Goal: Information Seeking & Learning: Compare options

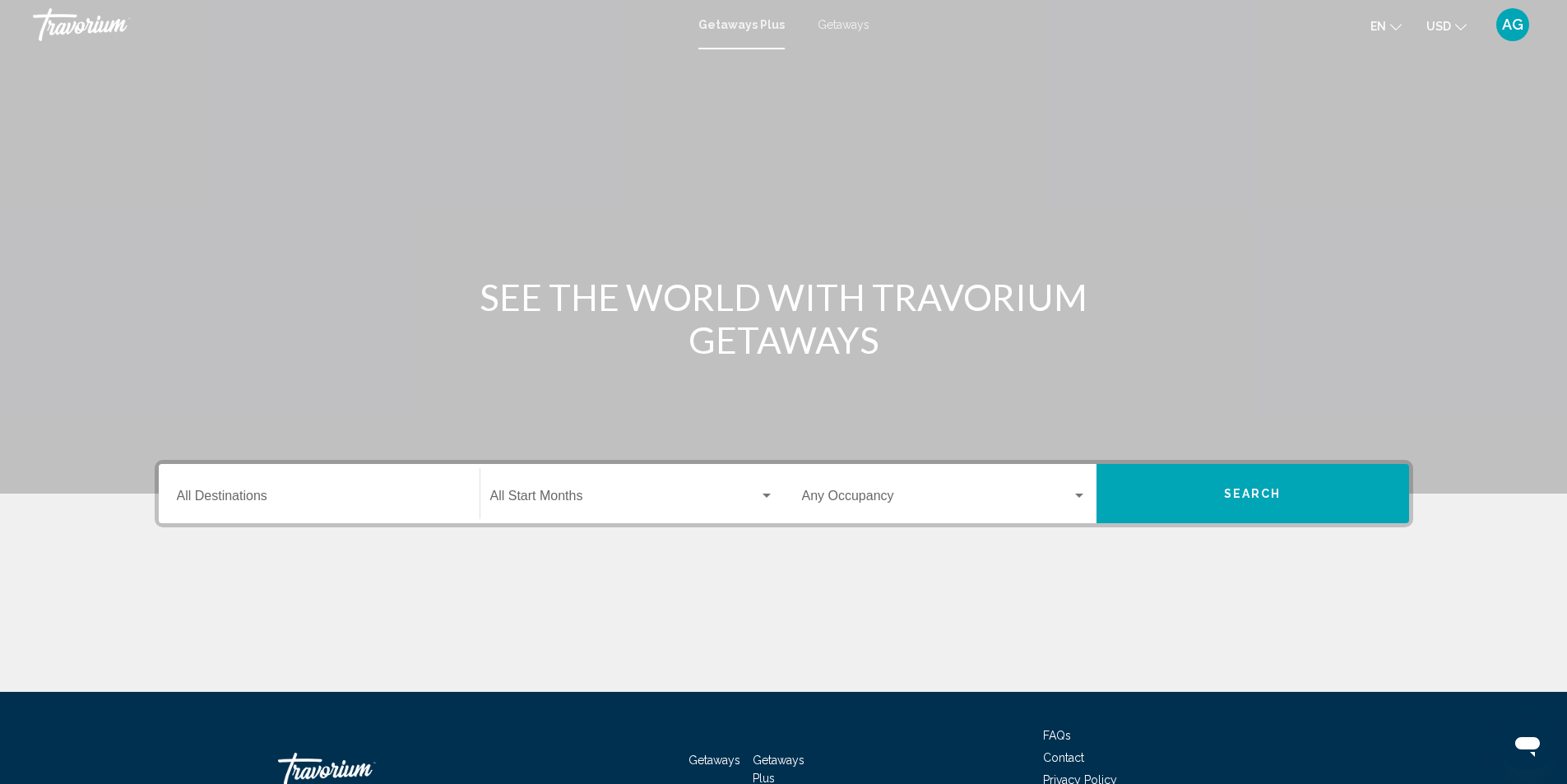
click at [837, 22] on span "Getaways" at bounding box center [844, 24] width 52 height 13
click at [322, 493] on input "Destination All Destinations" at bounding box center [319, 499] width 285 height 15
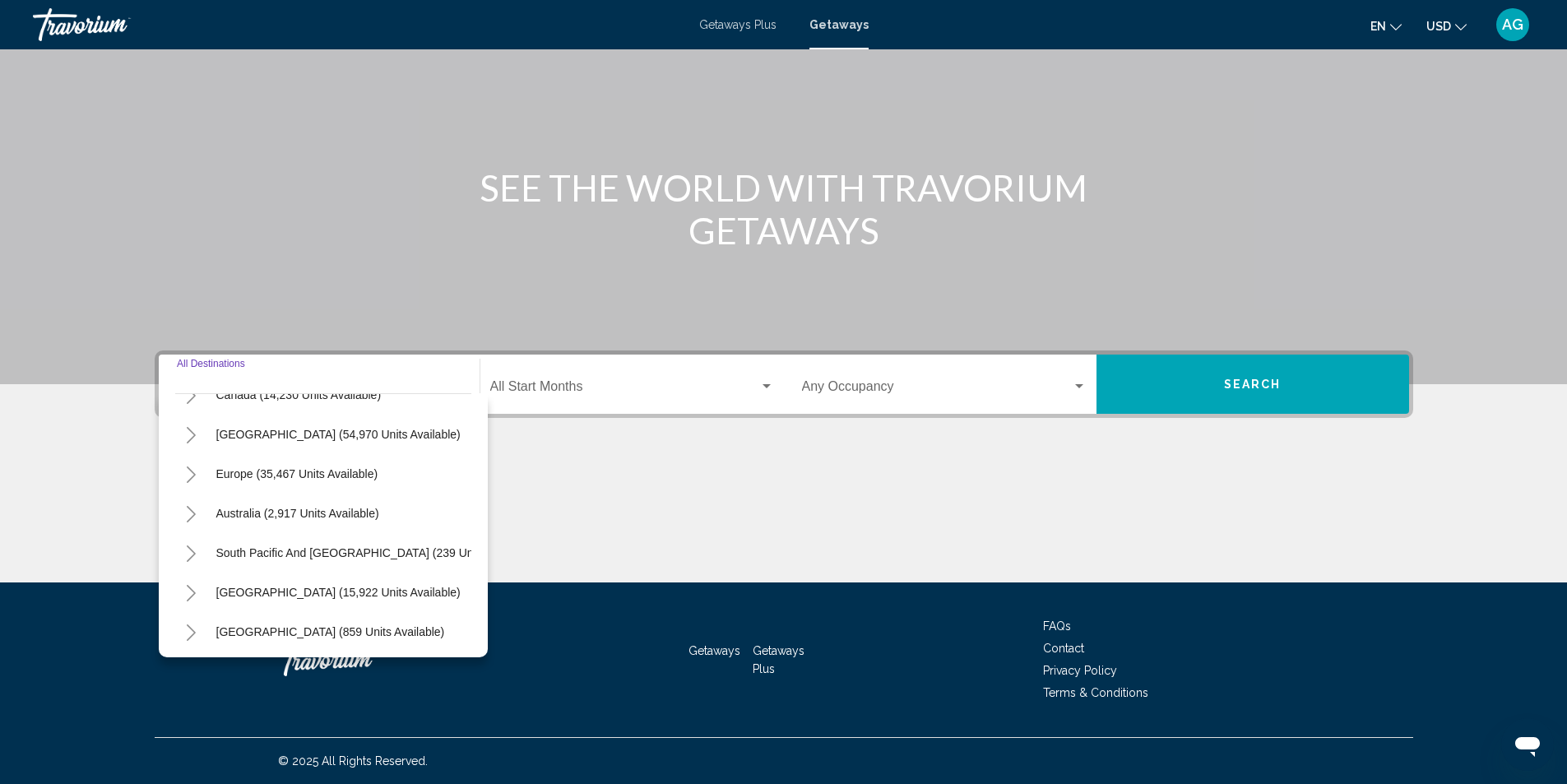
scroll to position [164, 0]
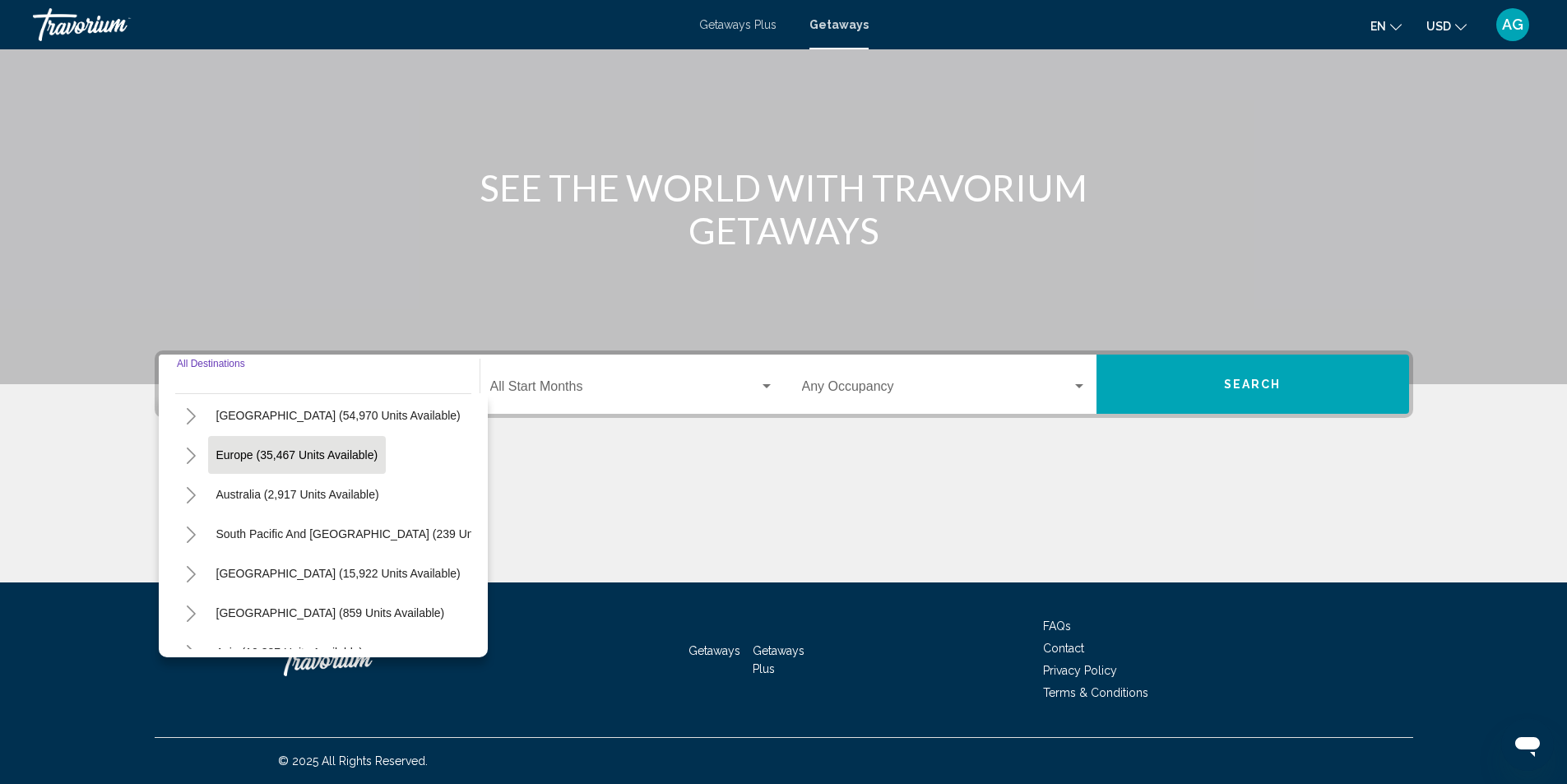
click at [322, 459] on span "Europe (35,467 units available)" at bounding box center [297, 455] width 162 height 13
type input "**********"
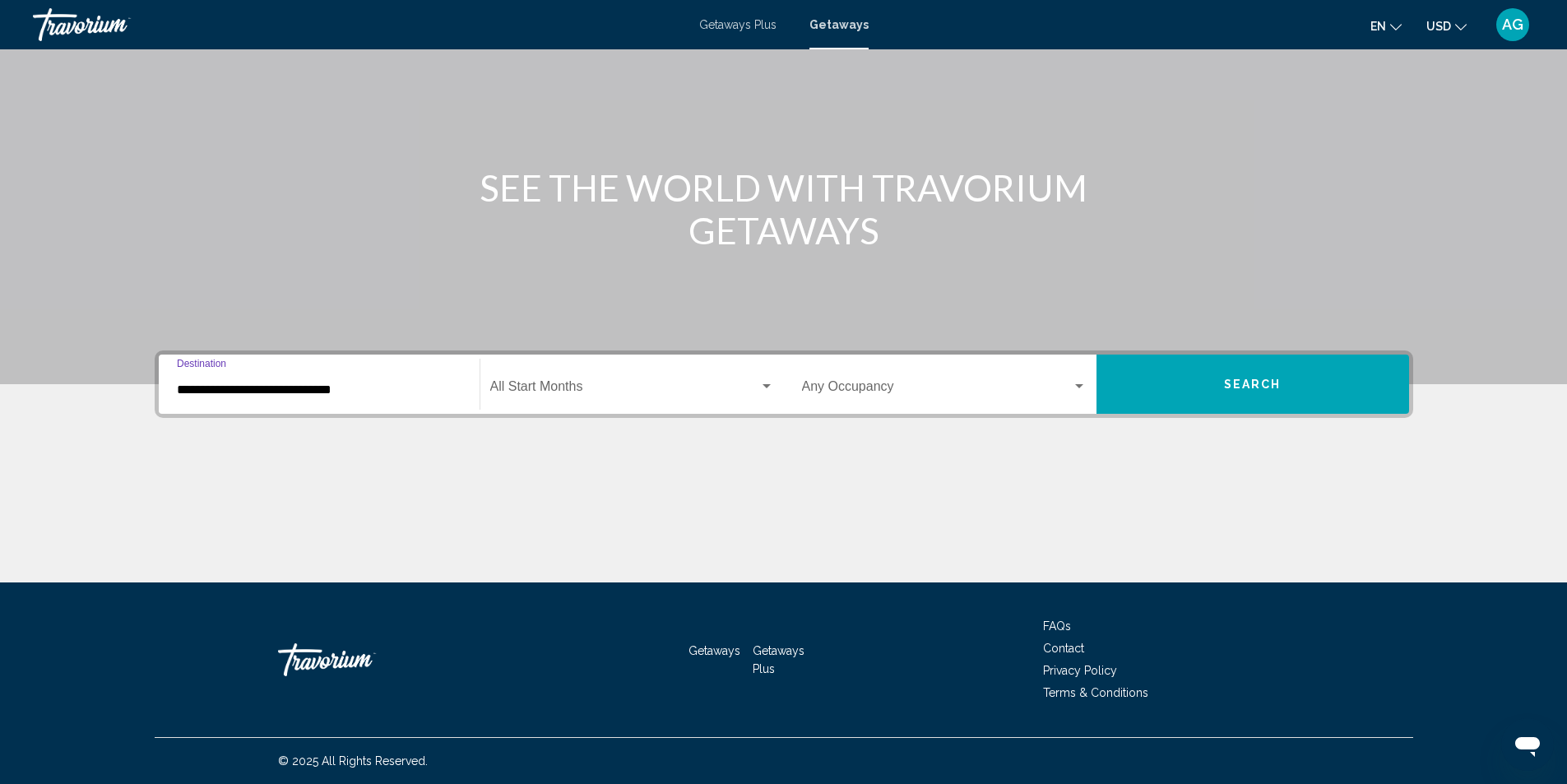
click at [1209, 384] on button "Search" at bounding box center [1253, 384] width 313 height 59
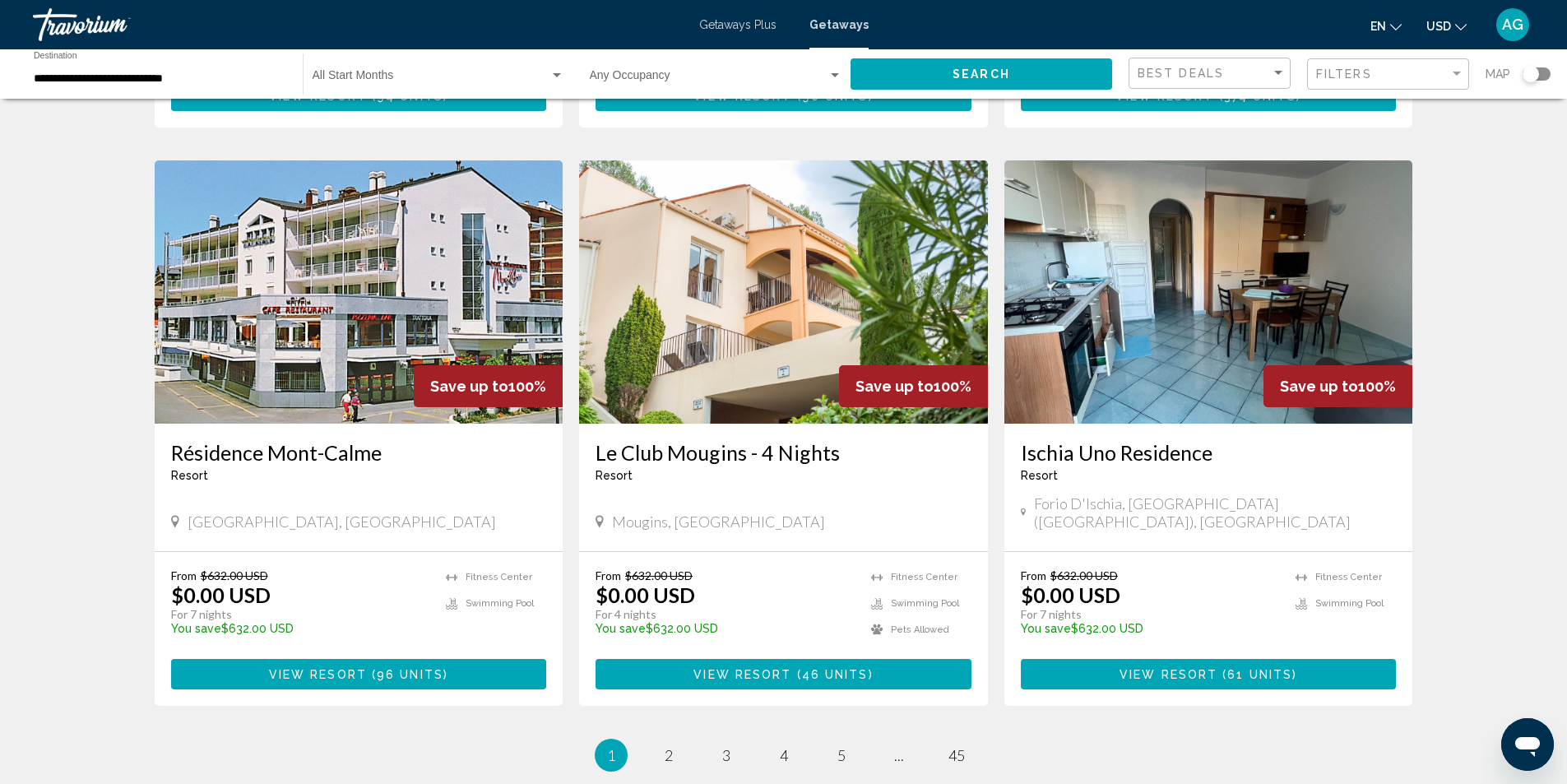
scroll to position [1645, 0]
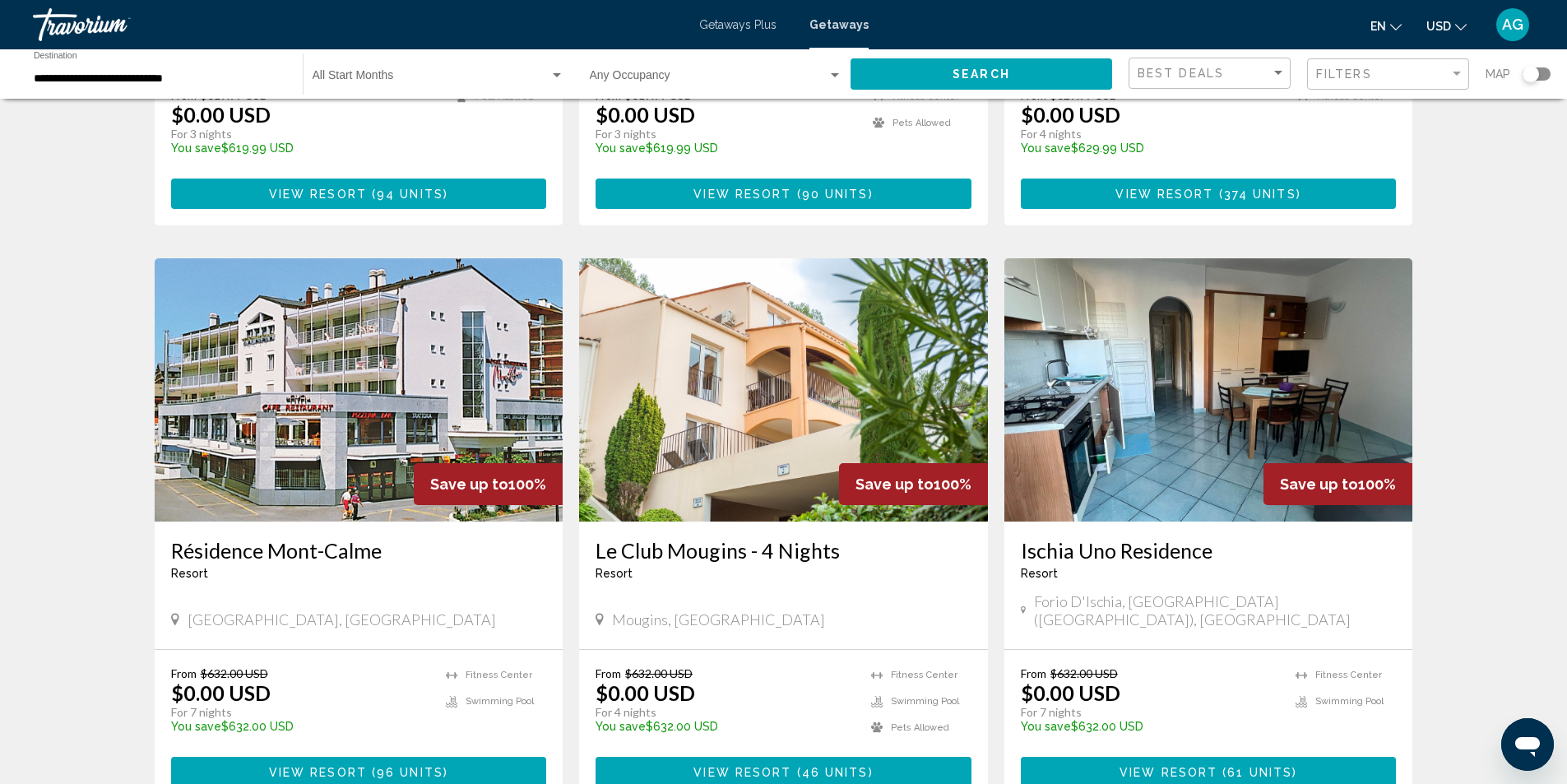
click at [371, 397] on img "Main content" at bounding box center [359, 390] width 409 height 264
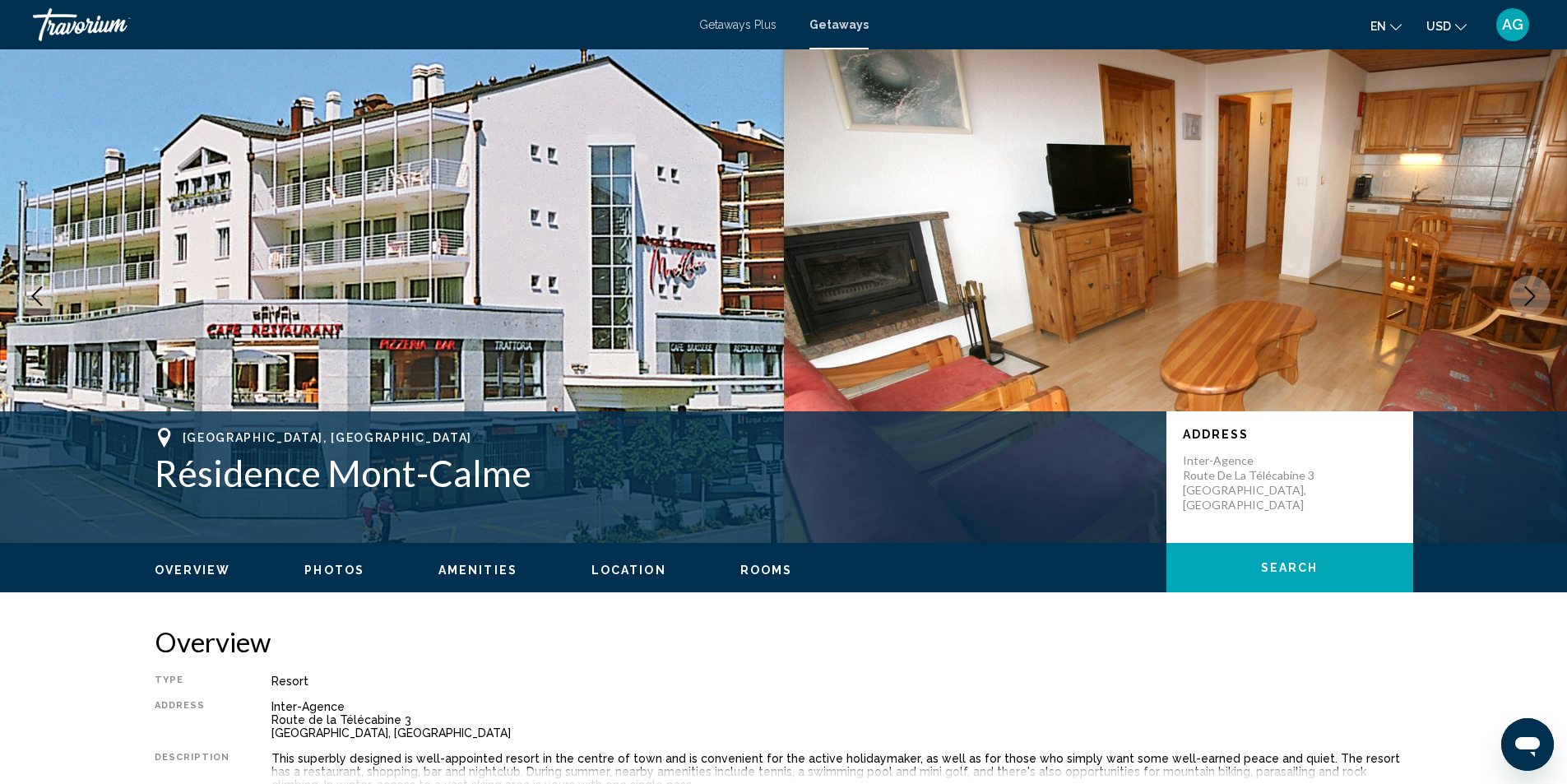
click at [1527, 294] on icon "Next image" at bounding box center [1530, 296] width 19 height 19
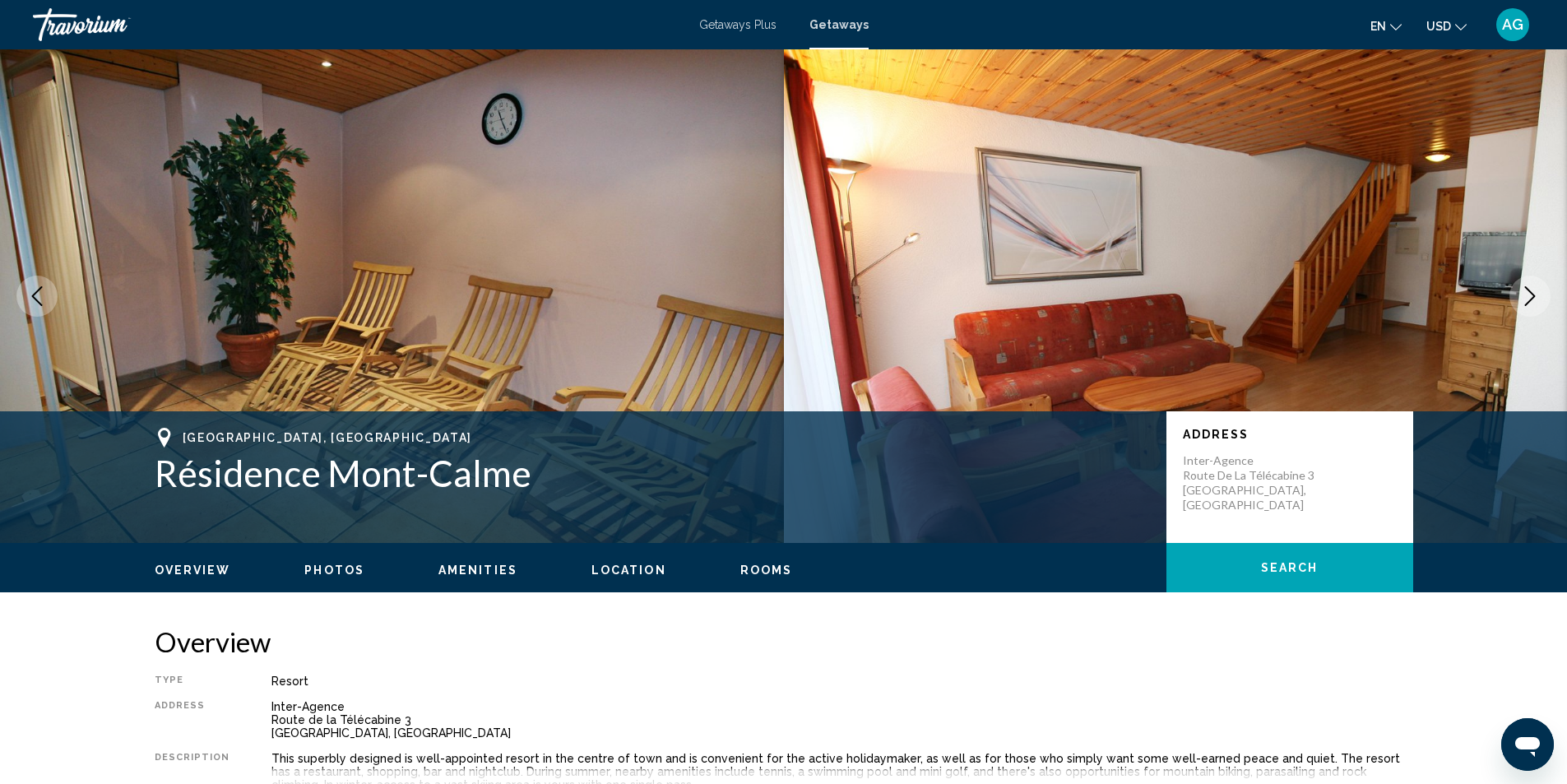
click at [1527, 294] on icon "Next image" at bounding box center [1530, 296] width 19 height 19
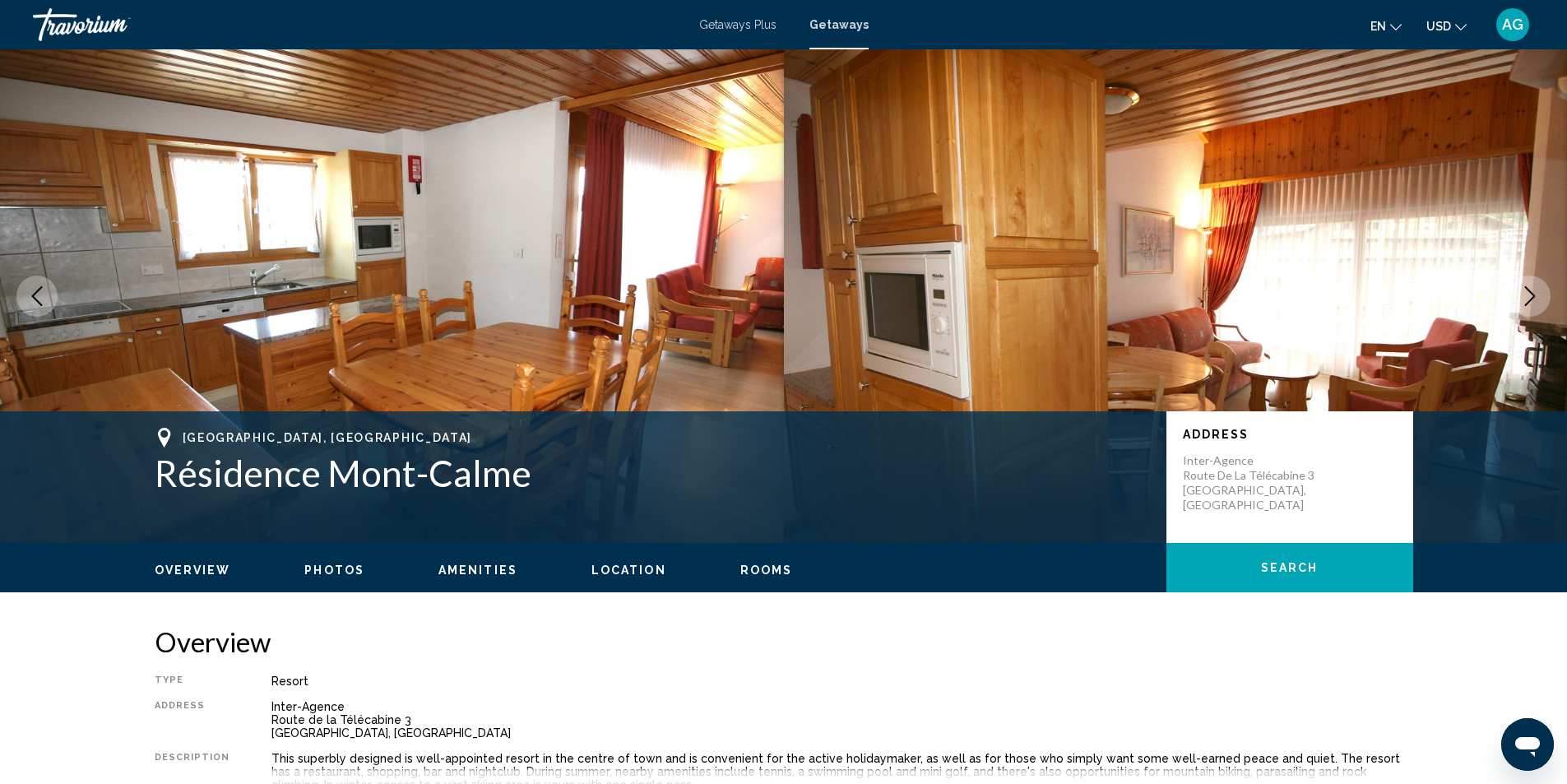
click at [1527, 294] on icon "Next image" at bounding box center [1530, 296] width 19 height 19
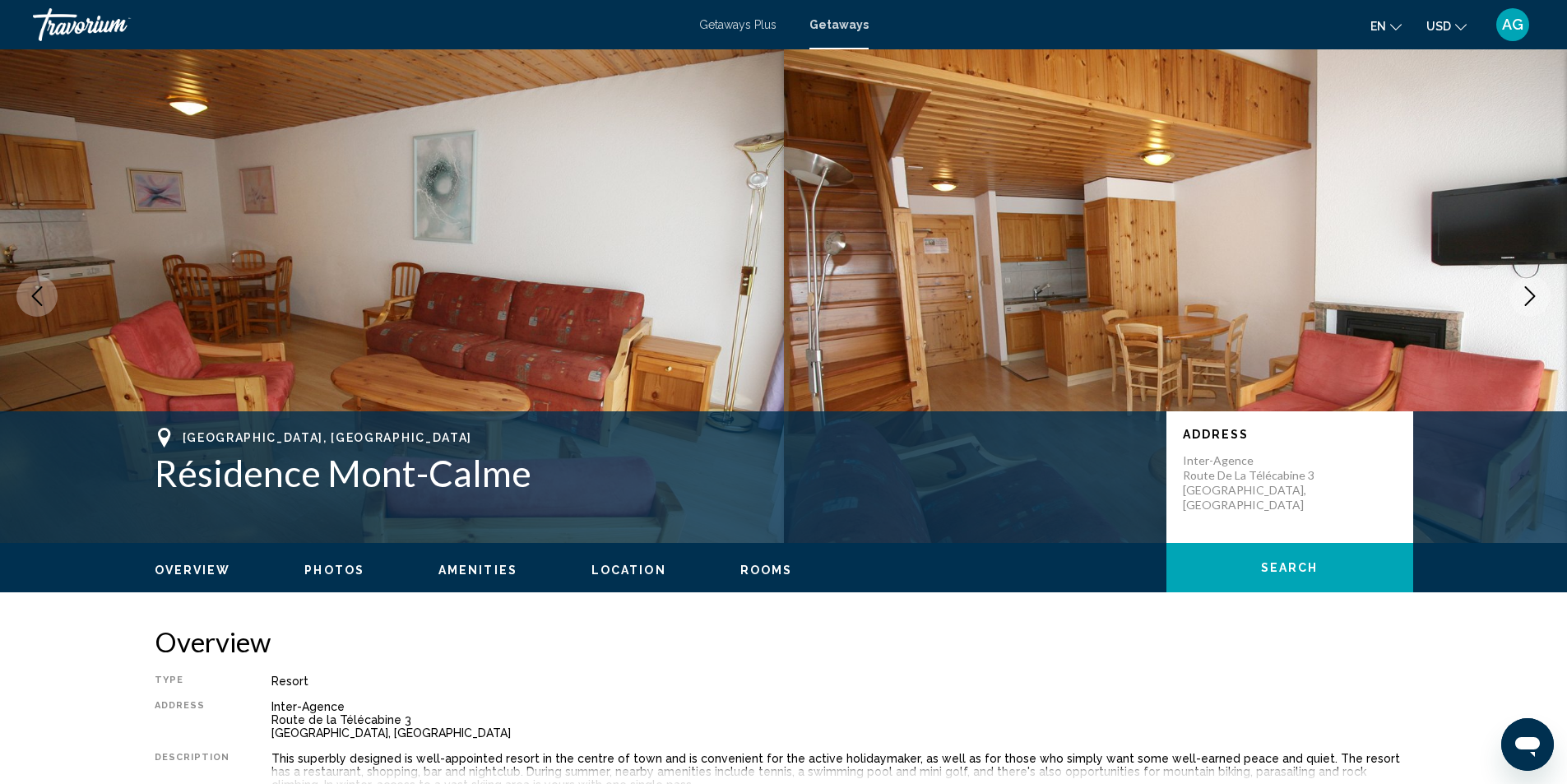
click at [1527, 294] on icon "Next image" at bounding box center [1530, 296] width 19 height 19
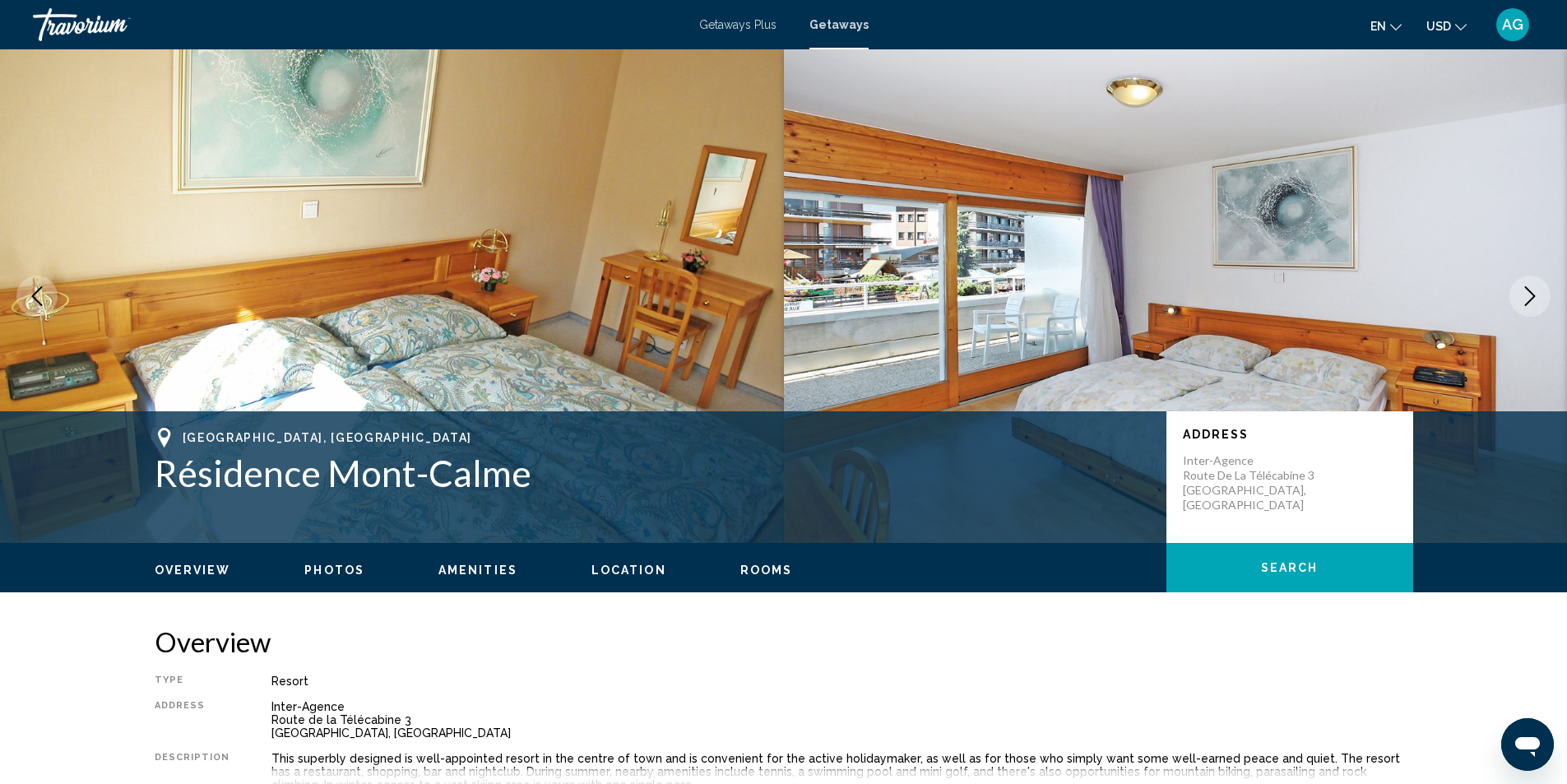
click at [1527, 294] on icon "Next image" at bounding box center [1530, 296] width 19 height 19
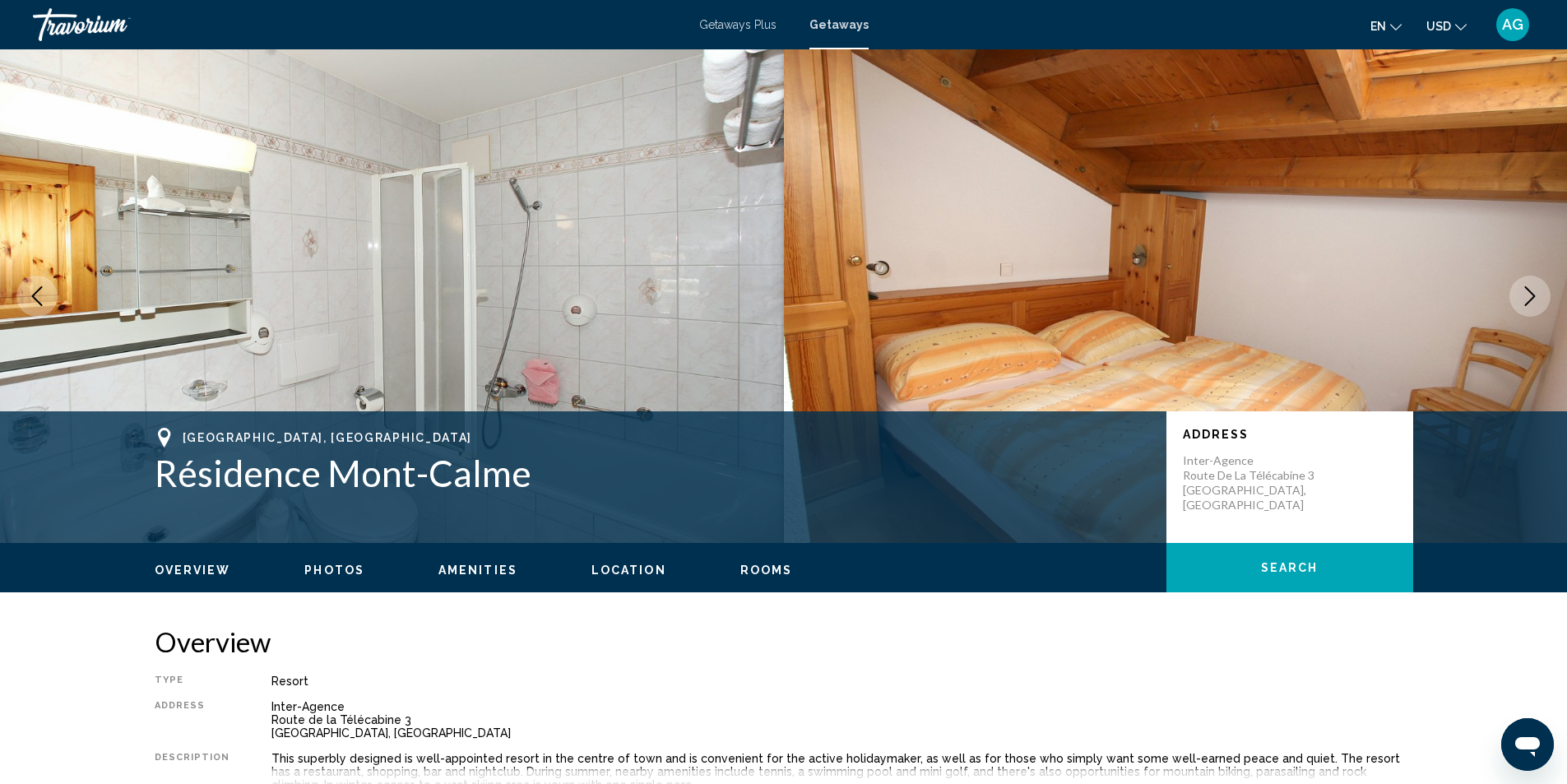
click at [1527, 294] on icon "Next image" at bounding box center [1530, 296] width 19 height 19
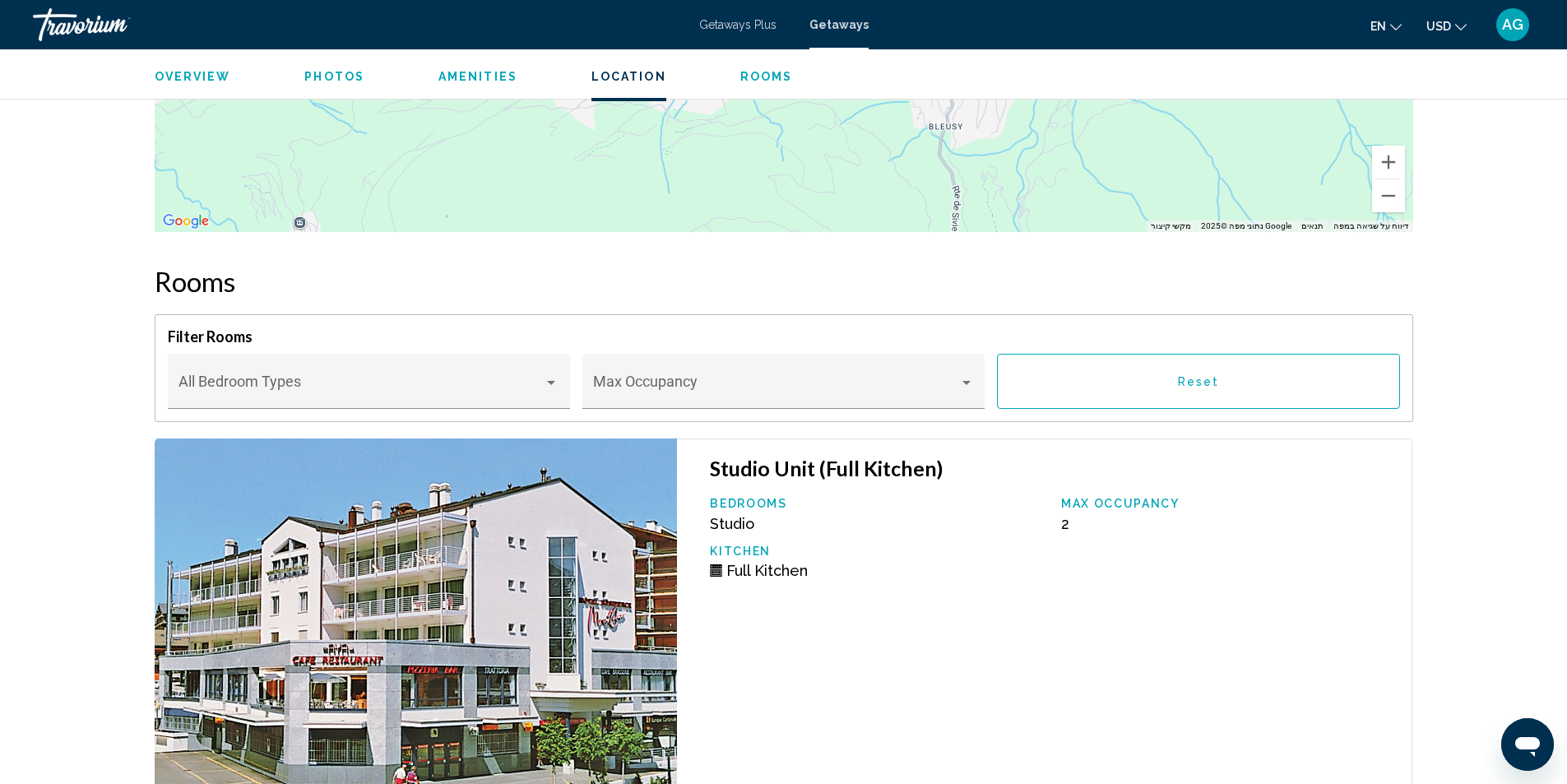
scroll to position [2878, 0]
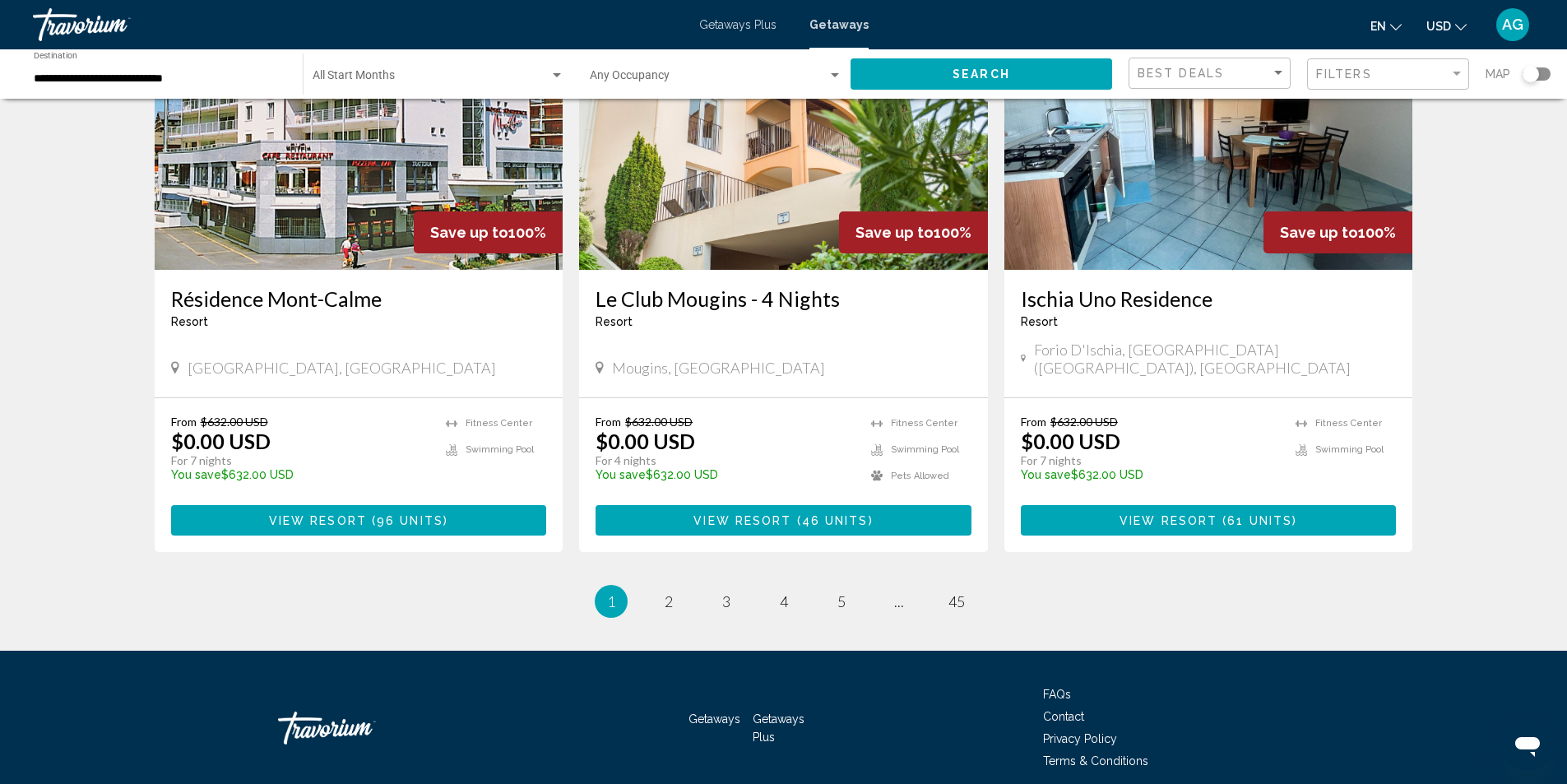
scroll to position [1897, 0]
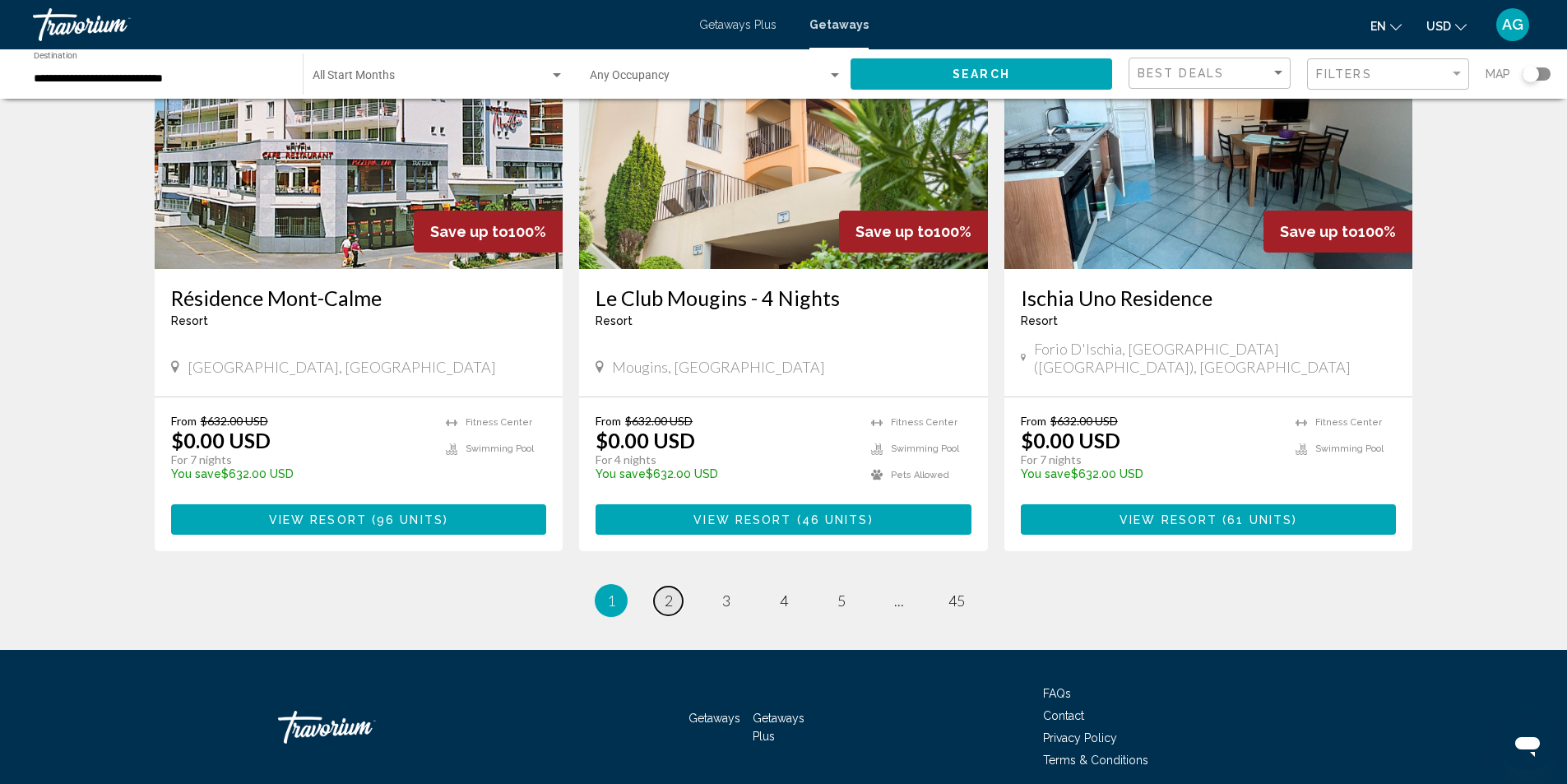
click at [667, 591] on span "2" at bounding box center [669, 600] width 8 height 18
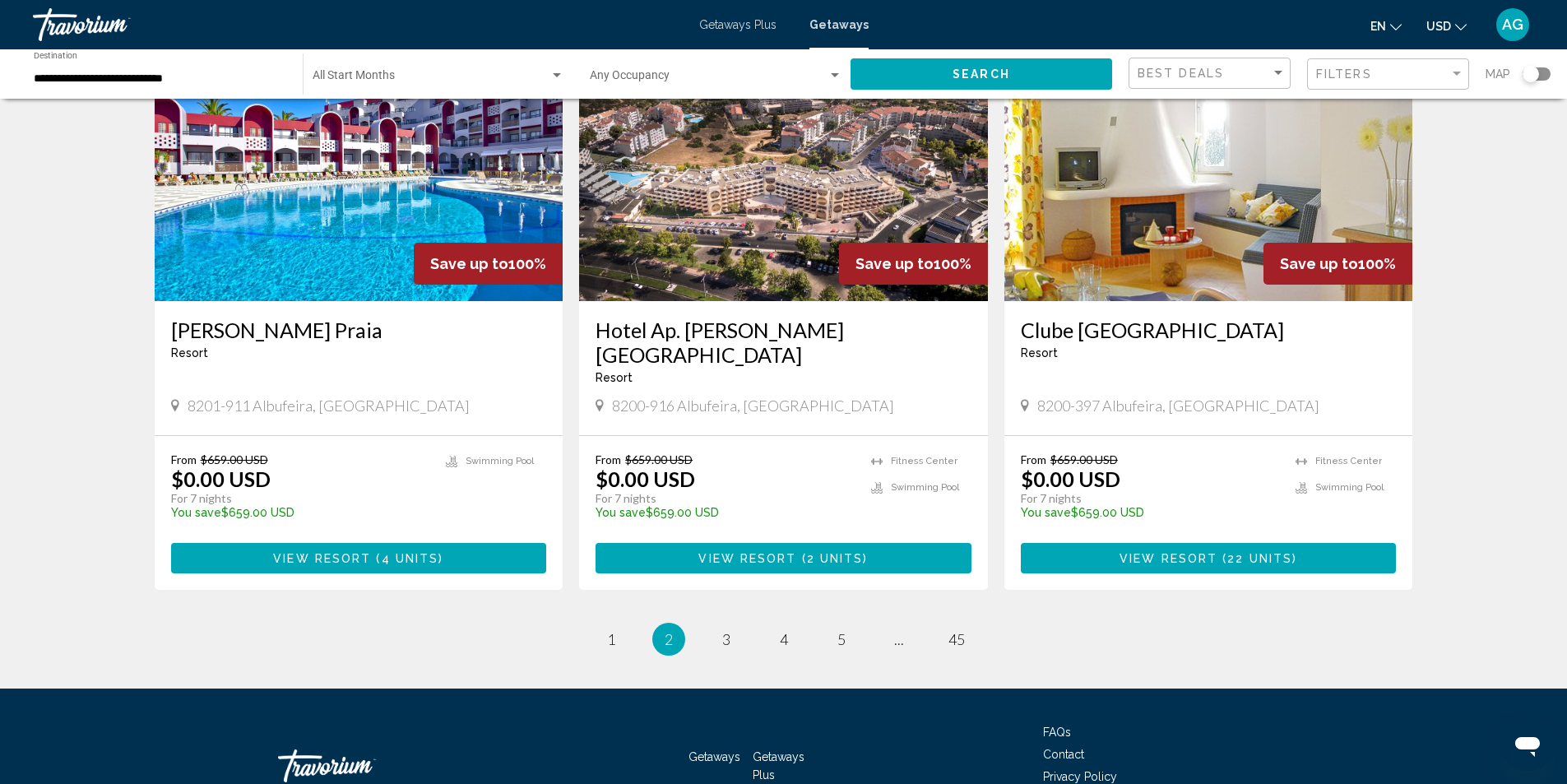
scroll to position [1891, 0]
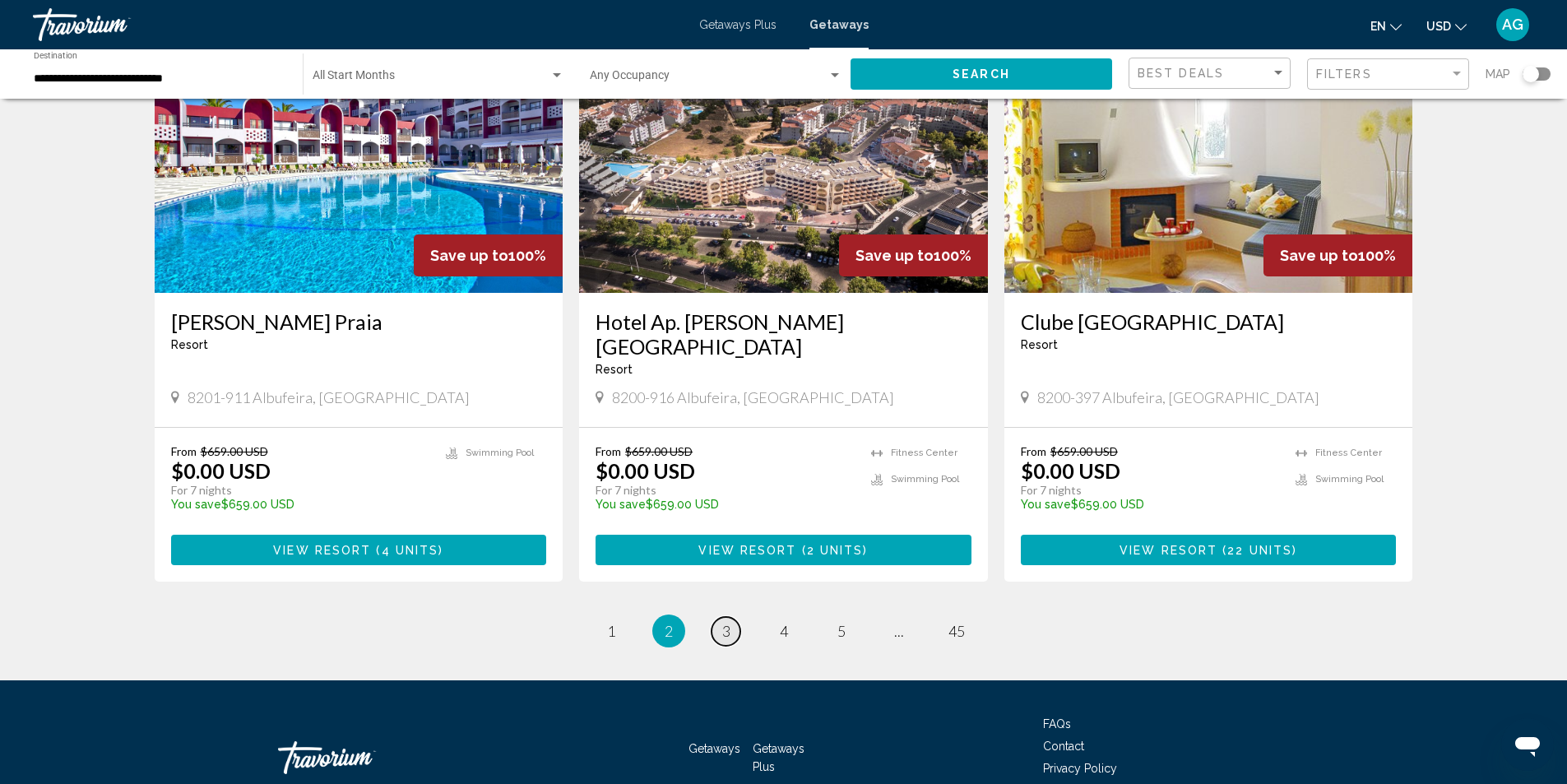
click at [726, 621] on span "3" at bounding box center [726, 630] width 8 height 18
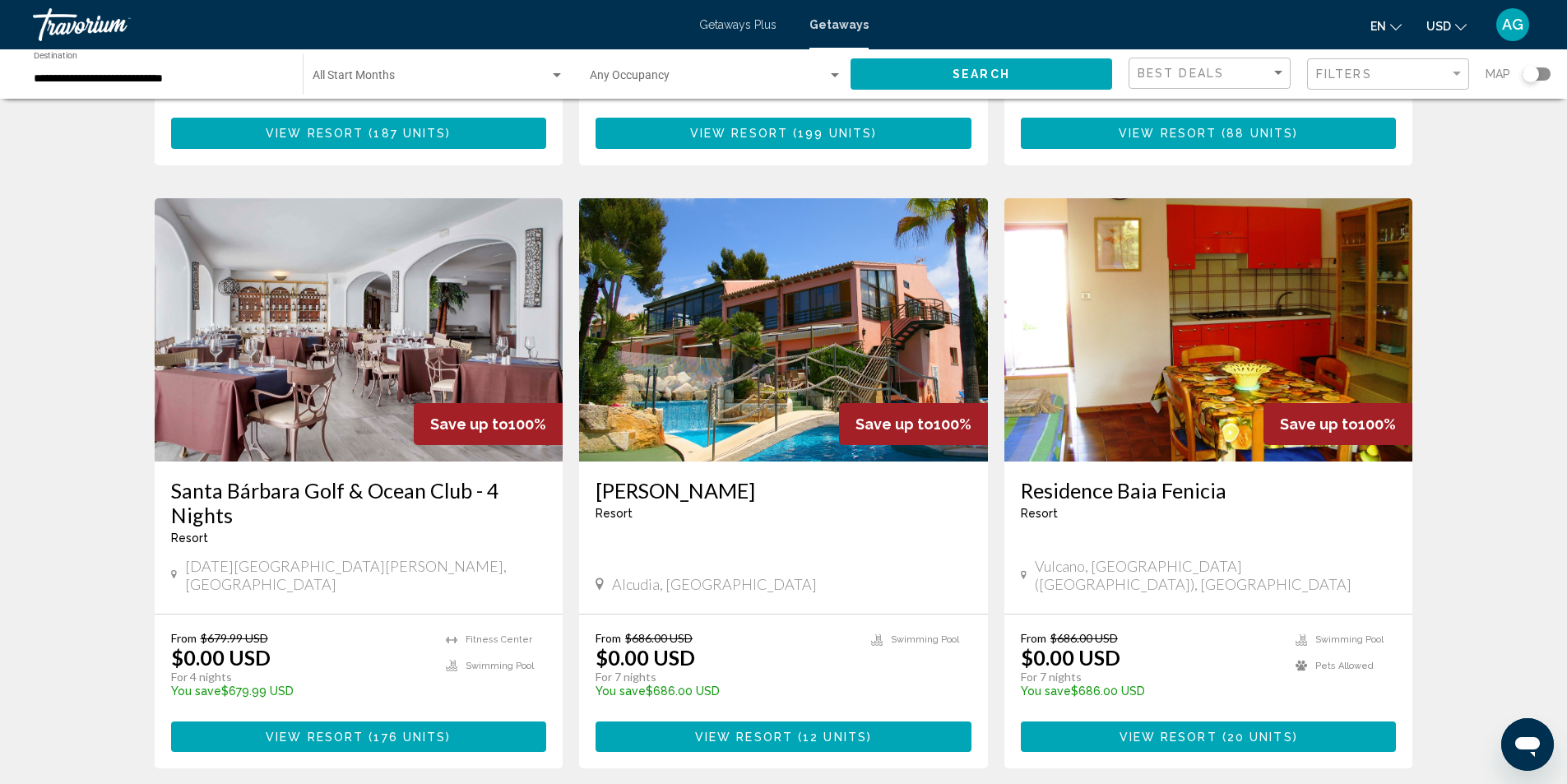
scroll to position [1151, 0]
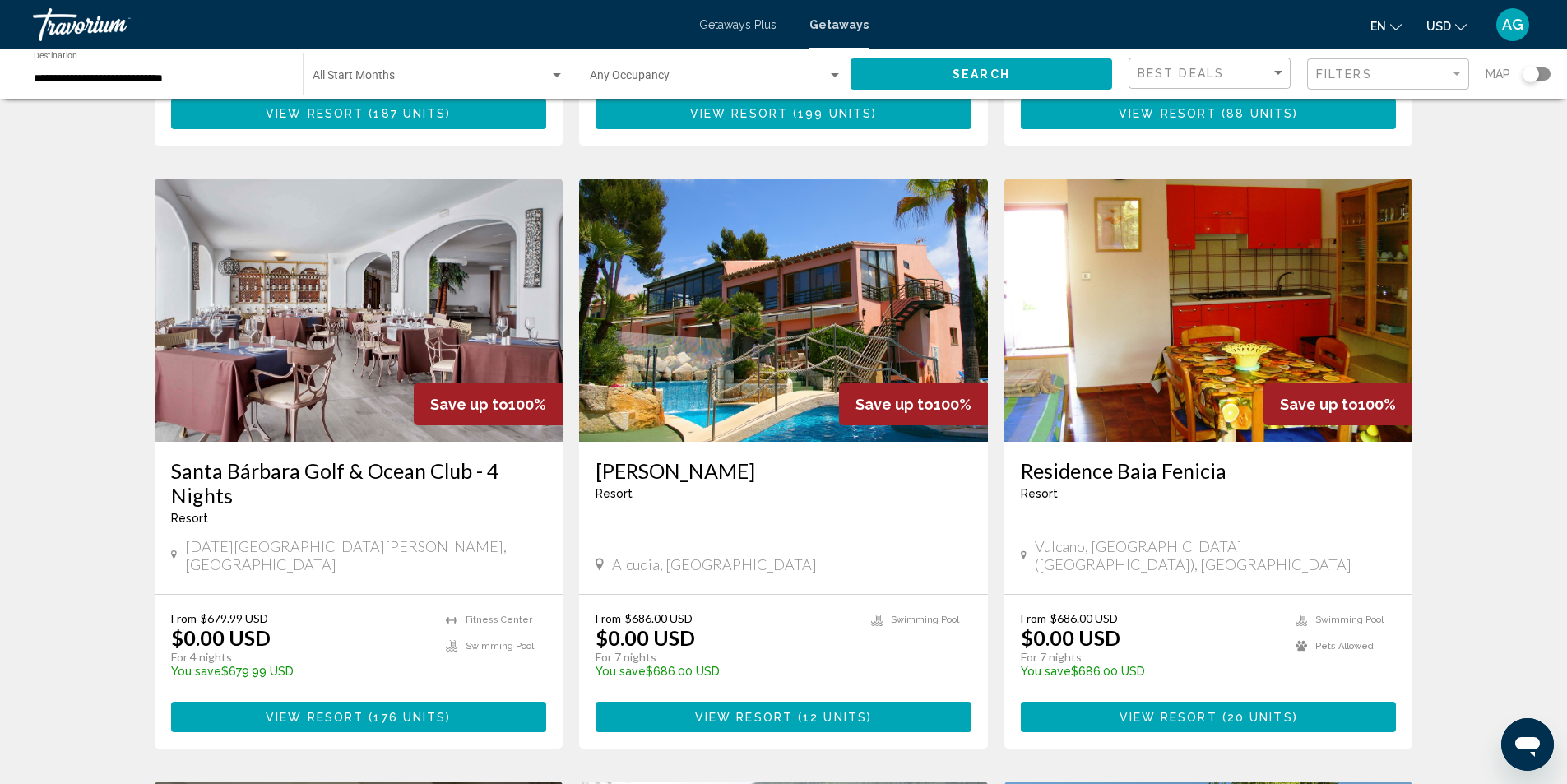
click at [812, 328] on img "Main content" at bounding box center [784, 310] width 409 height 264
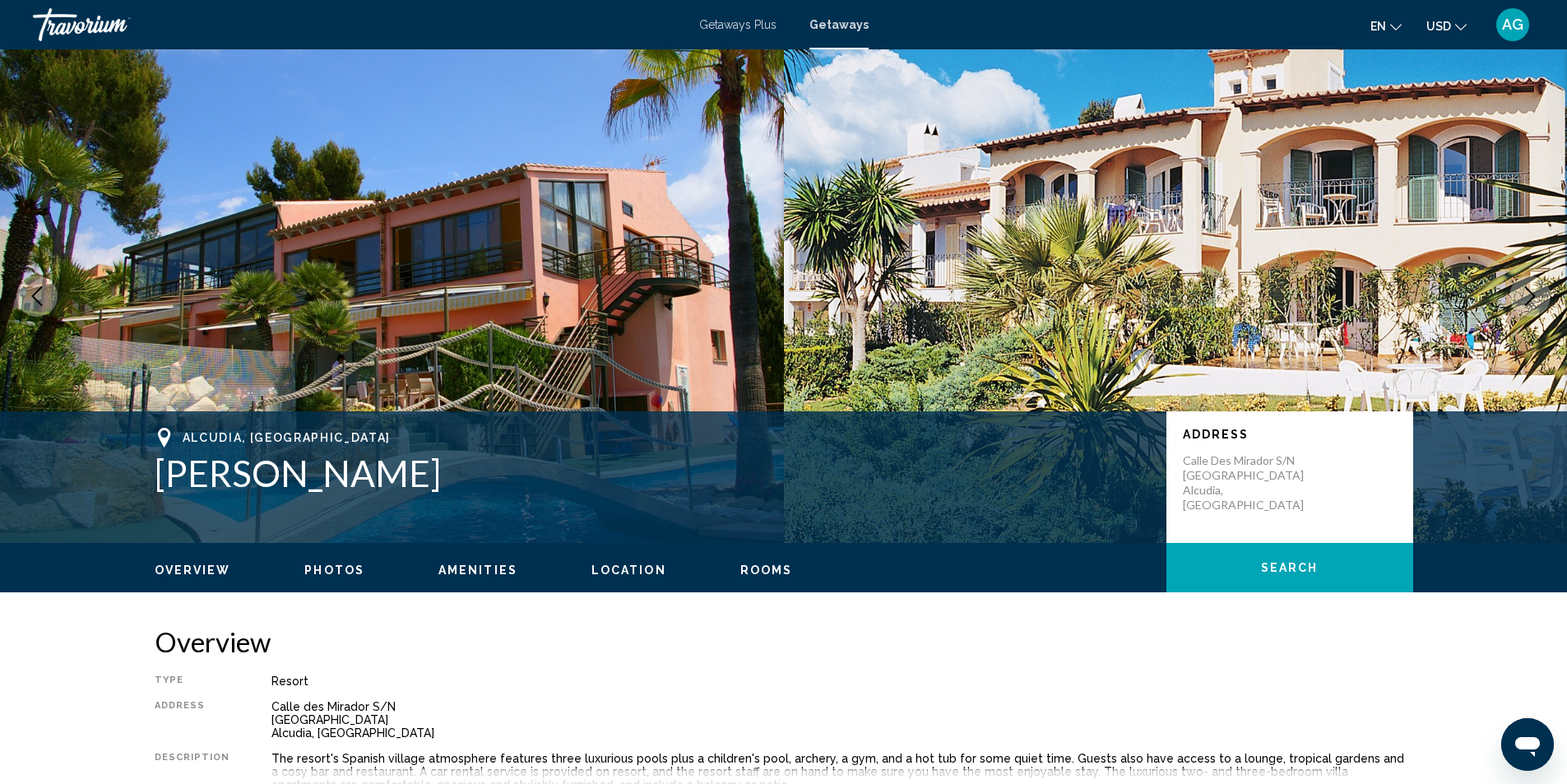
click at [1525, 288] on icon "Next image" at bounding box center [1530, 296] width 19 height 19
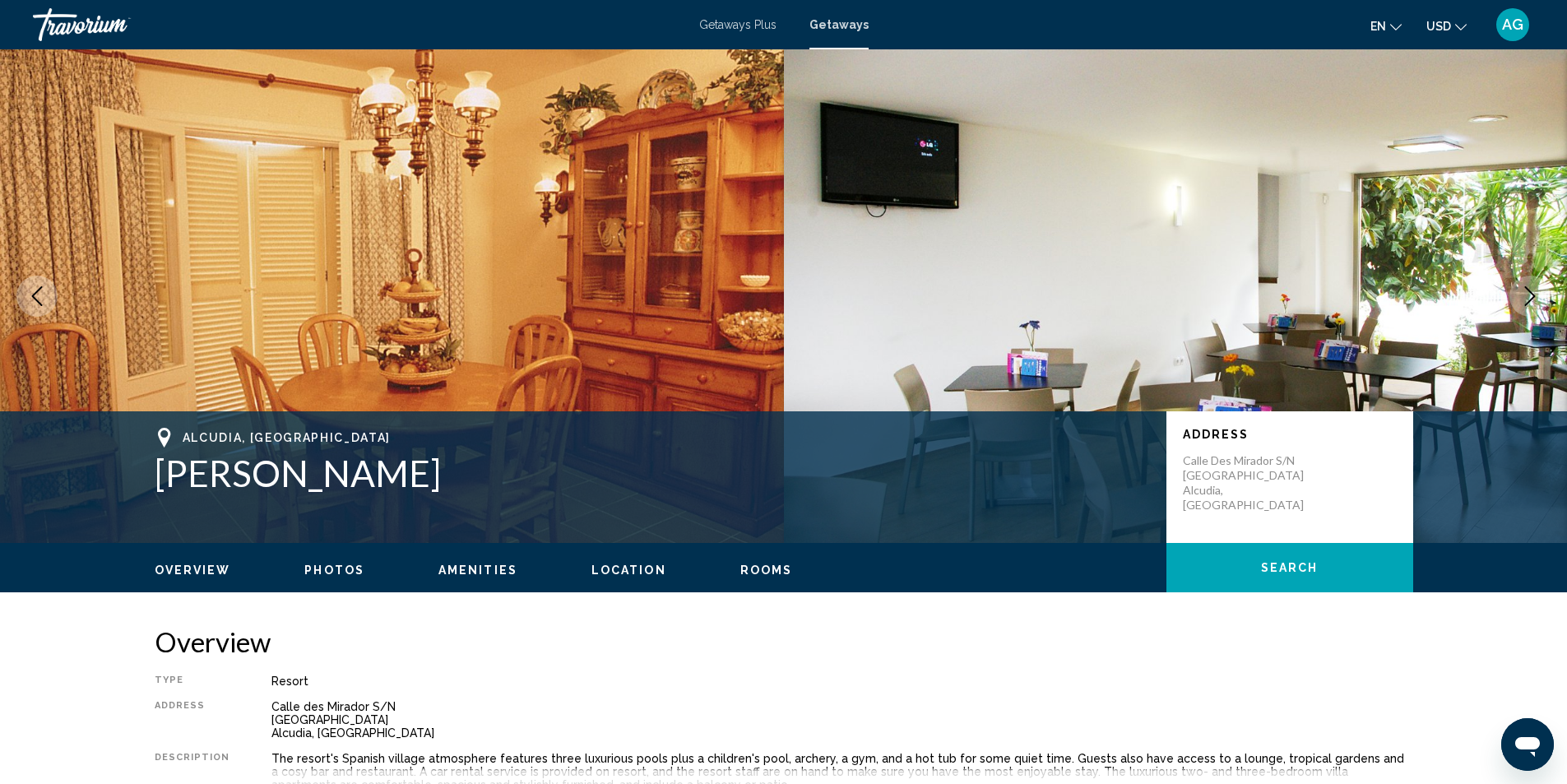
click at [1525, 288] on icon "Next image" at bounding box center [1530, 296] width 19 height 19
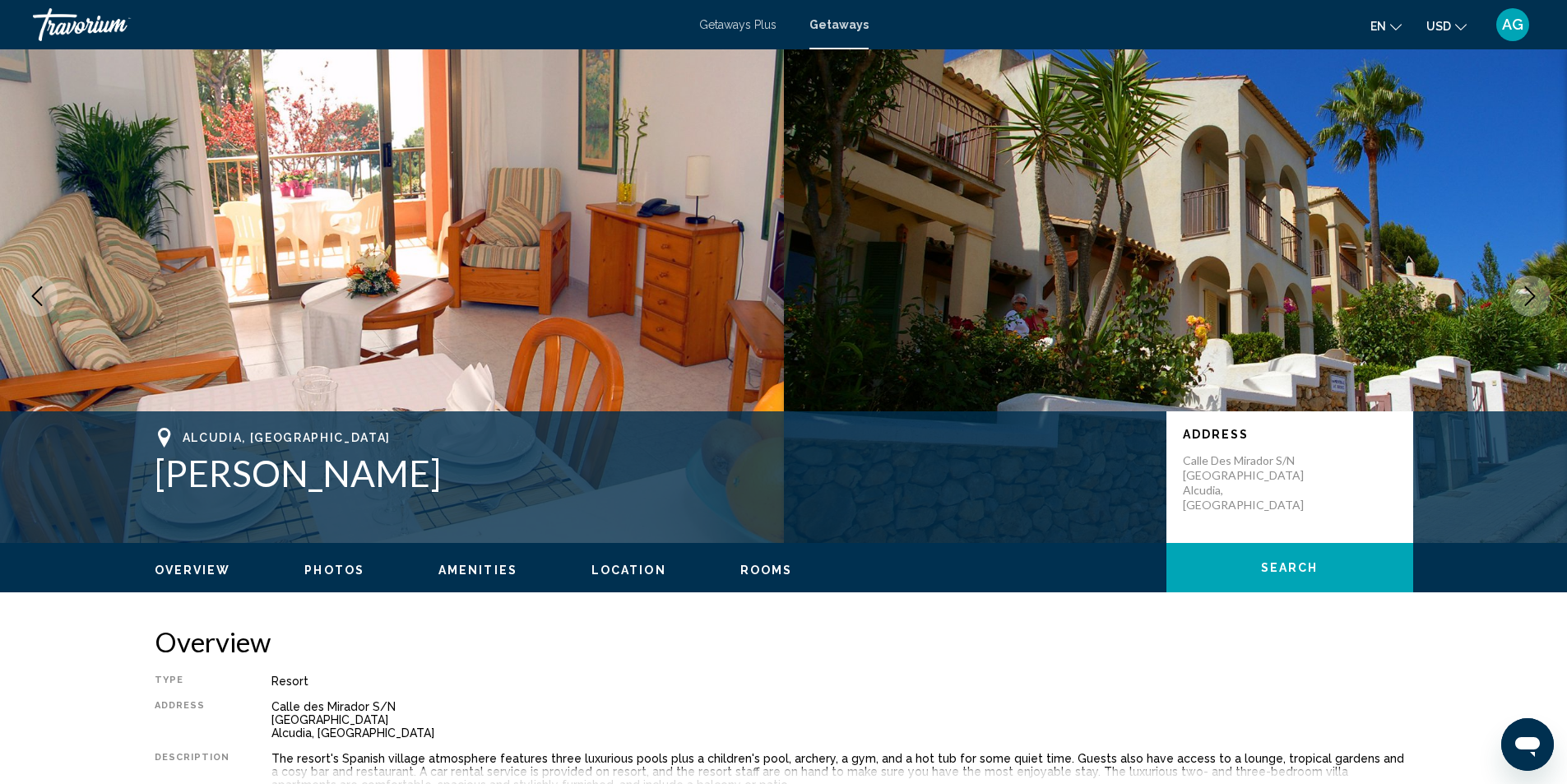
click at [1525, 288] on icon "Next image" at bounding box center [1530, 296] width 19 height 19
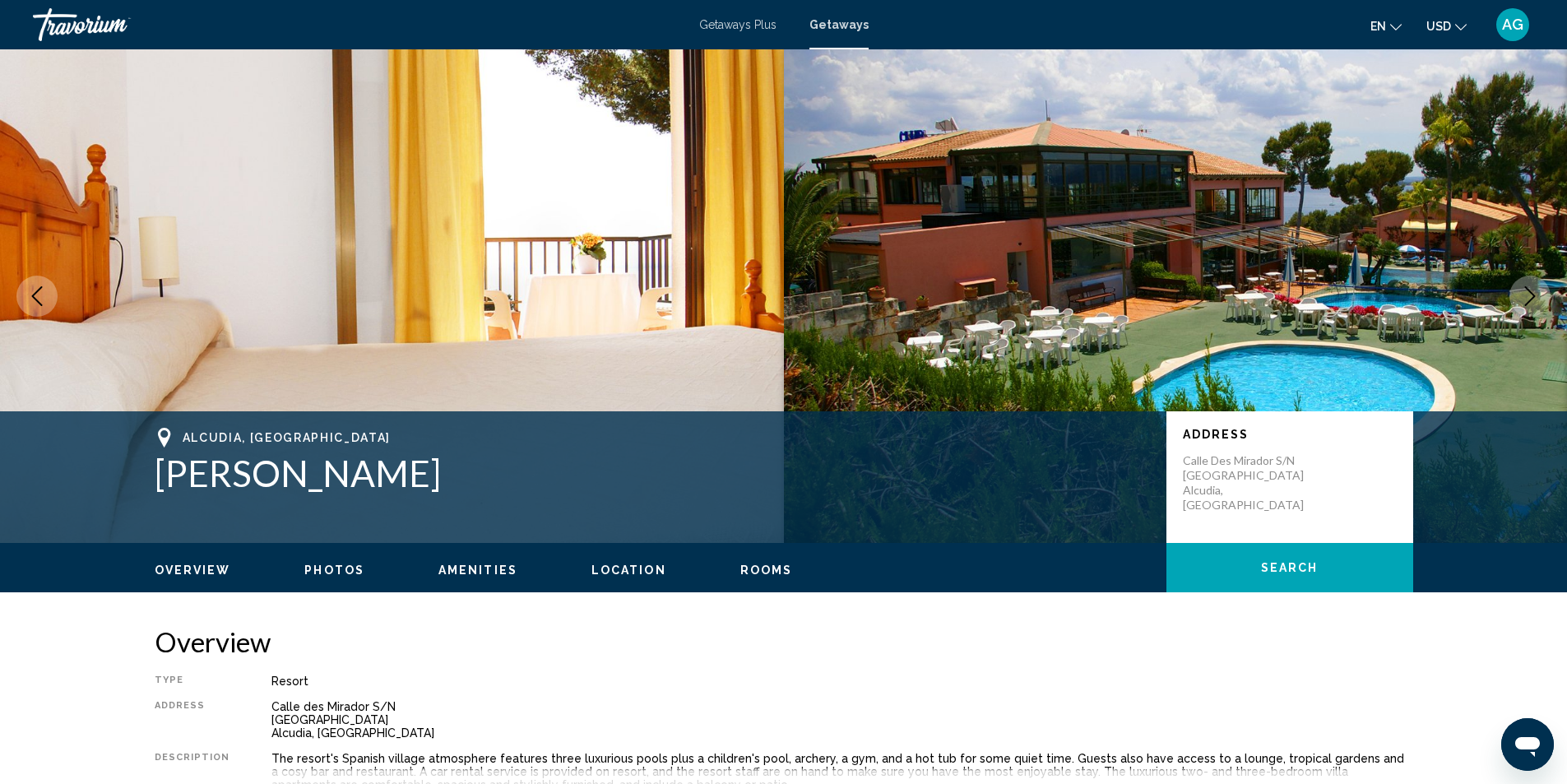
click at [1525, 288] on icon "Next image" at bounding box center [1530, 296] width 19 height 19
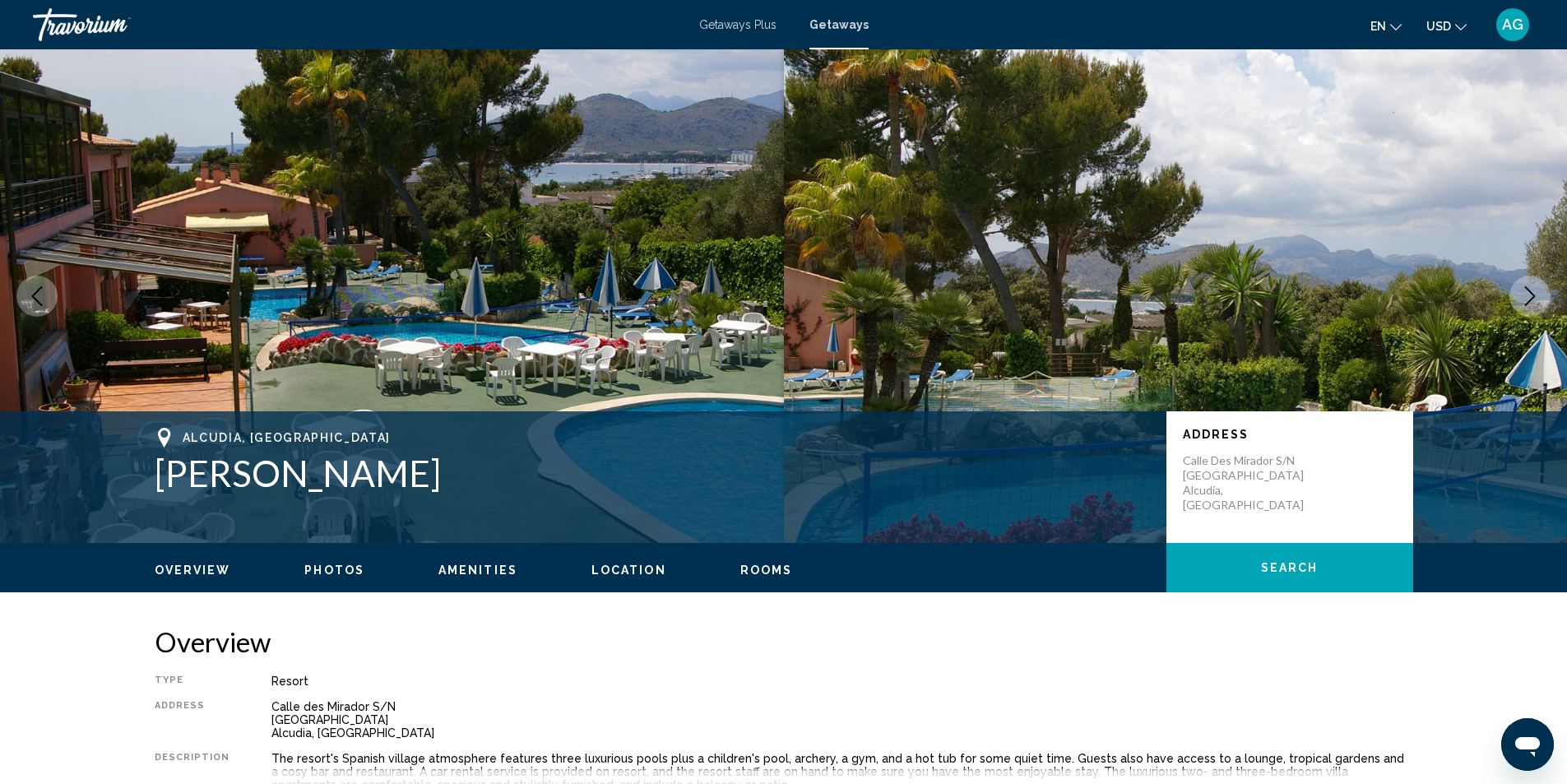
click at [1525, 288] on icon "Next image" at bounding box center [1530, 296] width 19 height 19
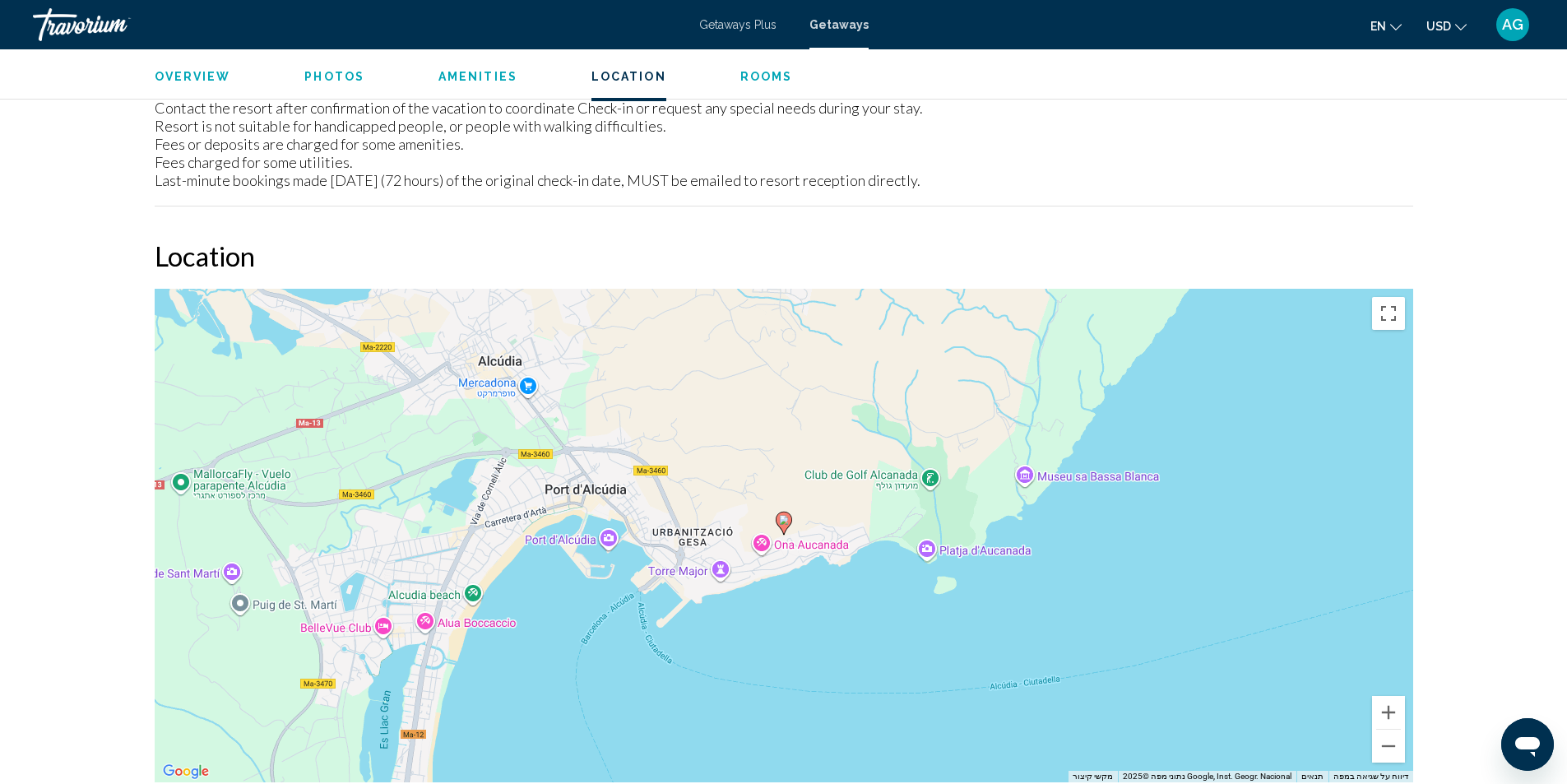
scroll to position [1891, 0]
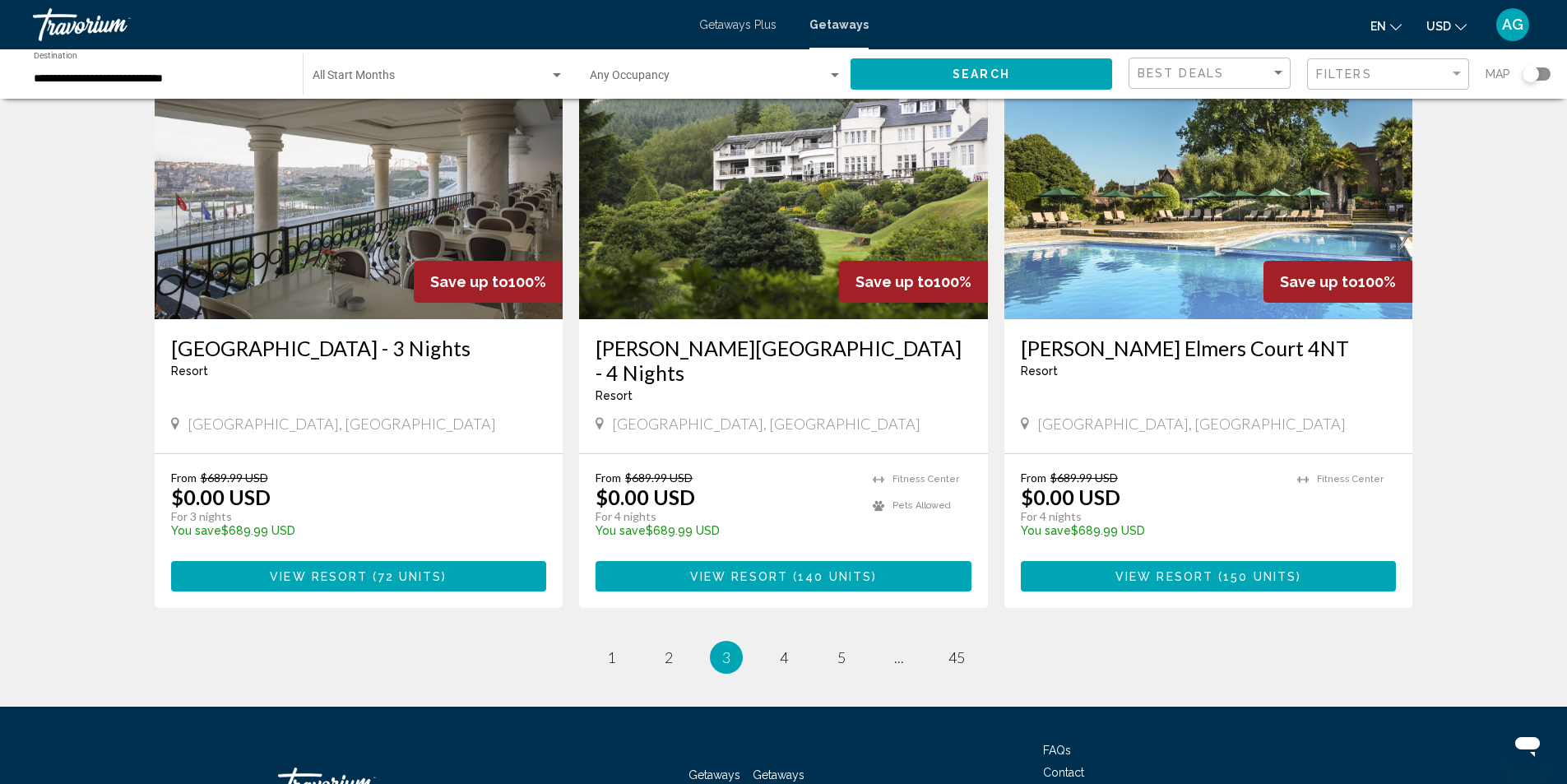
scroll to position [1891, 0]
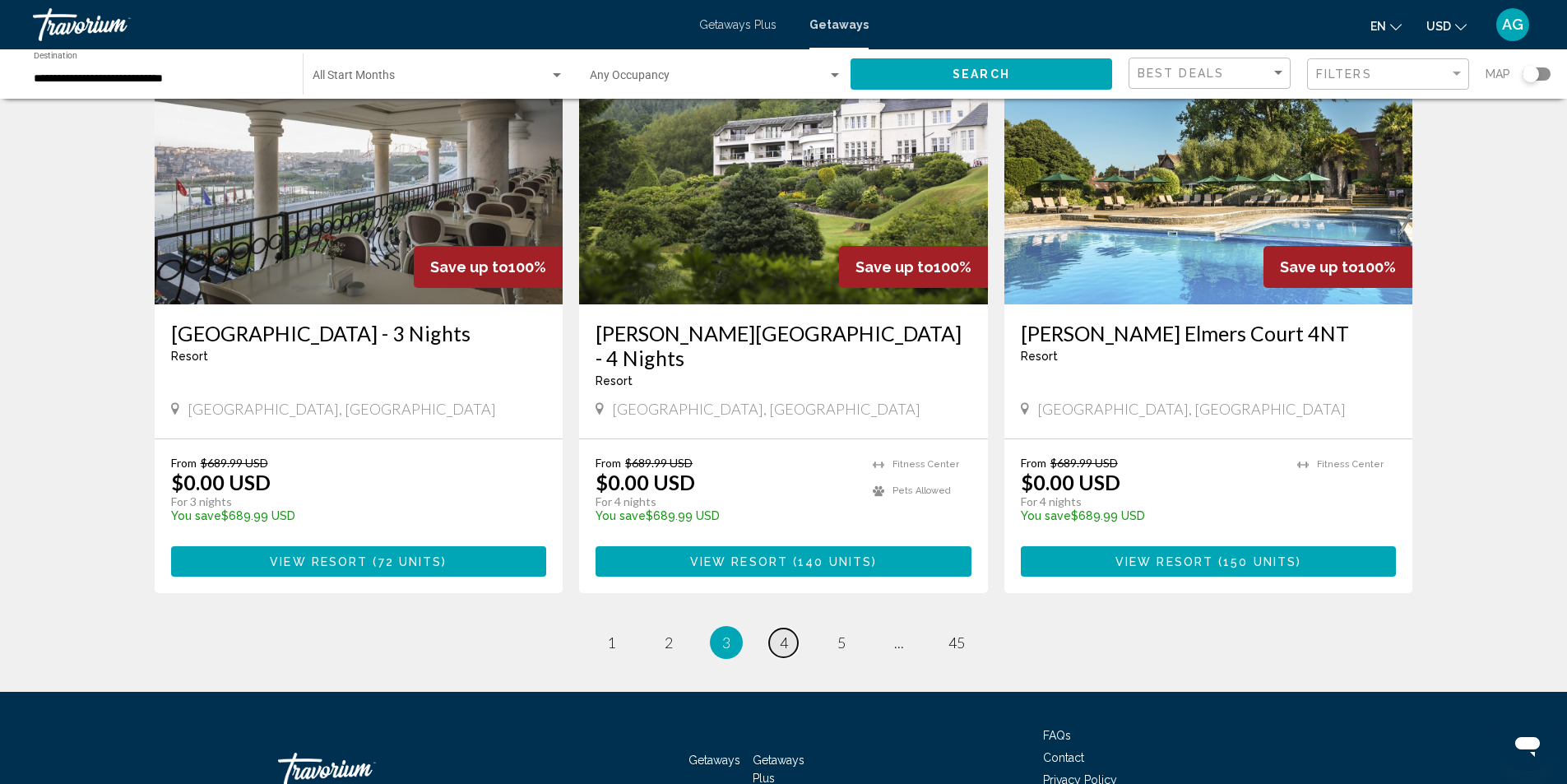
click at [786, 633] on span "4" at bounding box center [784, 642] width 8 height 18
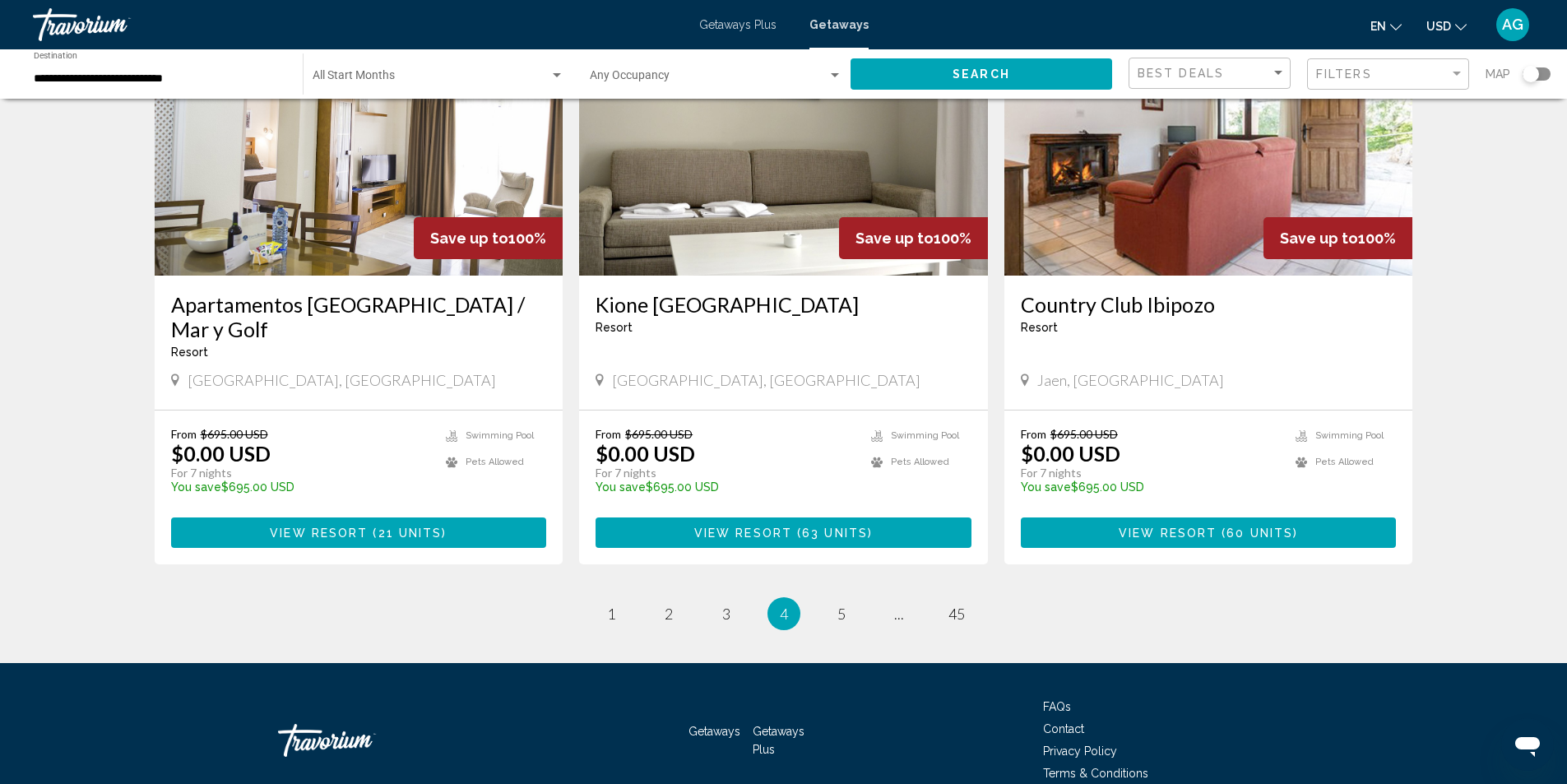
scroll to position [1897, 0]
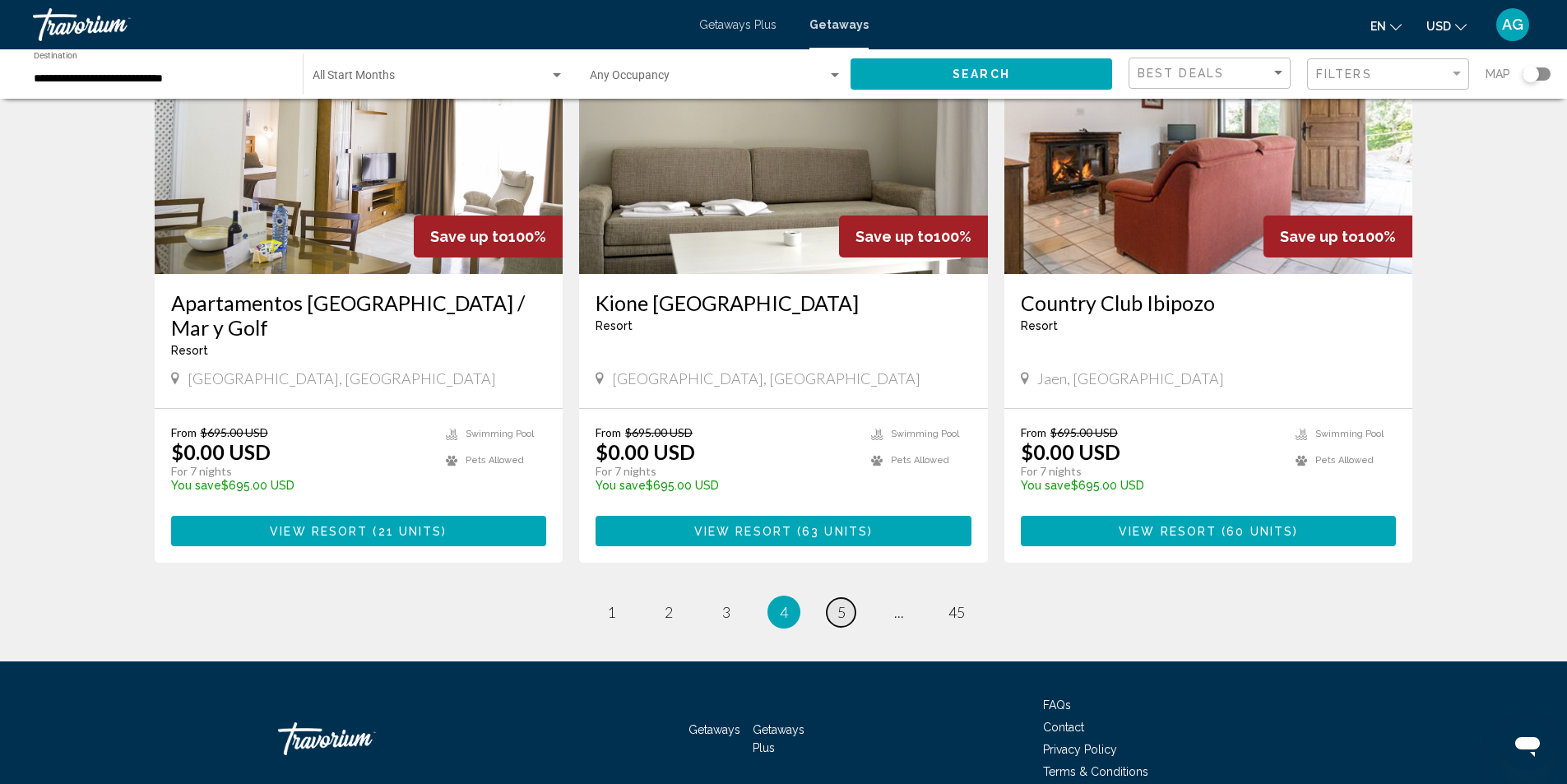
click at [838, 603] on span "5" at bounding box center [842, 611] width 8 height 18
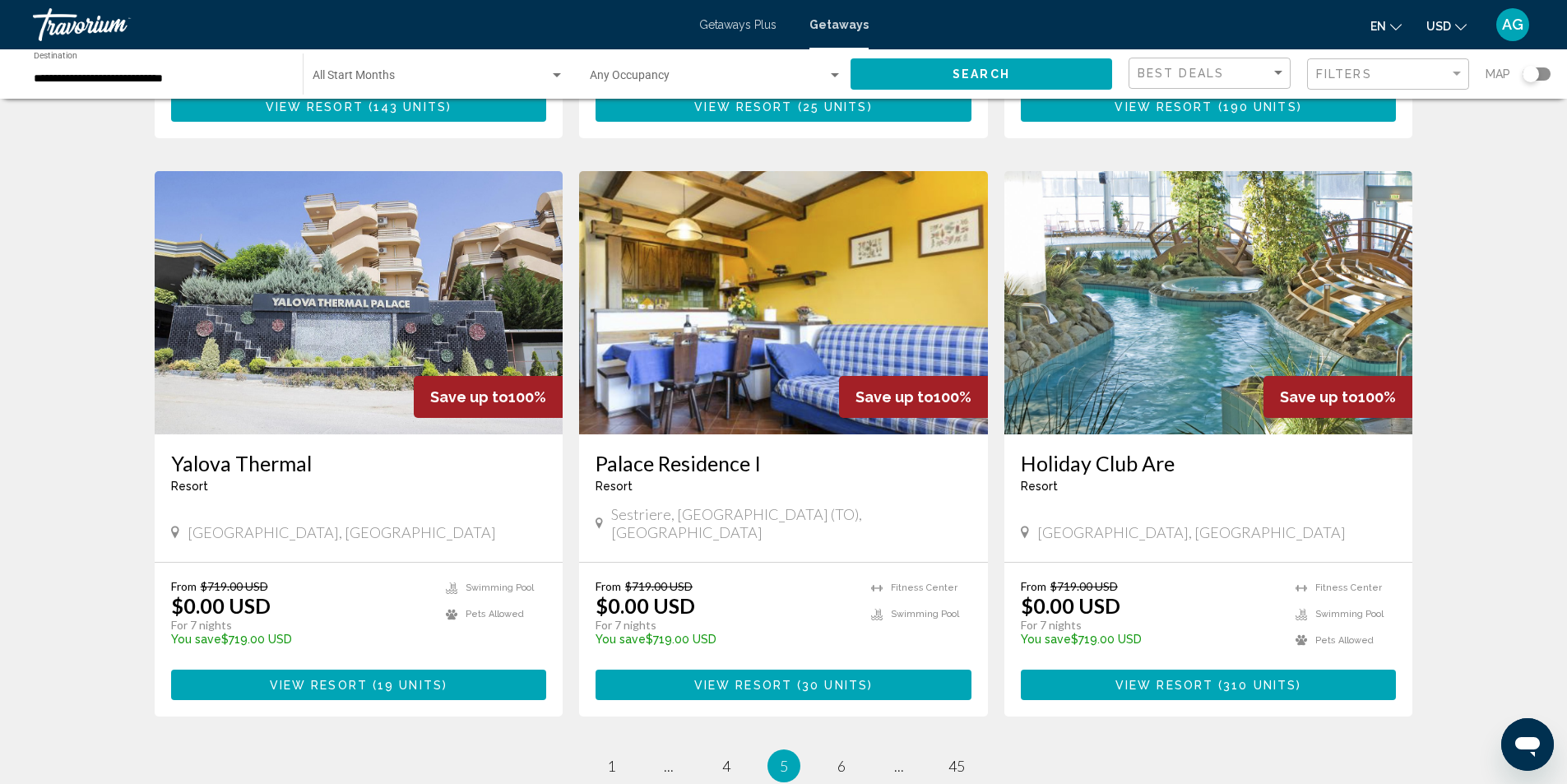
scroll to position [1727, 0]
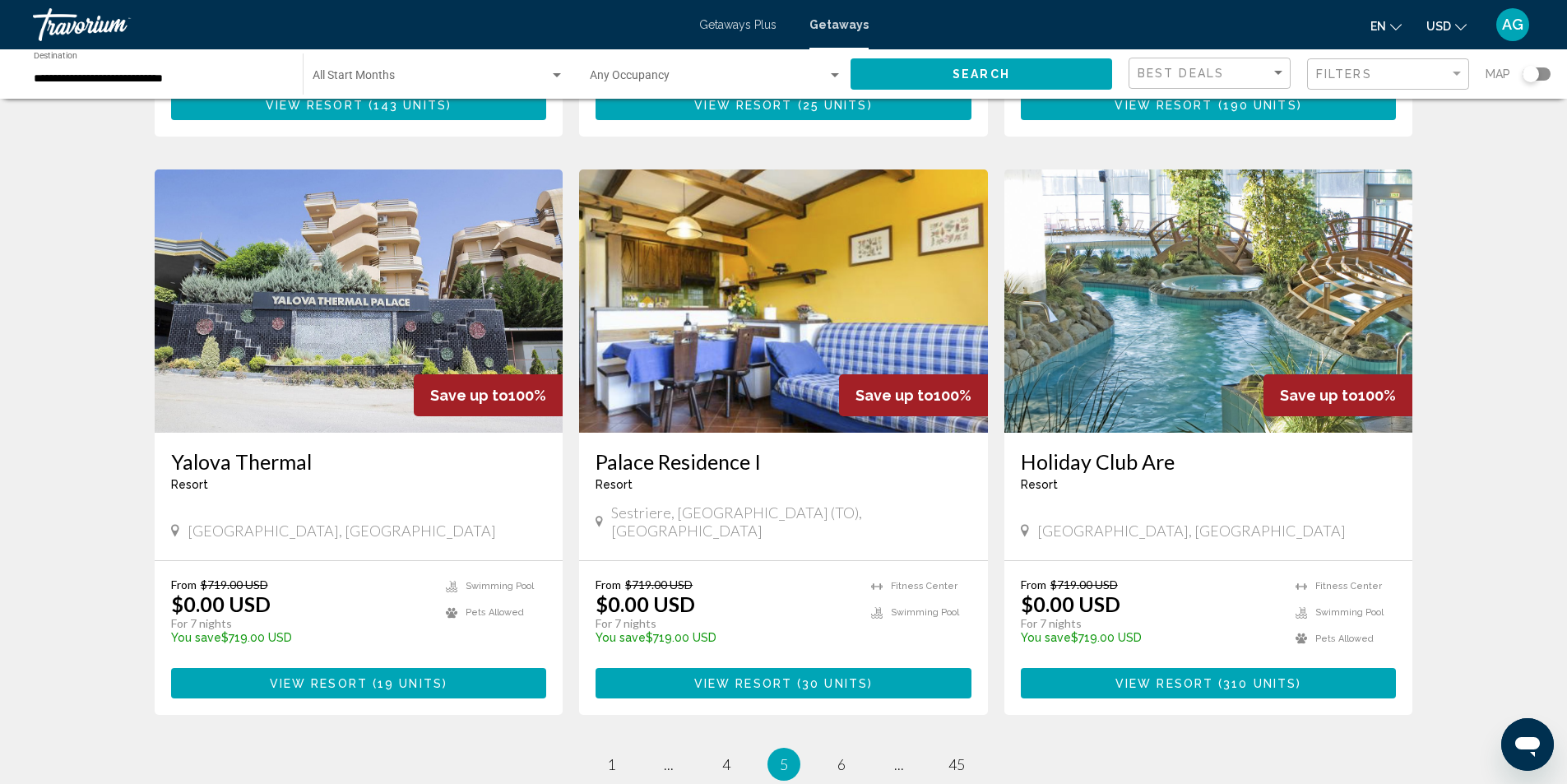
click at [1076, 339] on img "Main content" at bounding box center [1208, 301] width 409 height 264
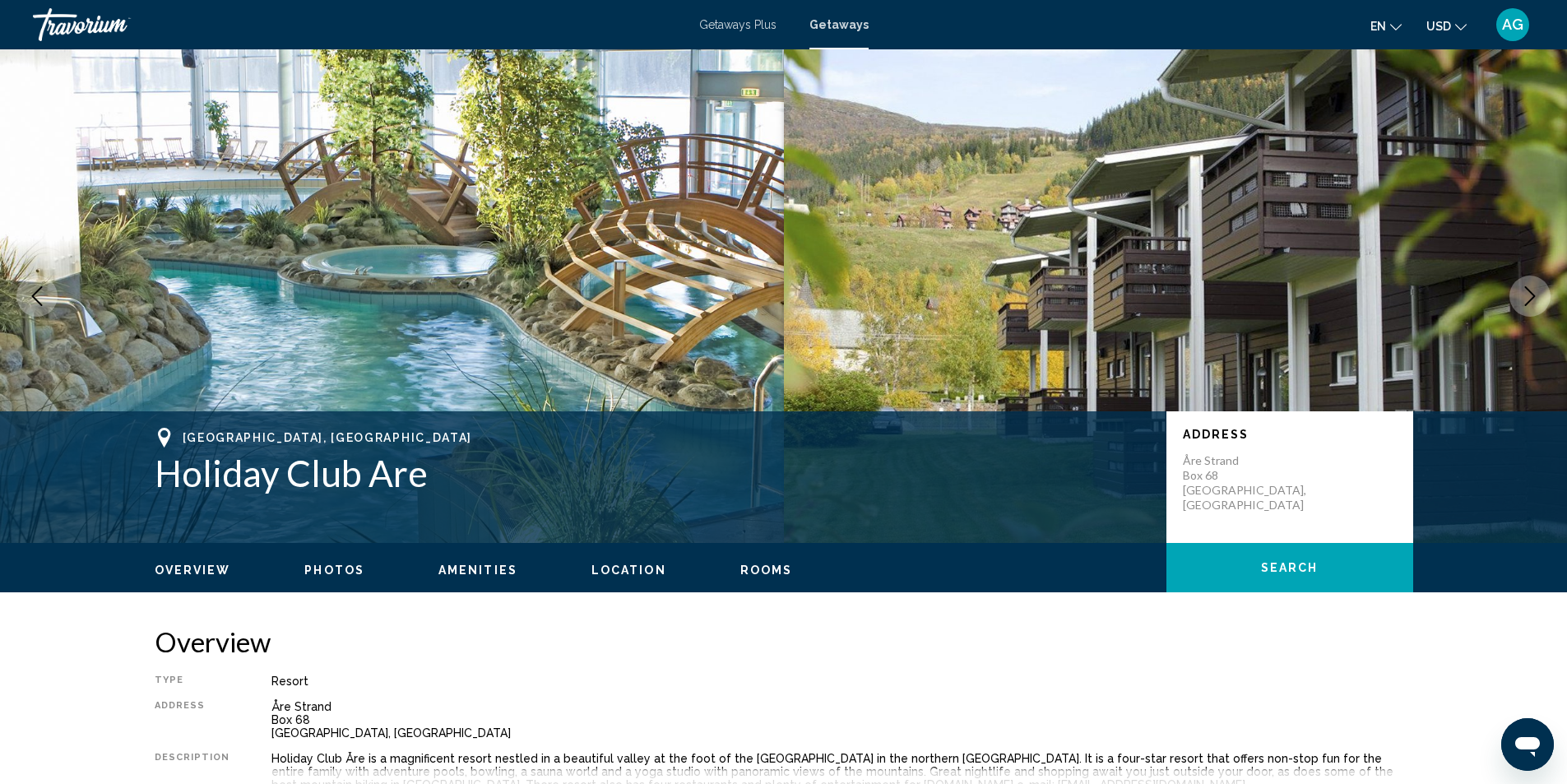
click at [1532, 301] on icon "Next image" at bounding box center [1530, 296] width 19 height 19
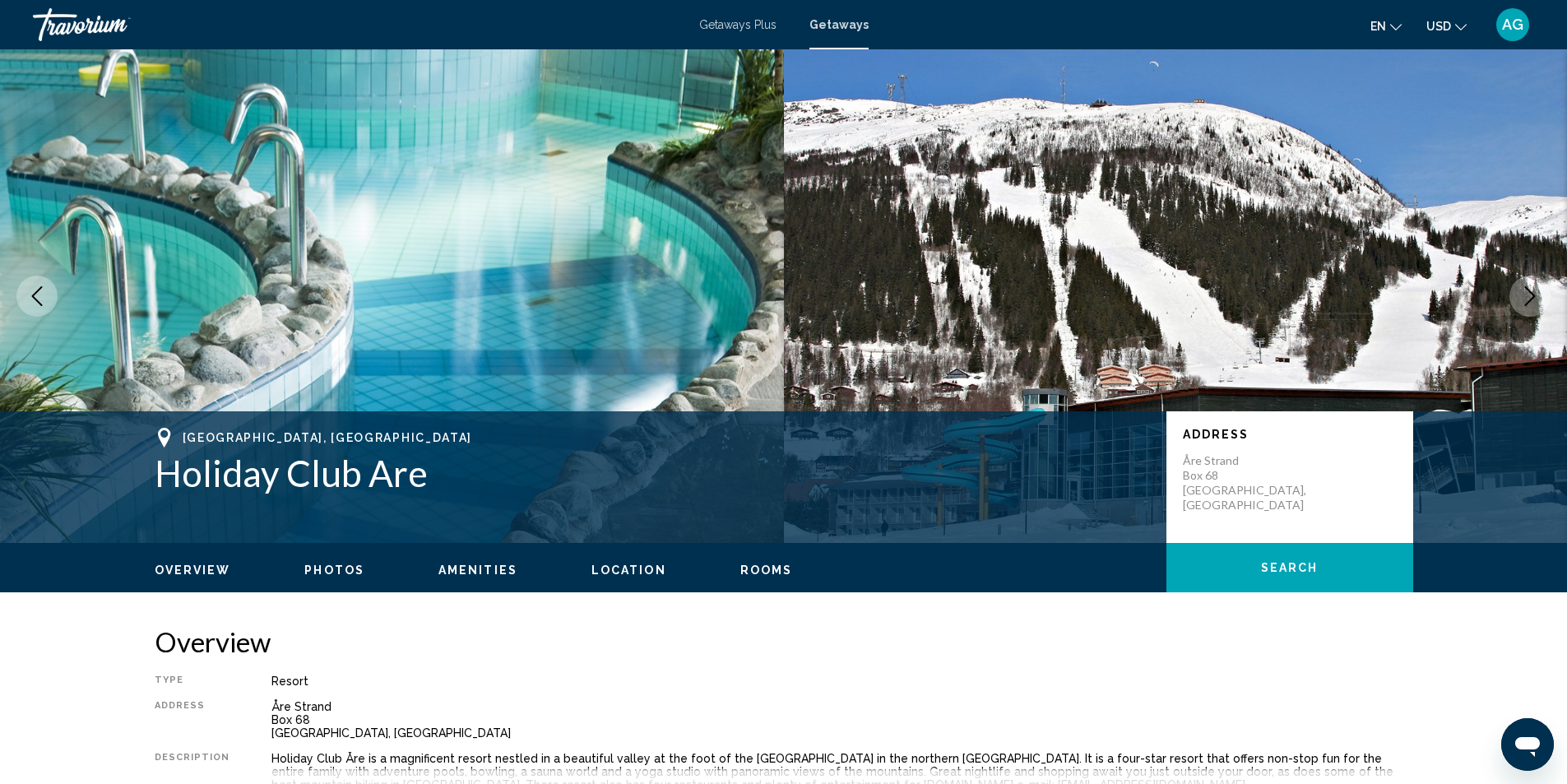
click at [1532, 301] on icon "Next image" at bounding box center [1530, 296] width 19 height 19
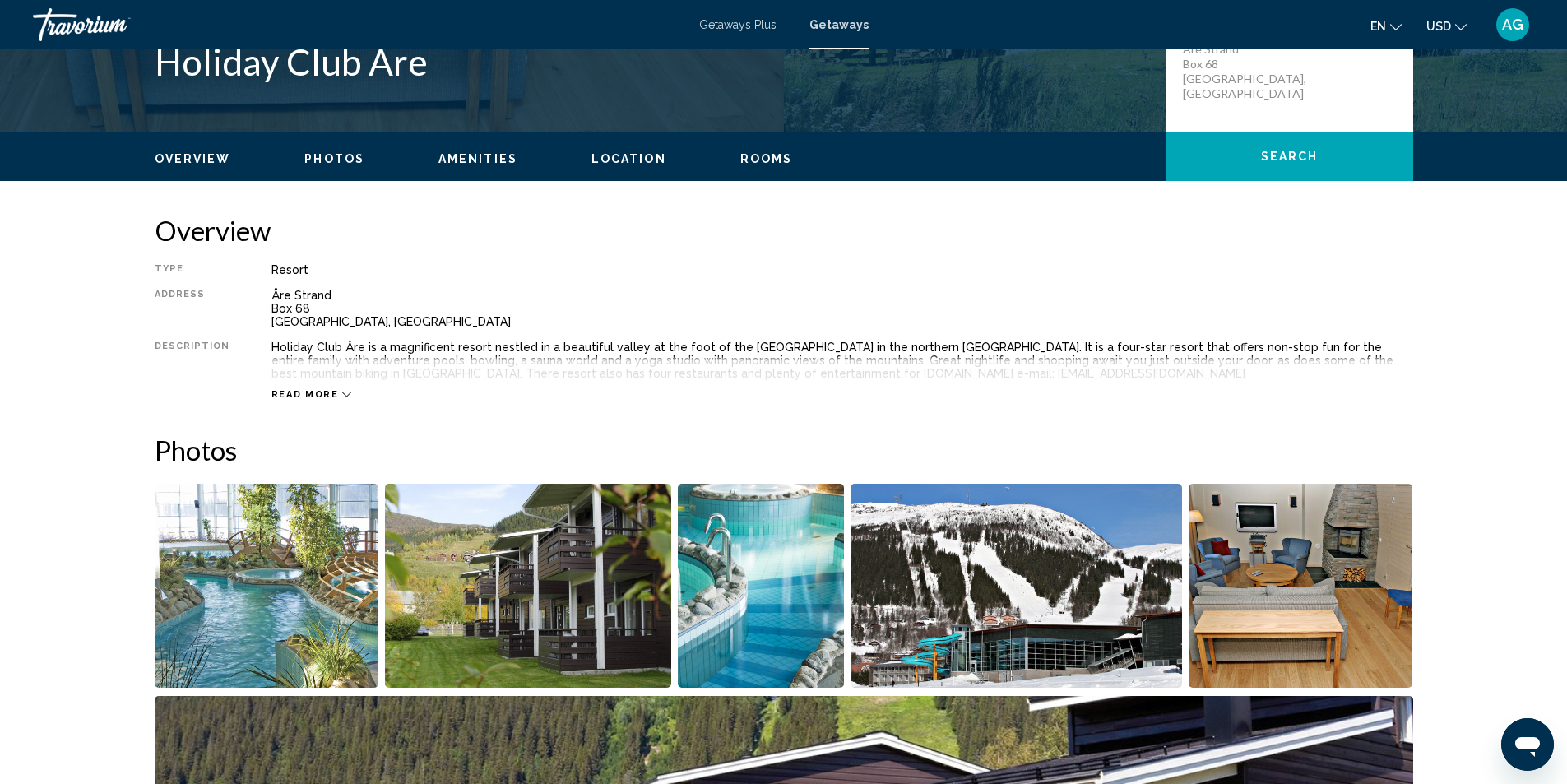
scroll to position [83, 0]
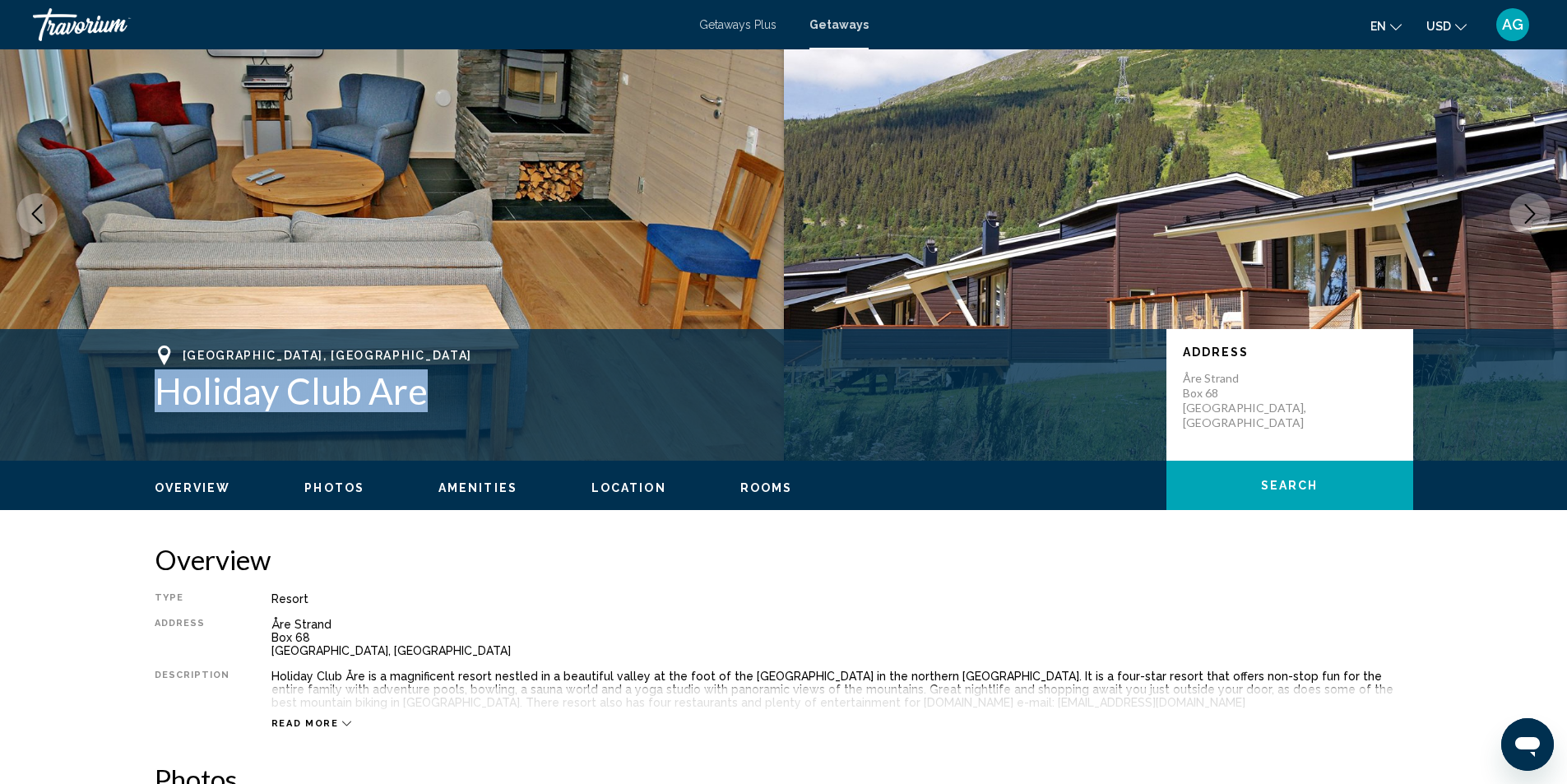
drag, startPoint x: 152, startPoint y: 393, endPoint x: 431, endPoint y: 413, distance: 279.7
click at [431, 413] on div "Åre, [GEOGRAPHIC_DATA] Holiday Club Are Address [GEOGRAPHIC_DATA]" at bounding box center [784, 394] width 1324 height 99
copy h1 "Holiday Club Are"
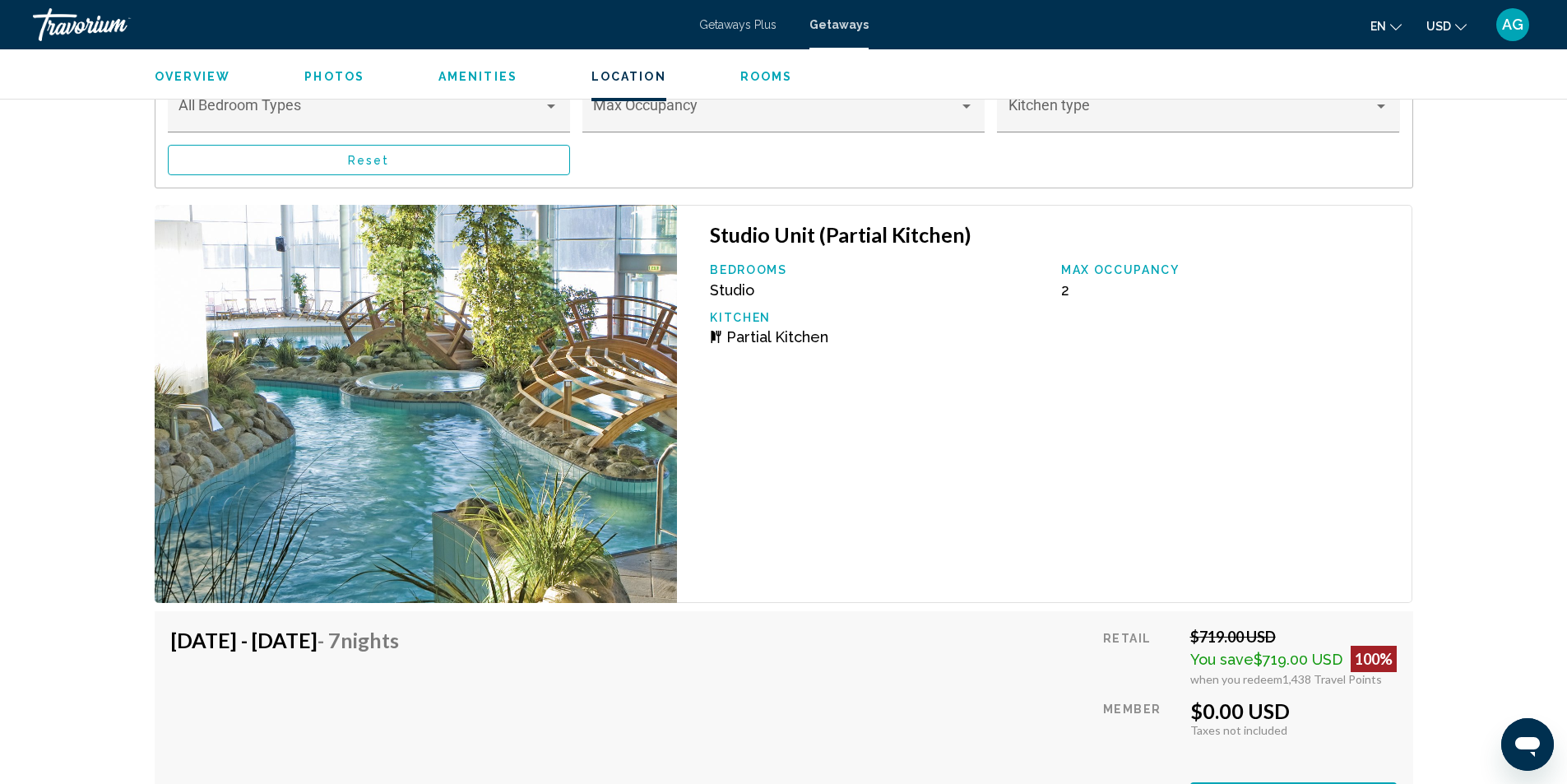
scroll to position [2467, 0]
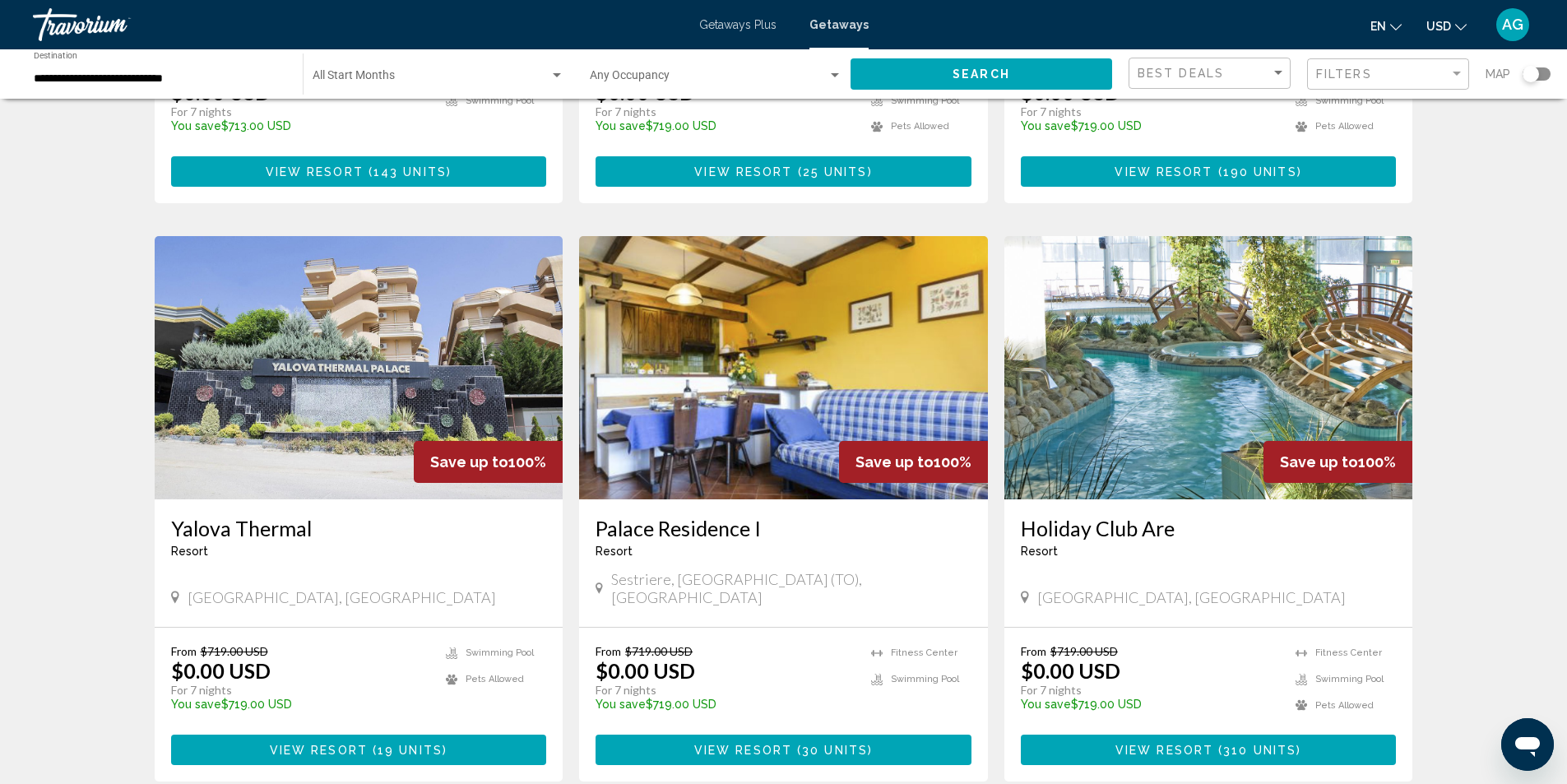
scroll to position [1891, 0]
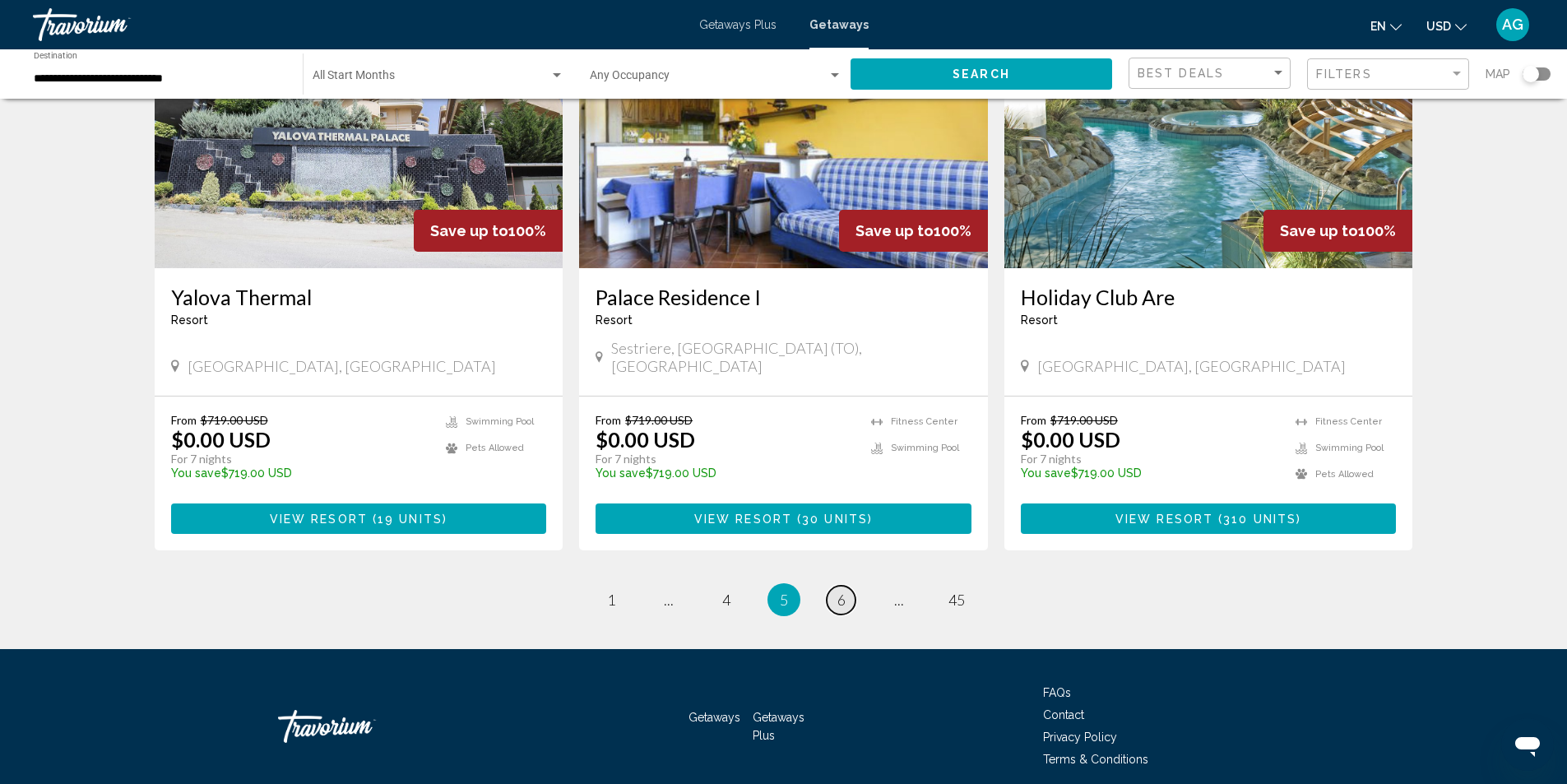
click at [840, 590] on span "6" at bounding box center [842, 599] width 8 height 18
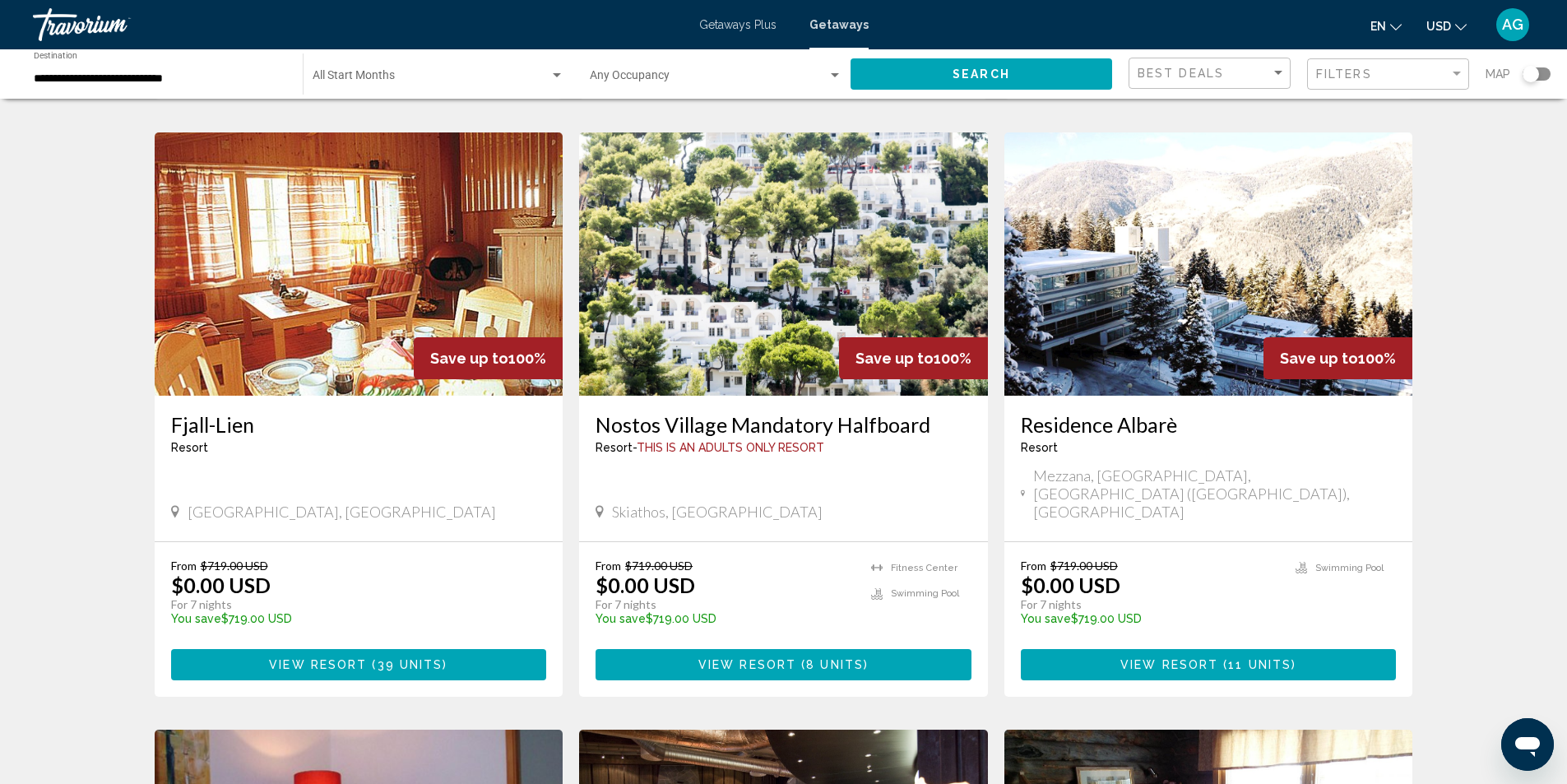
scroll to position [493, 0]
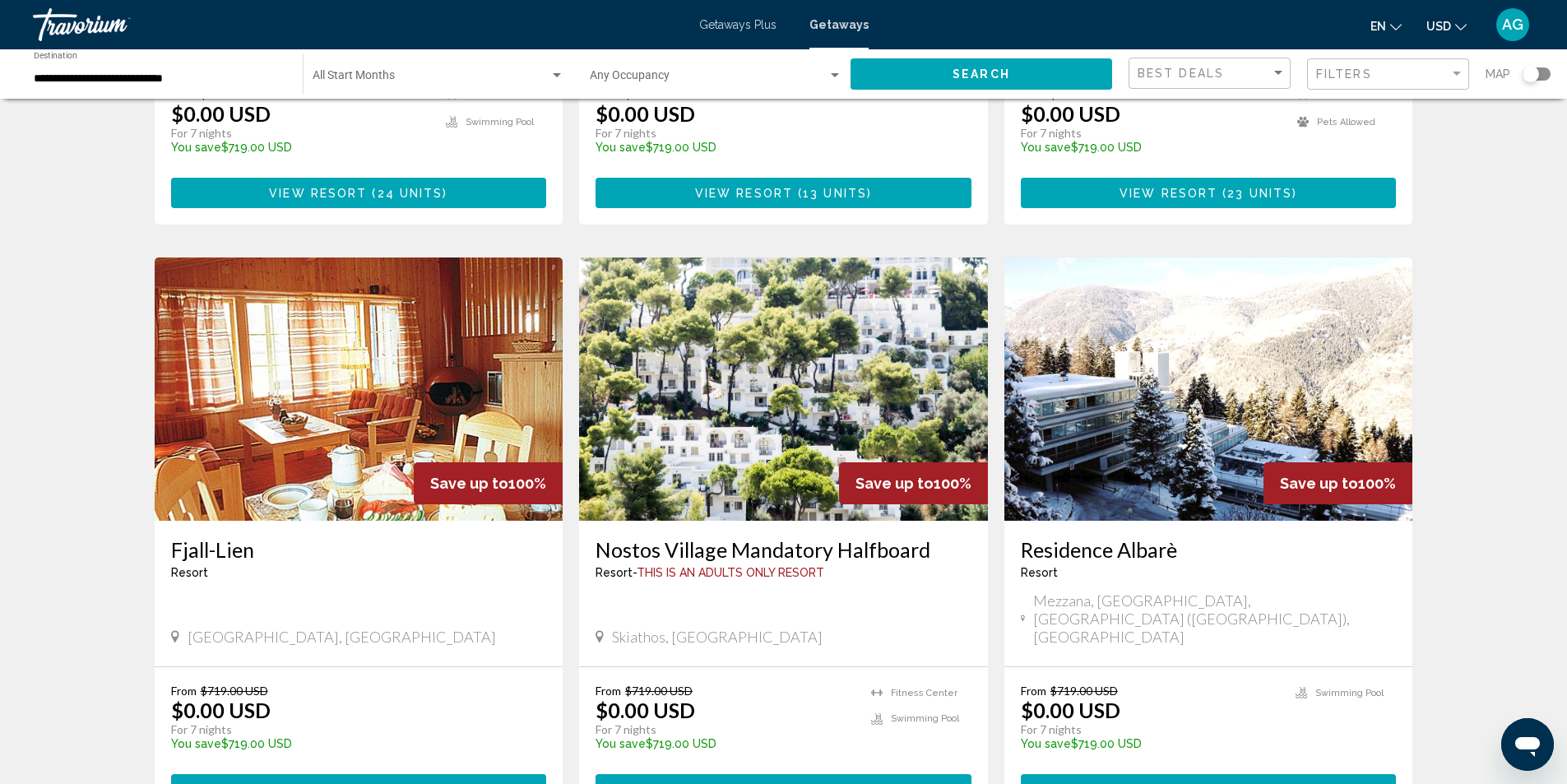
click at [730, 422] on img "Main content" at bounding box center [784, 389] width 409 height 264
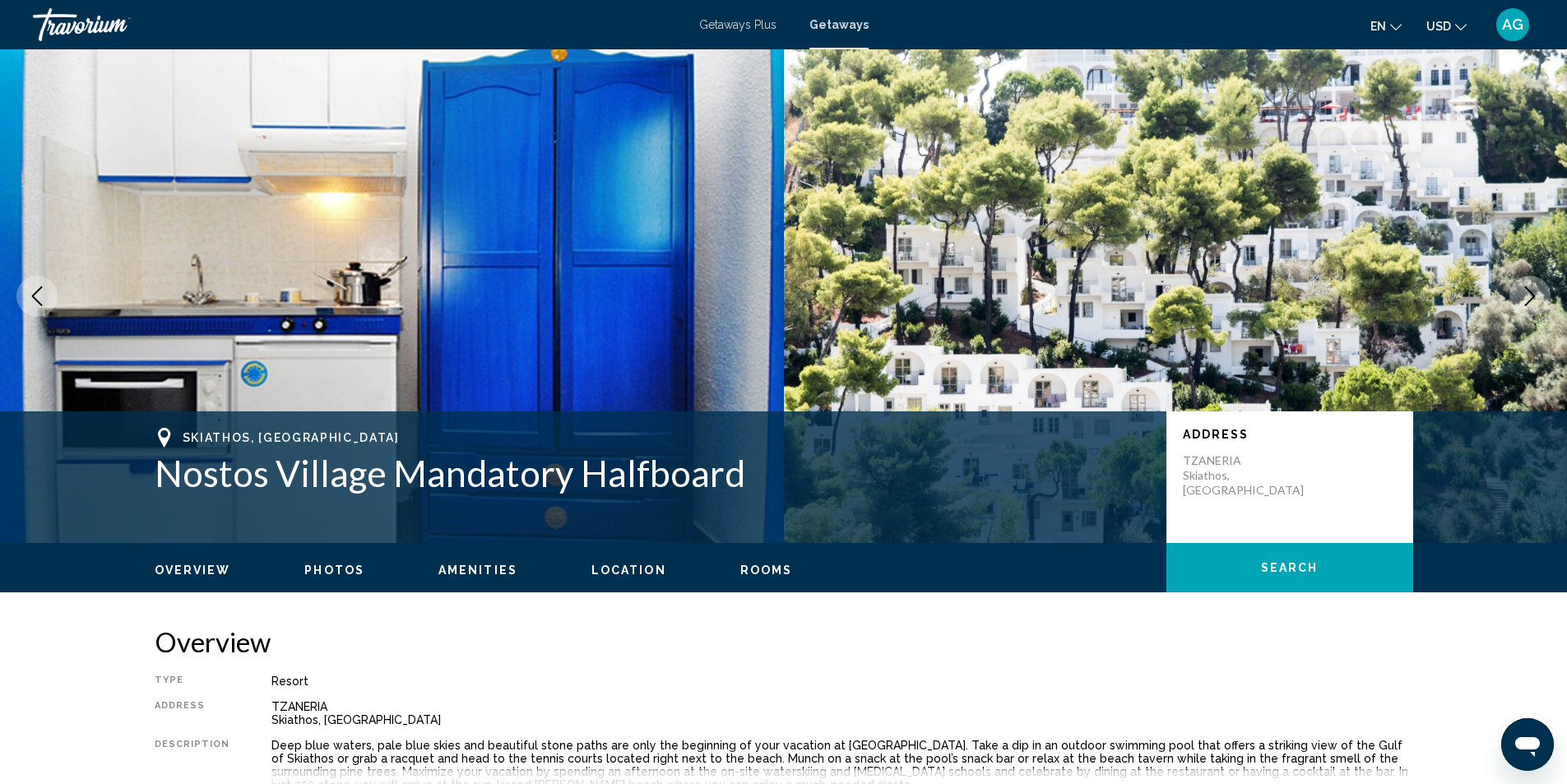
click at [1527, 294] on icon "Next image" at bounding box center [1530, 296] width 19 height 19
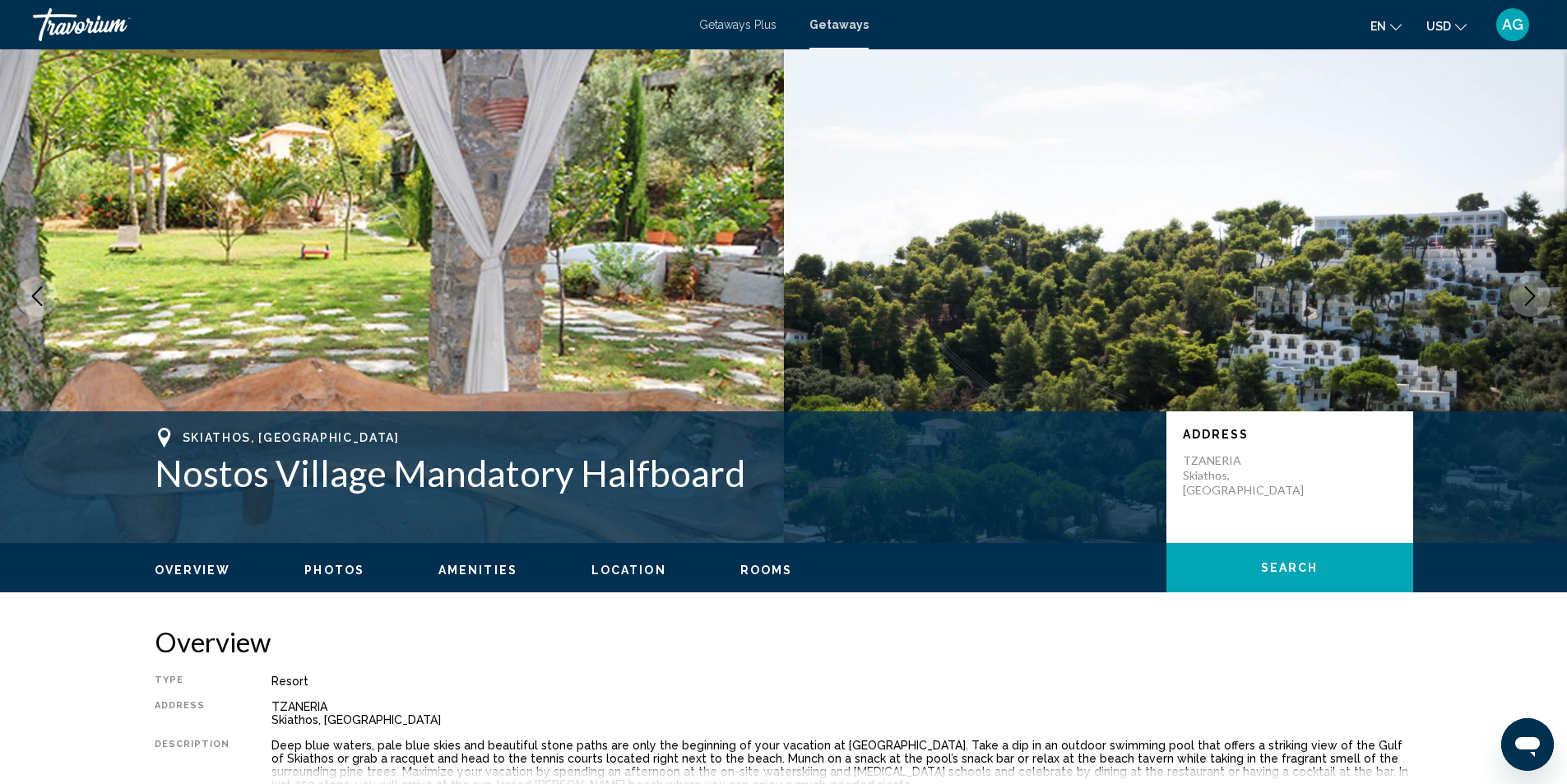
click at [1527, 294] on icon "Next image" at bounding box center [1530, 296] width 19 height 19
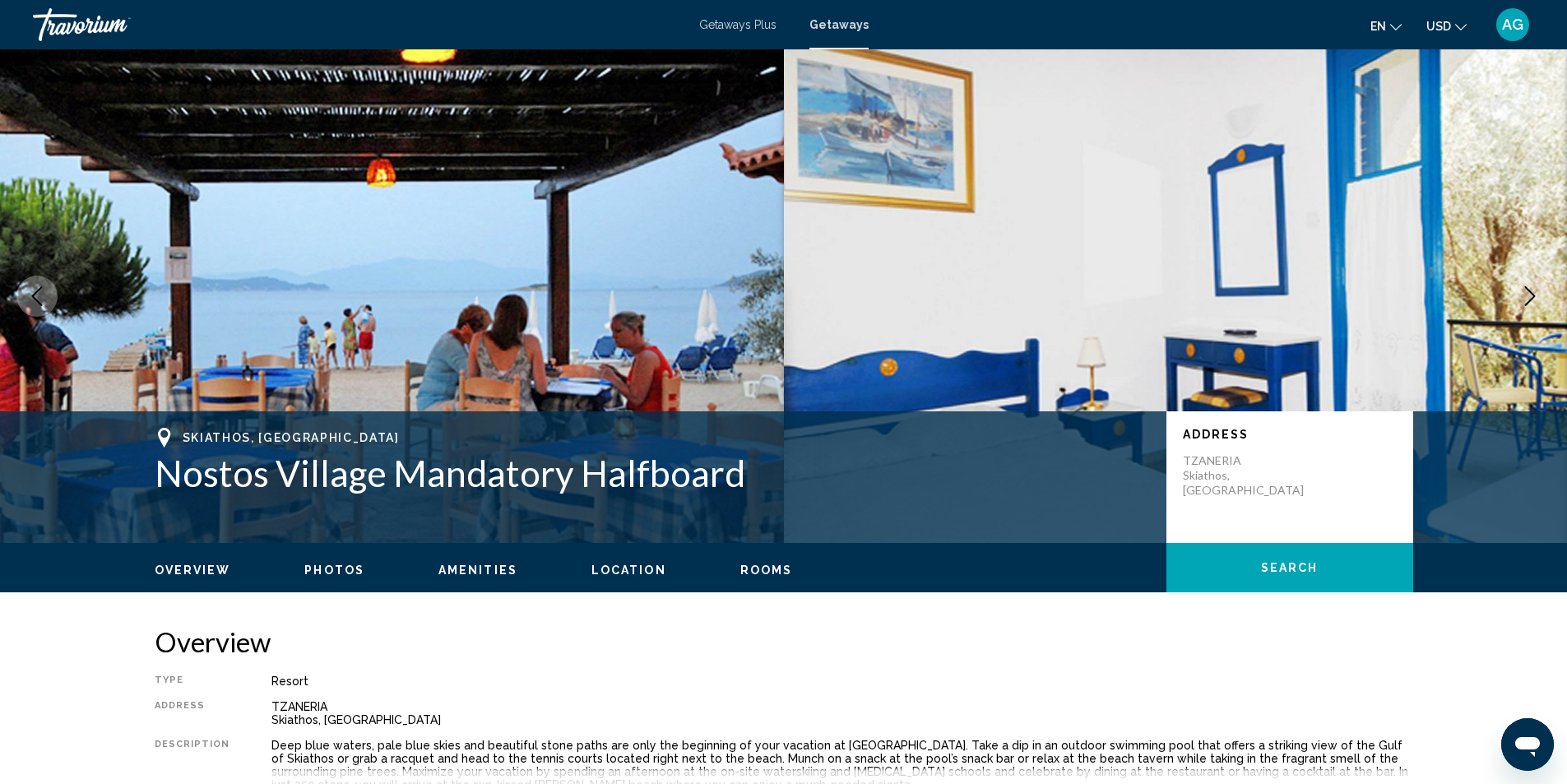
click at [1527, 294] on icon "Next image" at bounding box center [1530, 296] width 19 height 19
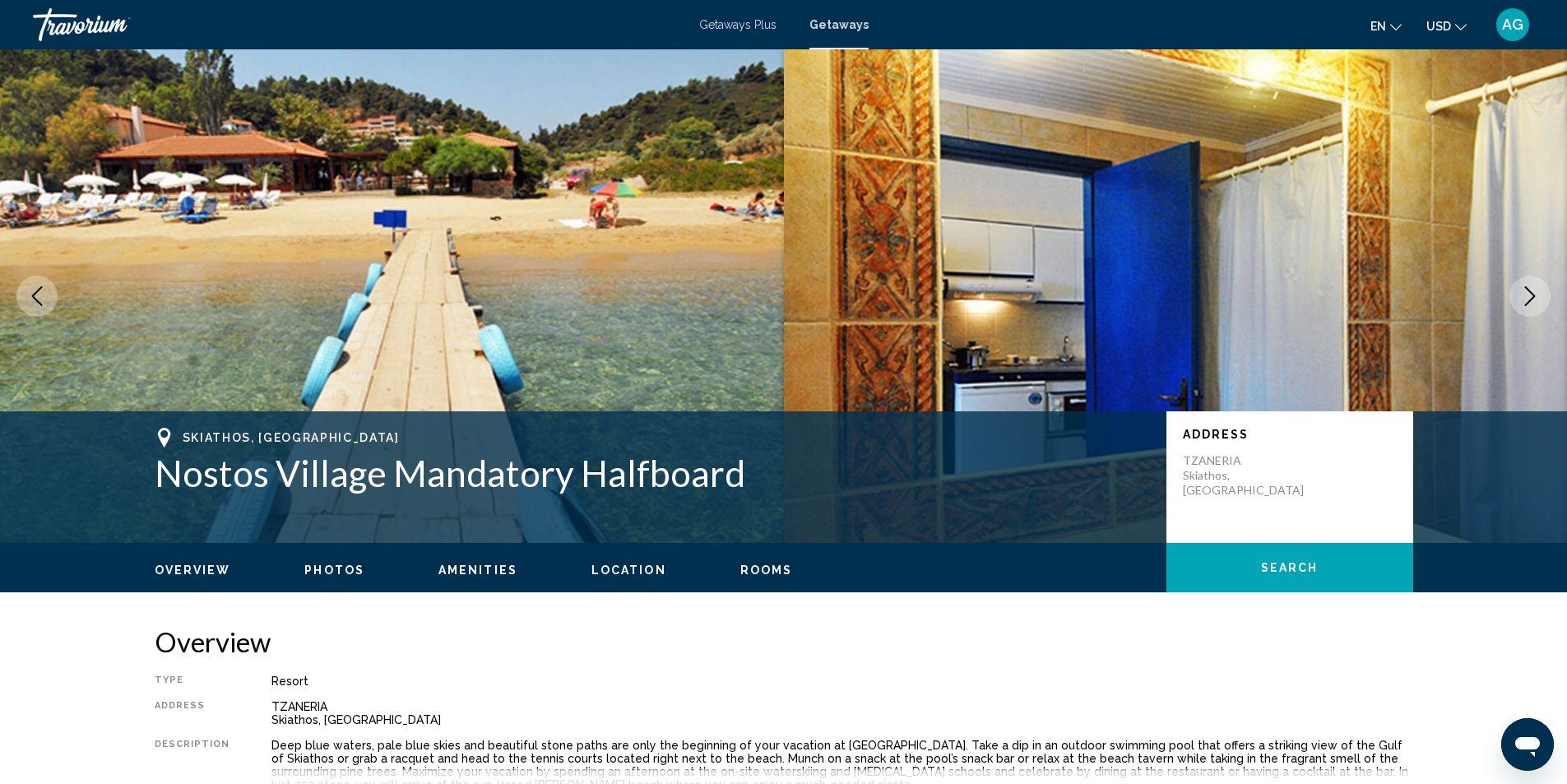
click at [1527, 294] on icon "Next image" at bounding box center [1530, 296] width 19 height 19
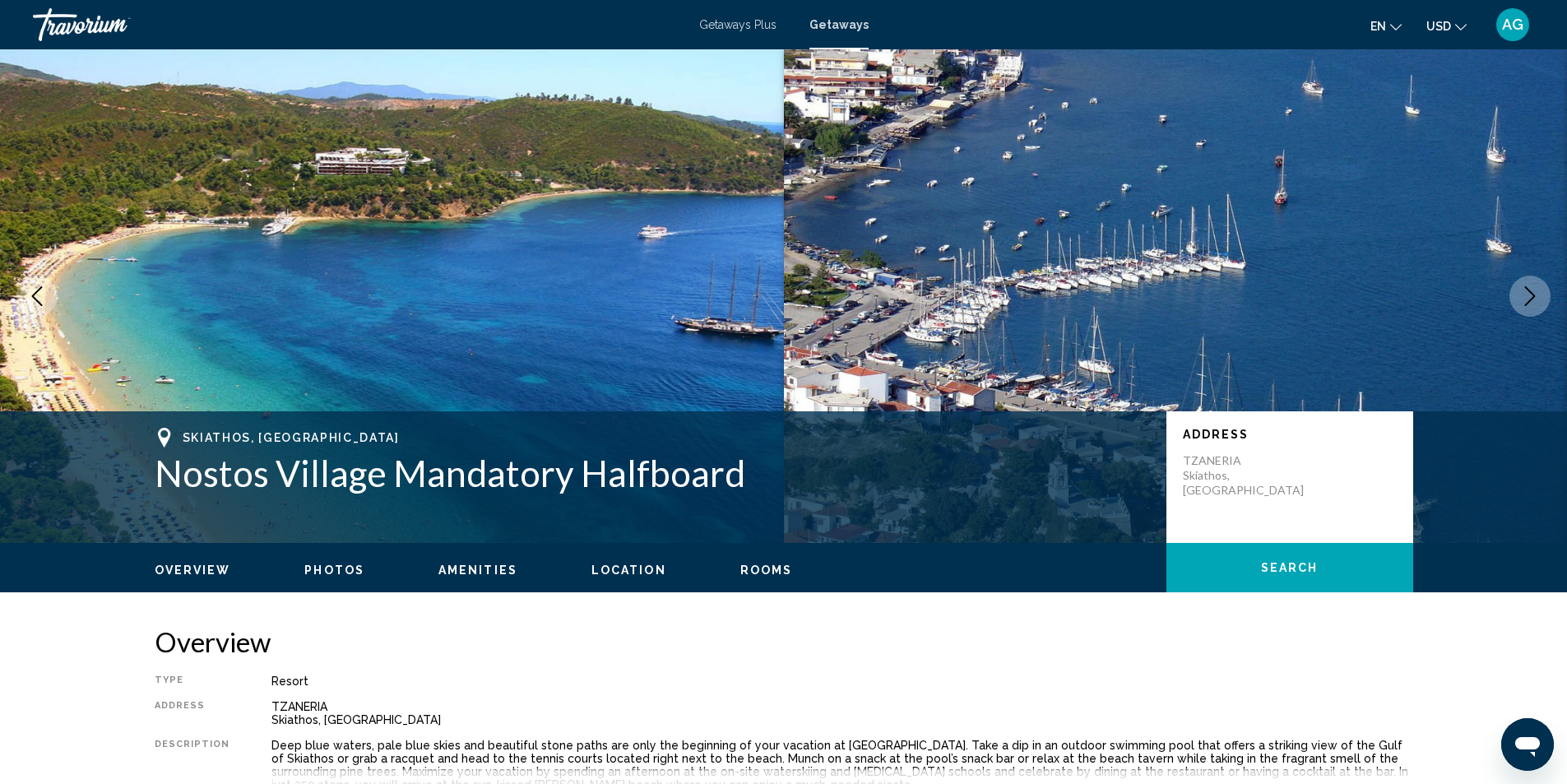
click at [1527, 294] on icon "Next image" at bounding box center [1530, 296] width 19 height 19
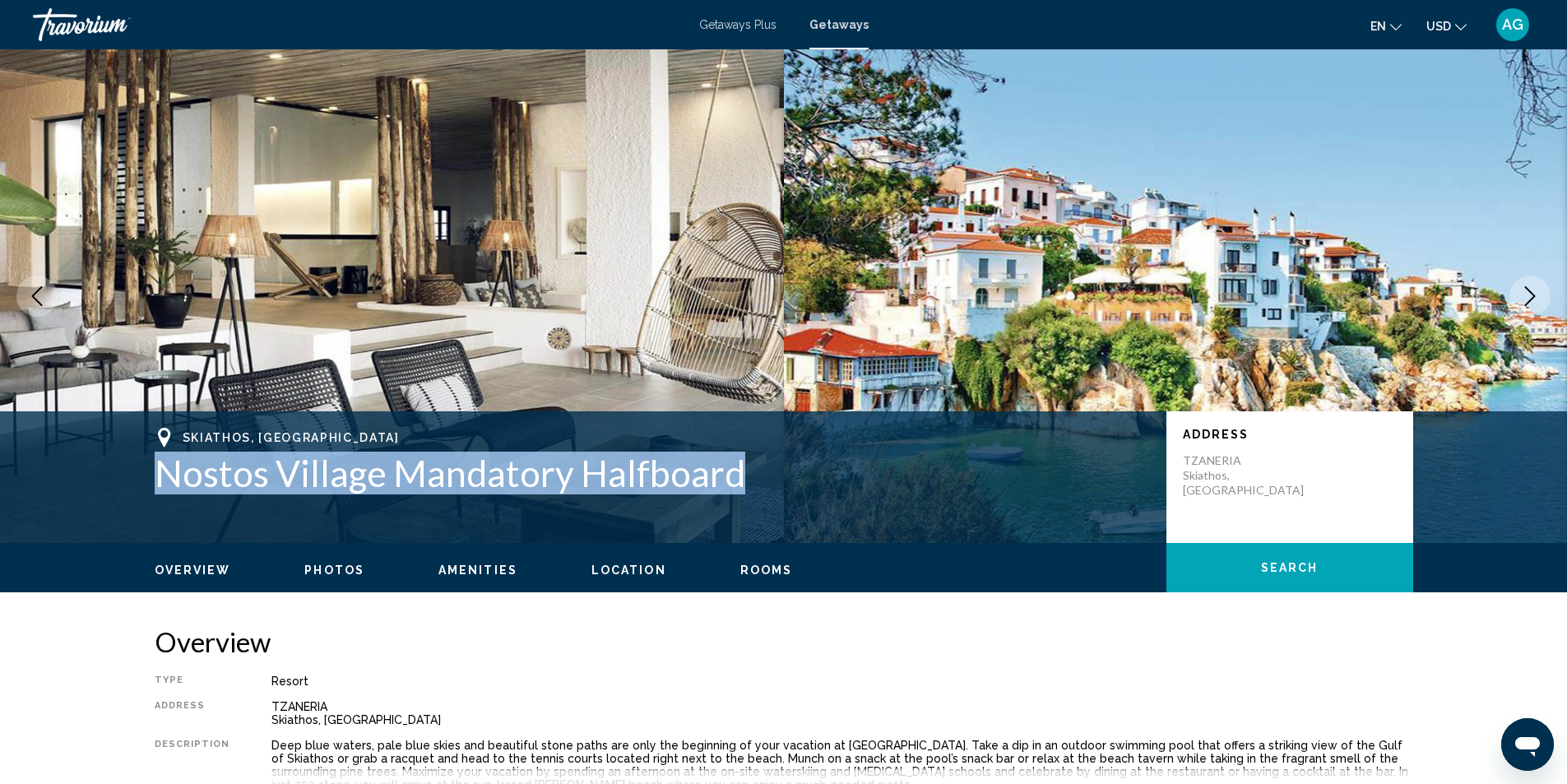
drag, startPoint x: 155, startPoint y: 481, endPoint x: 746, endPoint y: 493, distance: 591.1
click at [746, 493] on h1 "Nostos Village Mandatory Halfboard" at bounding box center [653, 472] width 996 height 43
copy h1 "Nostos Village Mandatory Halfboard"
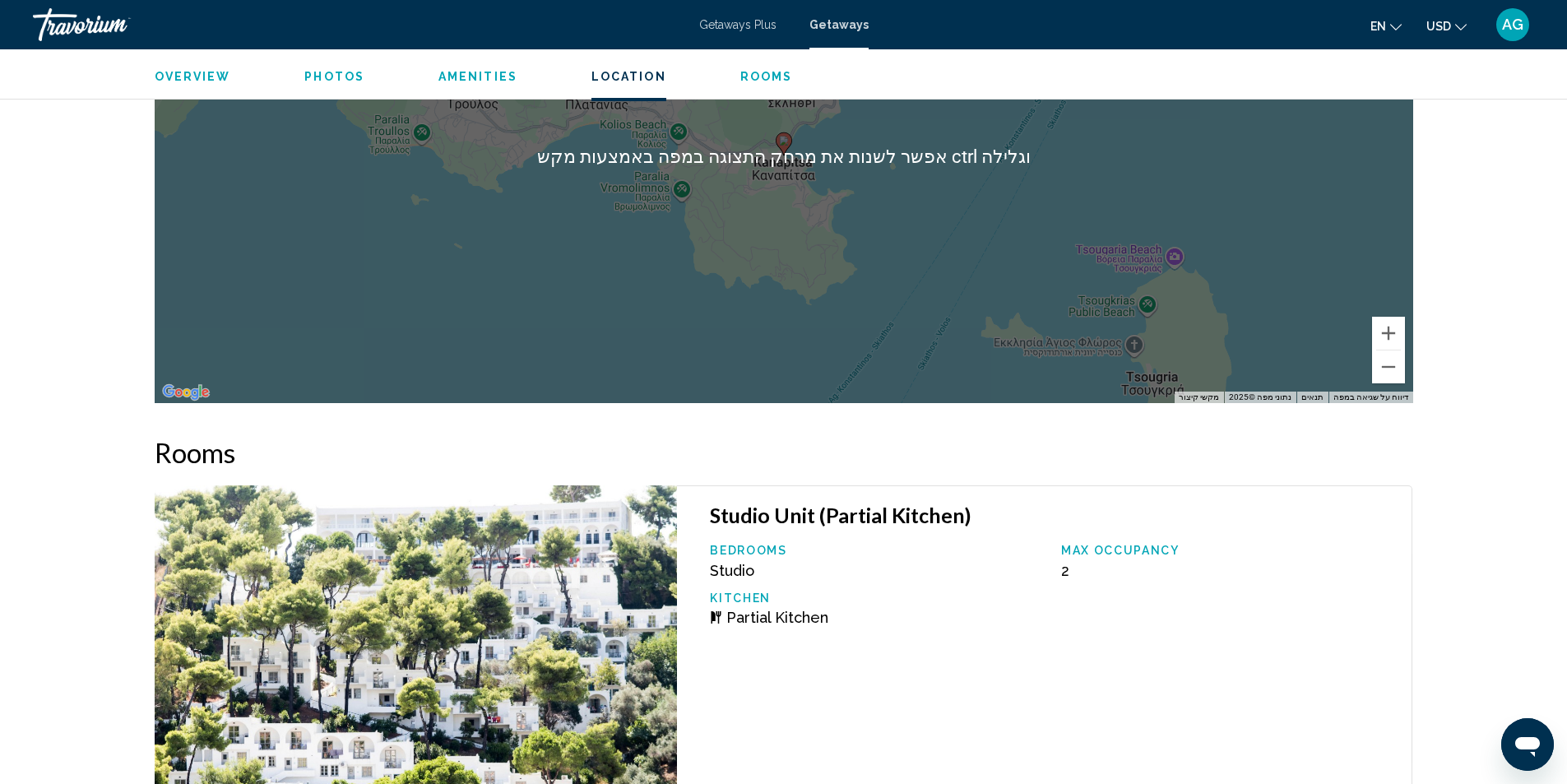
scroll to position [2549, 0]
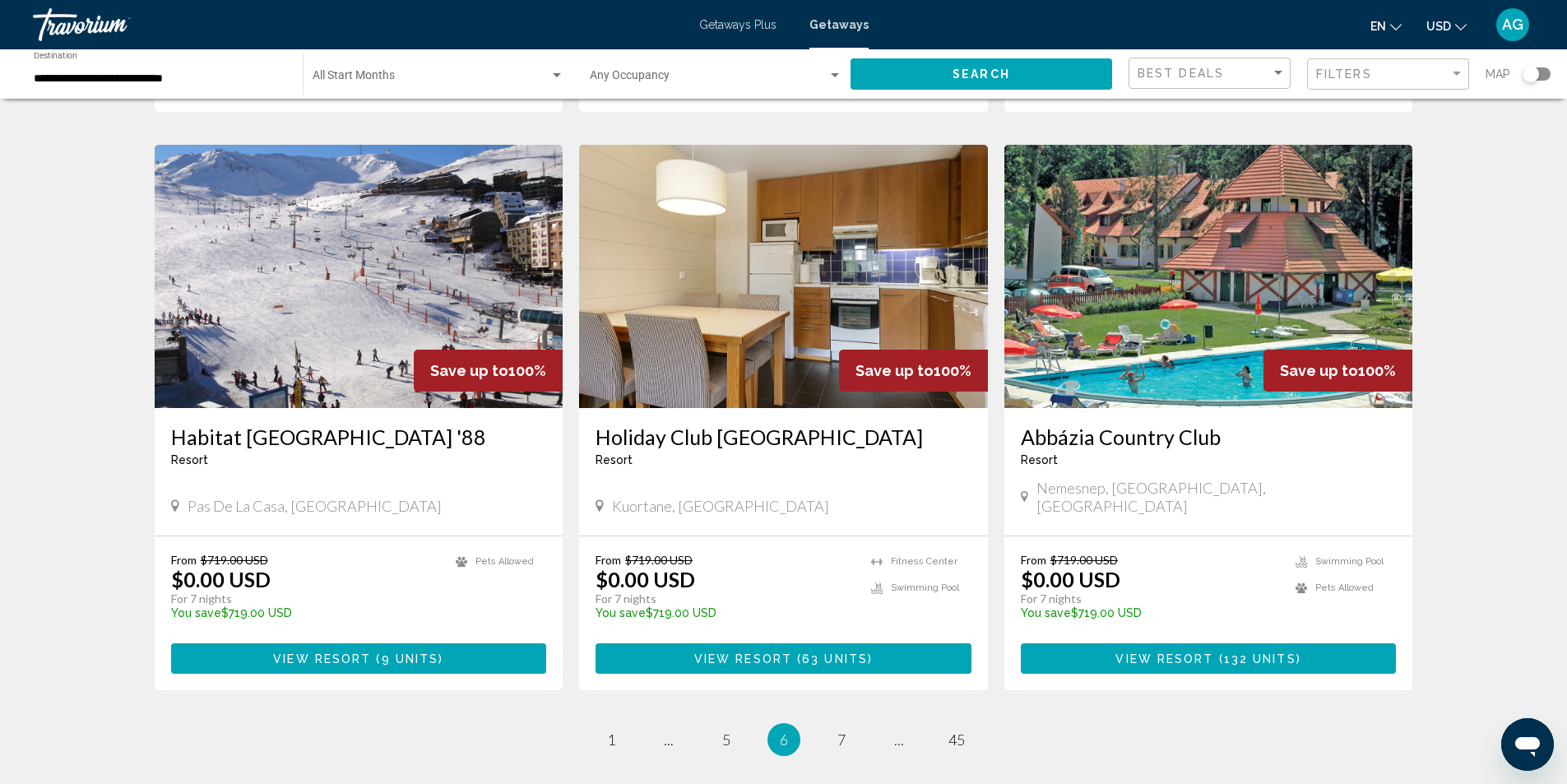
scroll to position [1897, 0]
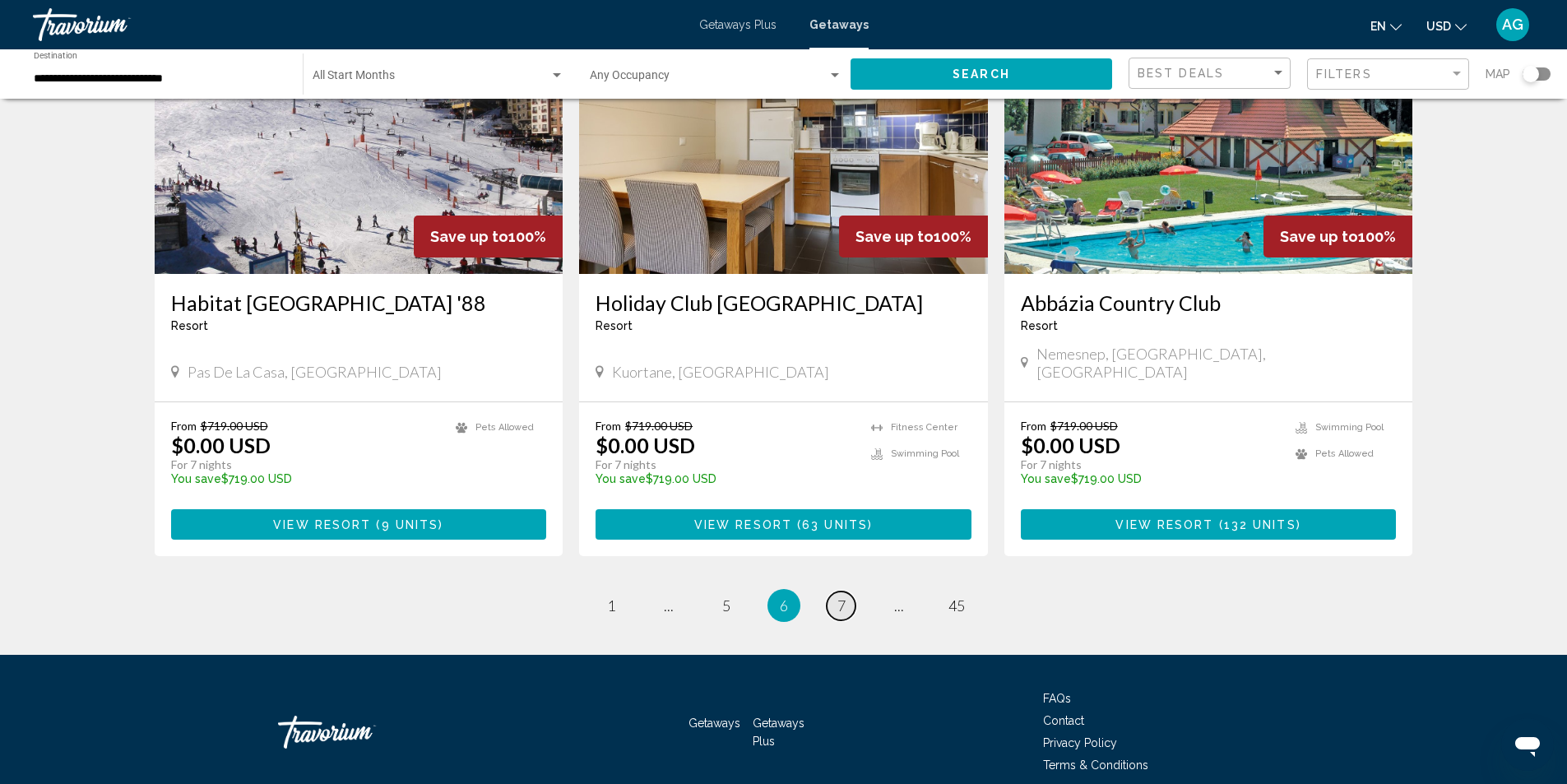
click at [840, 596] on span "7" at bounding box center [842, 605] width 8 height 18
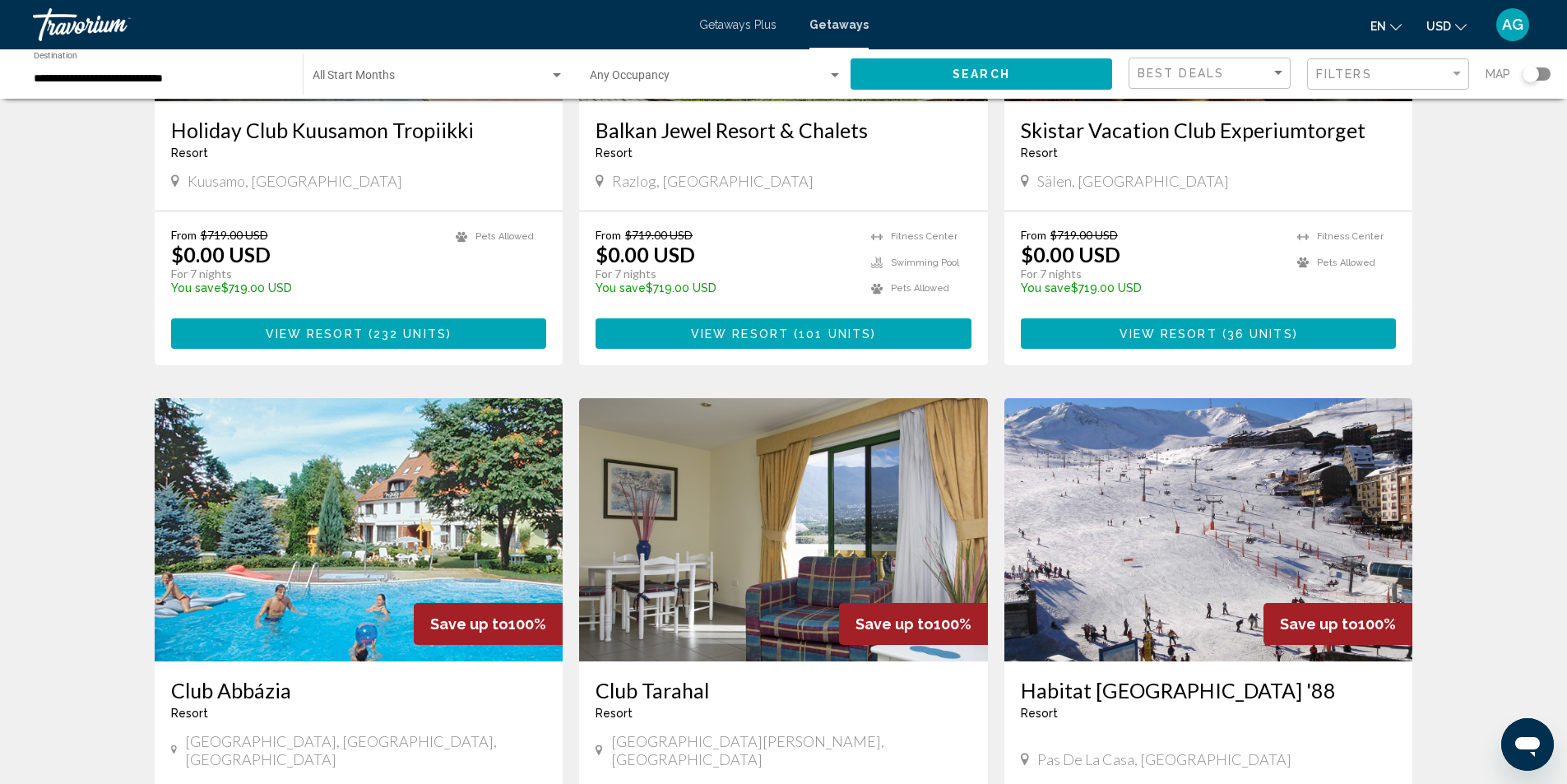
scroll to position [1897, 0]
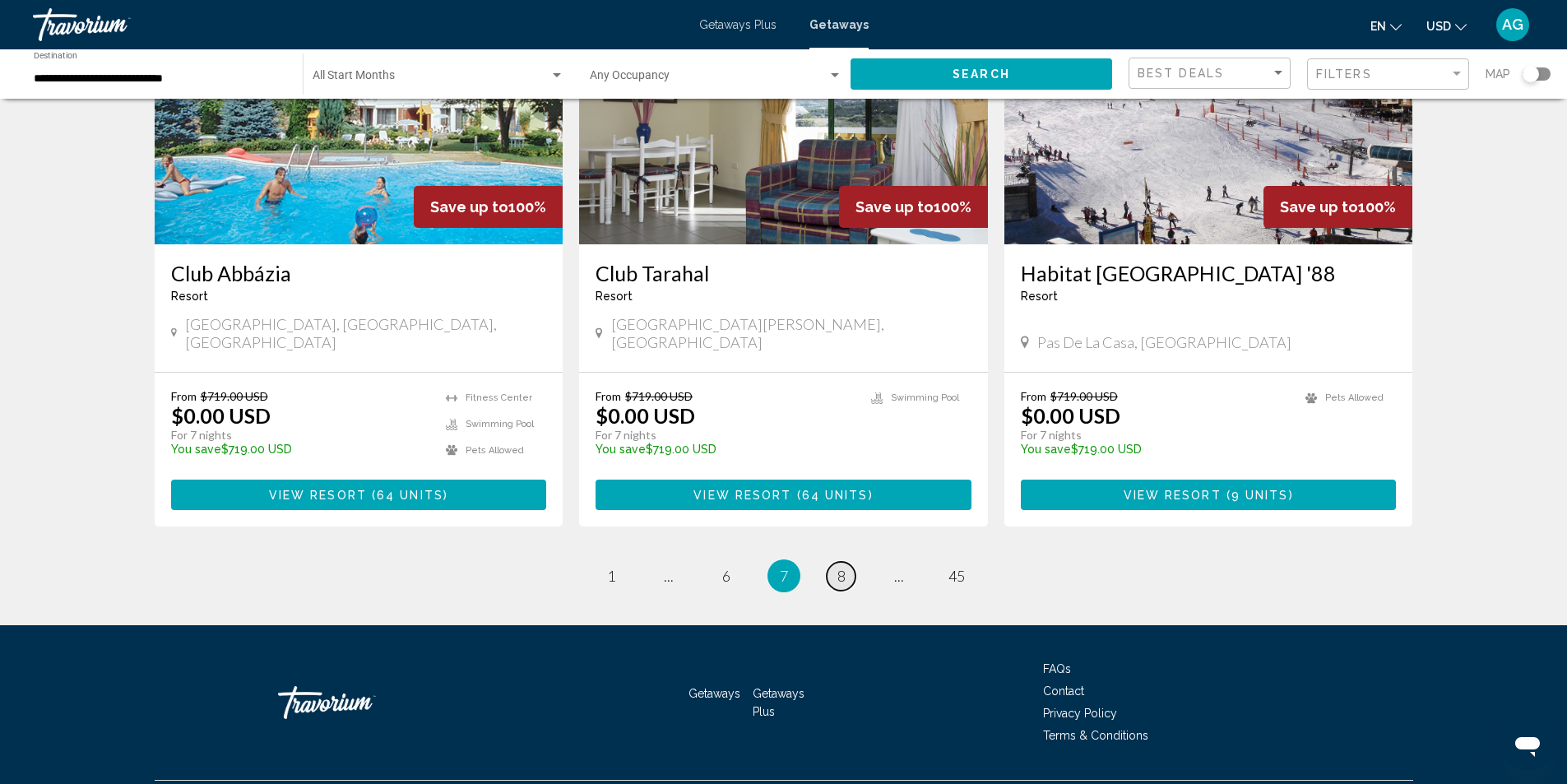
click at [841, 567] on span "8" at bounding box center [842, 575] width 8 height 18
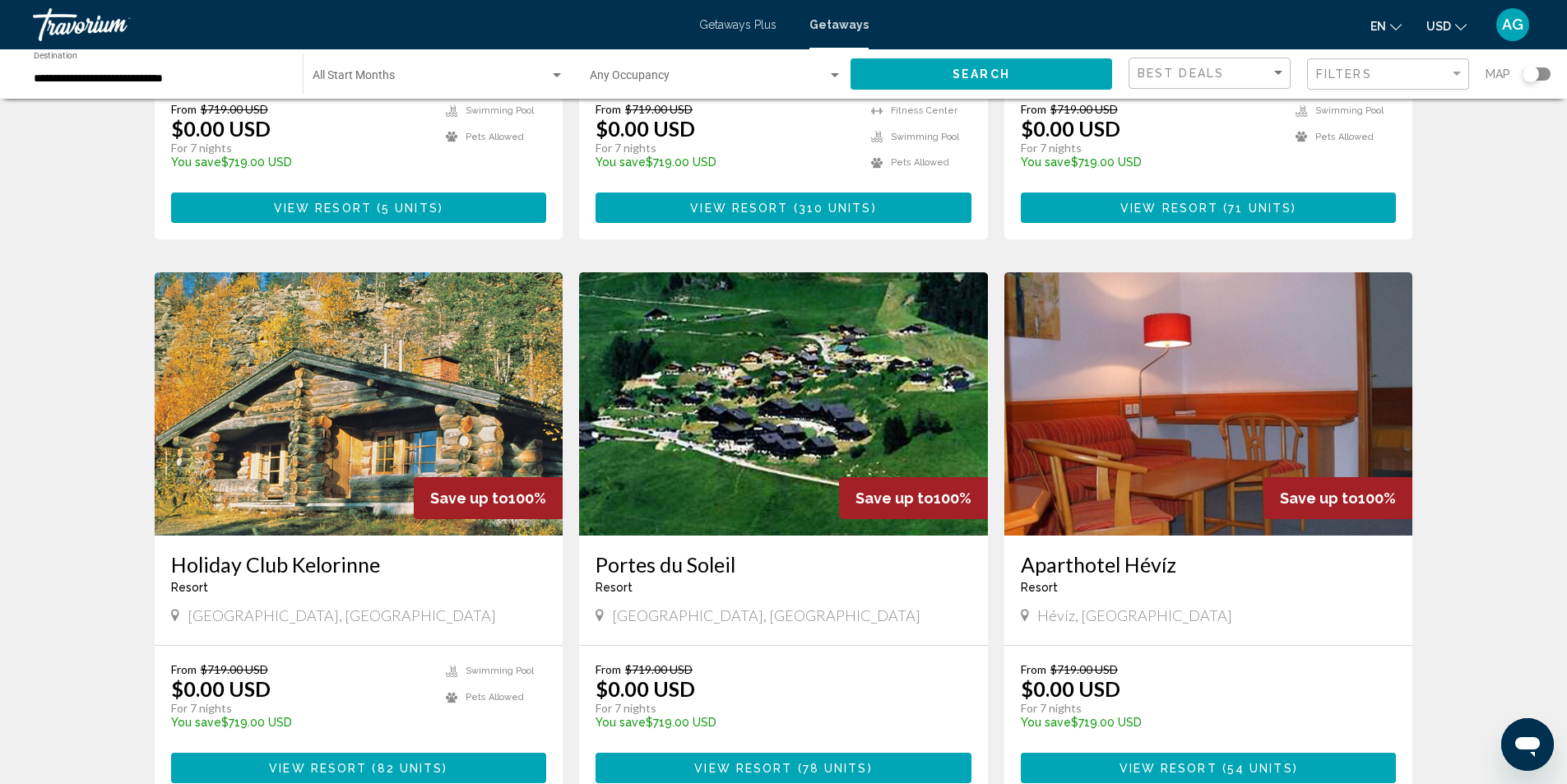
scroll to position [1809, 0]
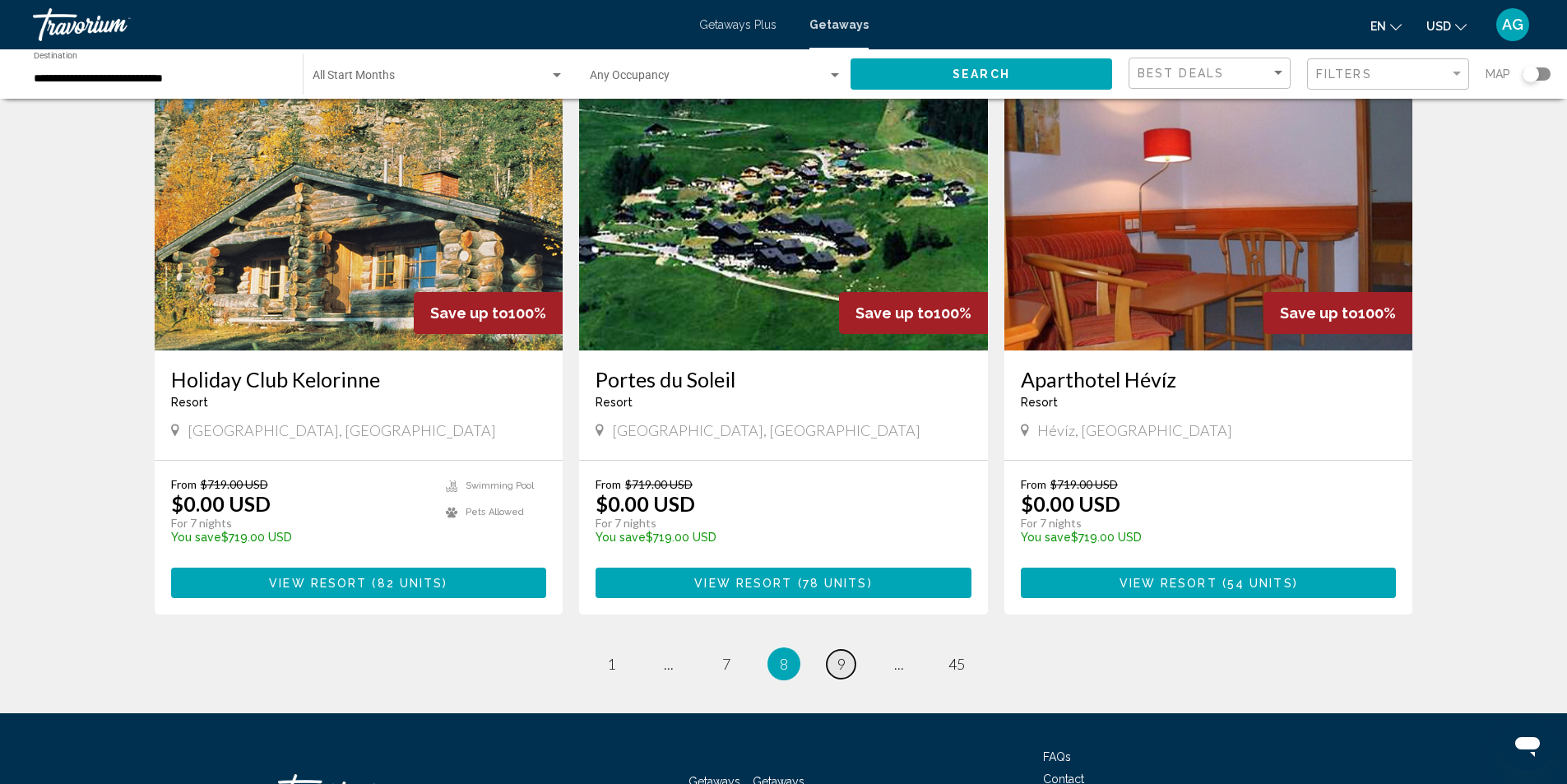
click at [839, 654] on span "9" at bounding box center [842, 663] width 8 height 18
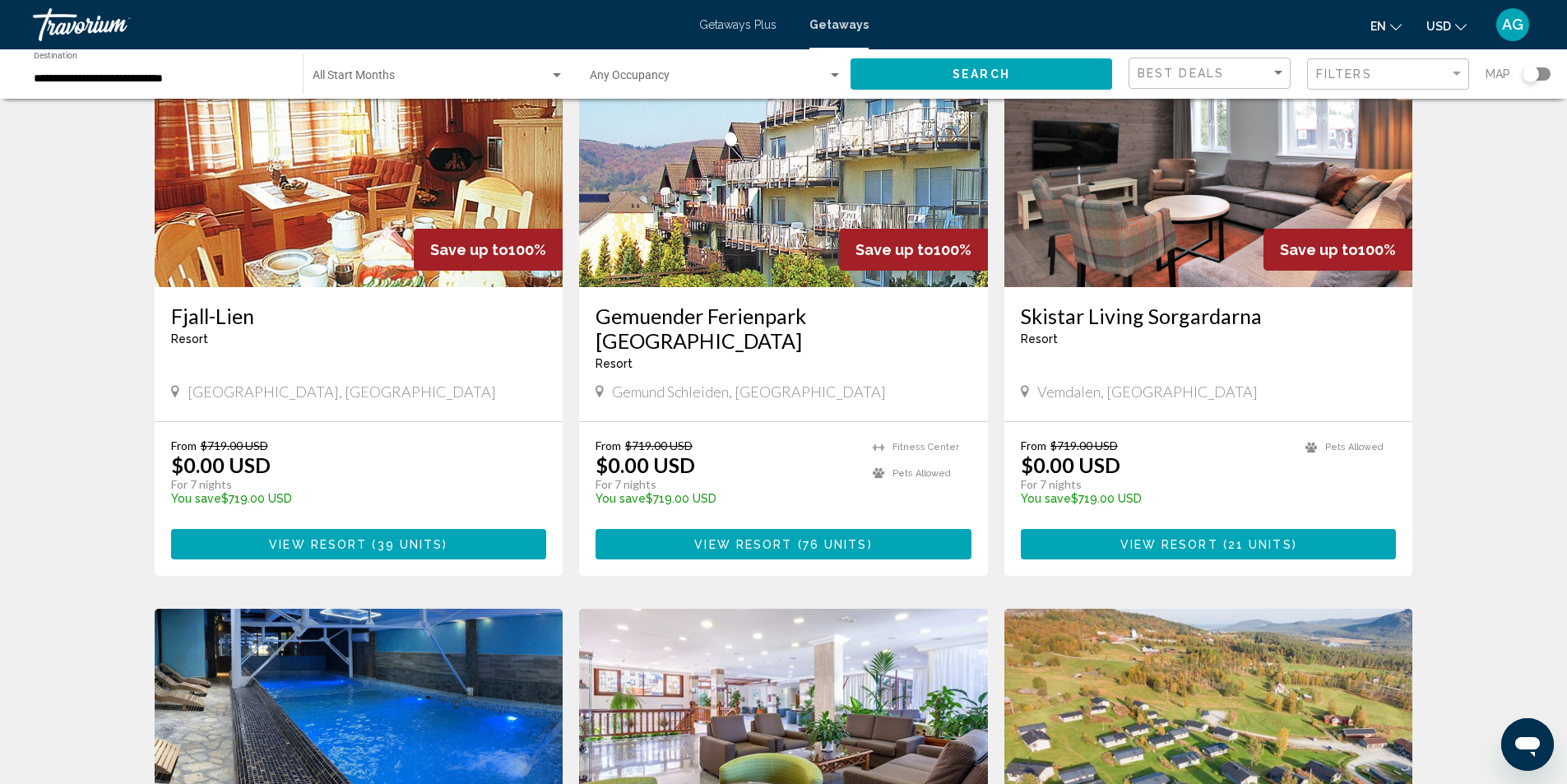
scroll to position [1645, 0]
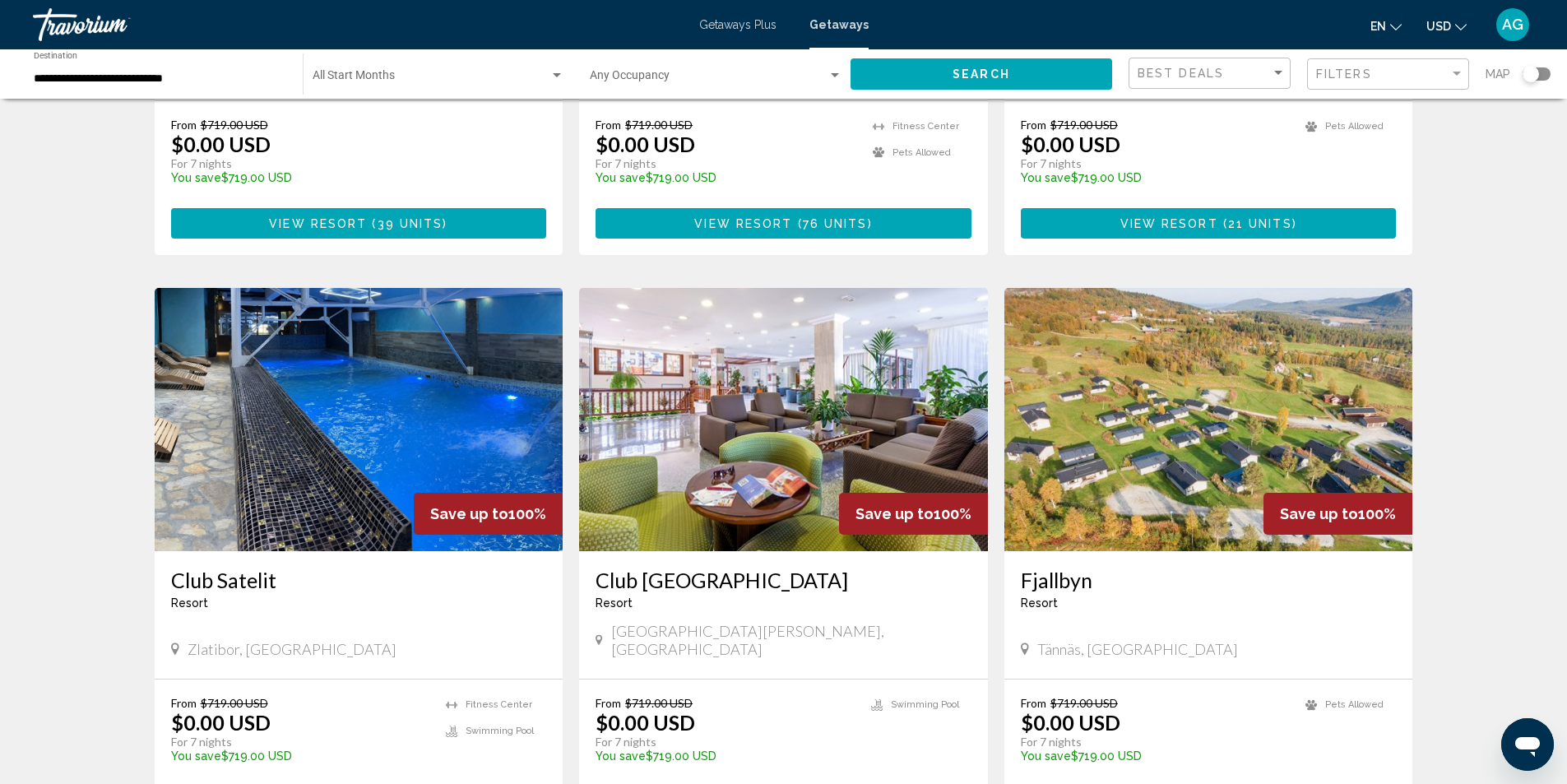
click at [297, 426] on img "Main content" at bounding box center [359, 419] width 409 height 264
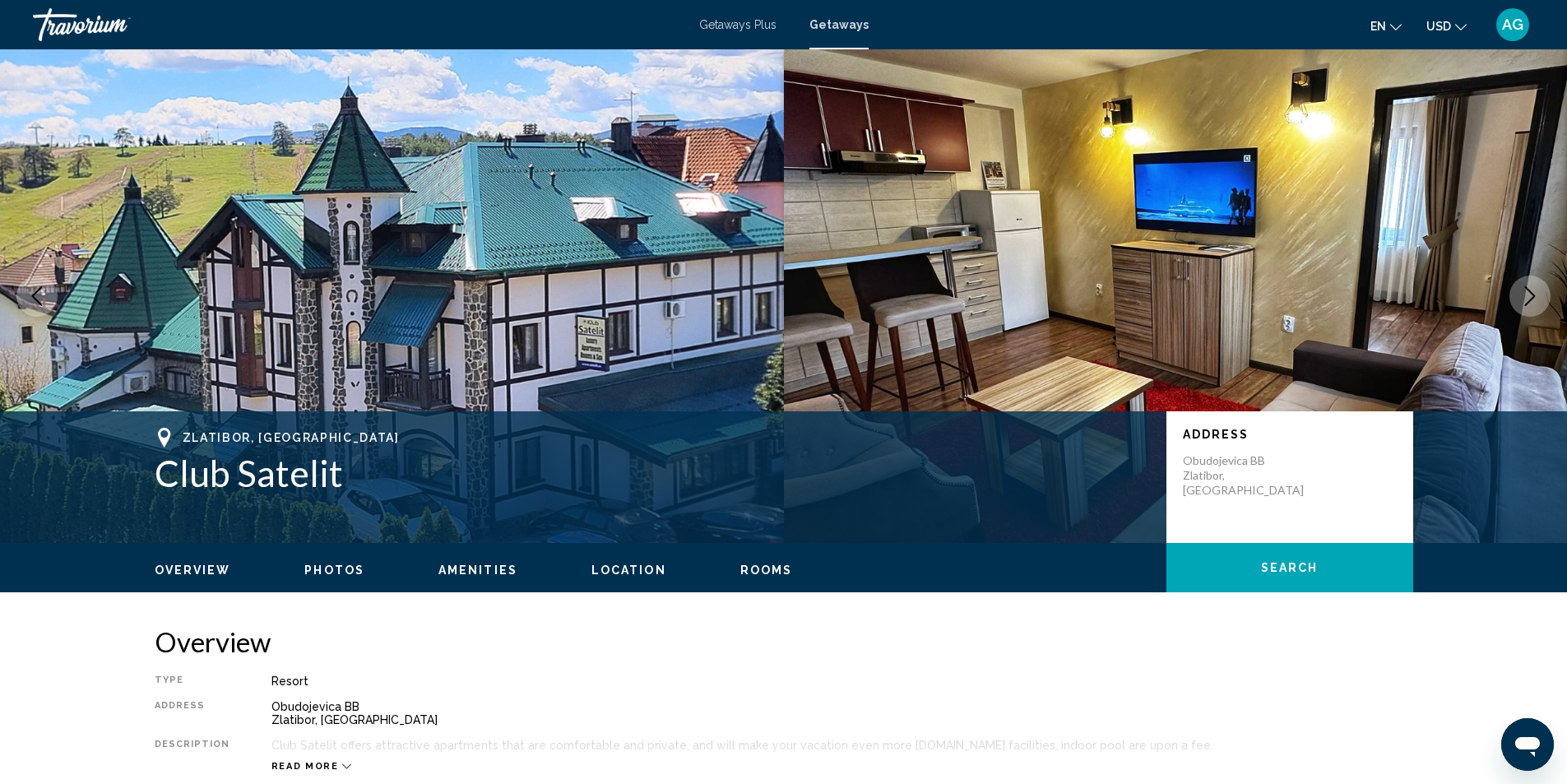
click at [1529, 299] on icon "Next image" at bounding box center [1530, 296] width 19 height 19
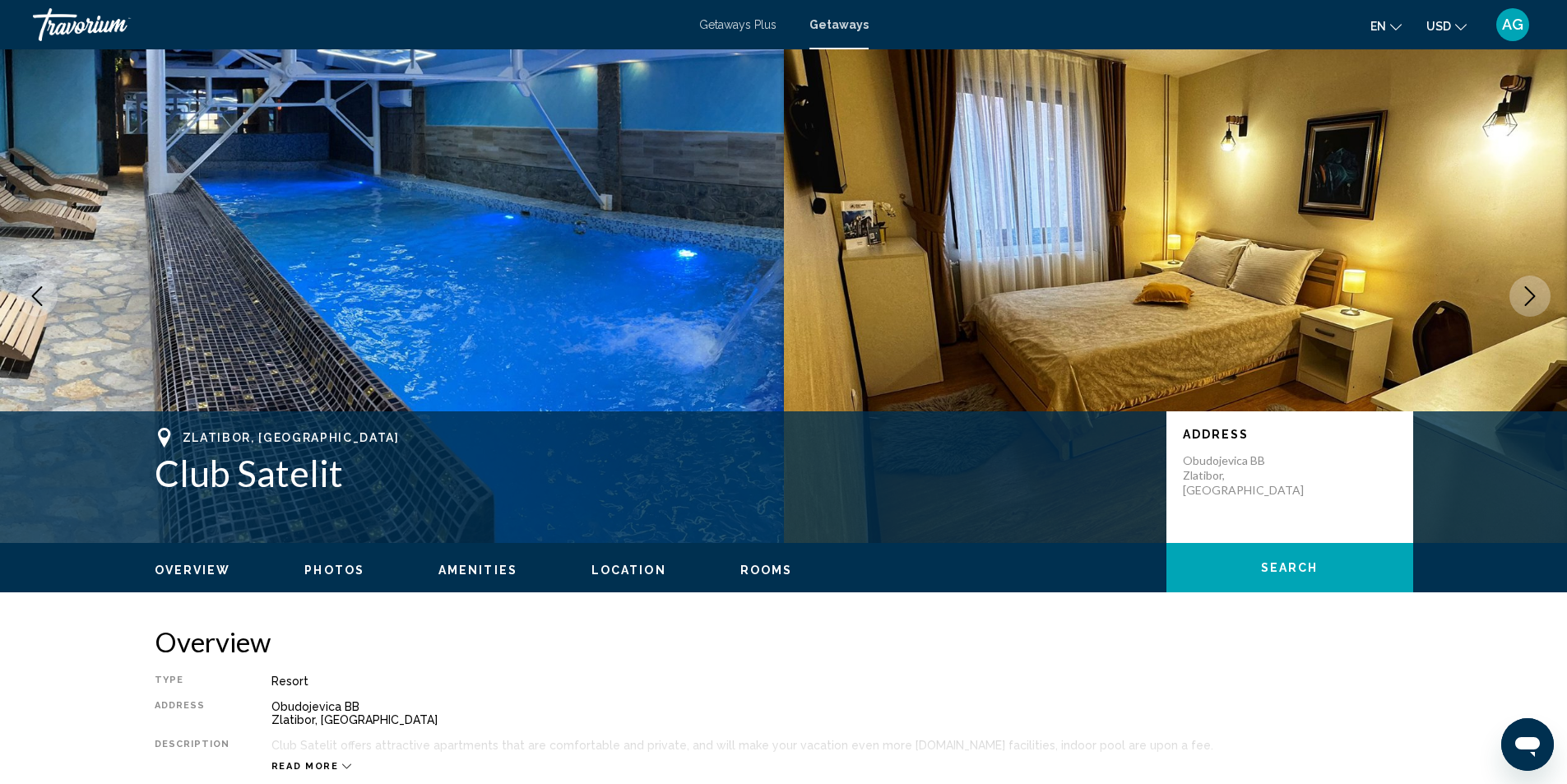
click at [1529, 299] on icon "Next image" at bounding box center [1530, 296] width 19 height 19
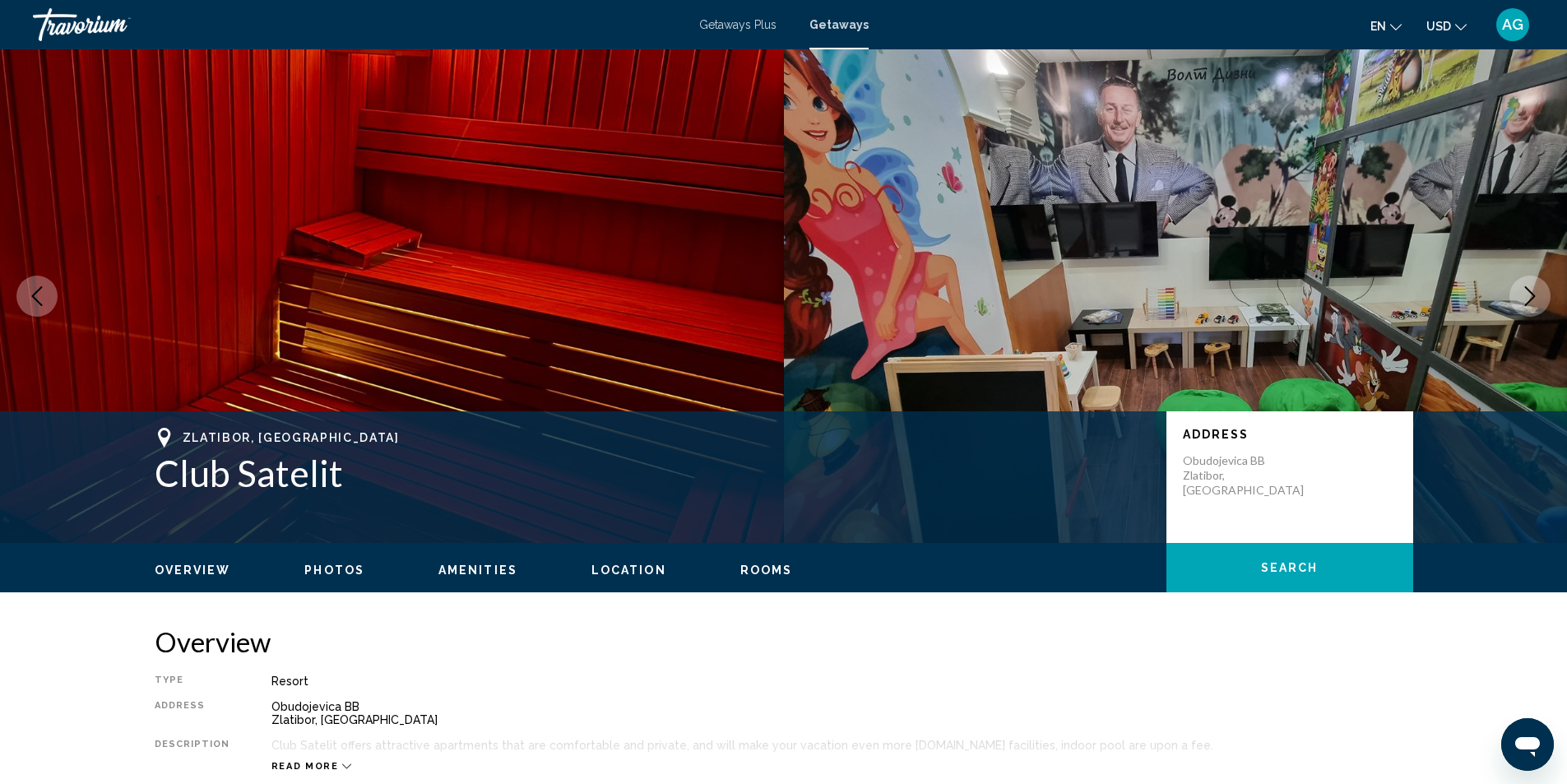
click at [1529, 299] on icon "Next image" at bounding box center [1530, 296] width 19 height 19
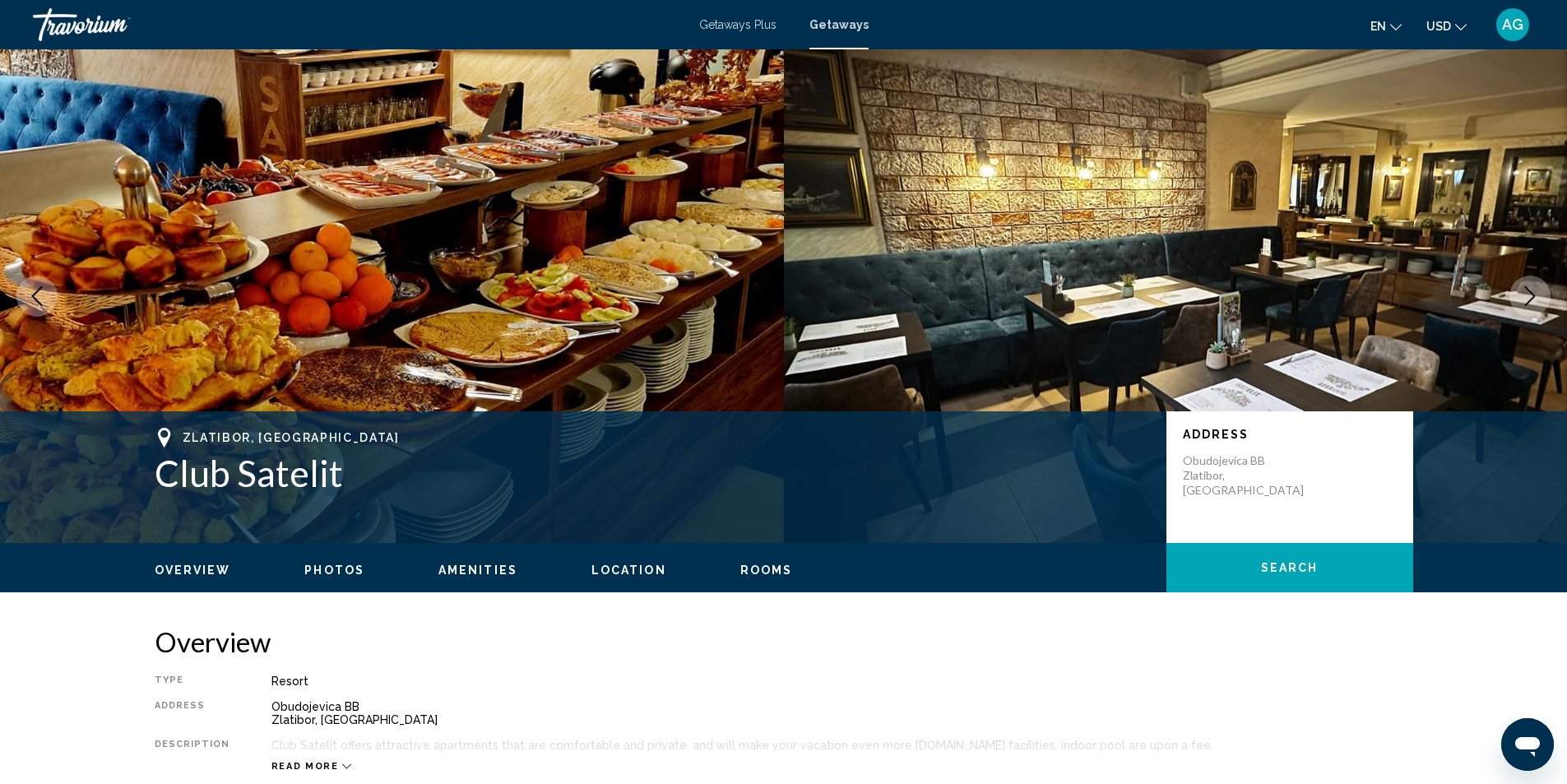
click at [1529, 299] on icon "Next image" at bounding box center [1530, 296] width 19 height 19
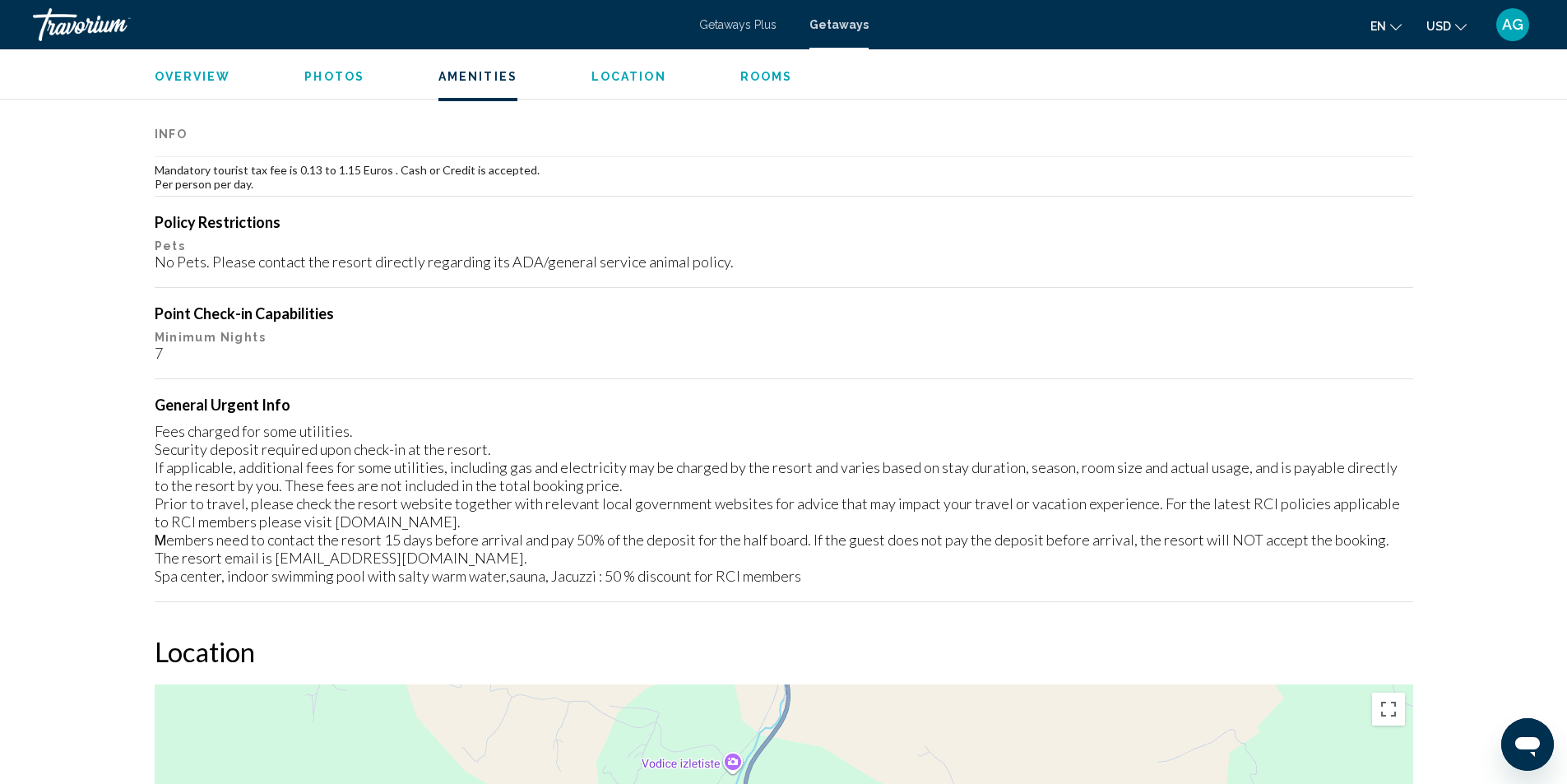
scroll to position [1316, 0]
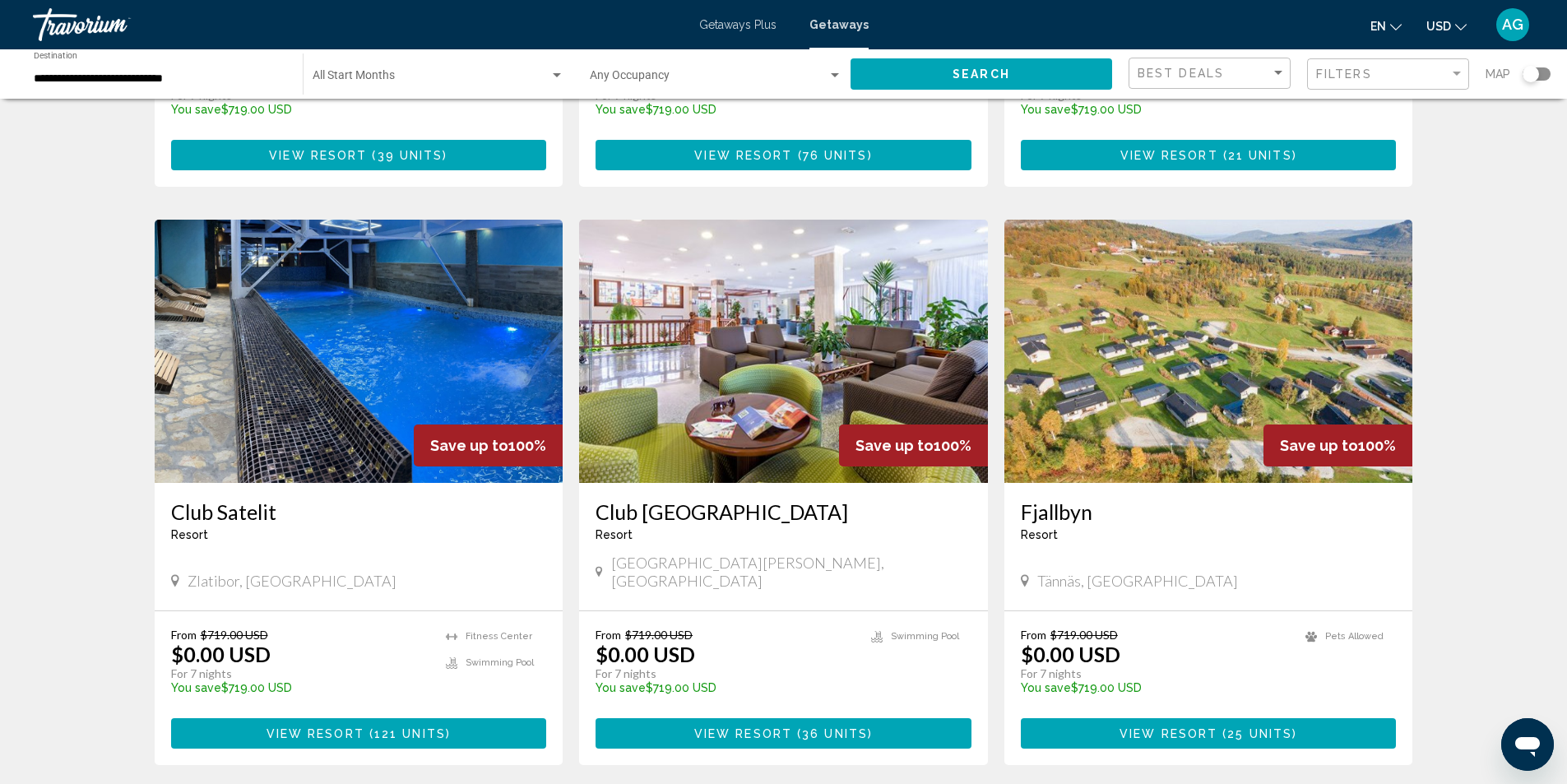
scroll to position [1897, 0]
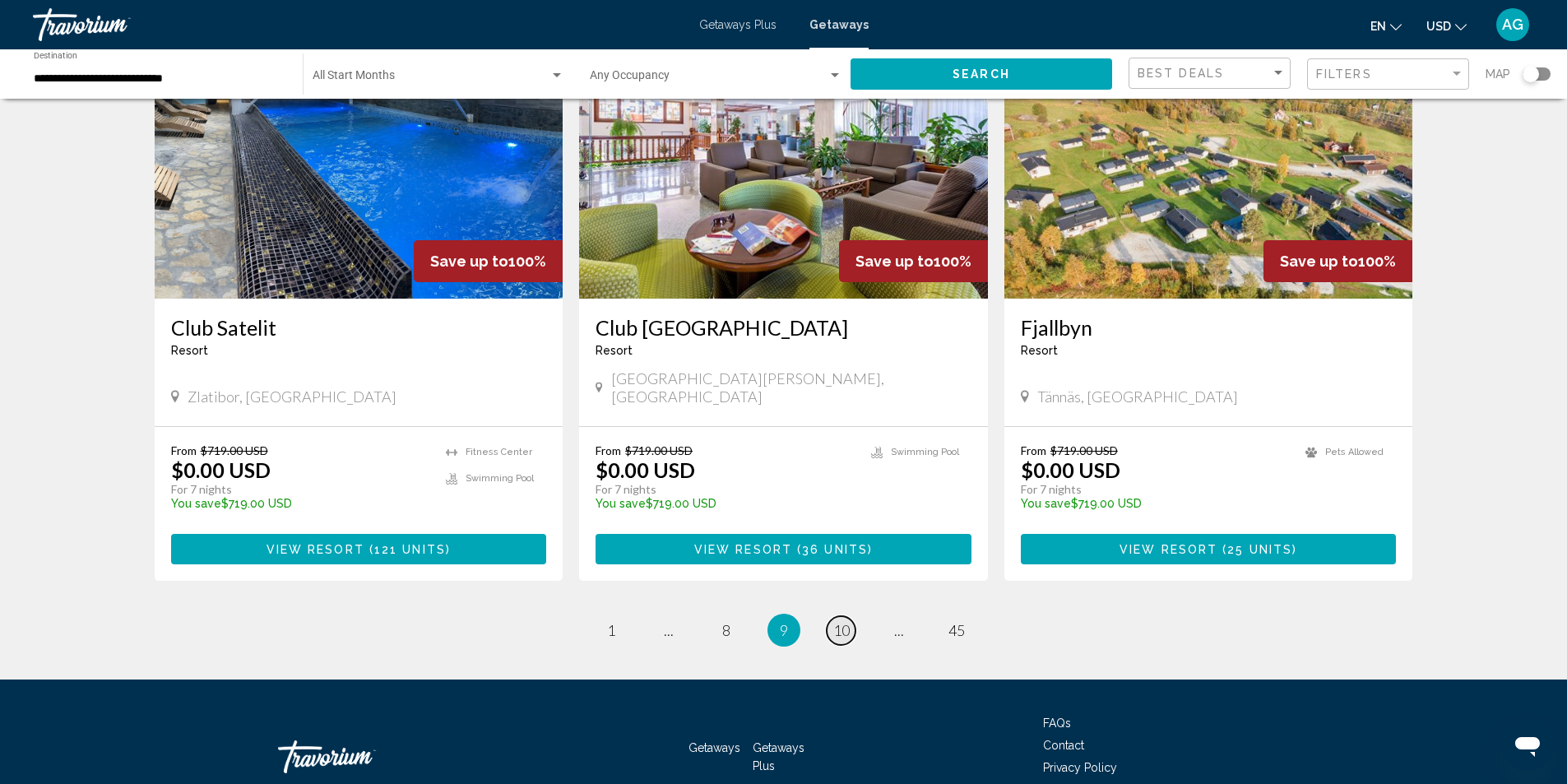
click at [842, 621] on span "10" at bounding box center [842, 629] width 17 height 18
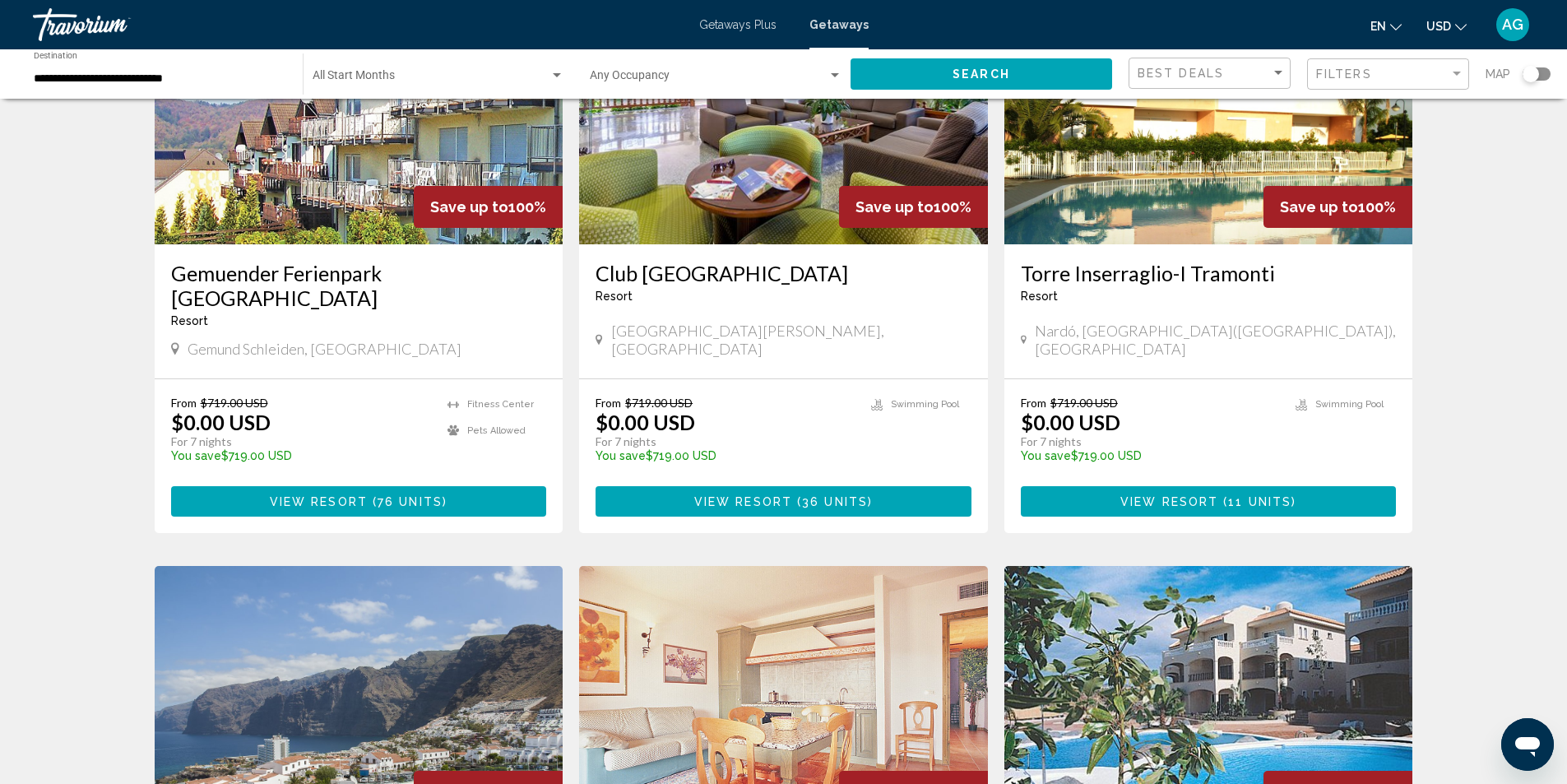
scroll to position [493, 0]
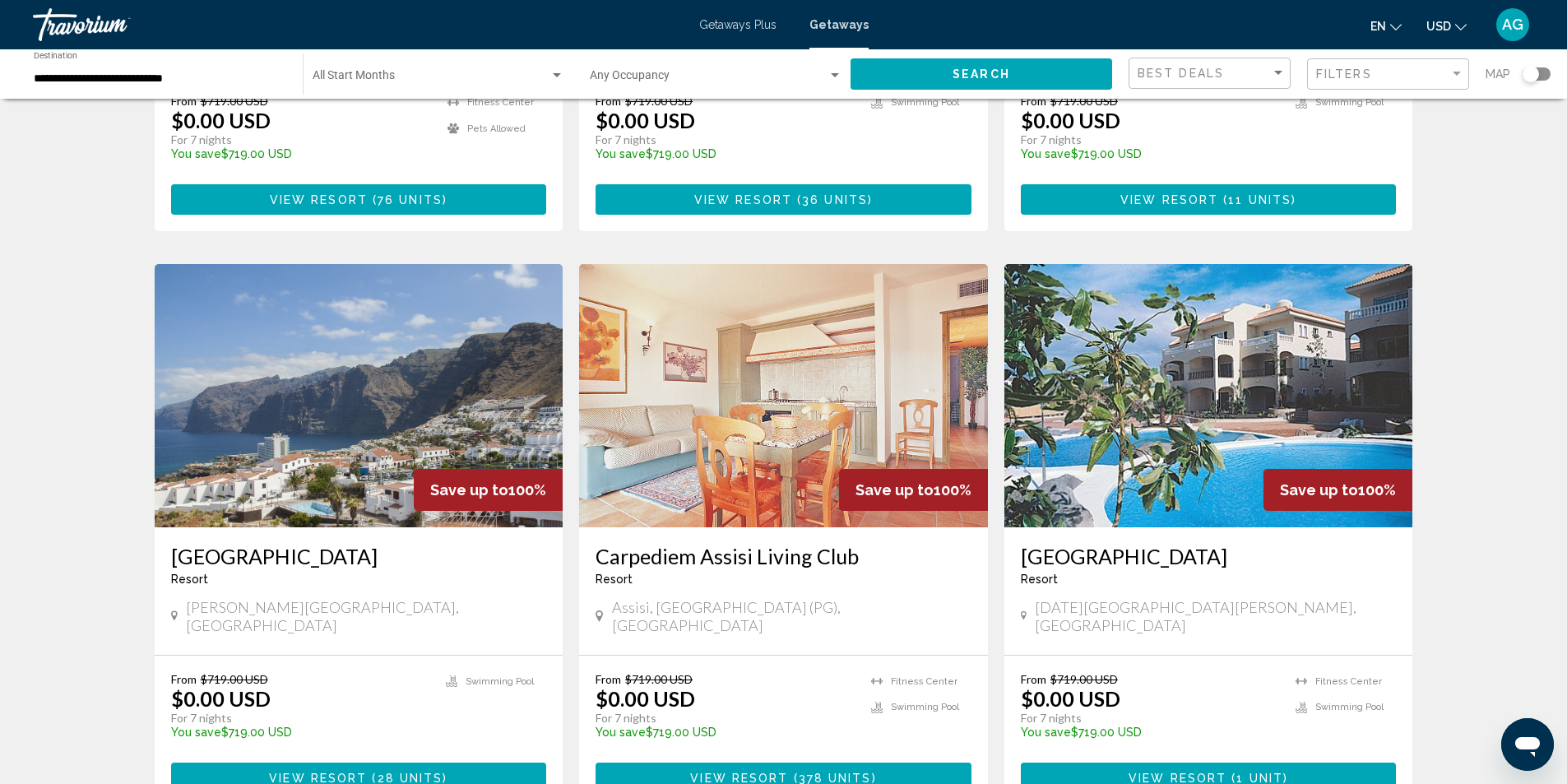
click at [344, 442] on img "Main content" at bounding box center [359, 395] width 409 height 264
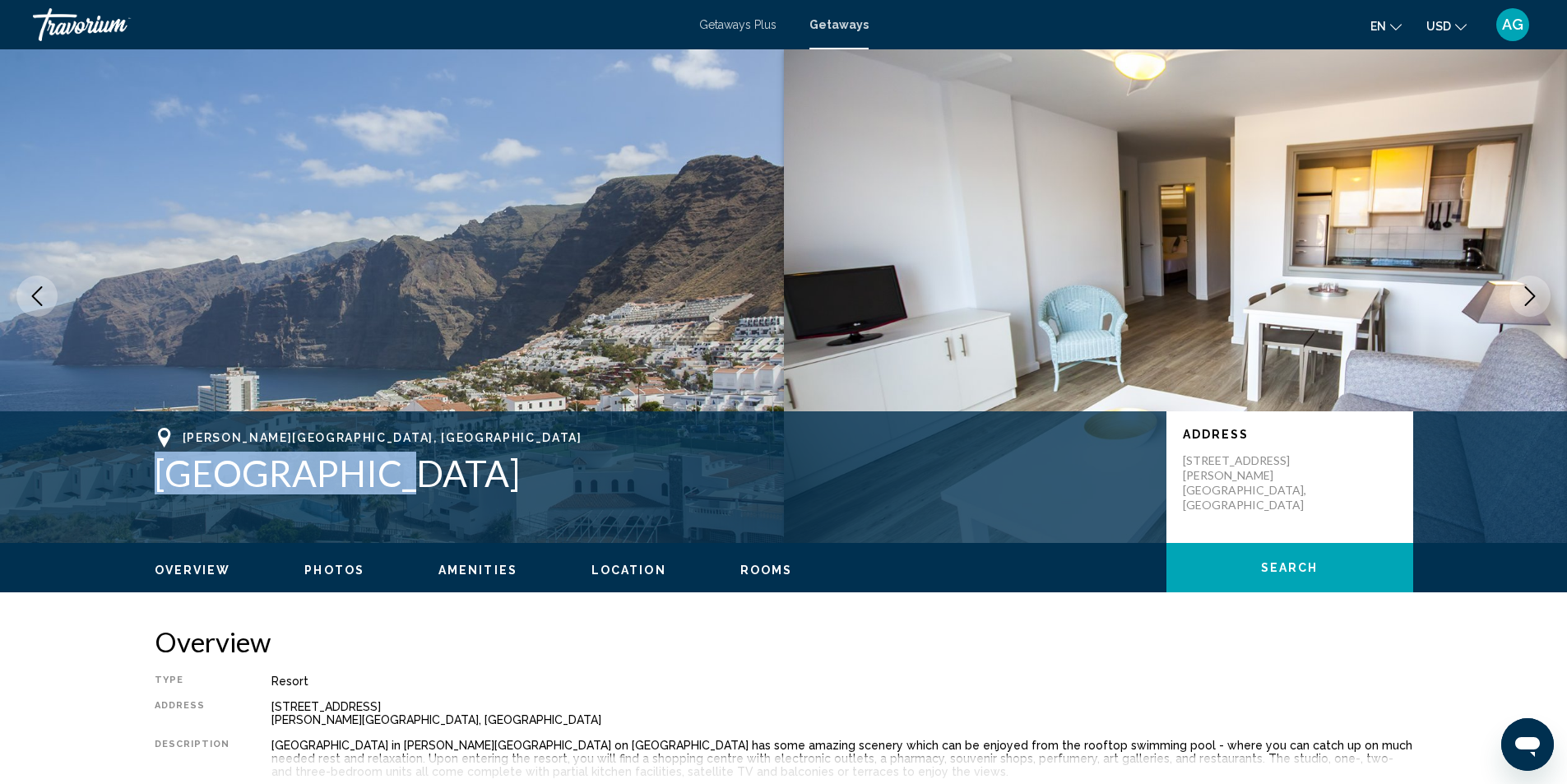
drag, startPoint x: 158, startPoint y: 475, endPoint x: 350, endPoint y: 478, distance: 192.0
click at [350, 478] on h1 "[GEOGRAPHIC_DATA]" at bounding box center [653, 472] width 996 height 43
copy h1 "[GEOGRAPHIC_DATA]"
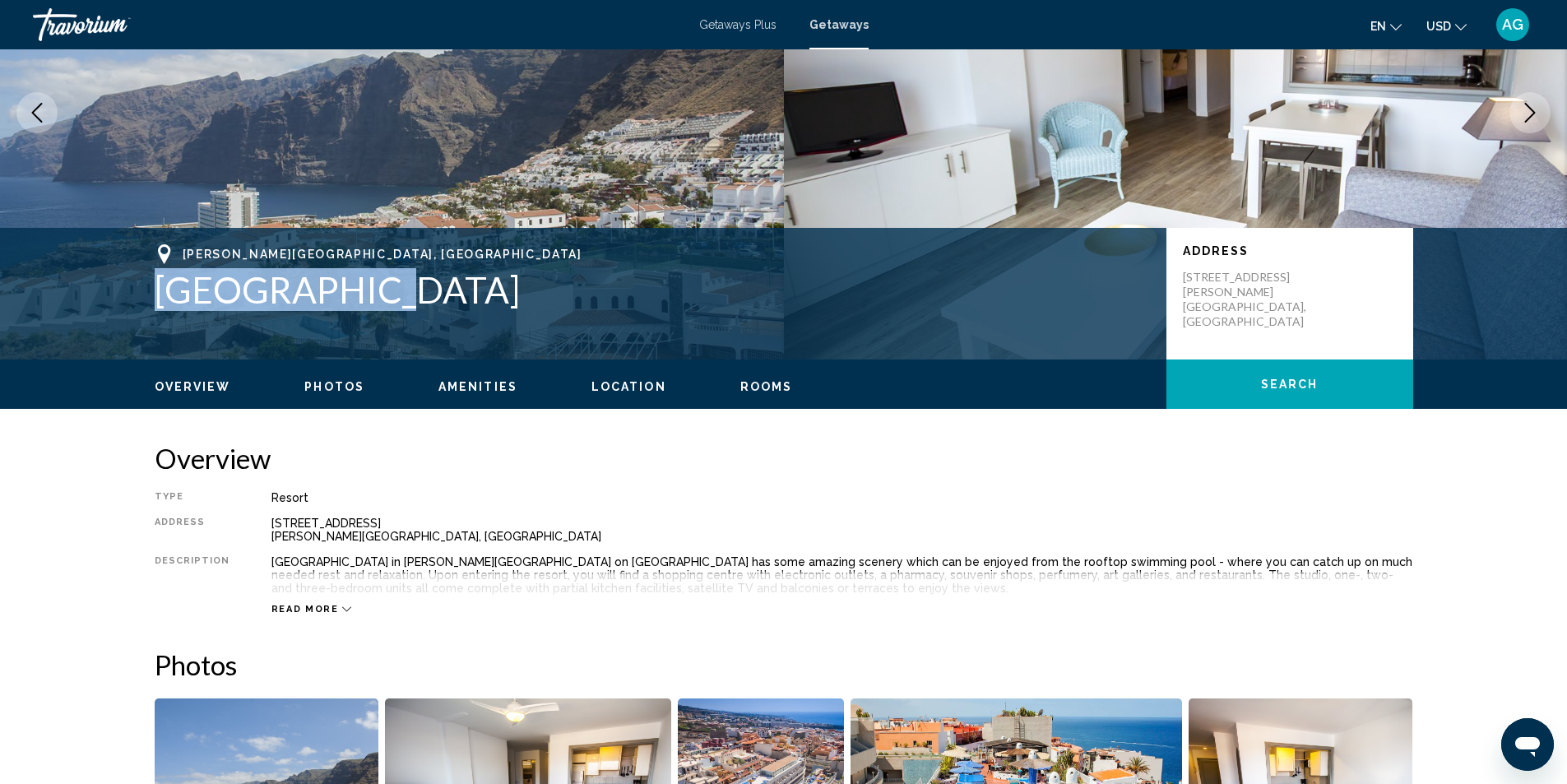
scroll to position [411, 0]
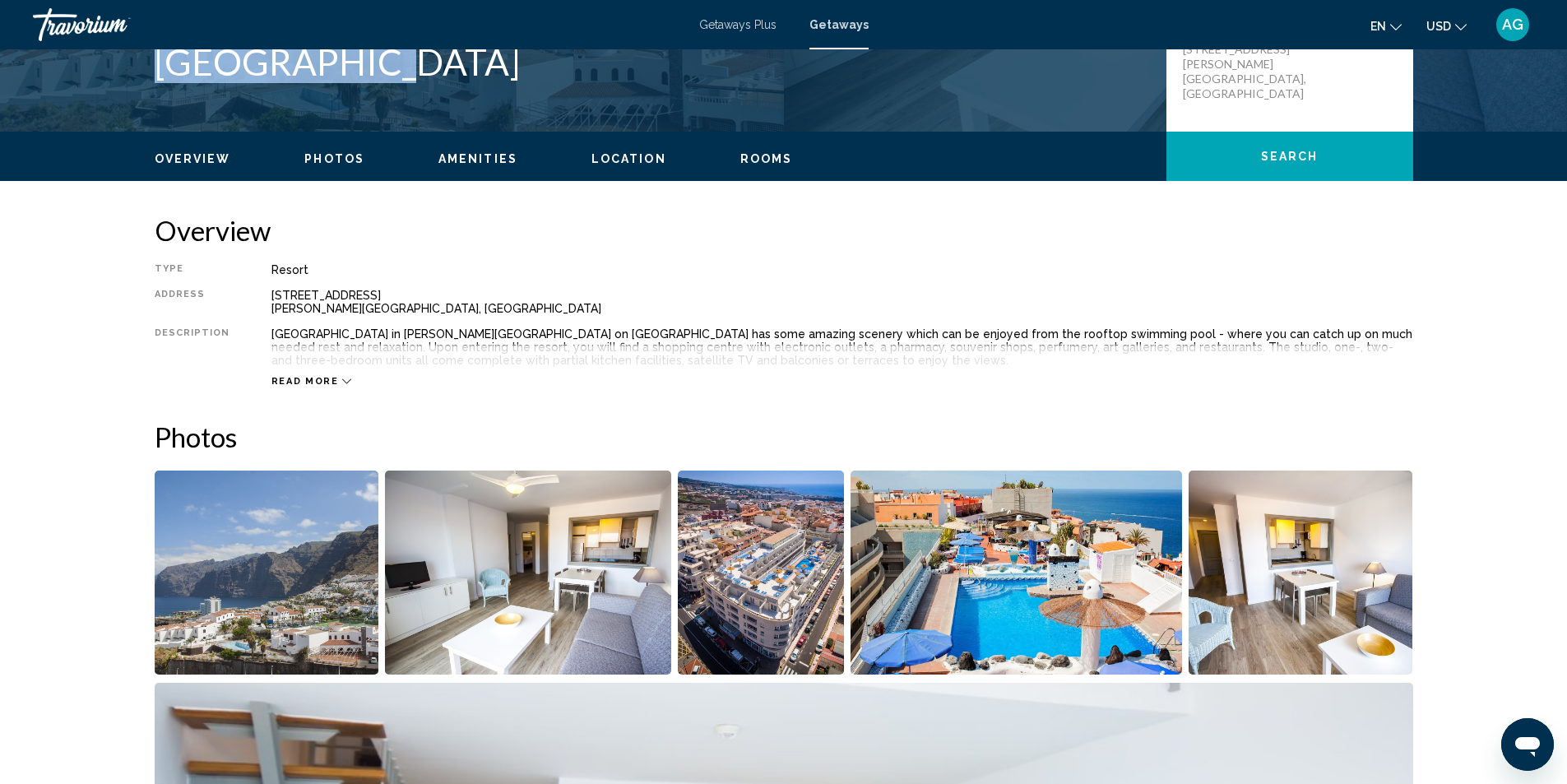
click at [342, 385] on icon "Main content" at bounding box center [346, 381] width 9 height 9
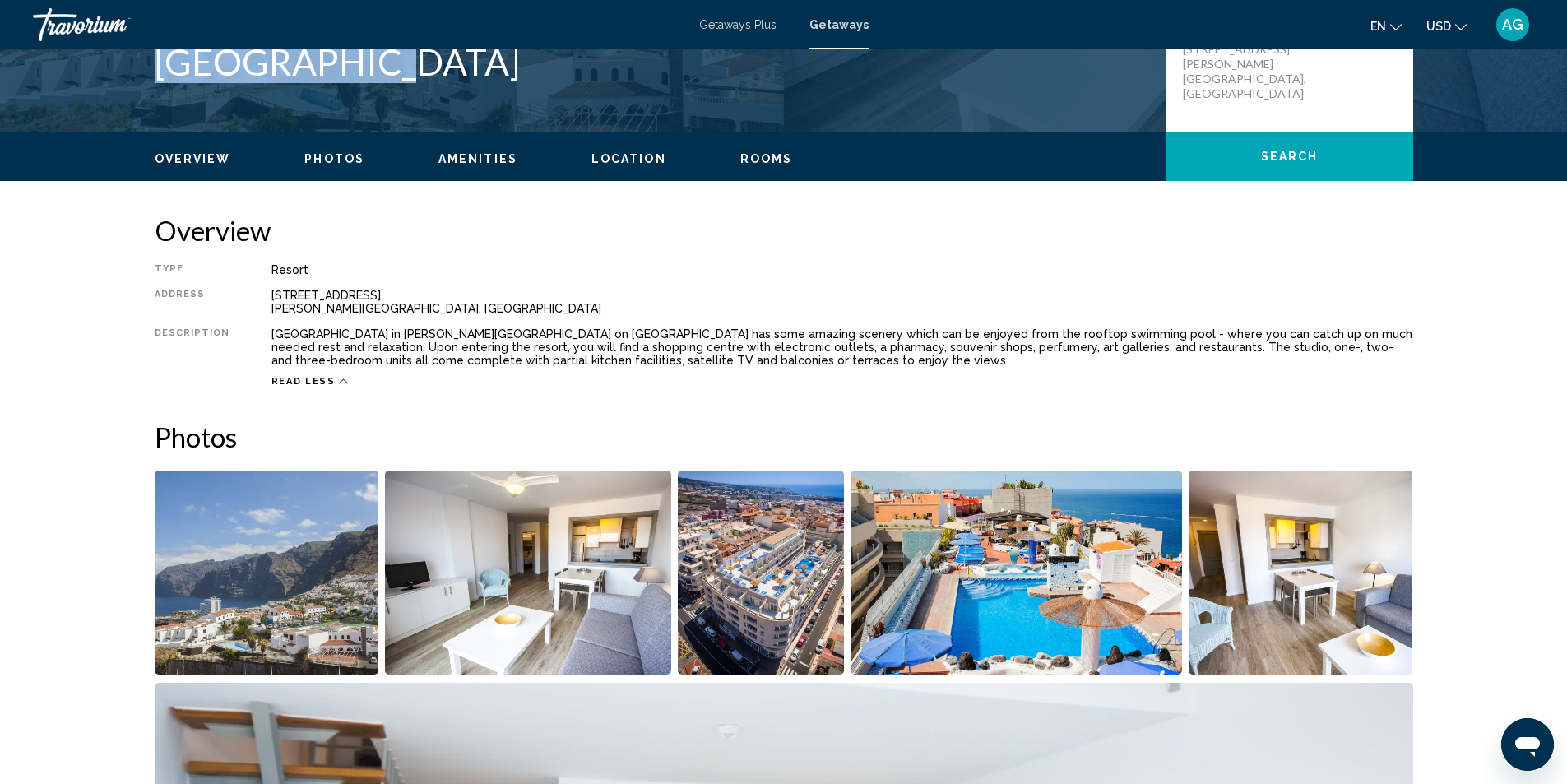
click at [339, 381] on icon "Main content" at bounding box center [343, 381] width 9 height 9
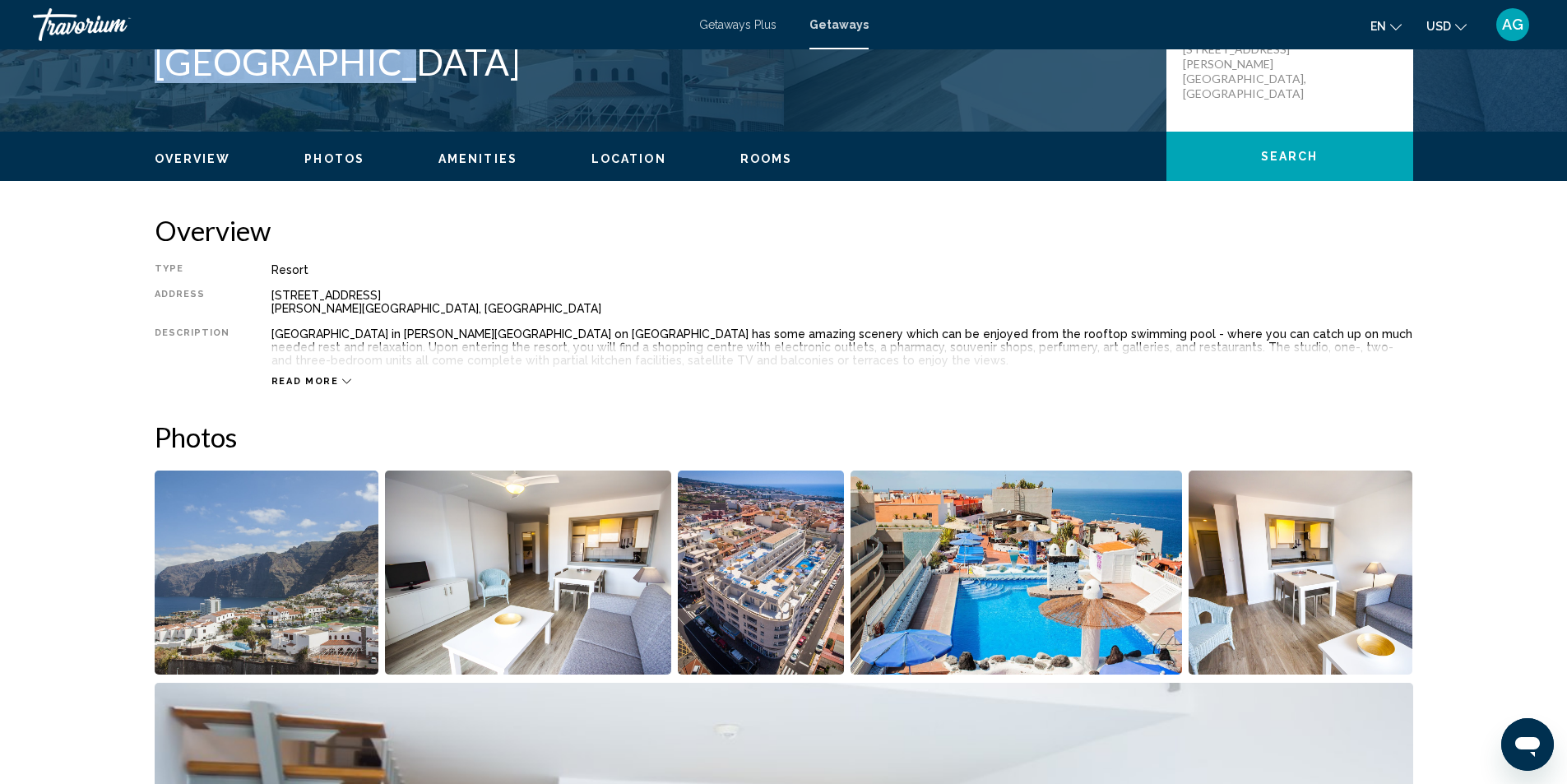
scroll to position [135, 0]
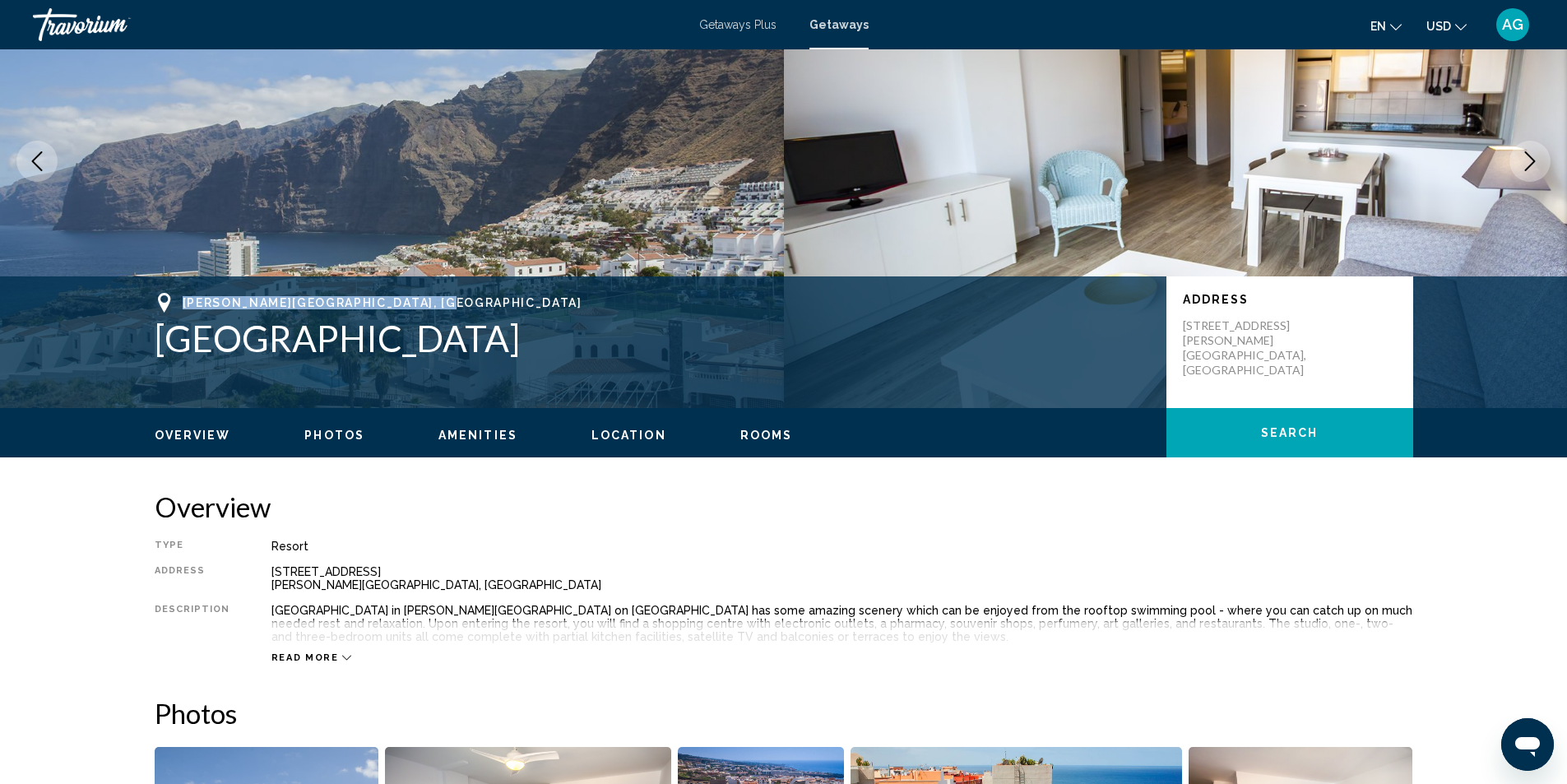
drag, startPoint x: 183, startPoint y: 301, endPoint x: 468, endPoint y: 303, distance: 285.0
click at [468, 303] on div "[PERSON_NAME][GEOGRAPHIC_DATA], [GEOGRAPHIC_DATA]" at bounding box center [653, 302] width 996 height 19
copy span "[PERSON_NAME][GEOGRAPHIC_DATA], [GEOGRAPHIC_DATA]"
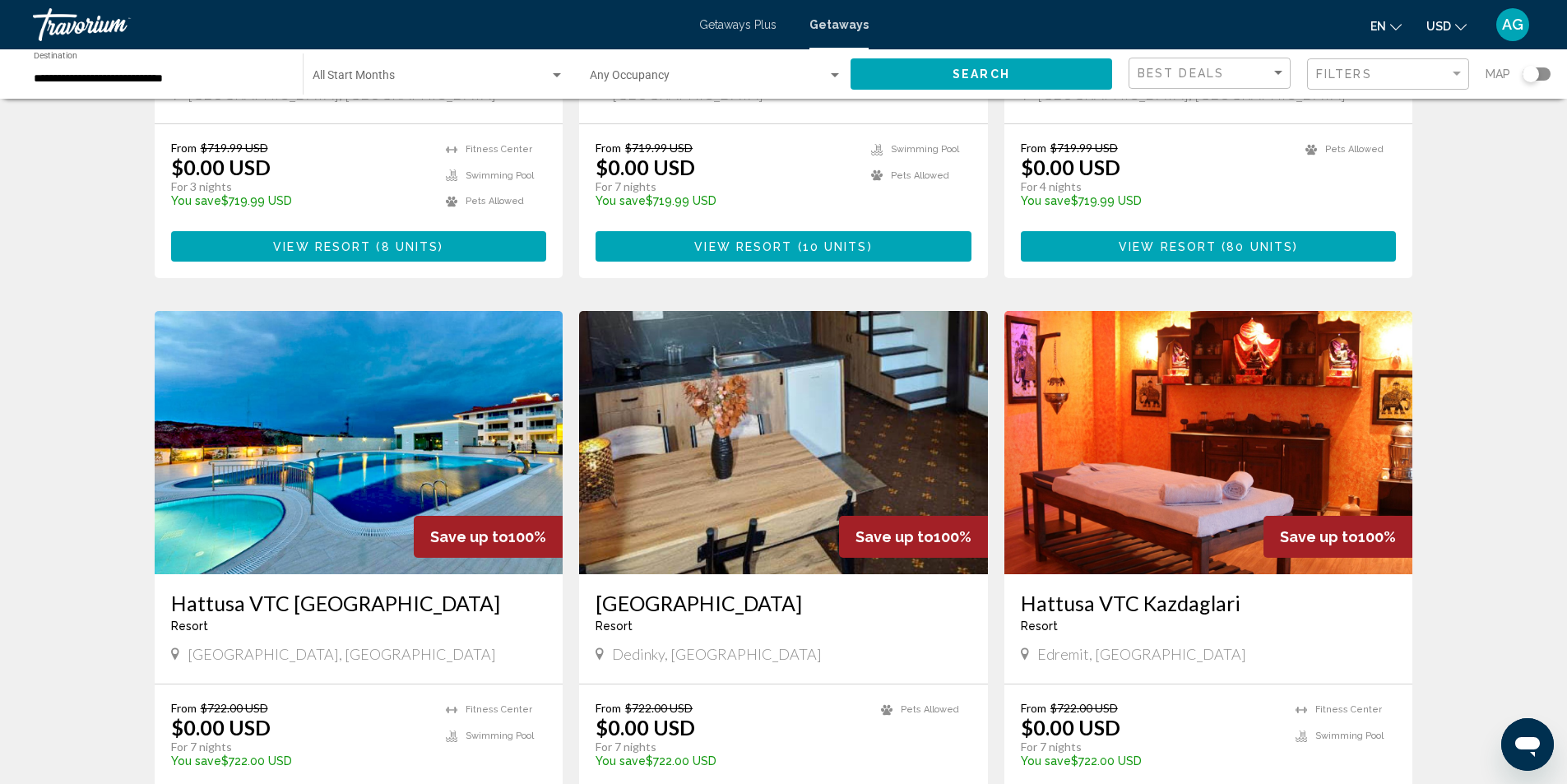
scroll to position [1645, 0]
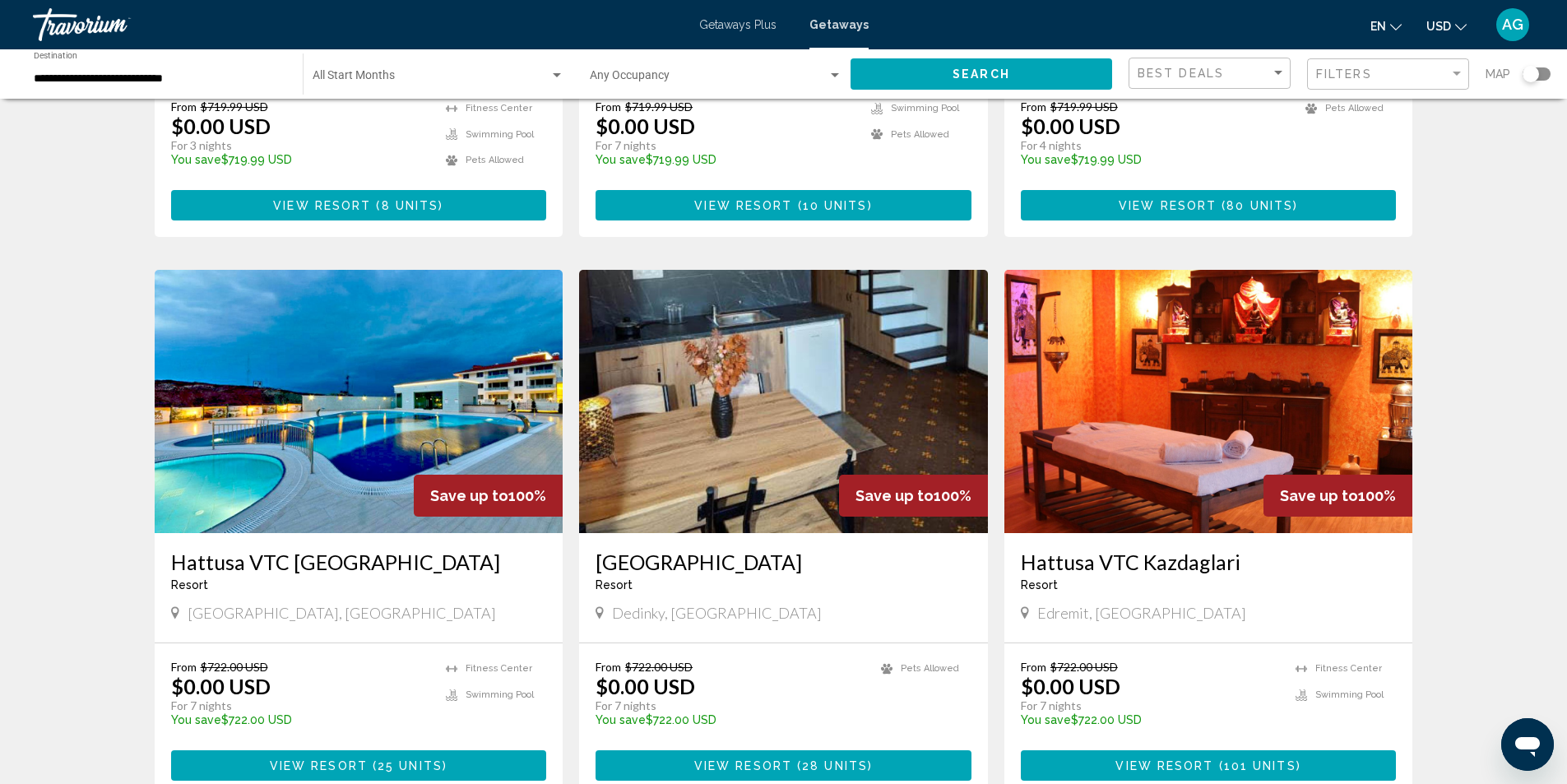
click at [759, 435] on img "Main content" at bounding box center [784, 401] width 409 height 264
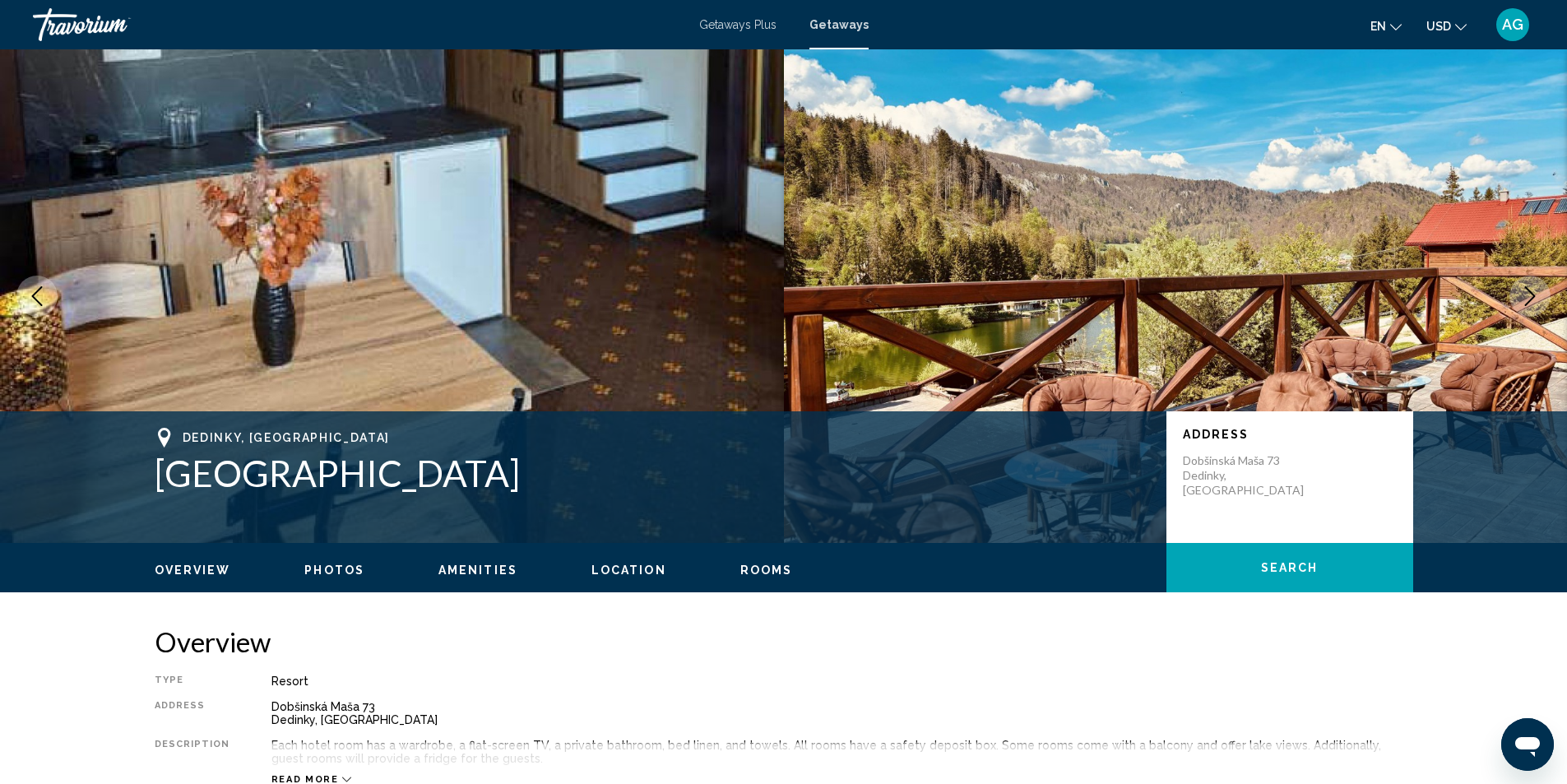
click at [1527, 294] on icon "Next image" at bounding box center [1530, 296] width 19 height 19
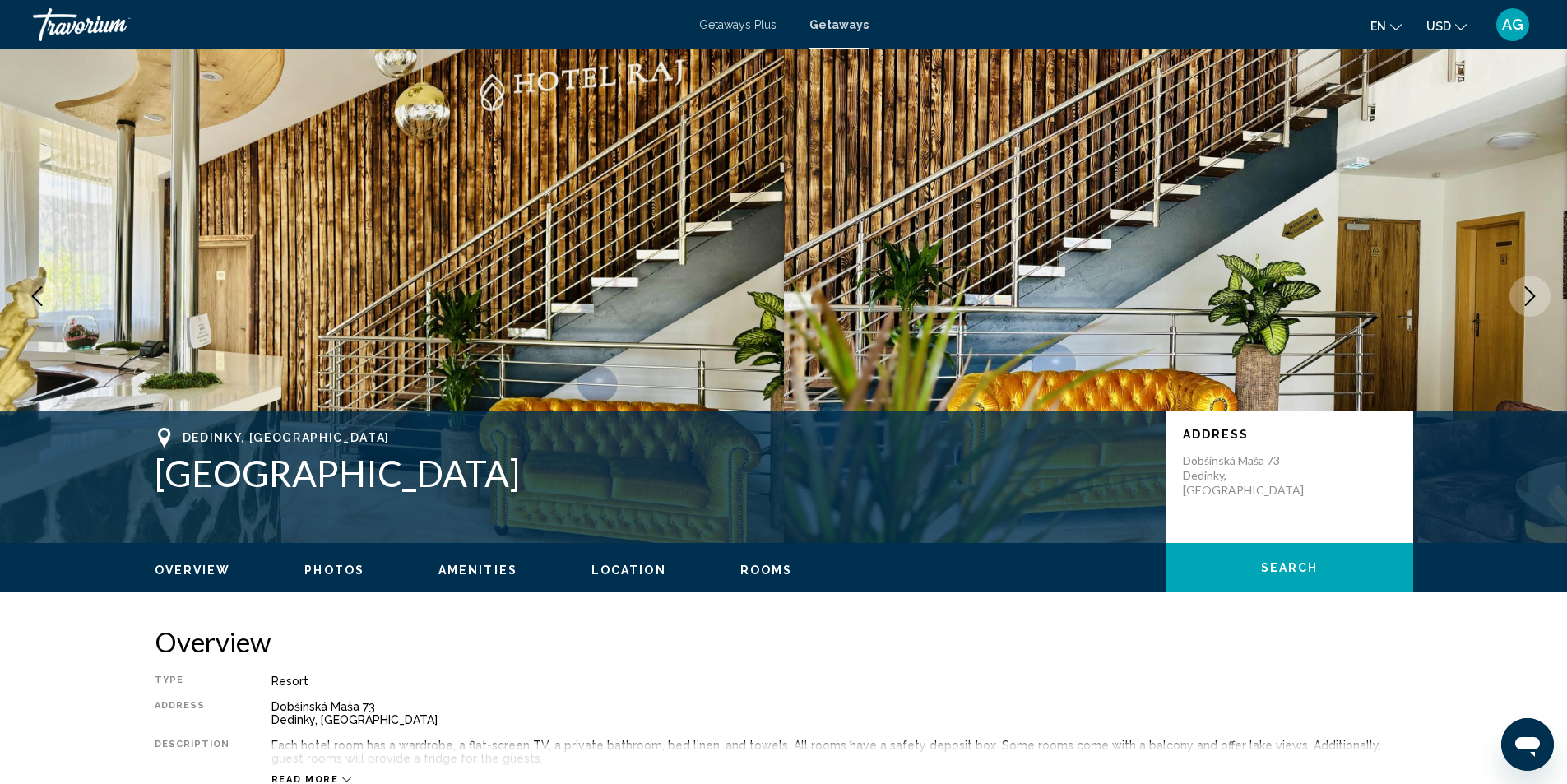
click at [1527, 294] on icon "Next image" at bounding box center [1530, 296] width 19 height 19
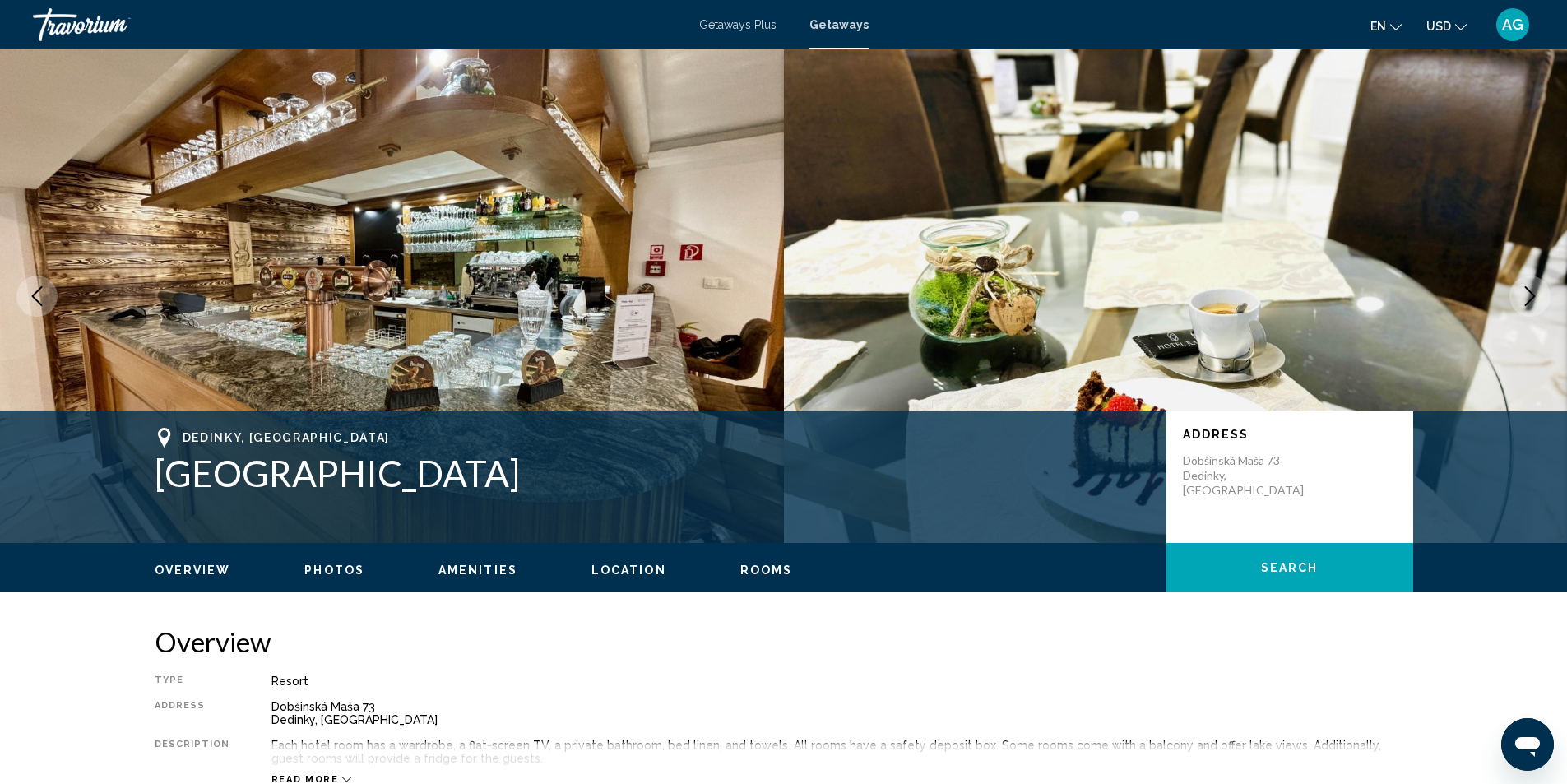
click at [1527, 294] on icon "Next image" at bounding box center [1530, 296] width 19 height 19
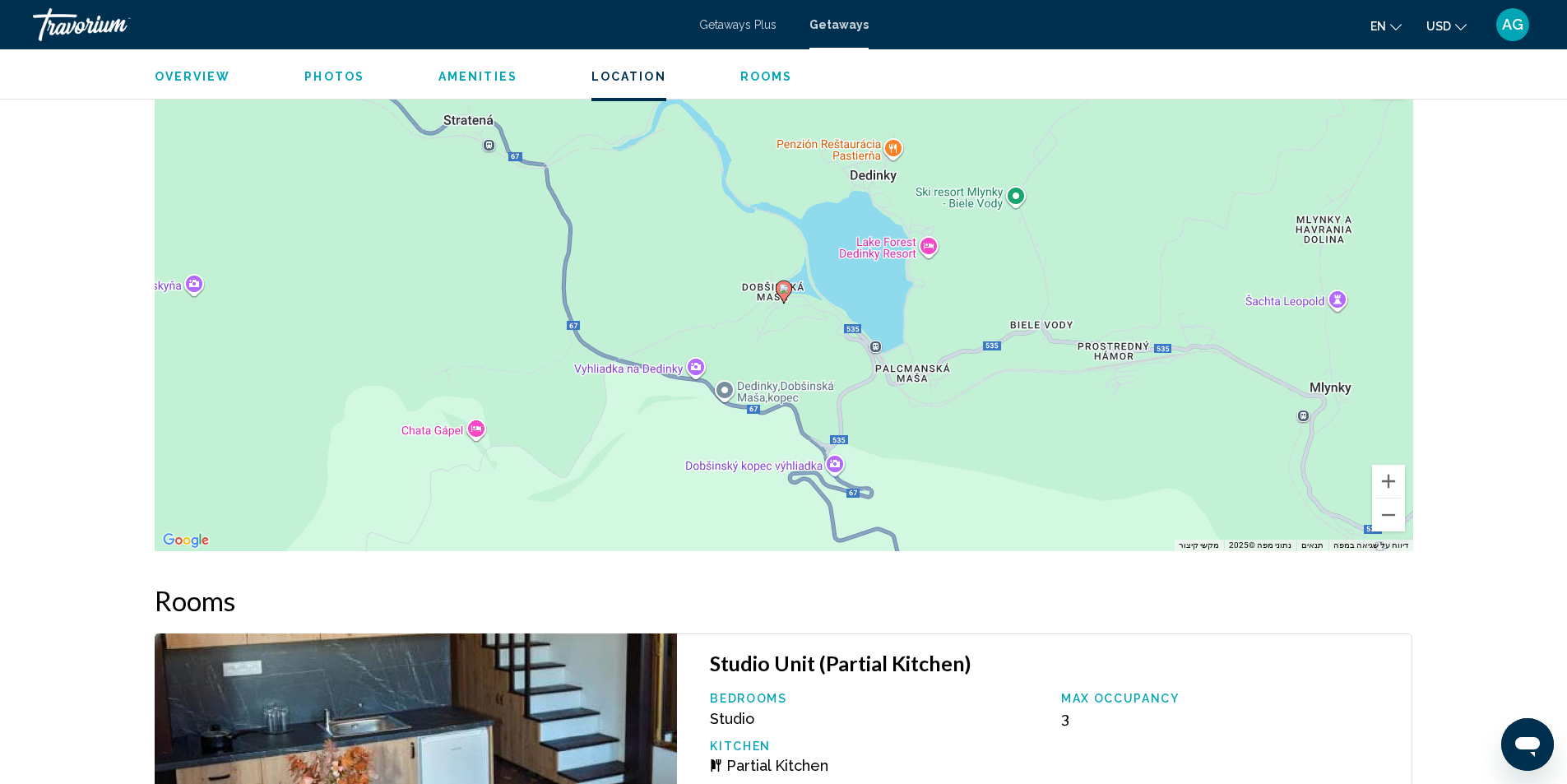
scroll to position [1697, 0]
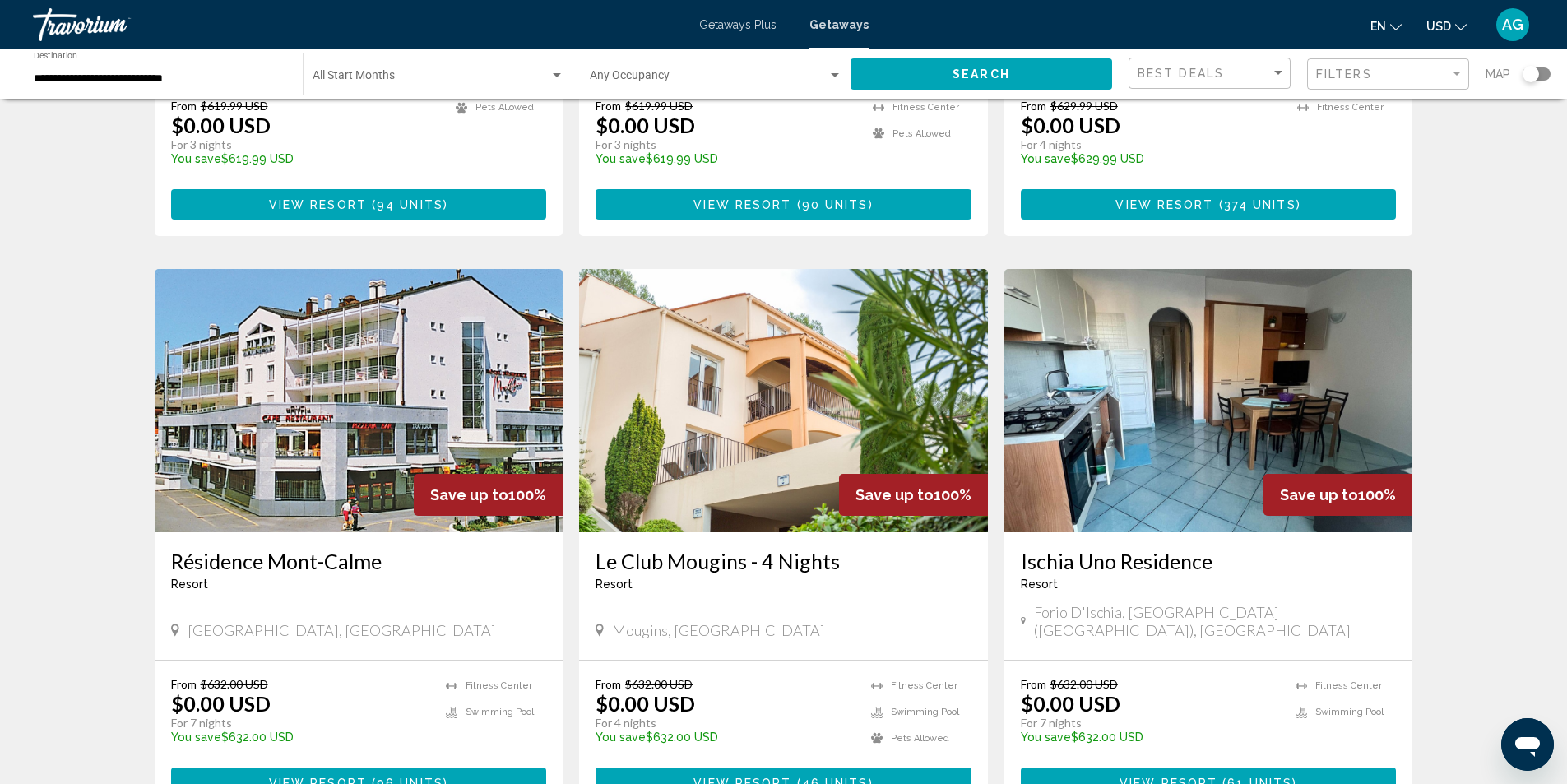
scroll to position [1809, 0]
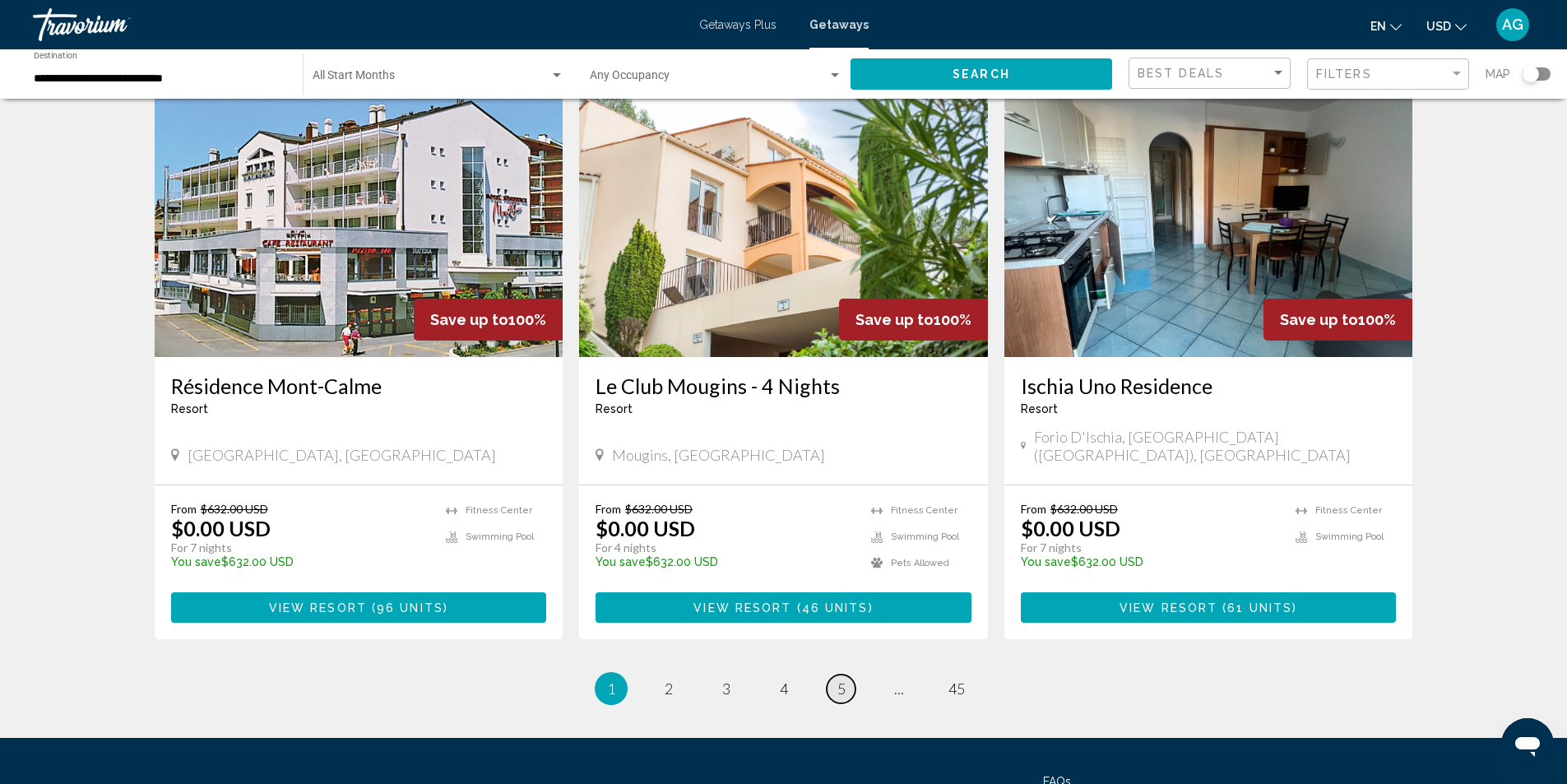
click at [848, 675] on link "page 5" at bounding box center [841, 689] width 29 height 29
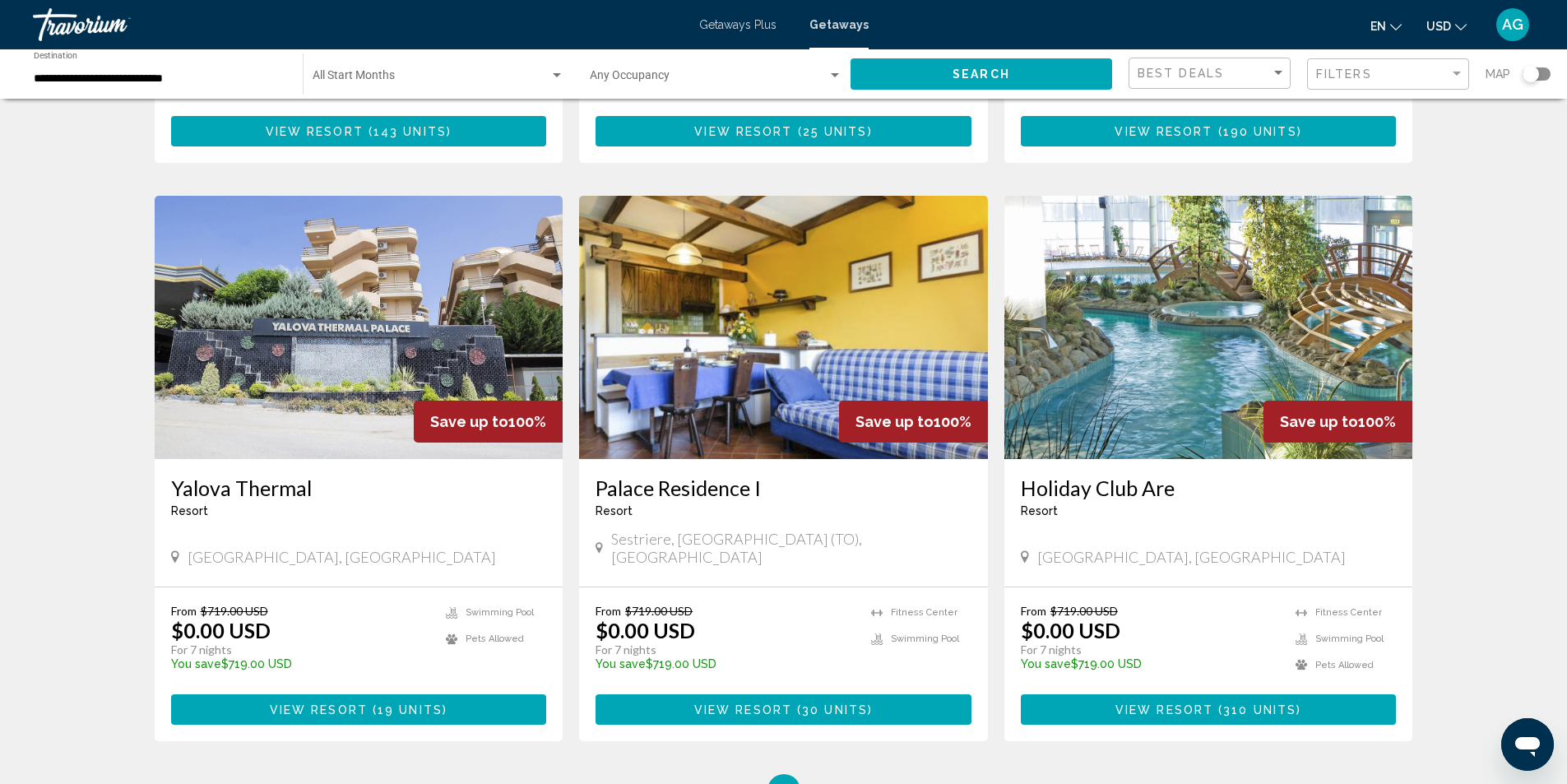
scroll to position [1727, 0]
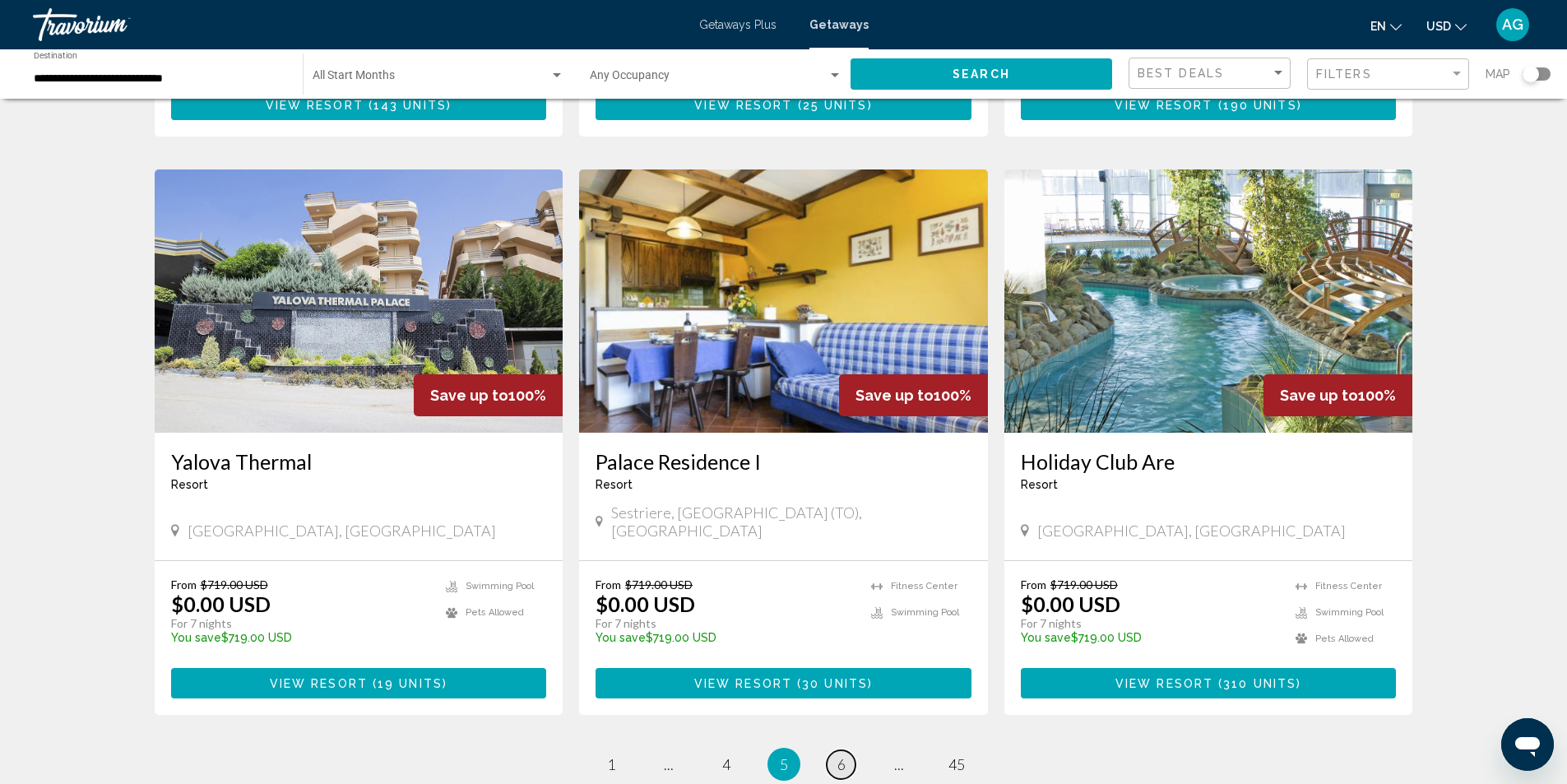
click at [841, 755] on span "6" at bounding box center [842, 764] width 8 height 18
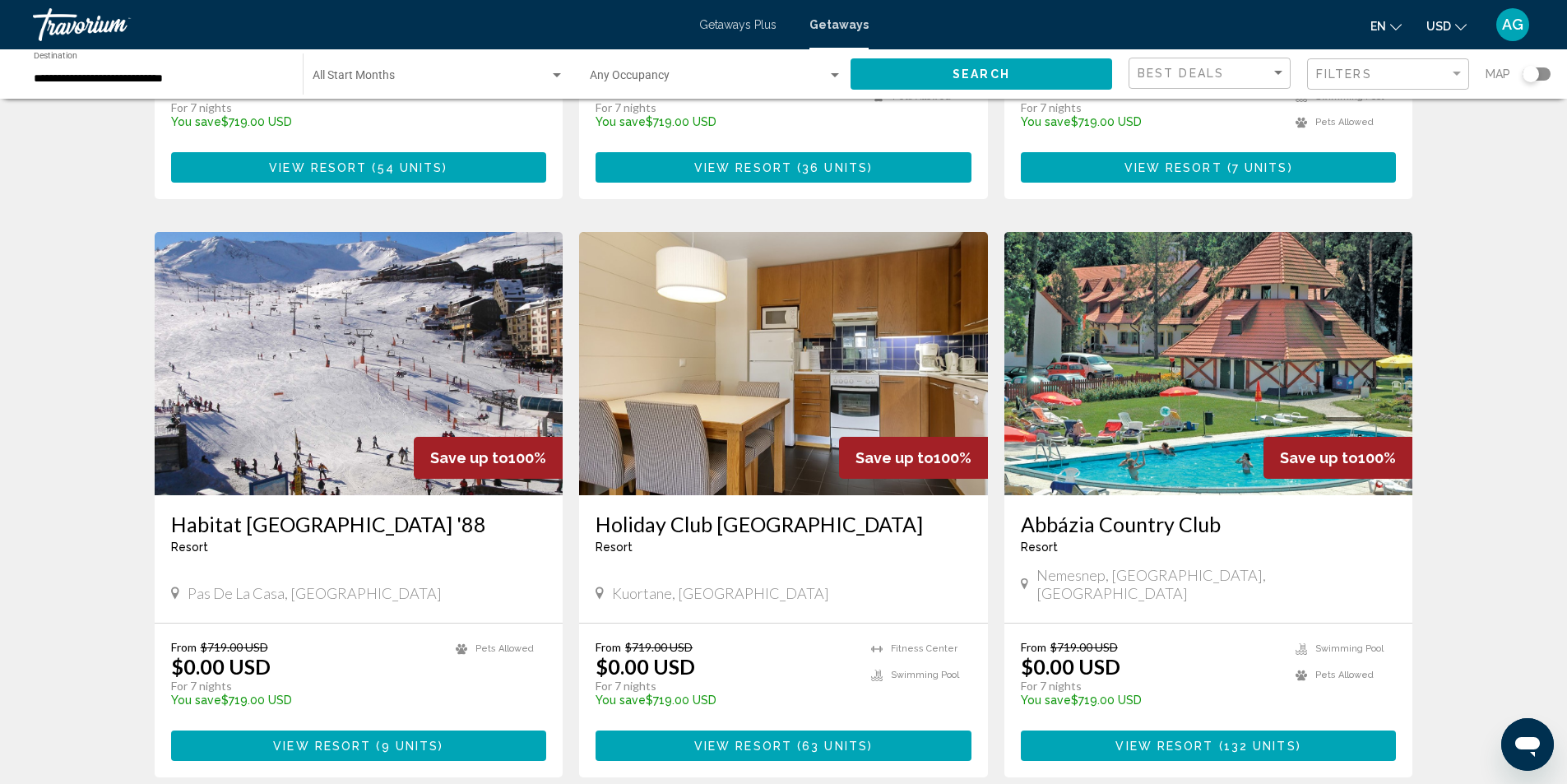
scroll to position [1891, 0]
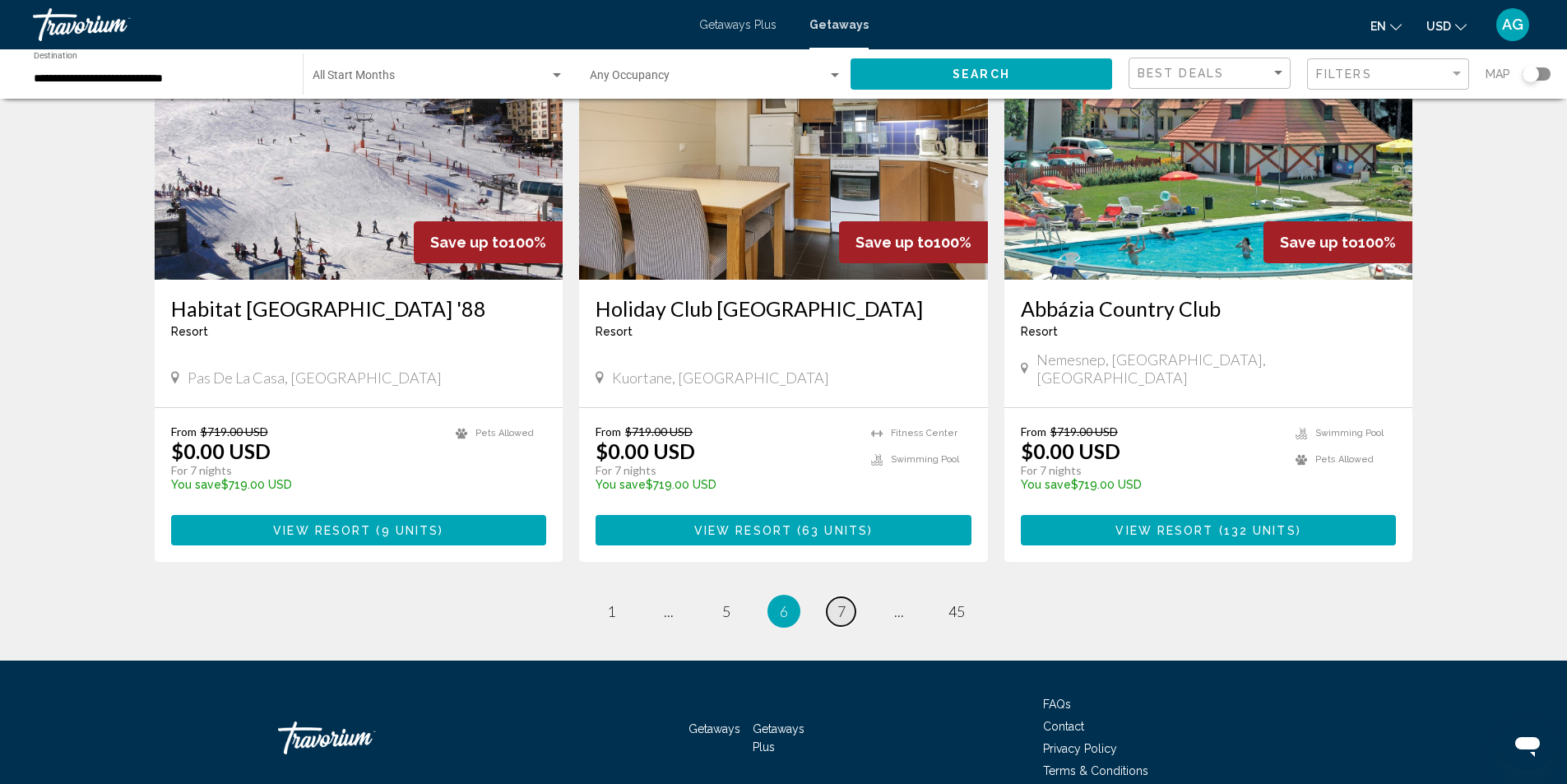
click at [839, 602] on span "7" at bounding box center [842, 611] width 8 height 18
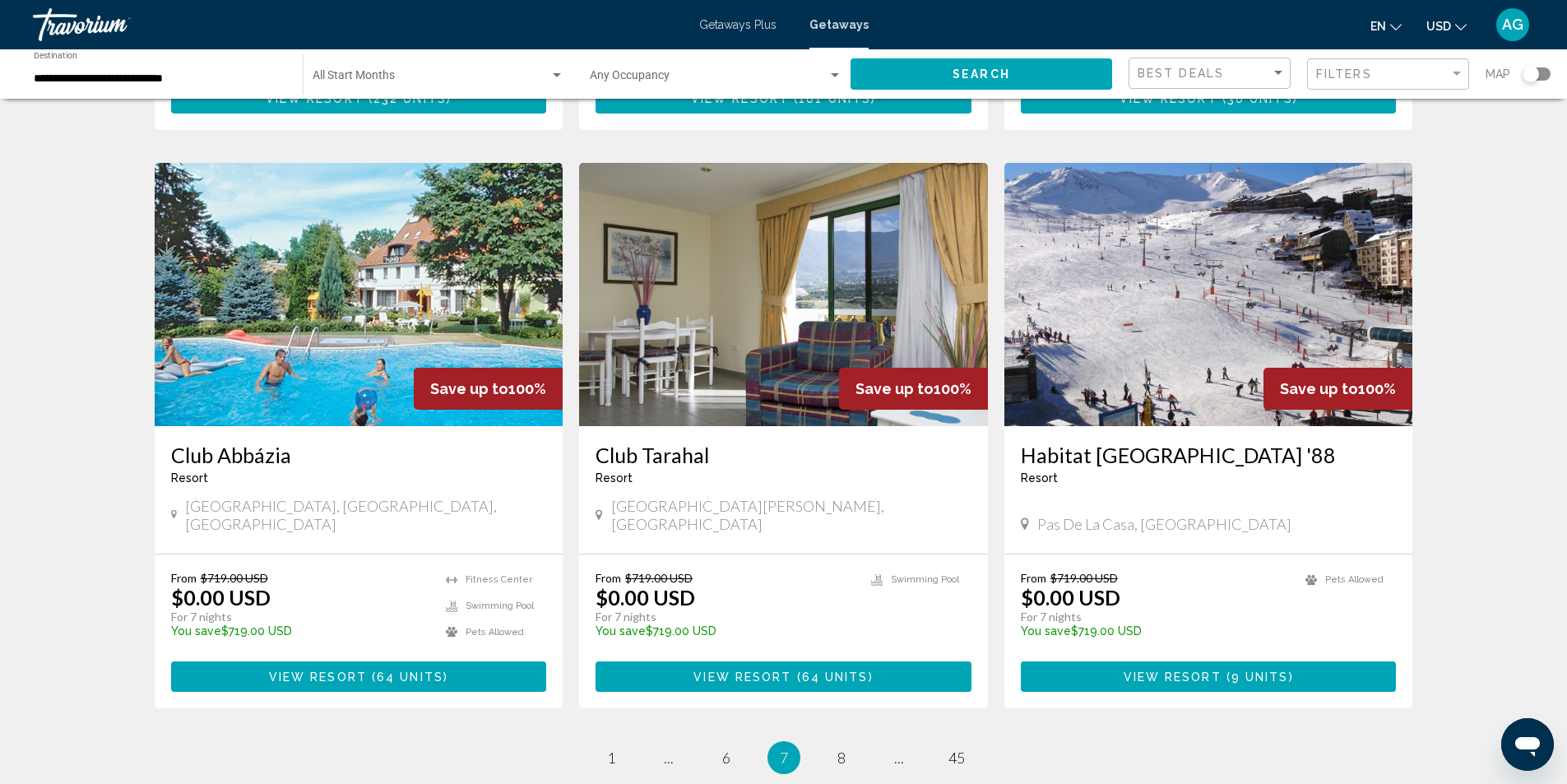
scroll to position [1563, 0]
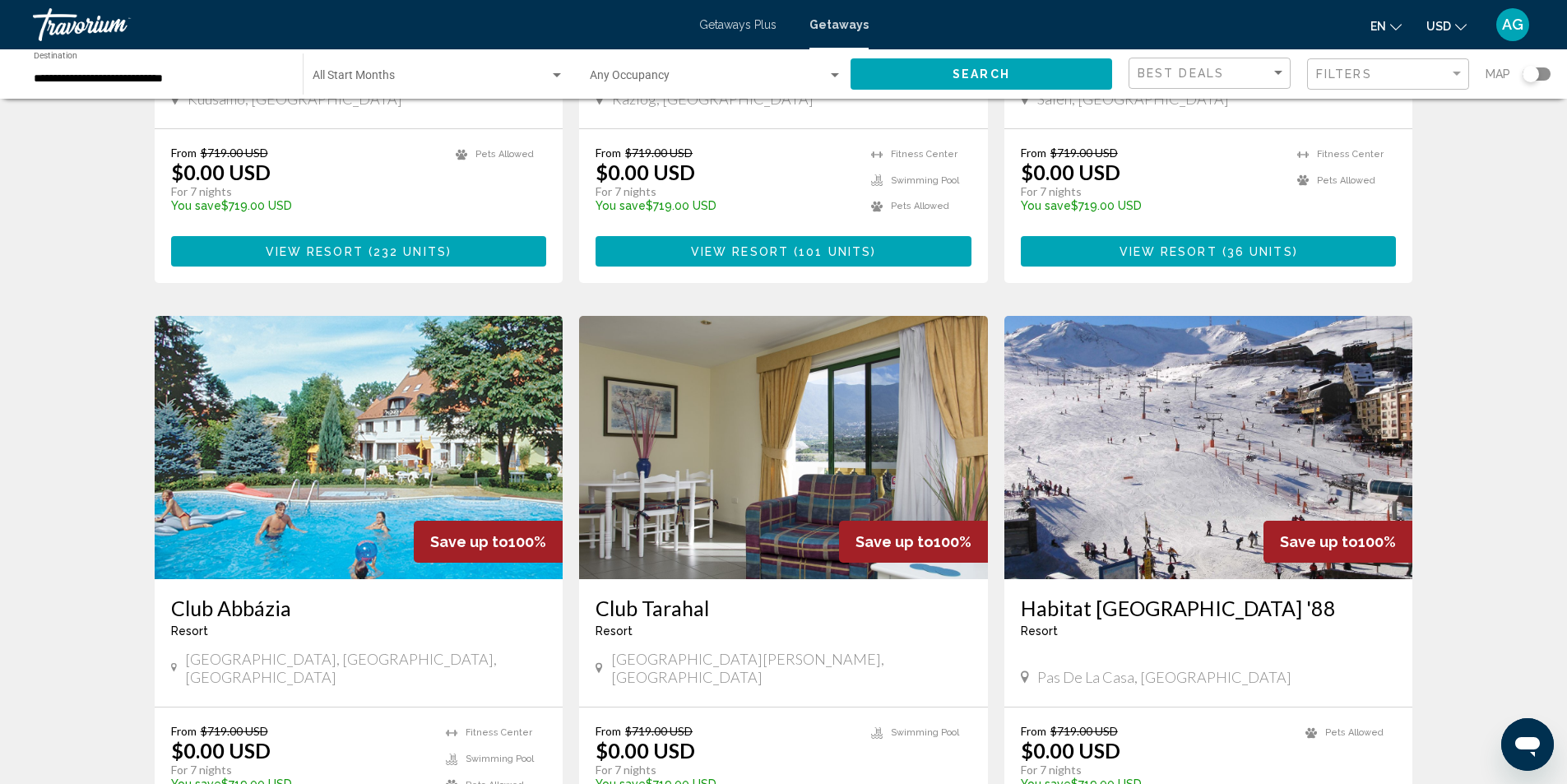
click at [793, 491] on img "Main content" at bounding box center [784, 447] width 409 height 264
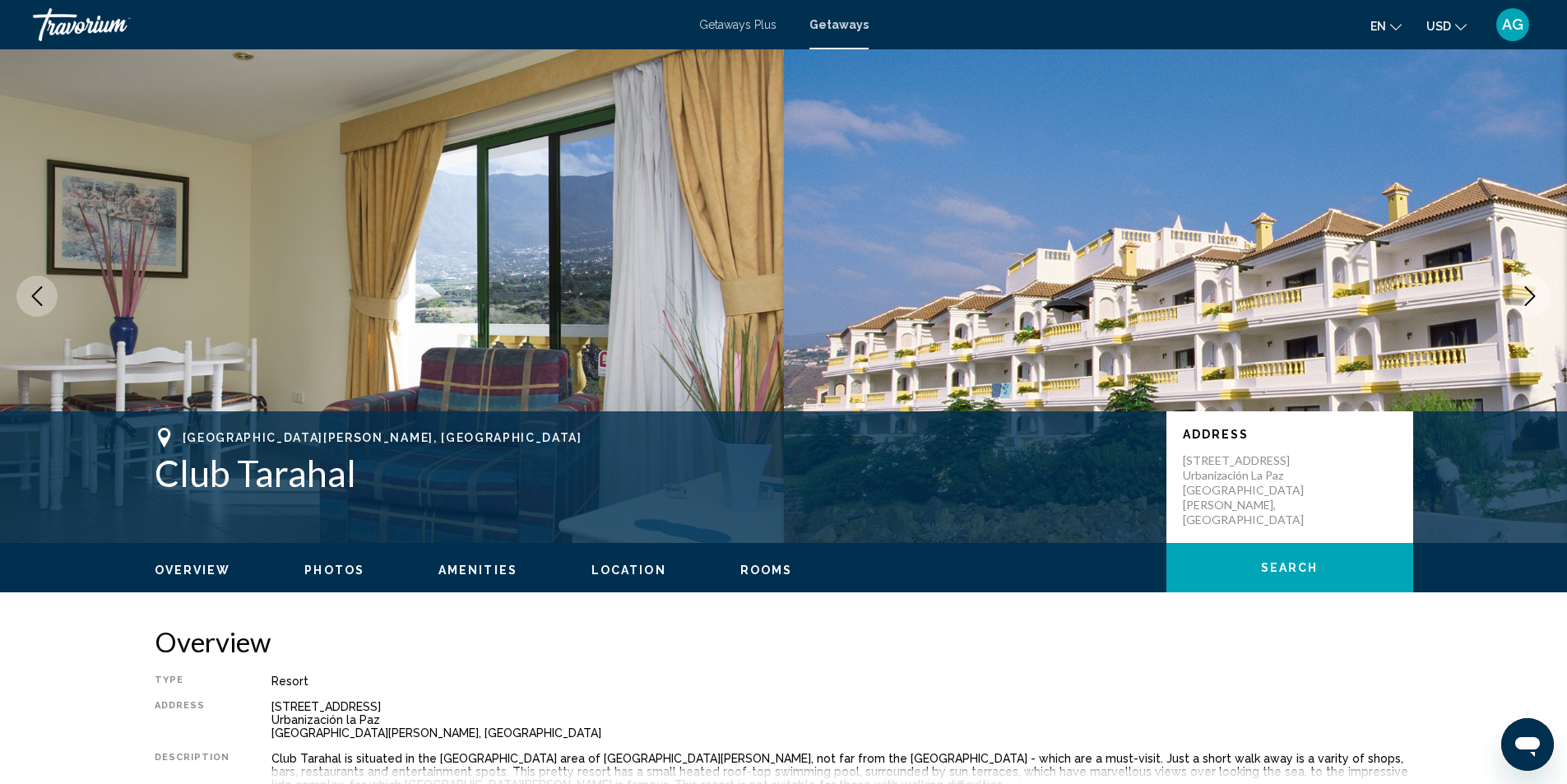
click at [1529, 296] on icon "Next image" at bounding box center [1530, 296] width 19 height 19
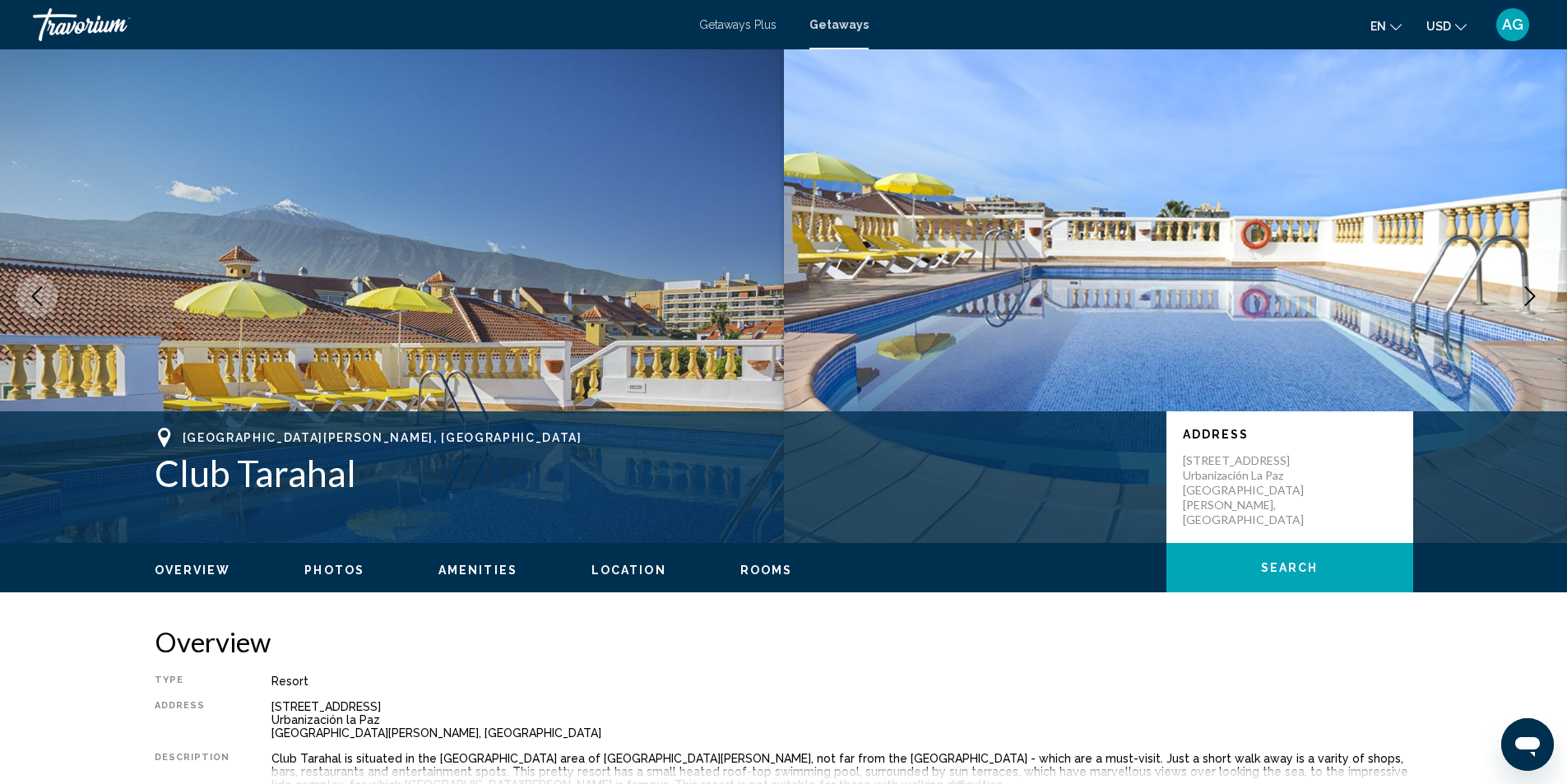
click at [1529, 296] on icon "Next image" at bounding box center [1530, 296] width 19 height 19
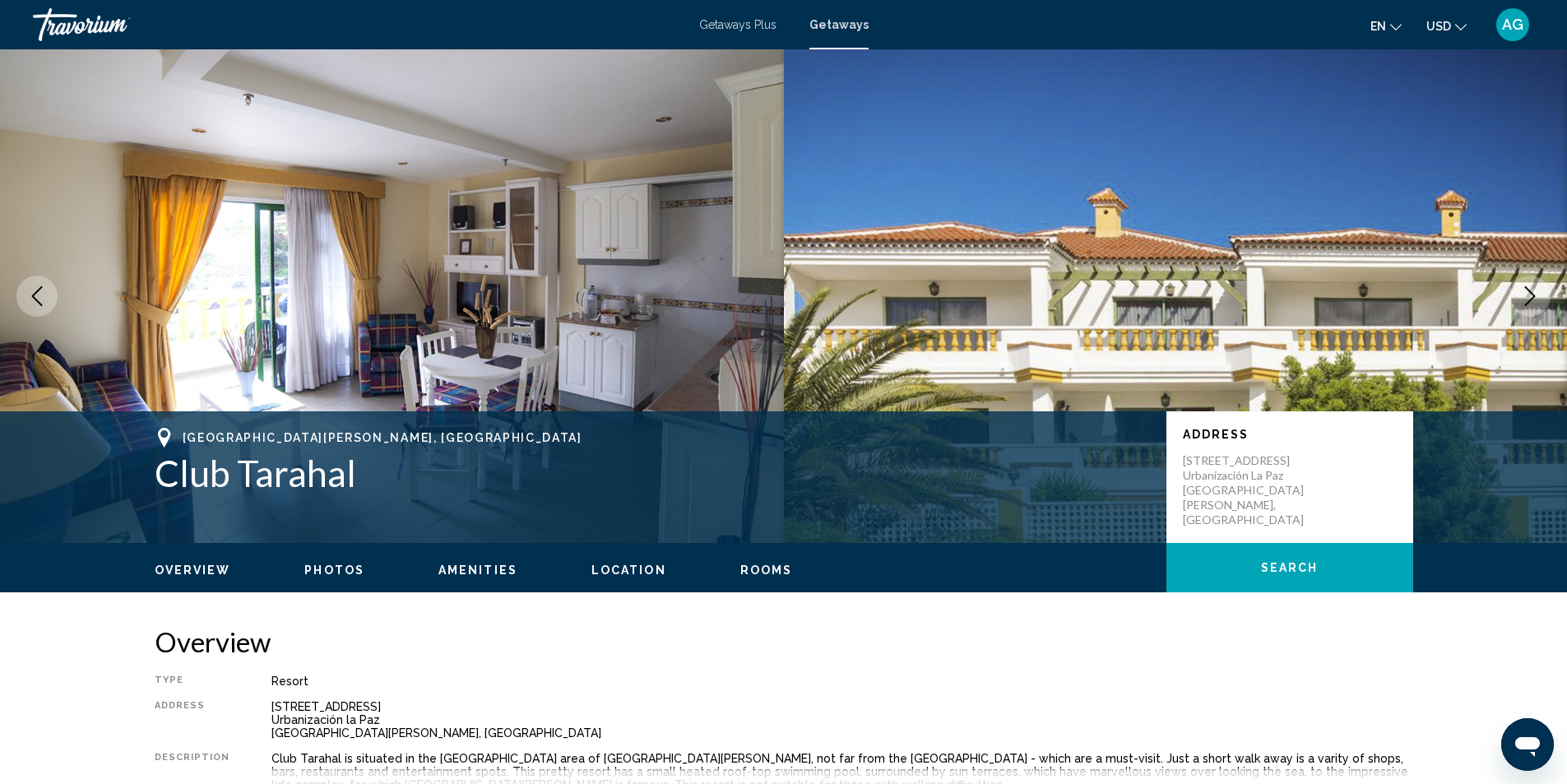
click at [1529, 296] on icon "Next image" at bounding box center [1530, 296] width 19 height 19
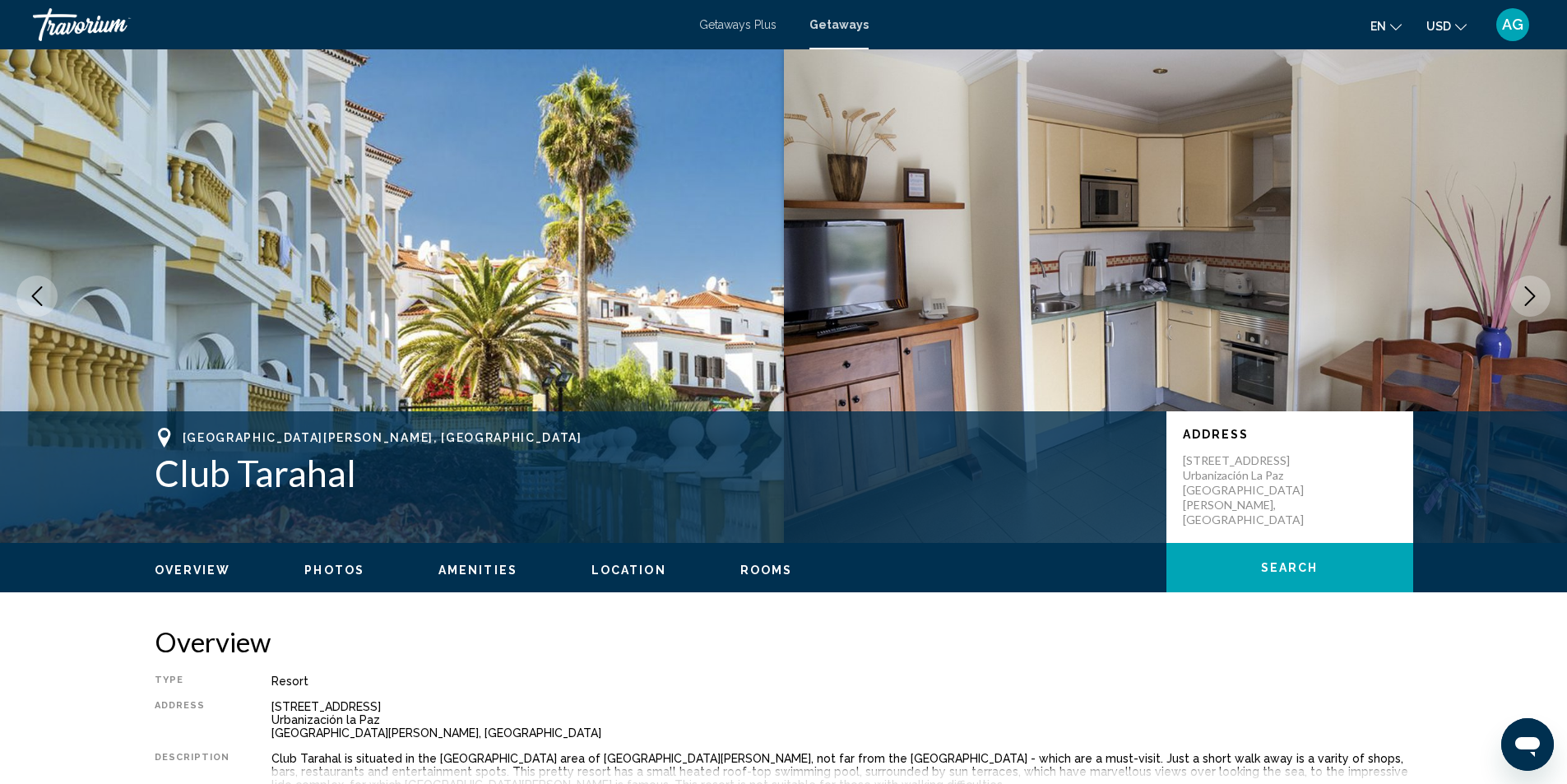
click at [1529, 296] on icon "Next image" at bounding box center [1530, 296] width 19 height 19
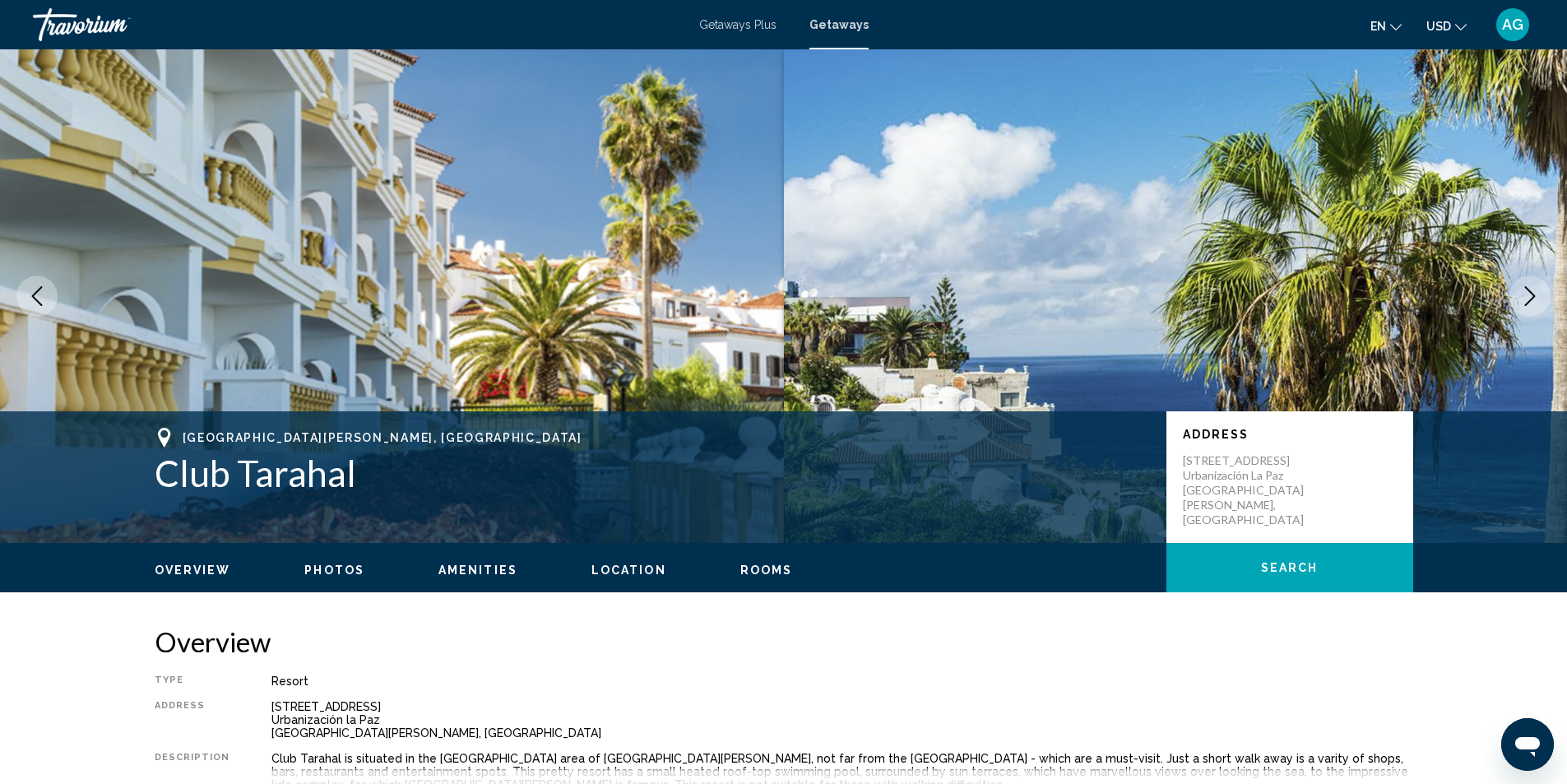
click at [1529, 296] on icon "Next image" at bounding box center [1530, 296] width 19 height 19
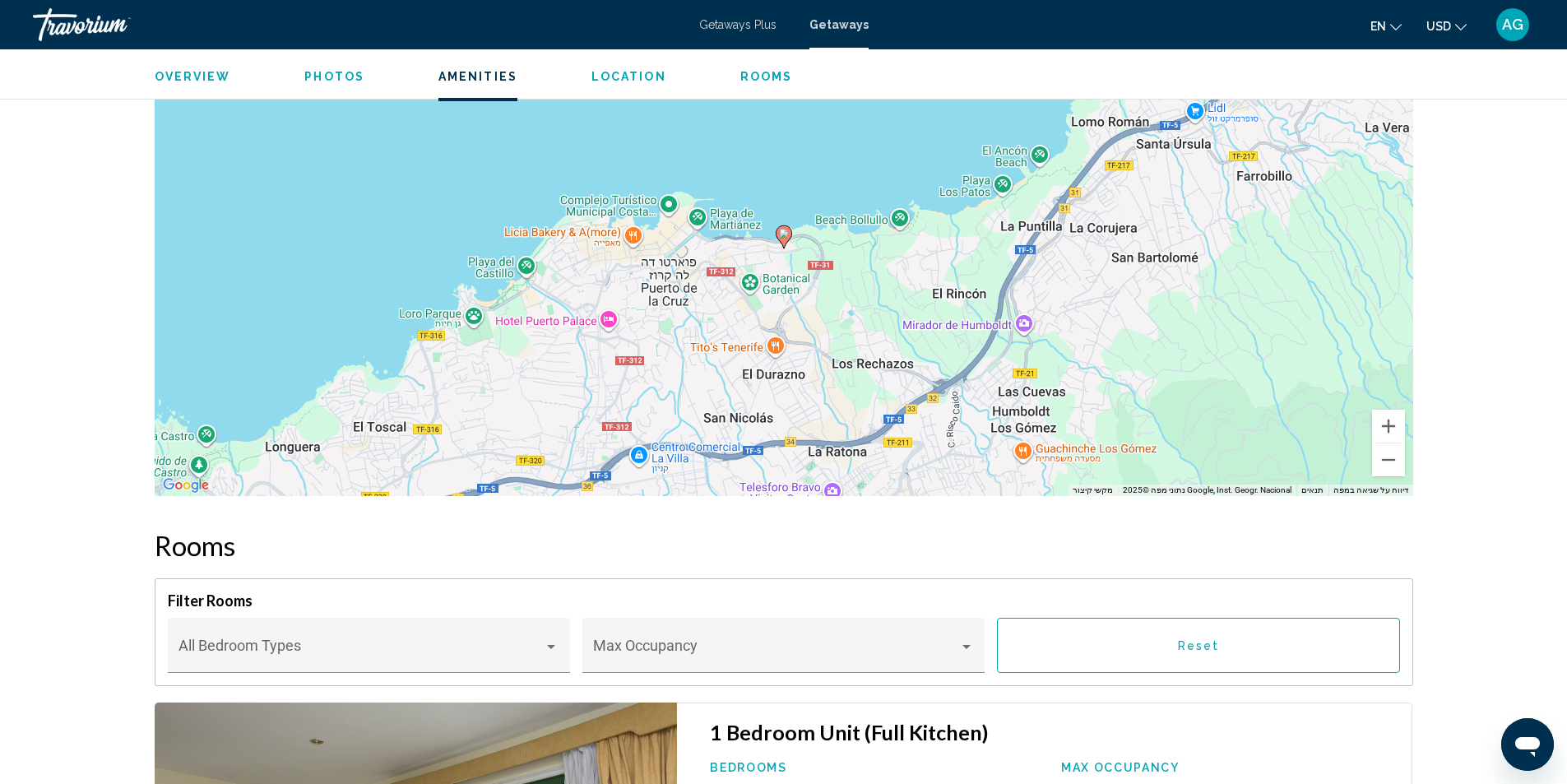
scroll to position [1809, 0]
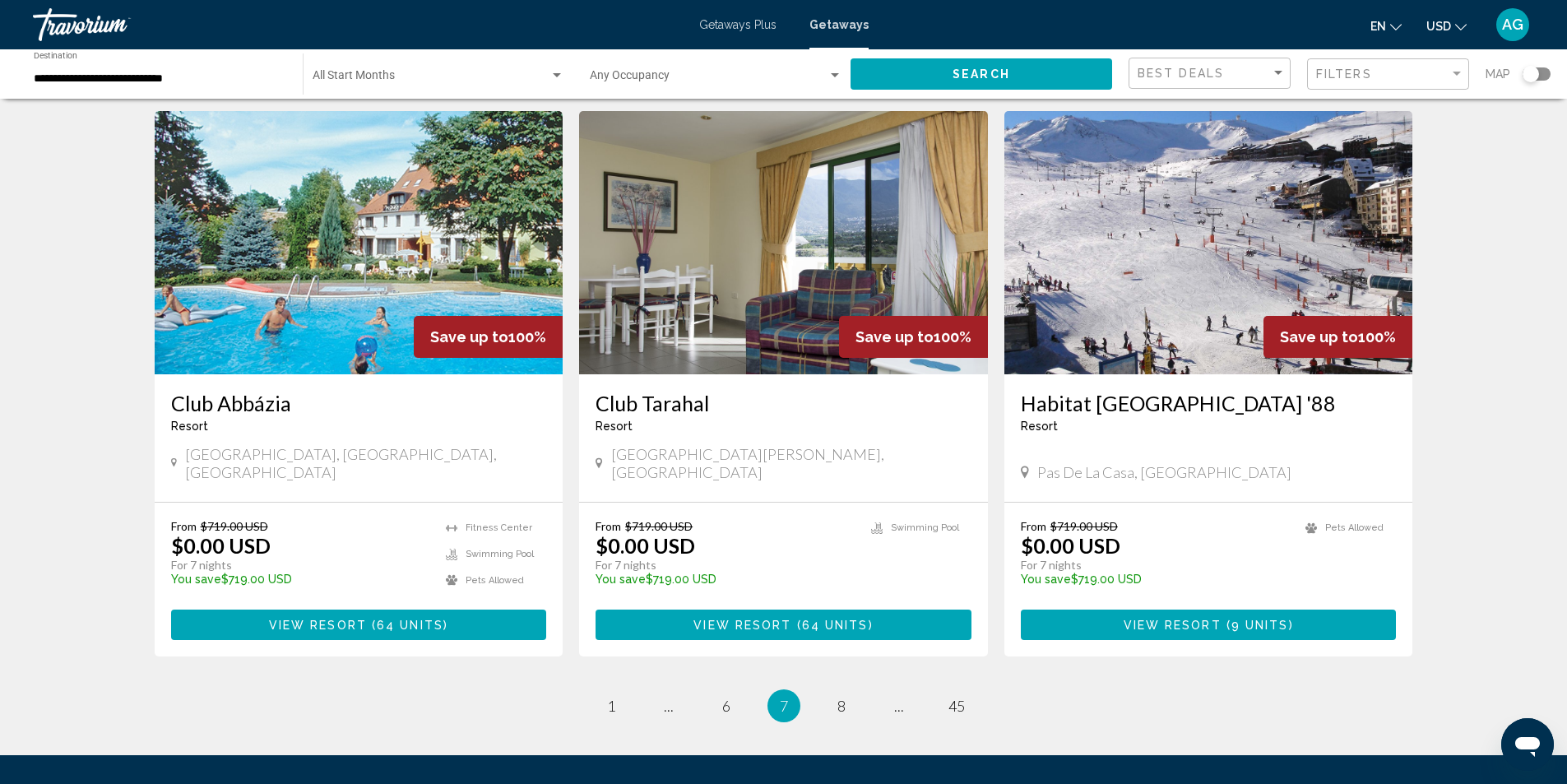
scroll to position [1897, 0]
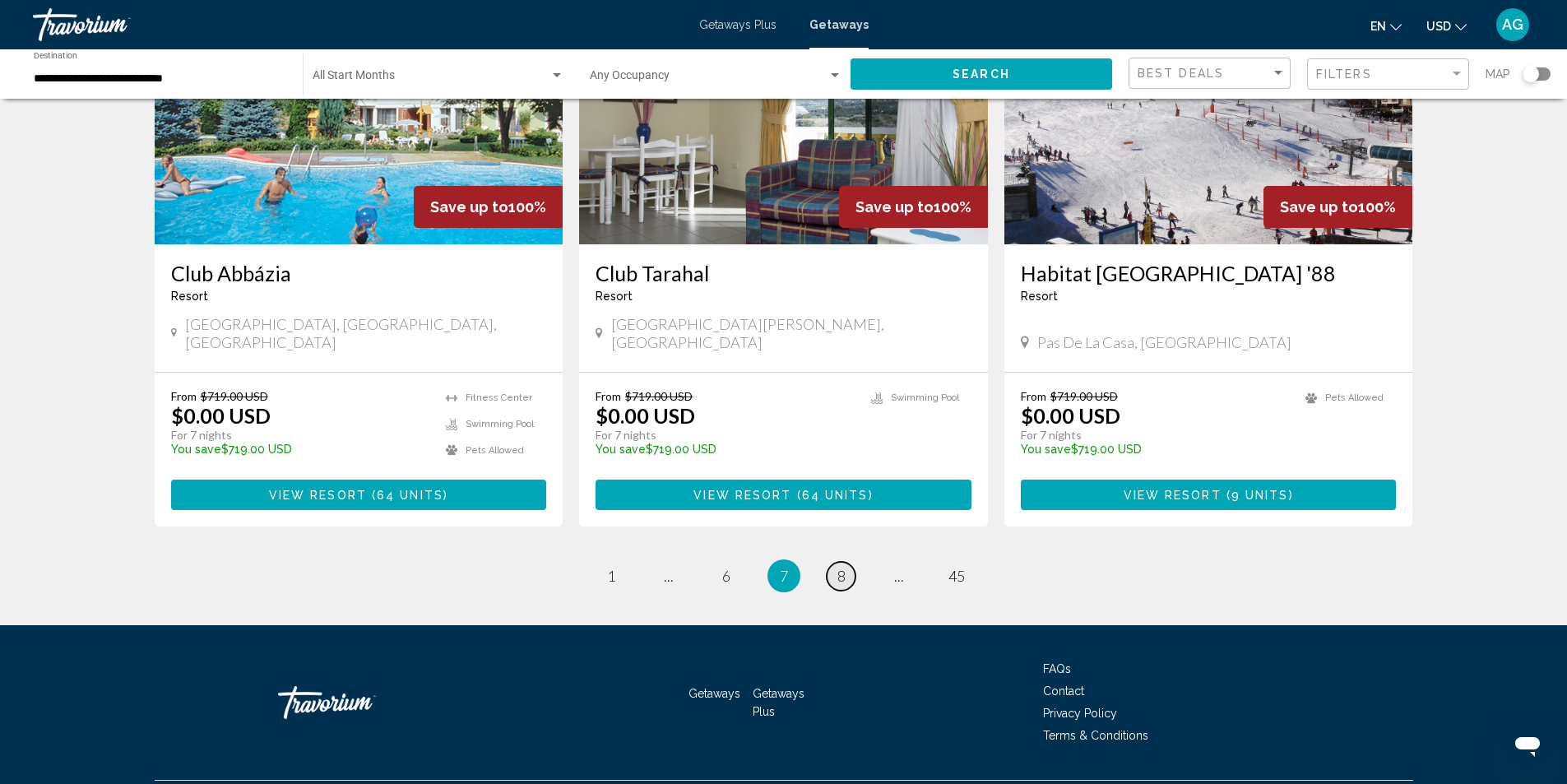
click at [834, 562] on link "page 8" at bounding box center [841, 576] width 29 height 29
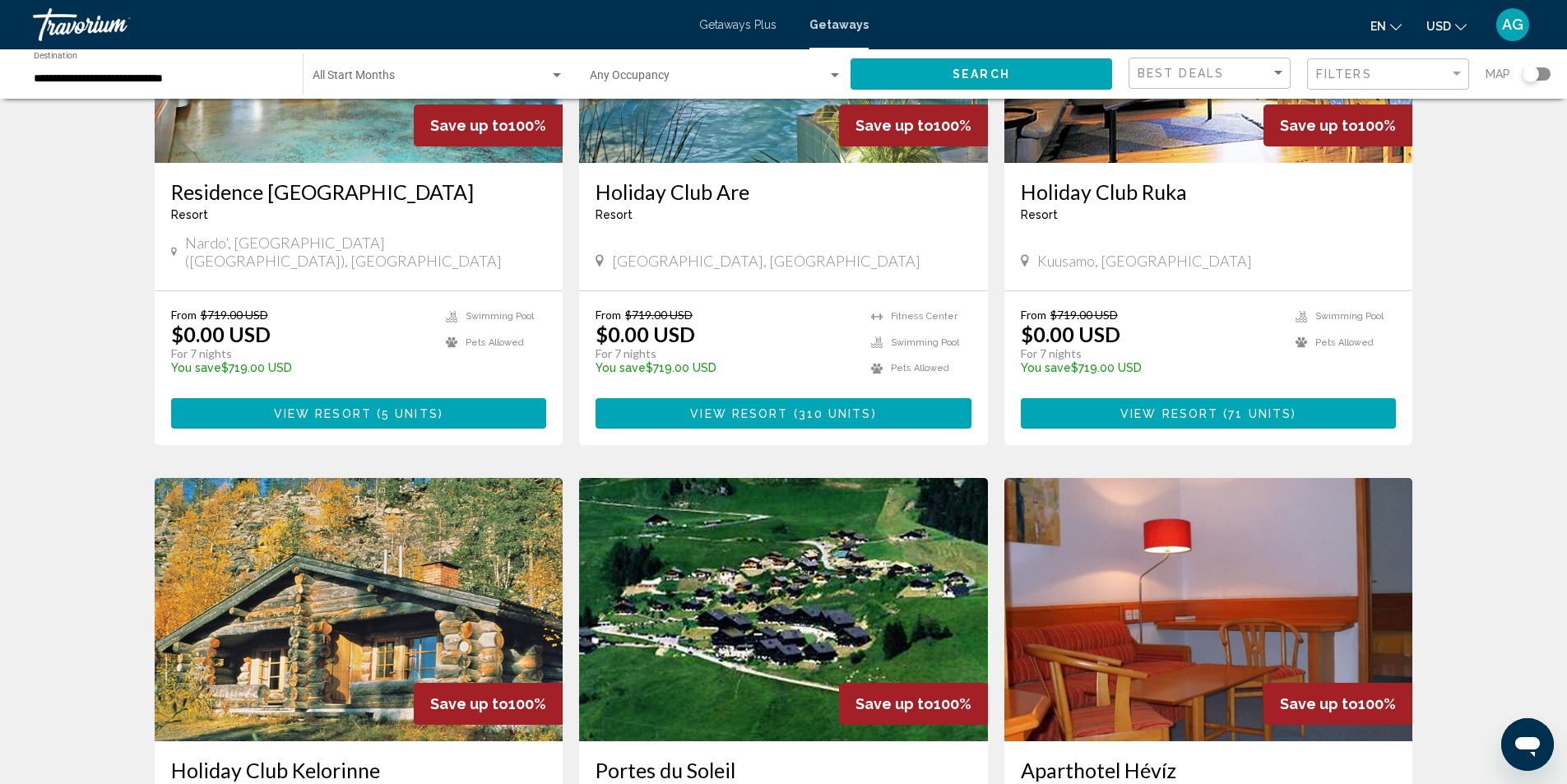
scroll to position [1727, 0]
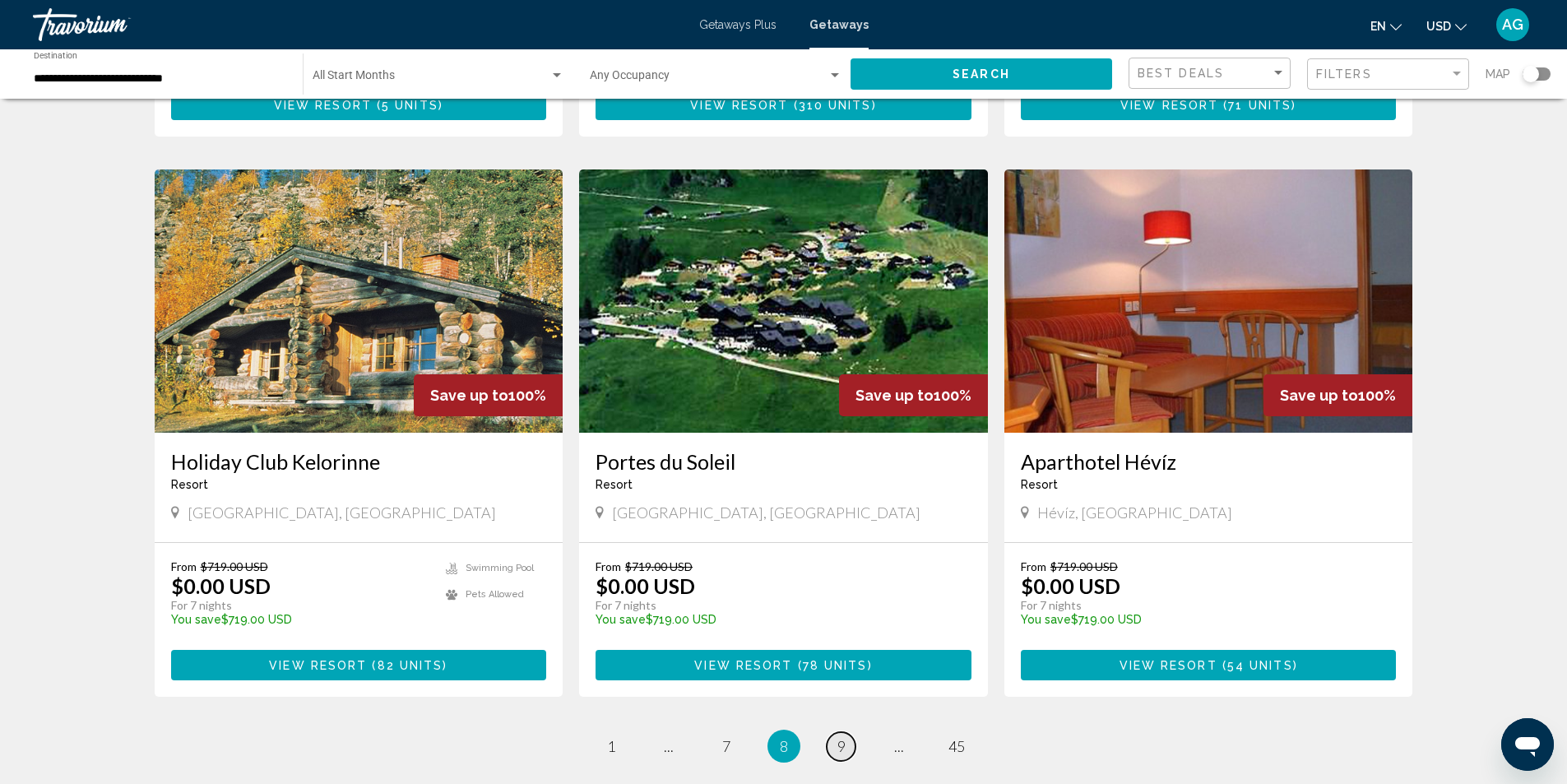
click at [842, 737] on span "9" at bounding box center [842, 745] width 8 height 18
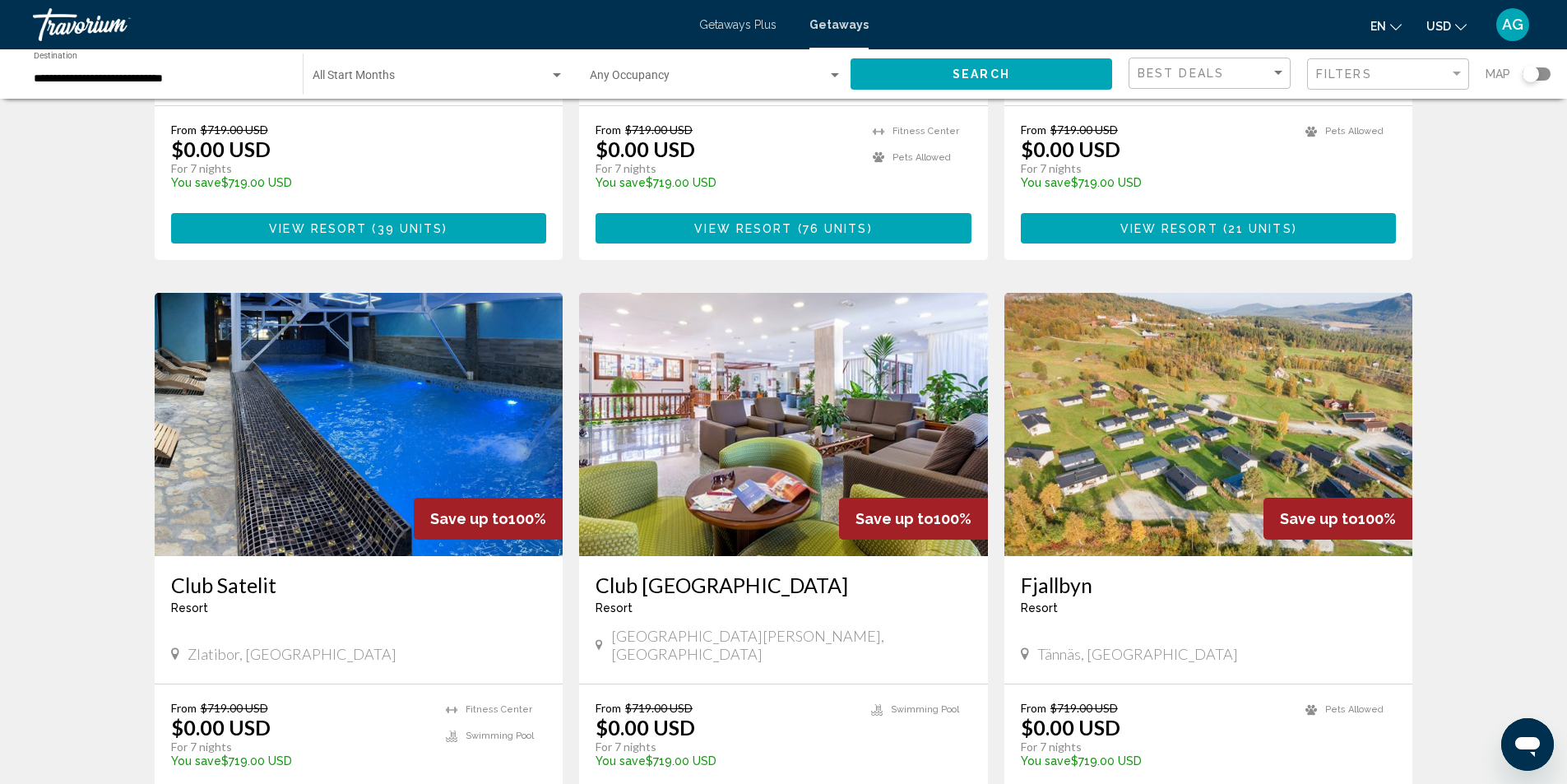
scroll to position [1645, 0]
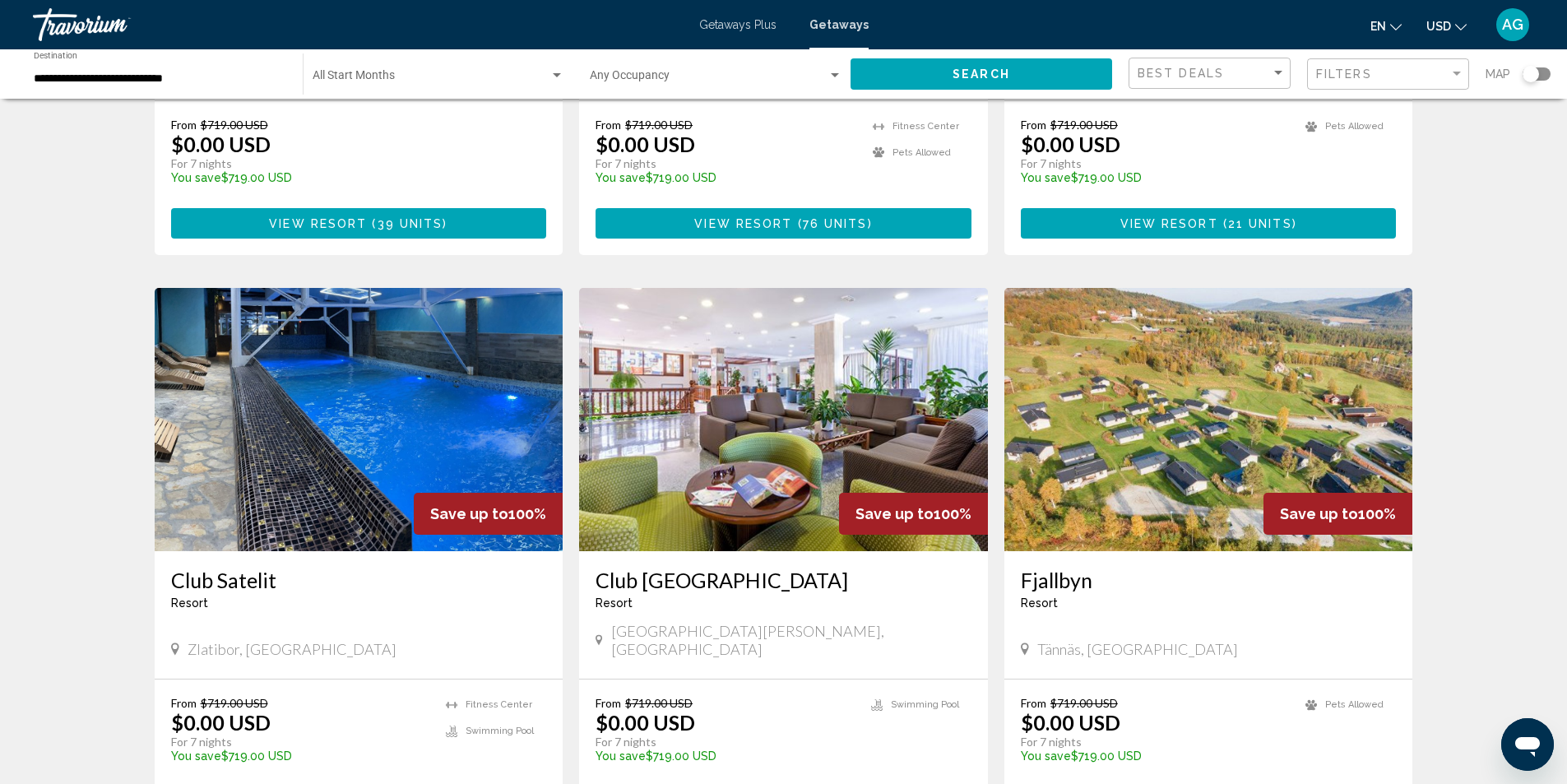
click at [789, 412] on img "Main content" at bounding box center [784, 419] width 409 height 264
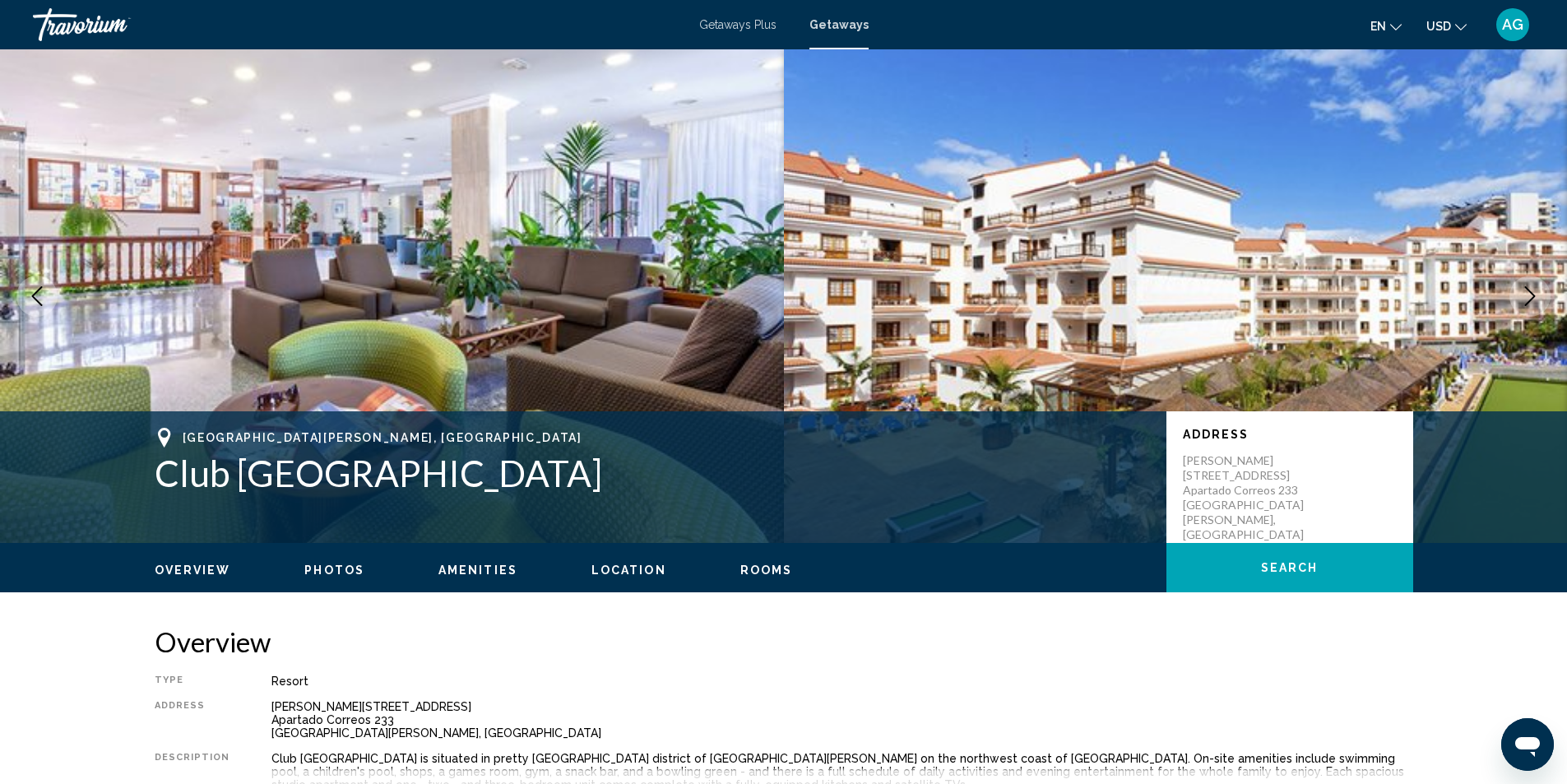
click at [1530, 297] on icon "Next image" at bounding box center [1530, 296] width 19 height 19
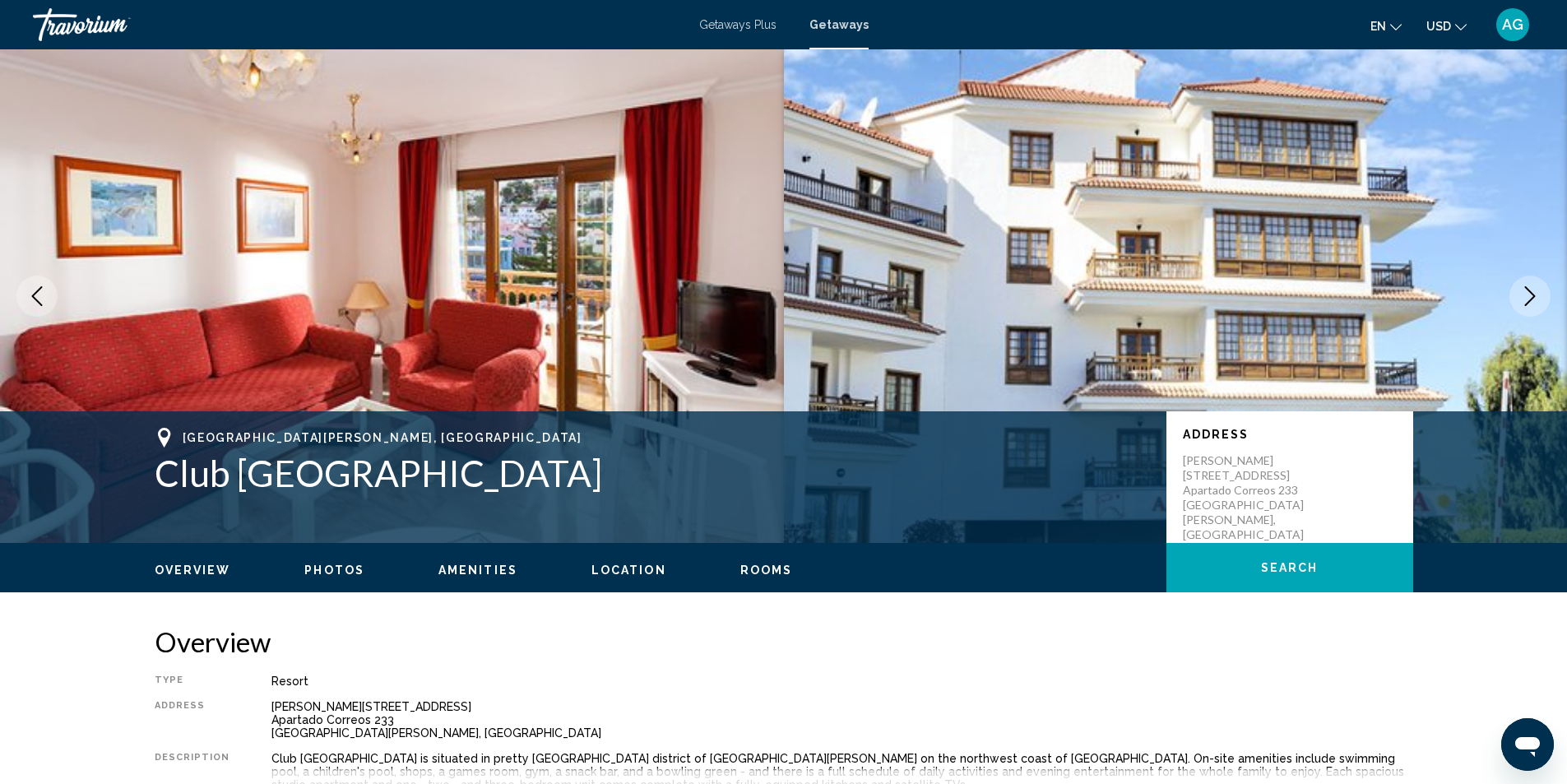
click at [1530, 297] on icon "Next image" at bounding box center [1530, 296] width 19 height 19
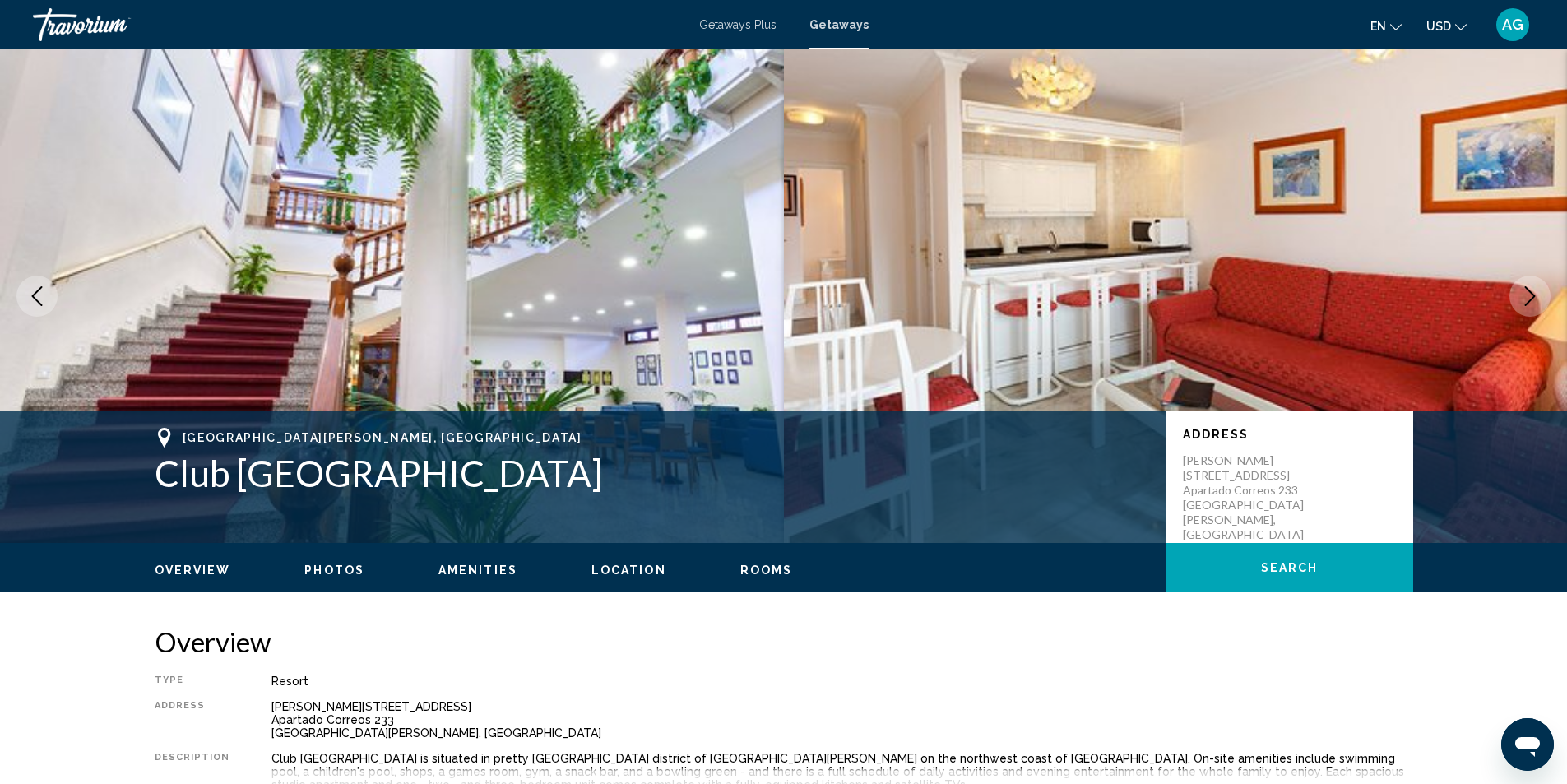
click at [1530, 297] on icon "Next image" at bounding box center [1530, 296] width 19 height 19
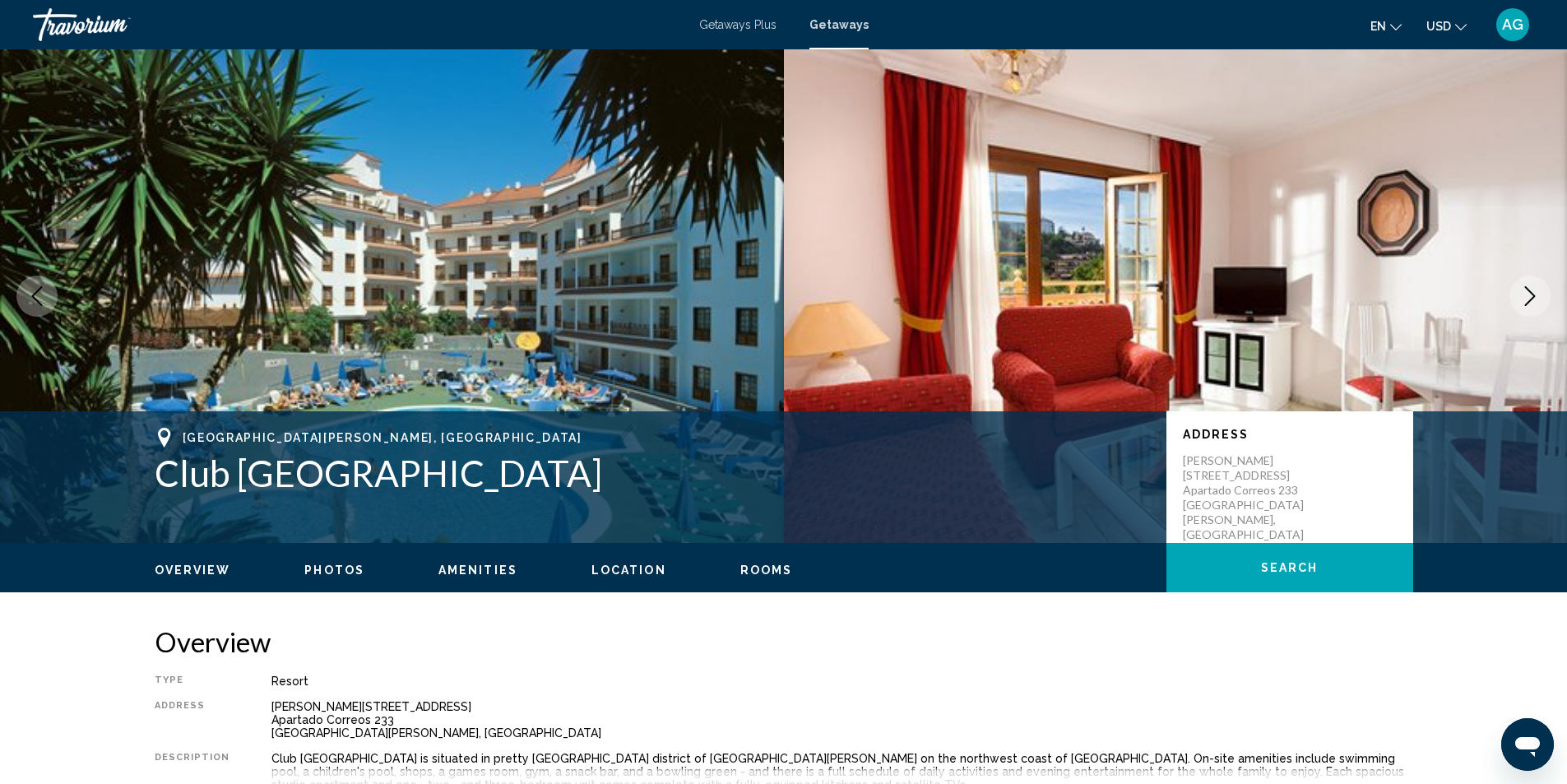
click at [1530, 297] on icon "Next image" at bounding box center [1530, 296] width 19 height 19
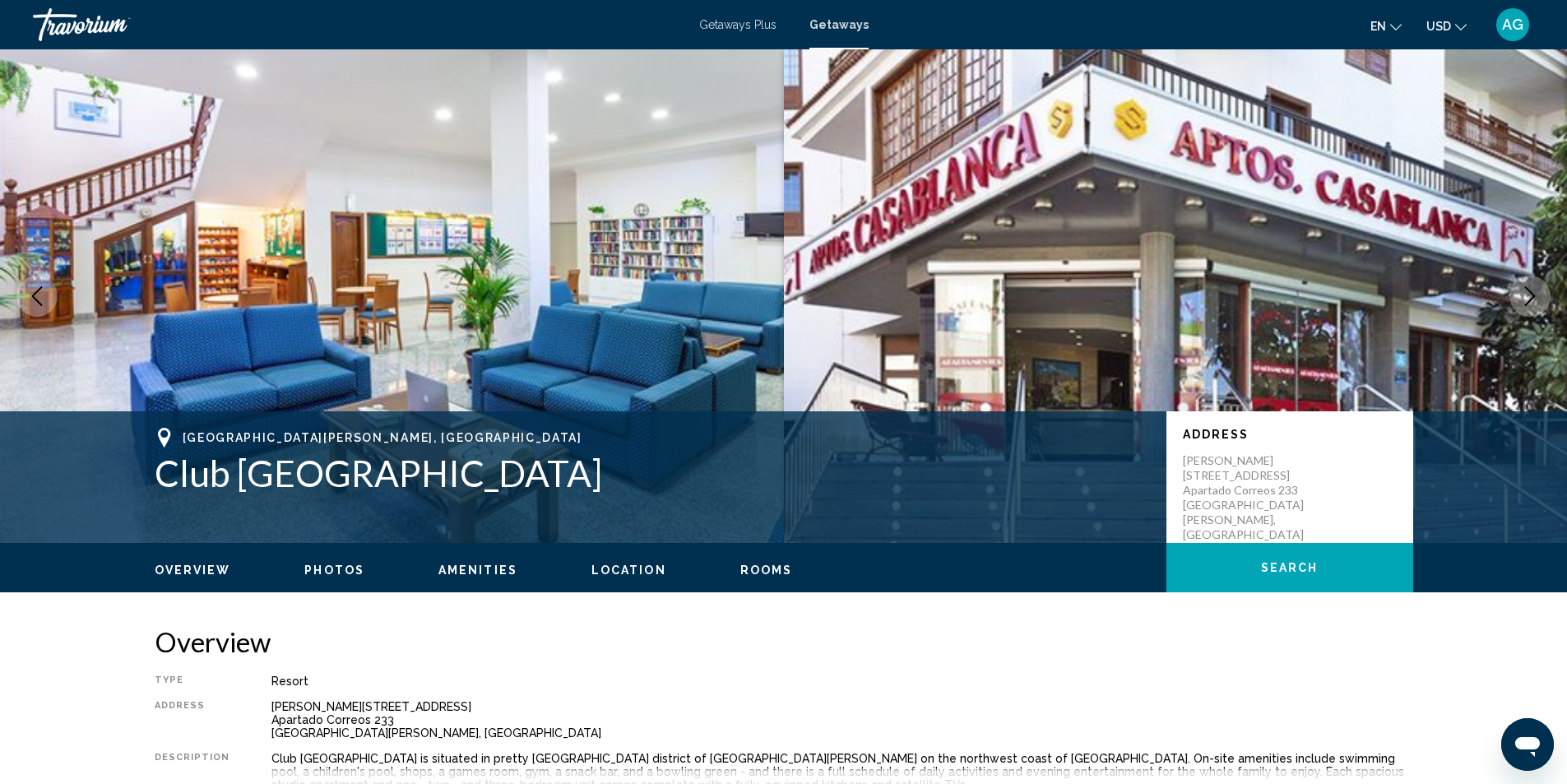
click at [1530, 297] on icon "Next image" at bounding box center [1530, 296] width 19 height 19
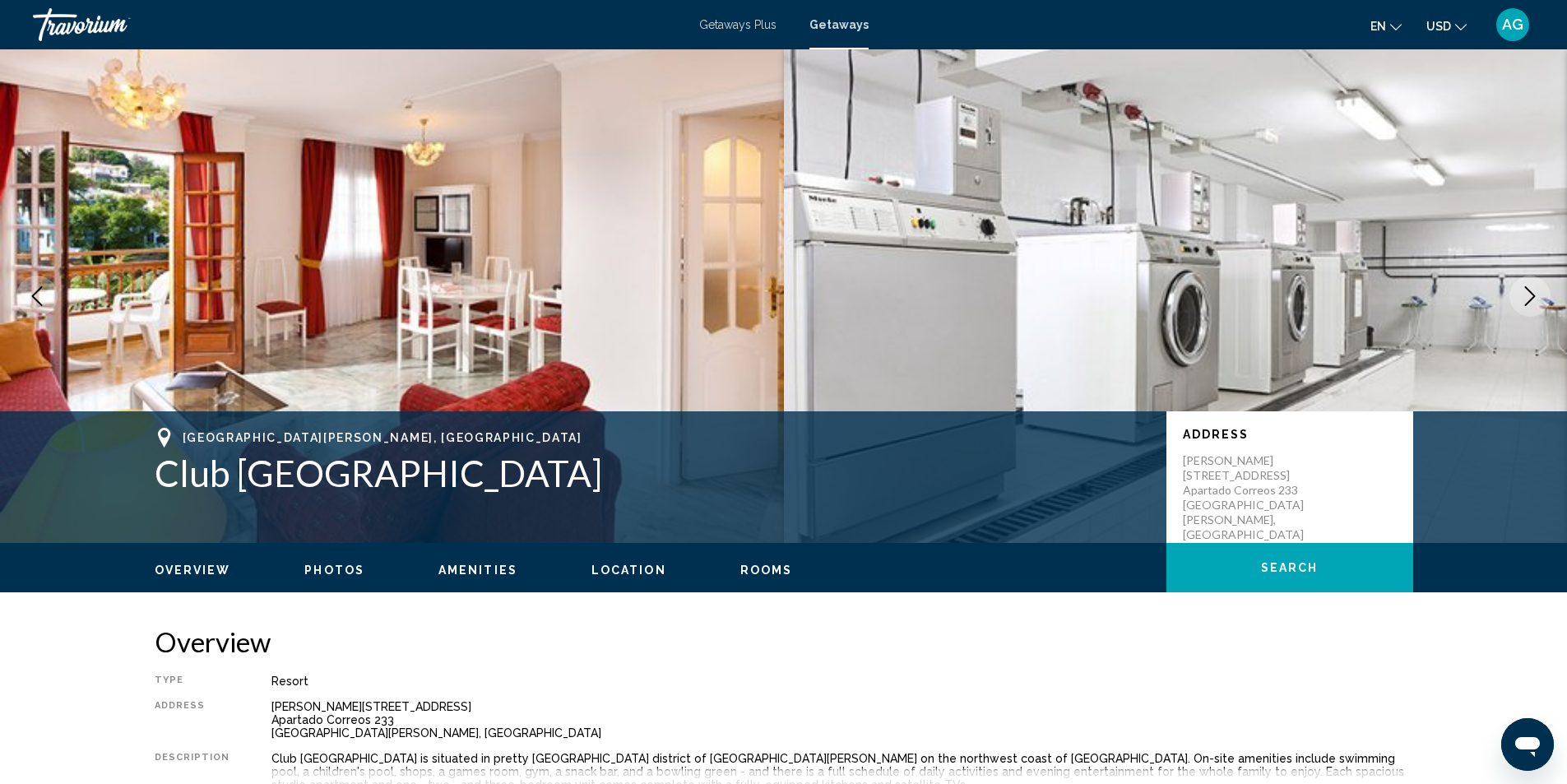
click at [1530, 297] on icon "Next image" at bounding box center [1530, 296] width 19 height 19
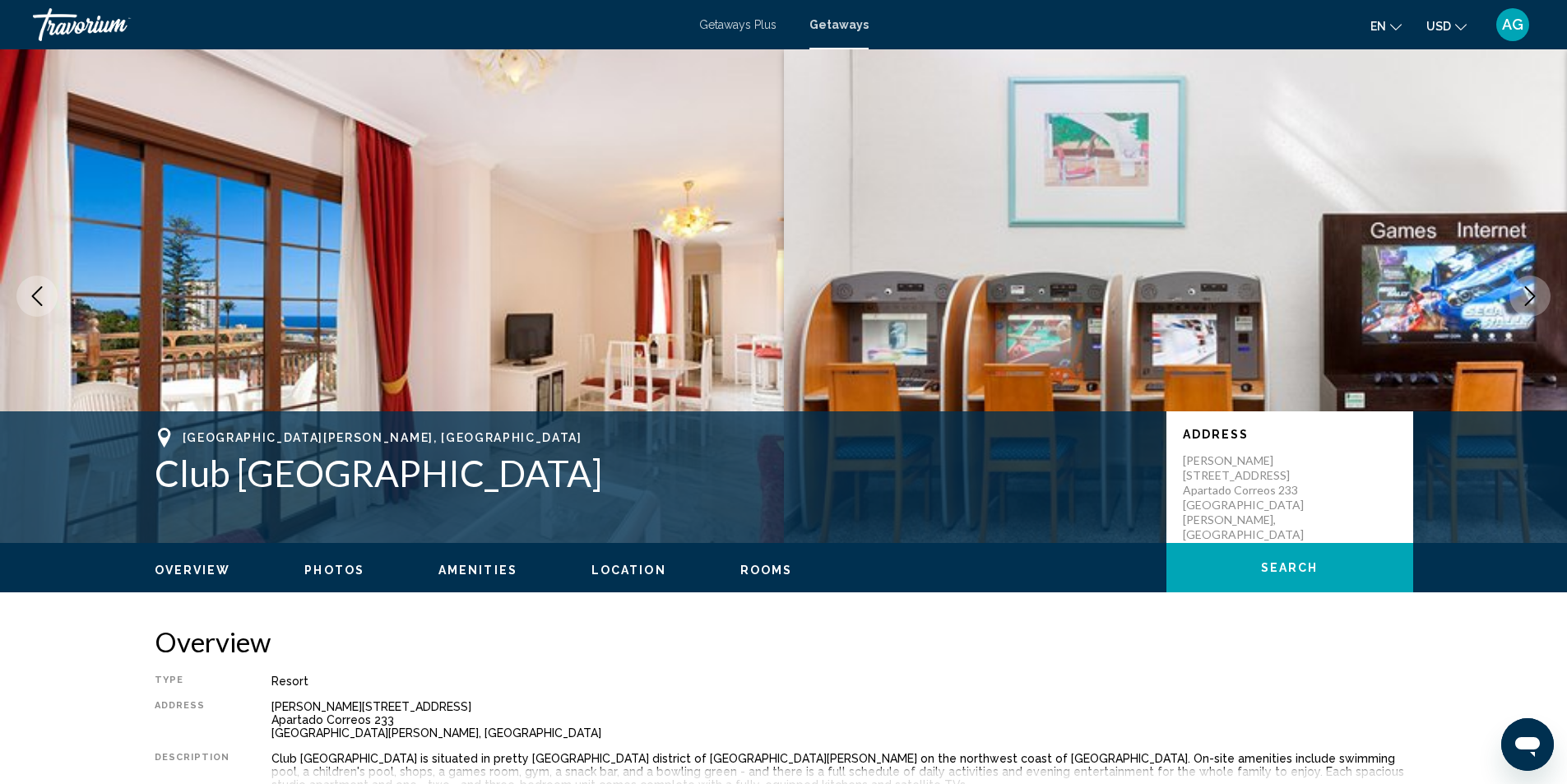
click at [1530, 297] on icon "Next image" at bounding box center [1530, 296] width 19 height 19
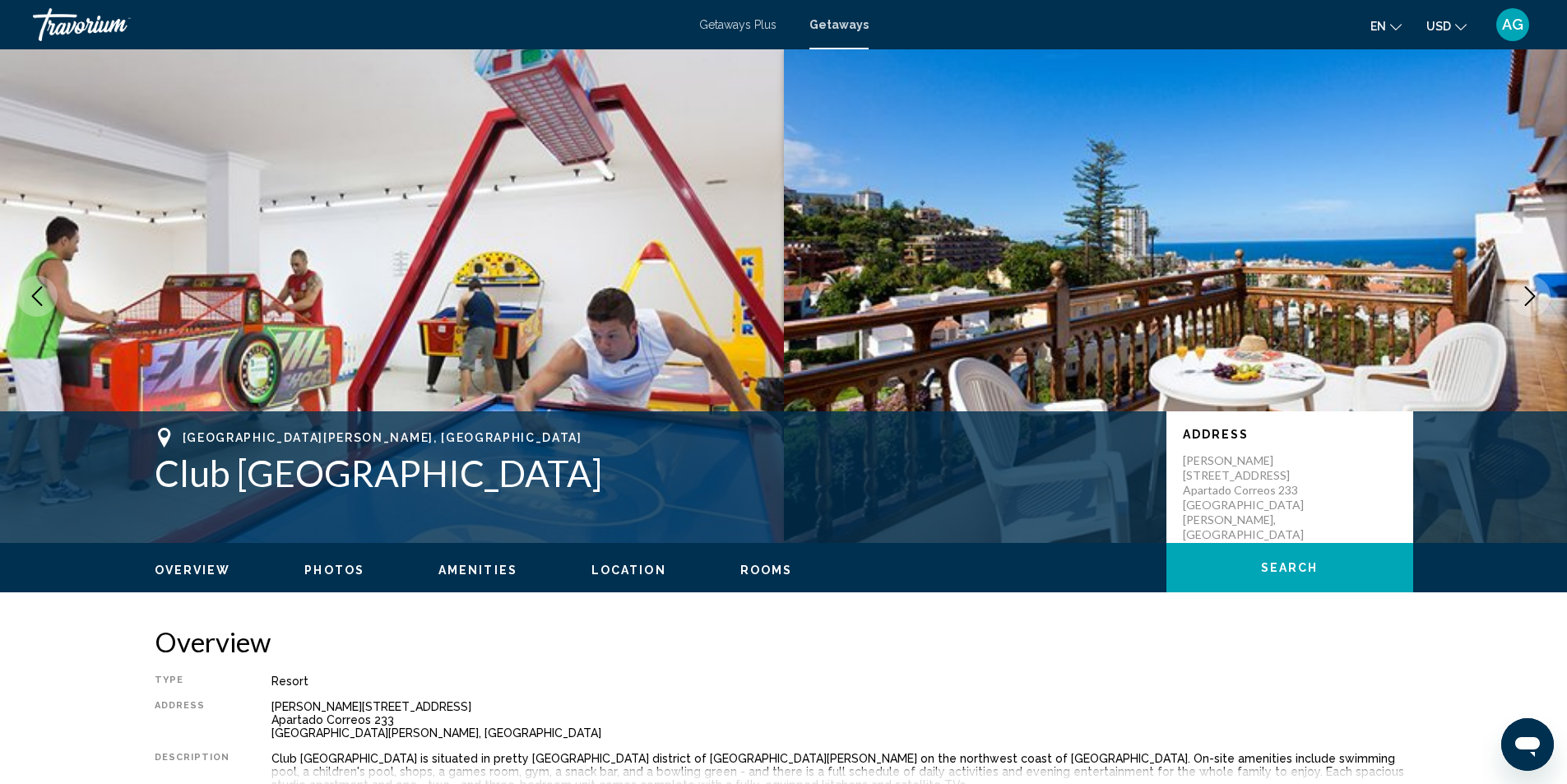
click at [1530, 297] on icon "Next image" at bounding box center [1530, 296] width 19 height 19
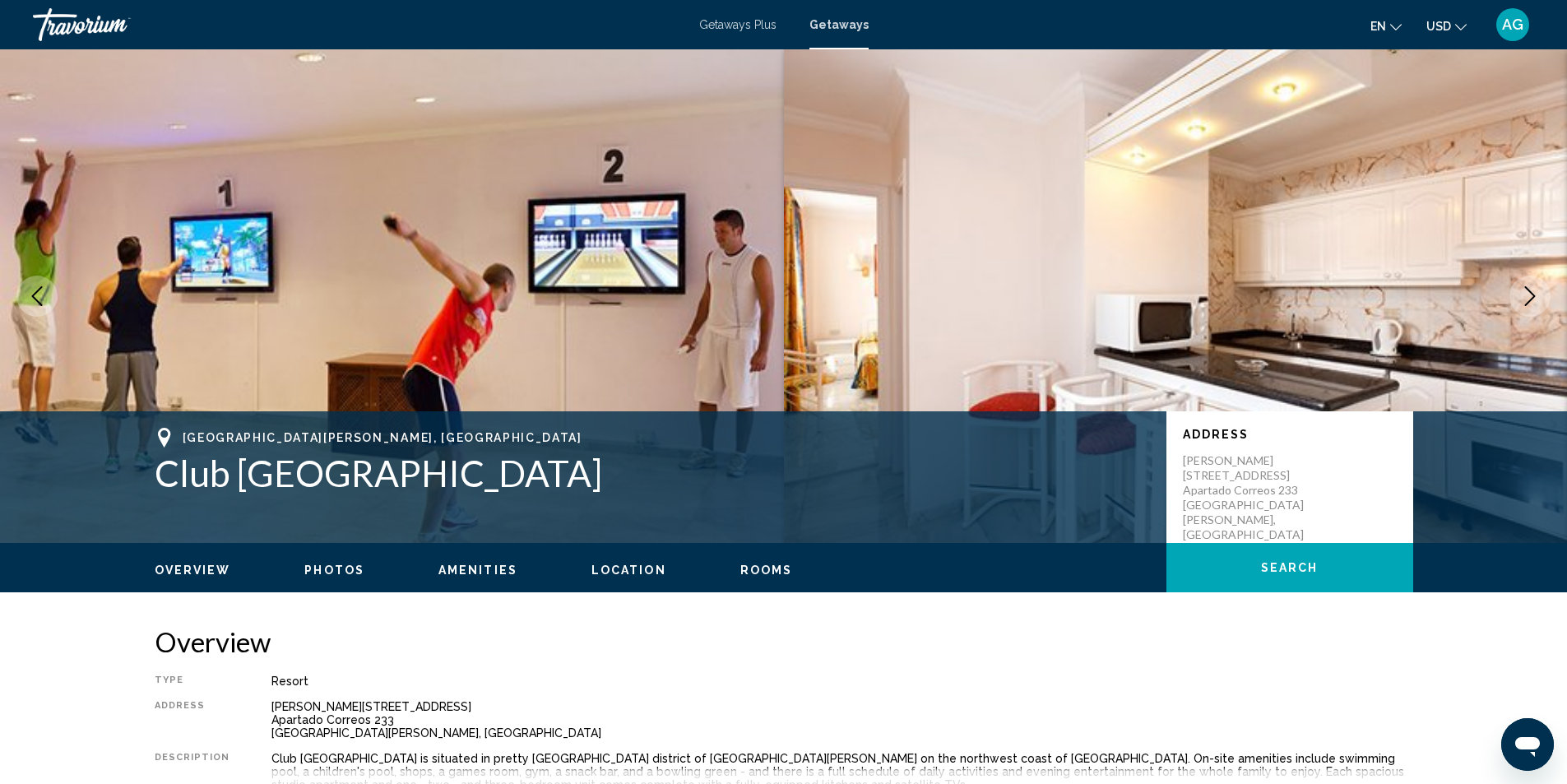
click at [1530, 297] on icon "Next image" at bounding box center [1530, 296] width 19 height 19
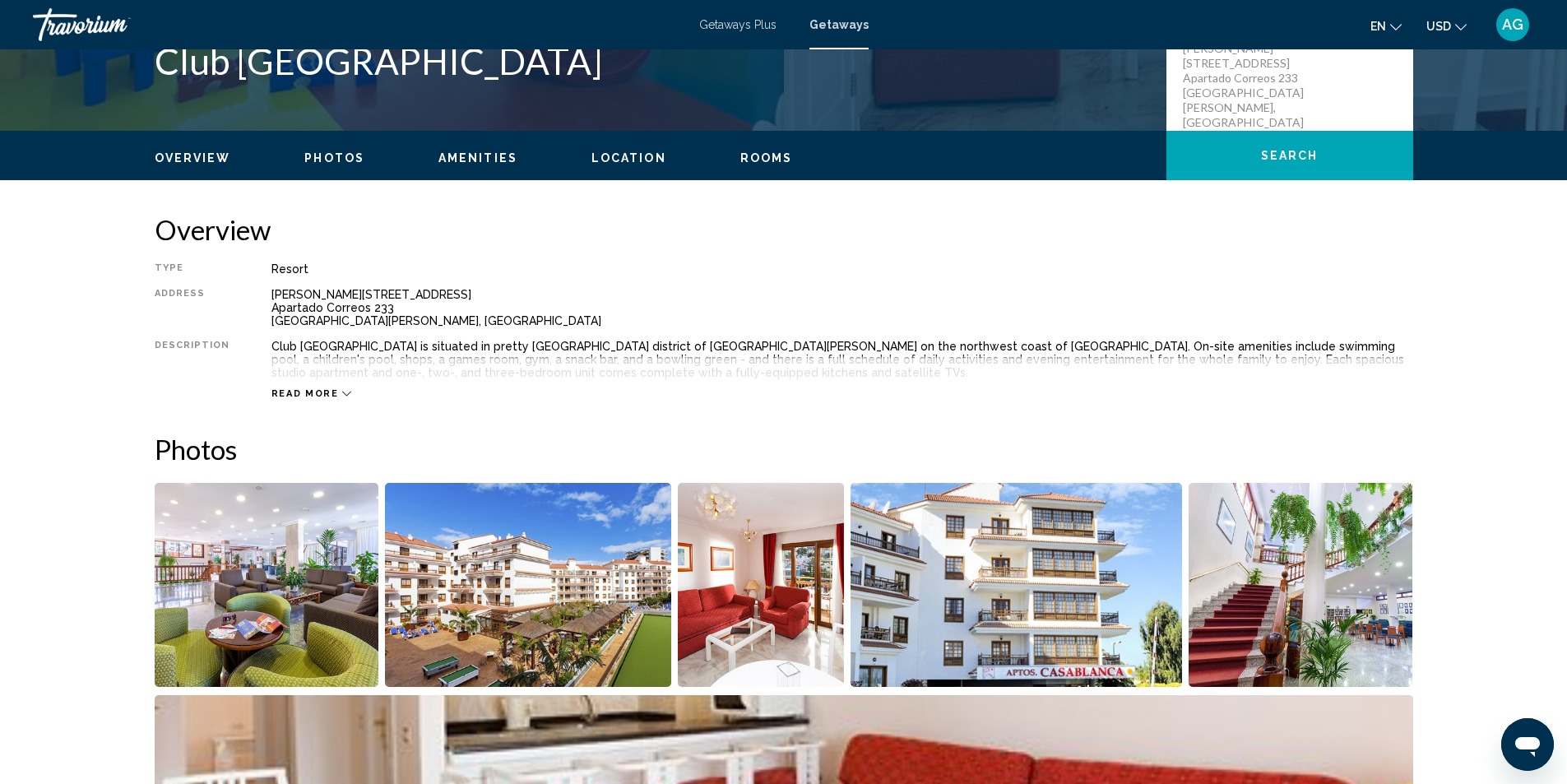
scroll to position [247, 0]
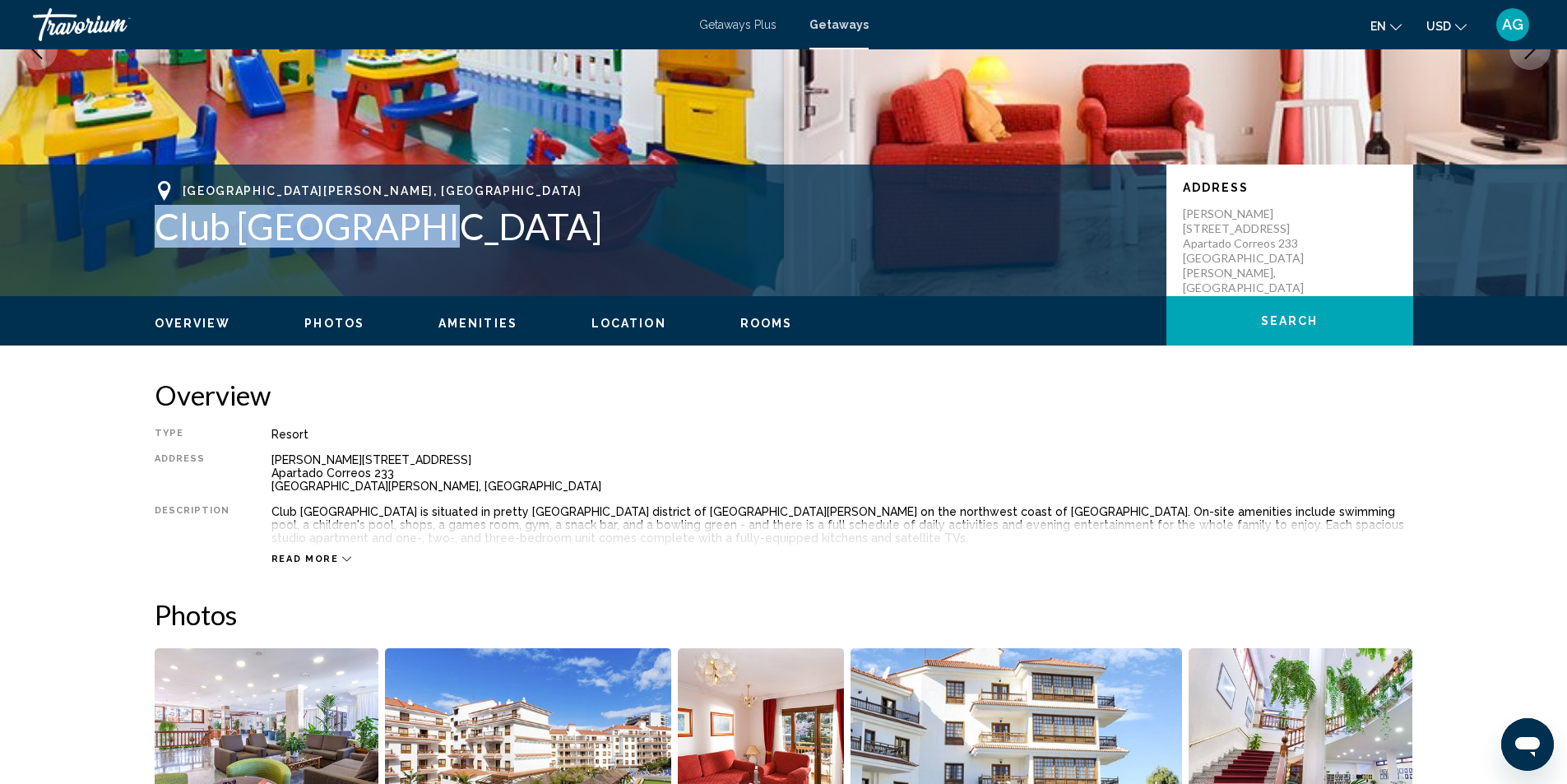
drag, startPoint x: 151, startPoint y: 230, endPoint x: 441, endPoint y: 230, distance: 290.0
click at [441, 230] on div "[GEOGRAPHIC_DATA][PERSON_NAME], [GEOGRAPHIC_DATA] [GEOGRAPHIC_DATA] Address [PE…" at bounding box center [784, 230] width 1324 height 99
copy h1 "Club [GEOGRAPHIC_DATA]"
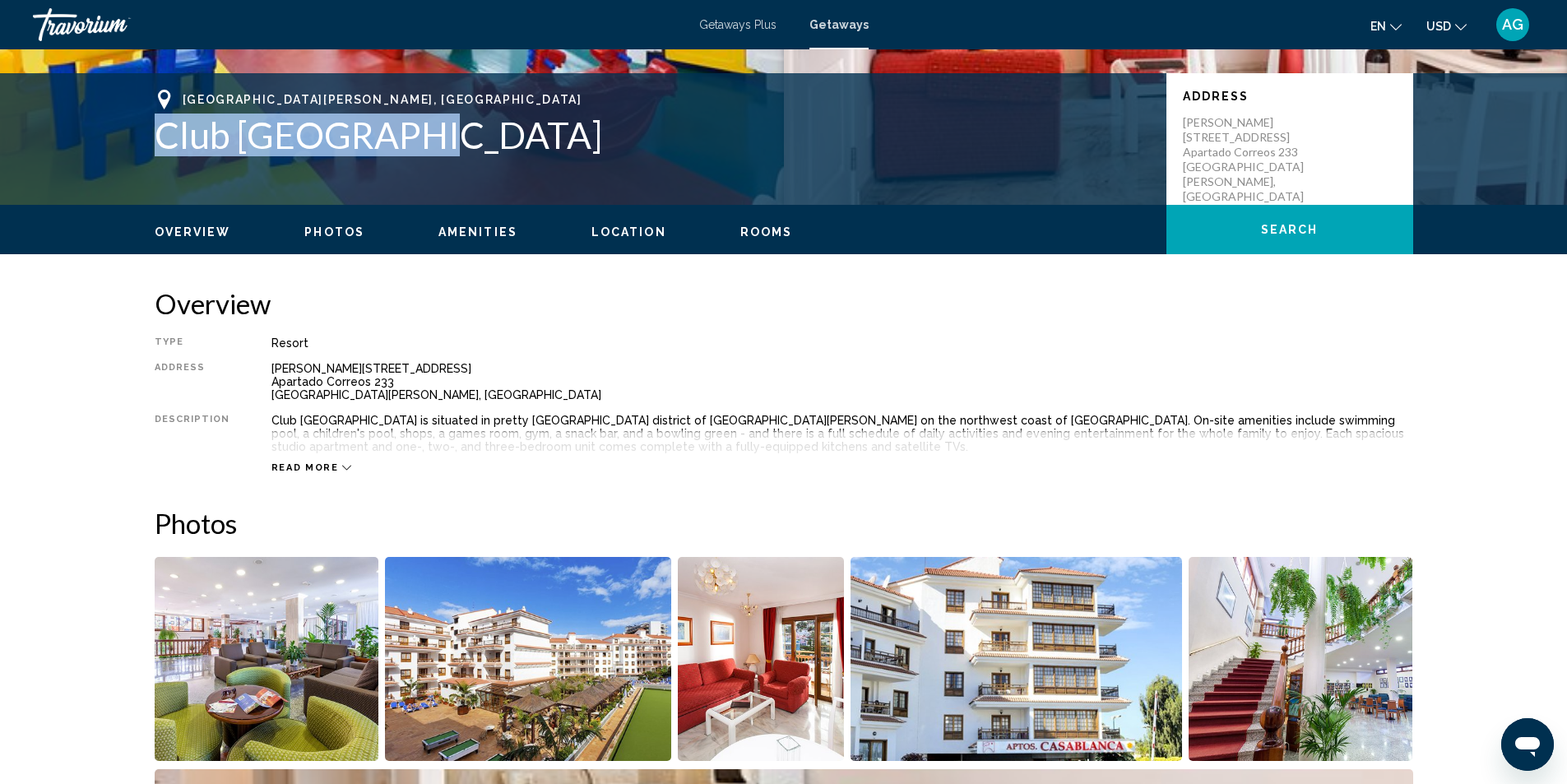
scroll to position [165, 0]
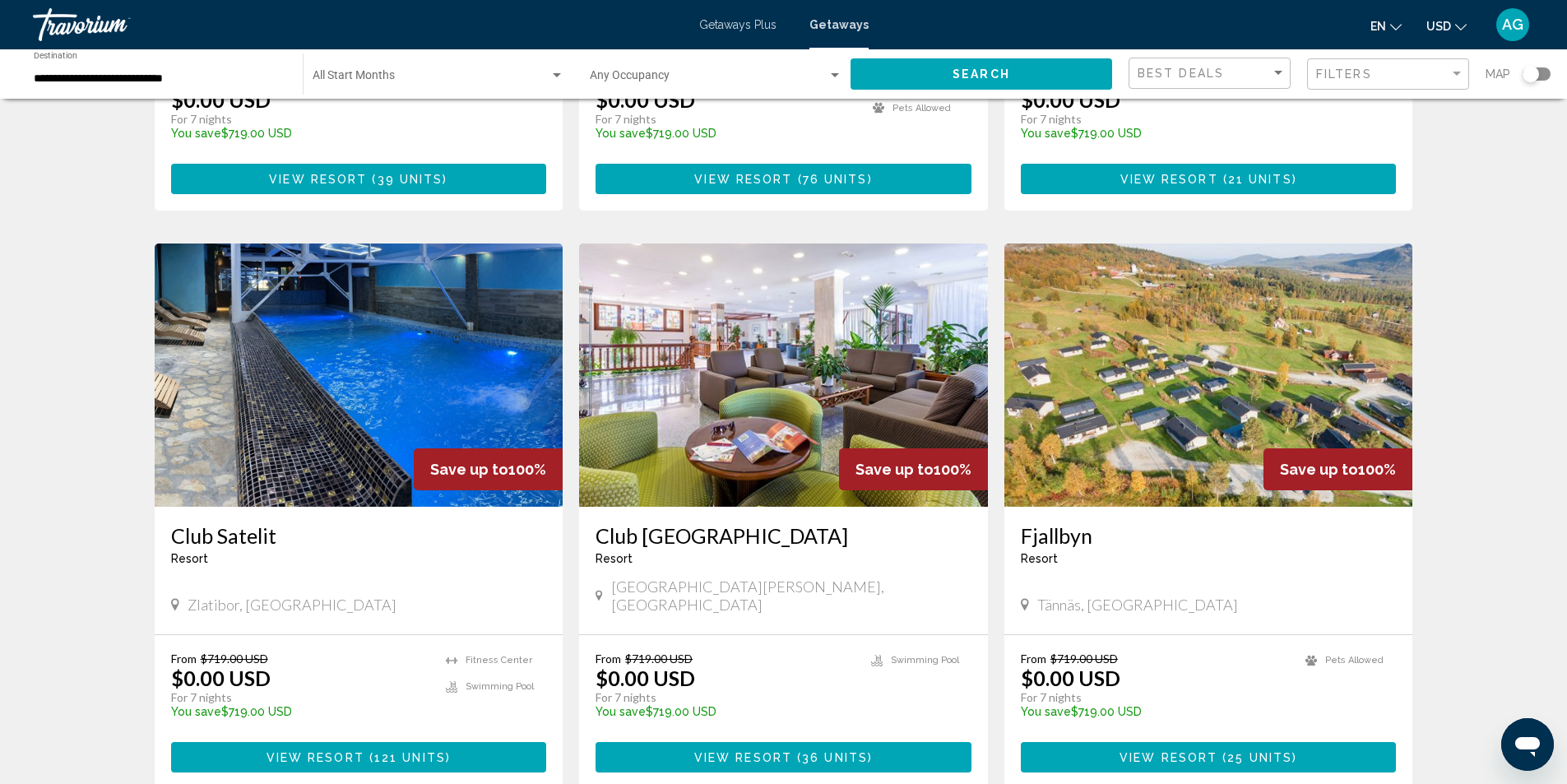
scroll to position [1727, 0]
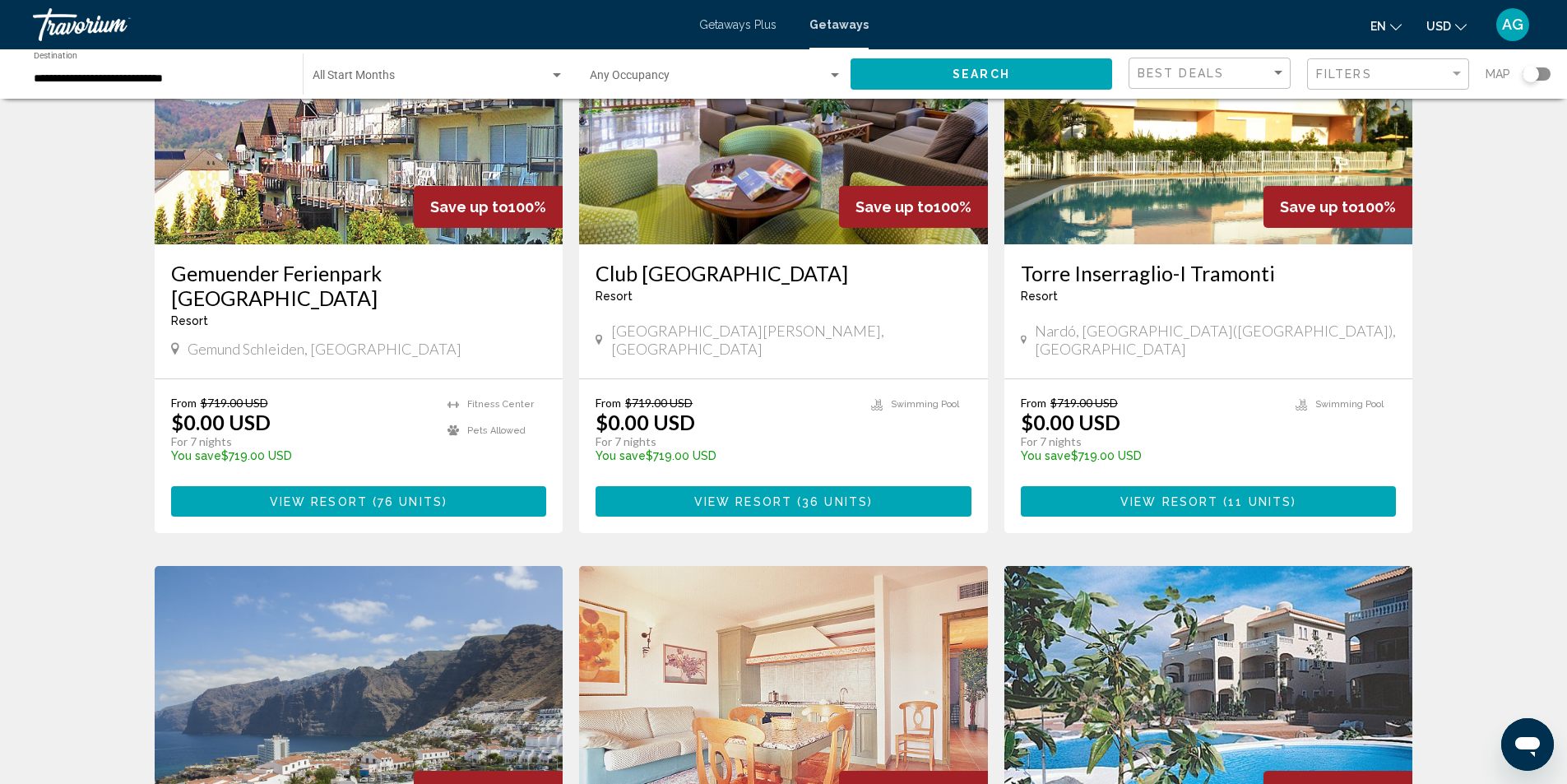
scroll to position [493, 0]
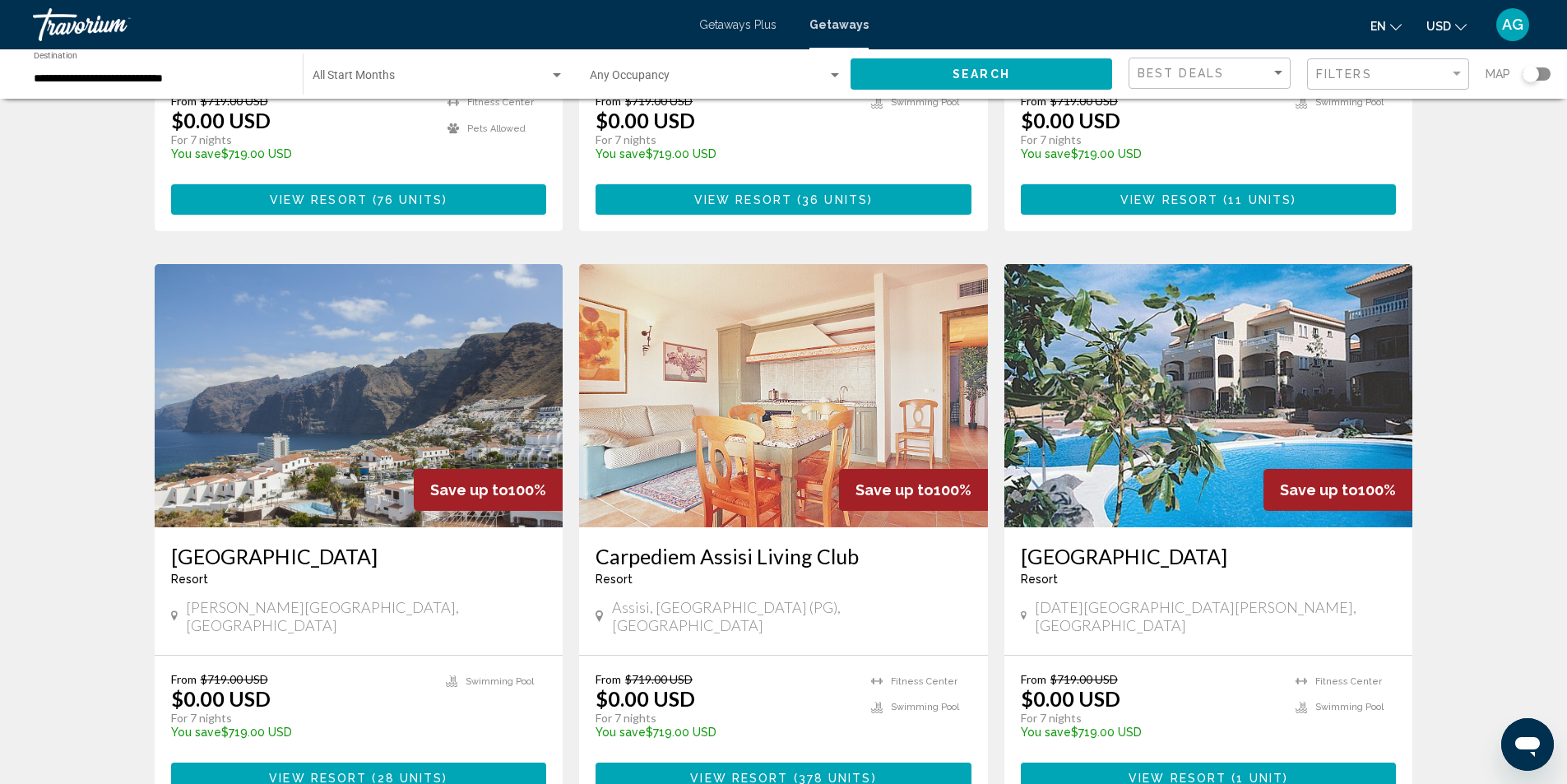
click at [1154, 456] on img "Main content" at bounding box center [1208, 395] width 409 height 264
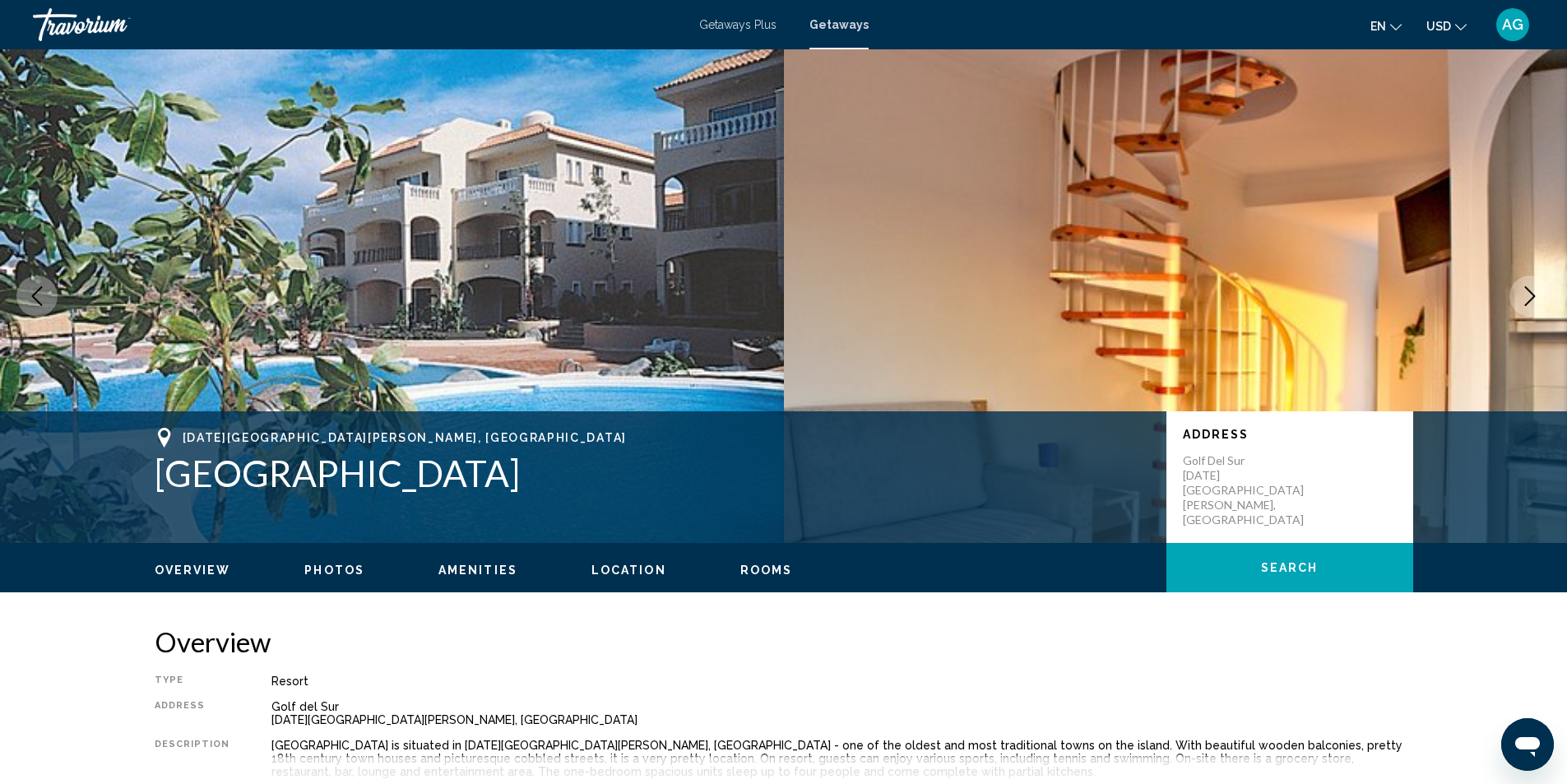
click at [1530, 296] on icon "Next image" at bounding box center [1530, 296] width 19 height 19
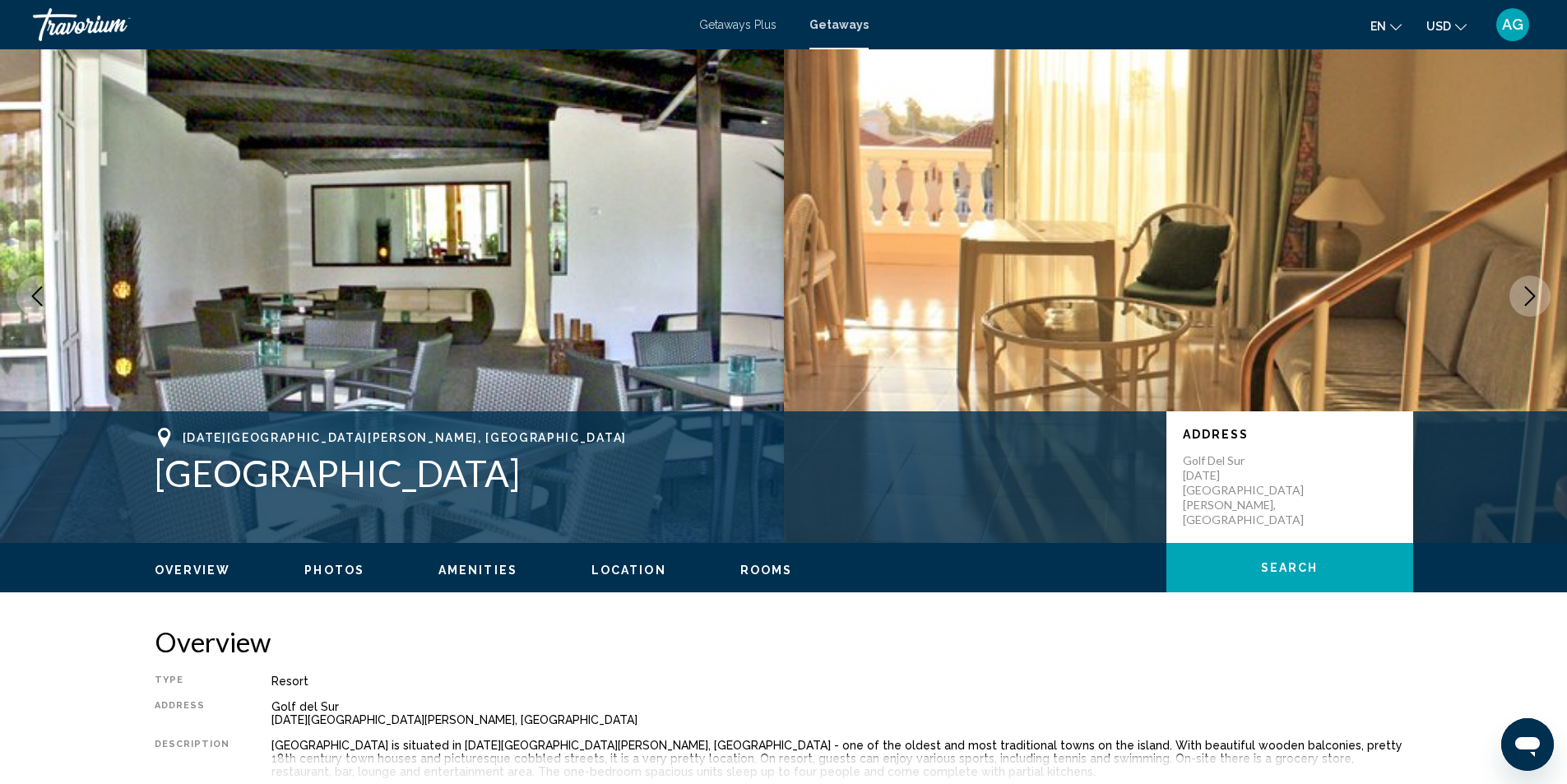
click at [1530, 294] on icon "Next image" at bounding box center [1530, 296] width 19 height 19
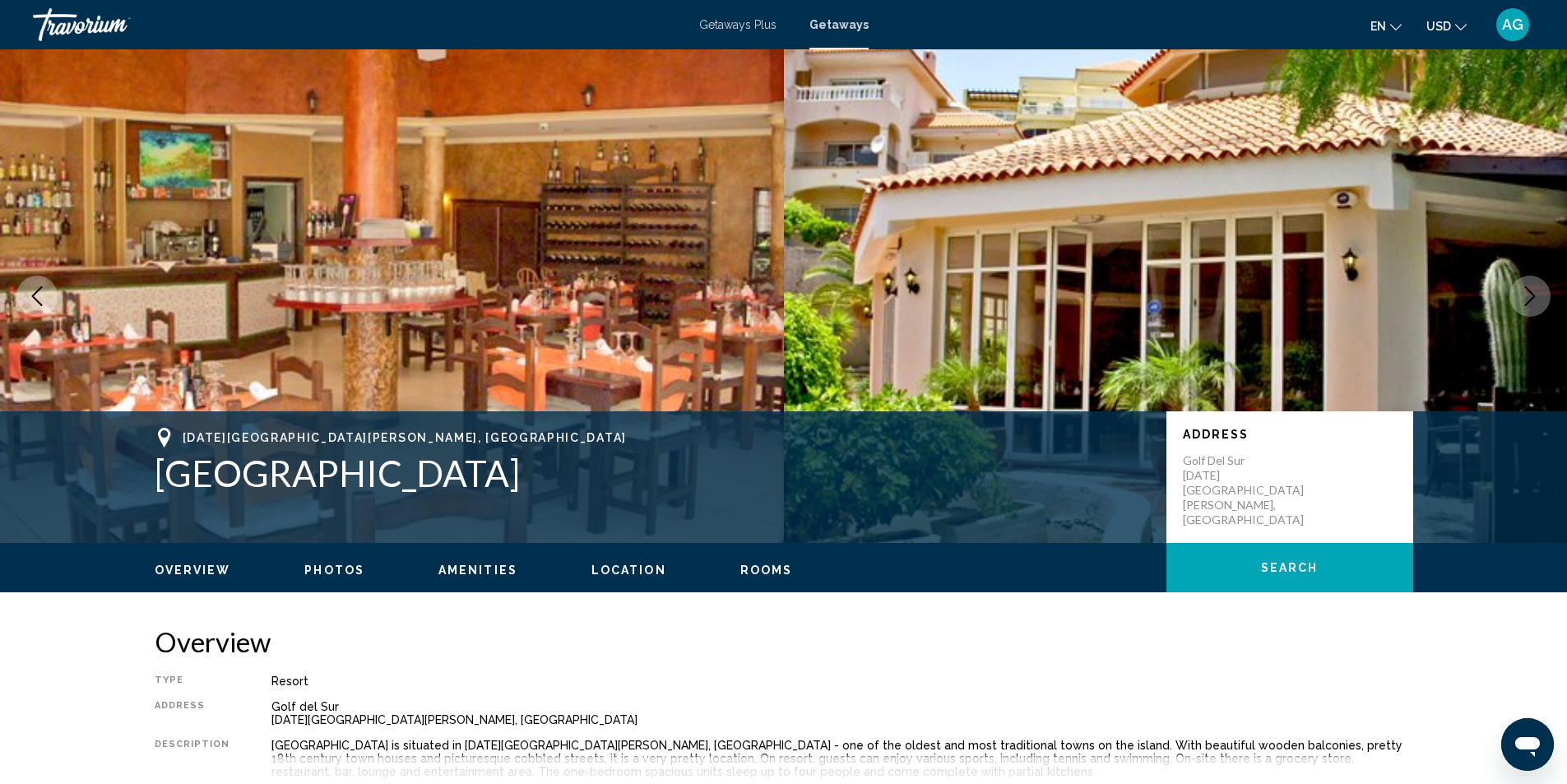
click at [1530, 294] on icon "Next image" at bounding box center [1530, 296] width 19 height 19
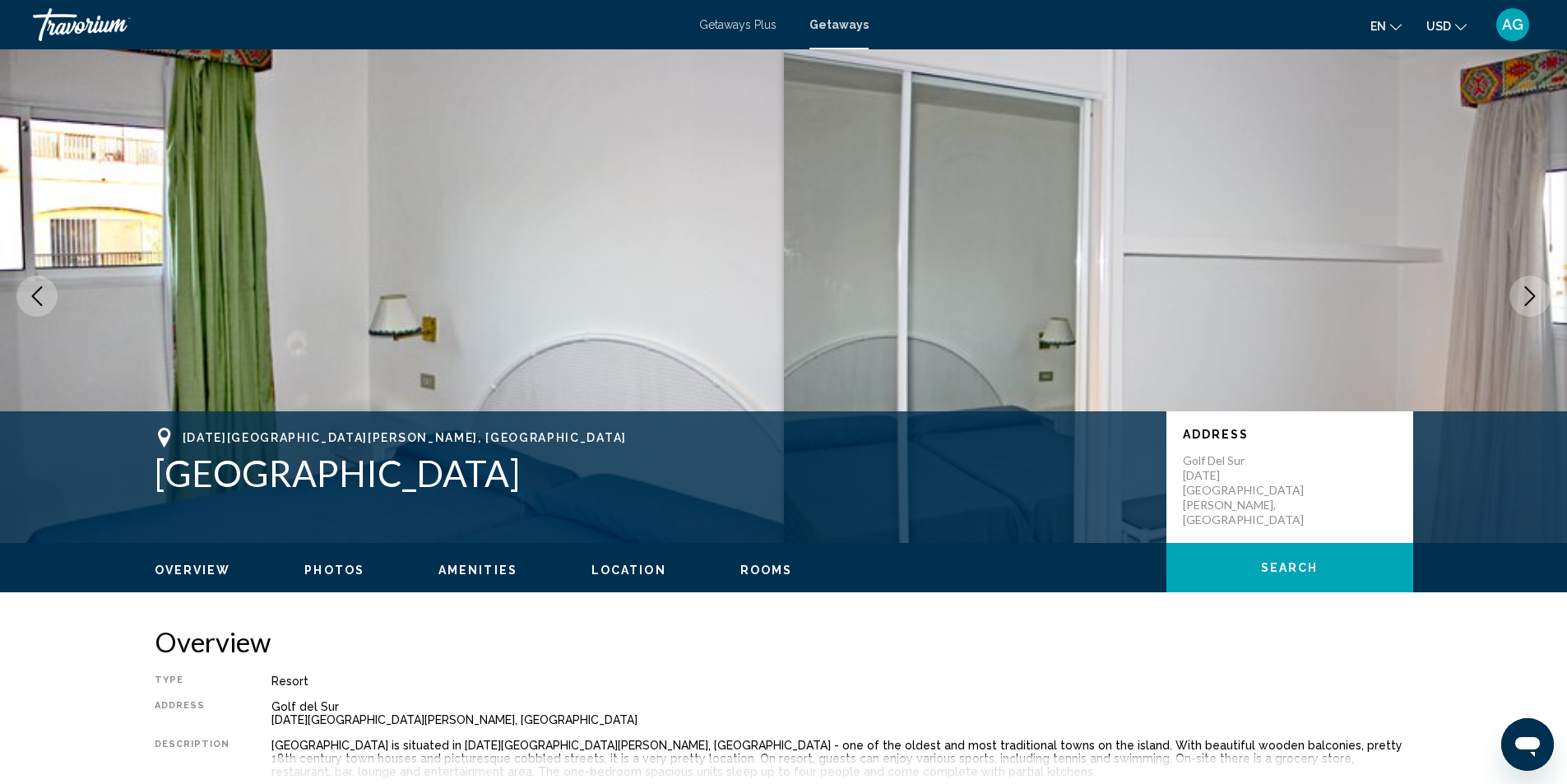
click at [1530, 294] on icon "Next image" at bounding box center [1530, 296] width 19 height 19
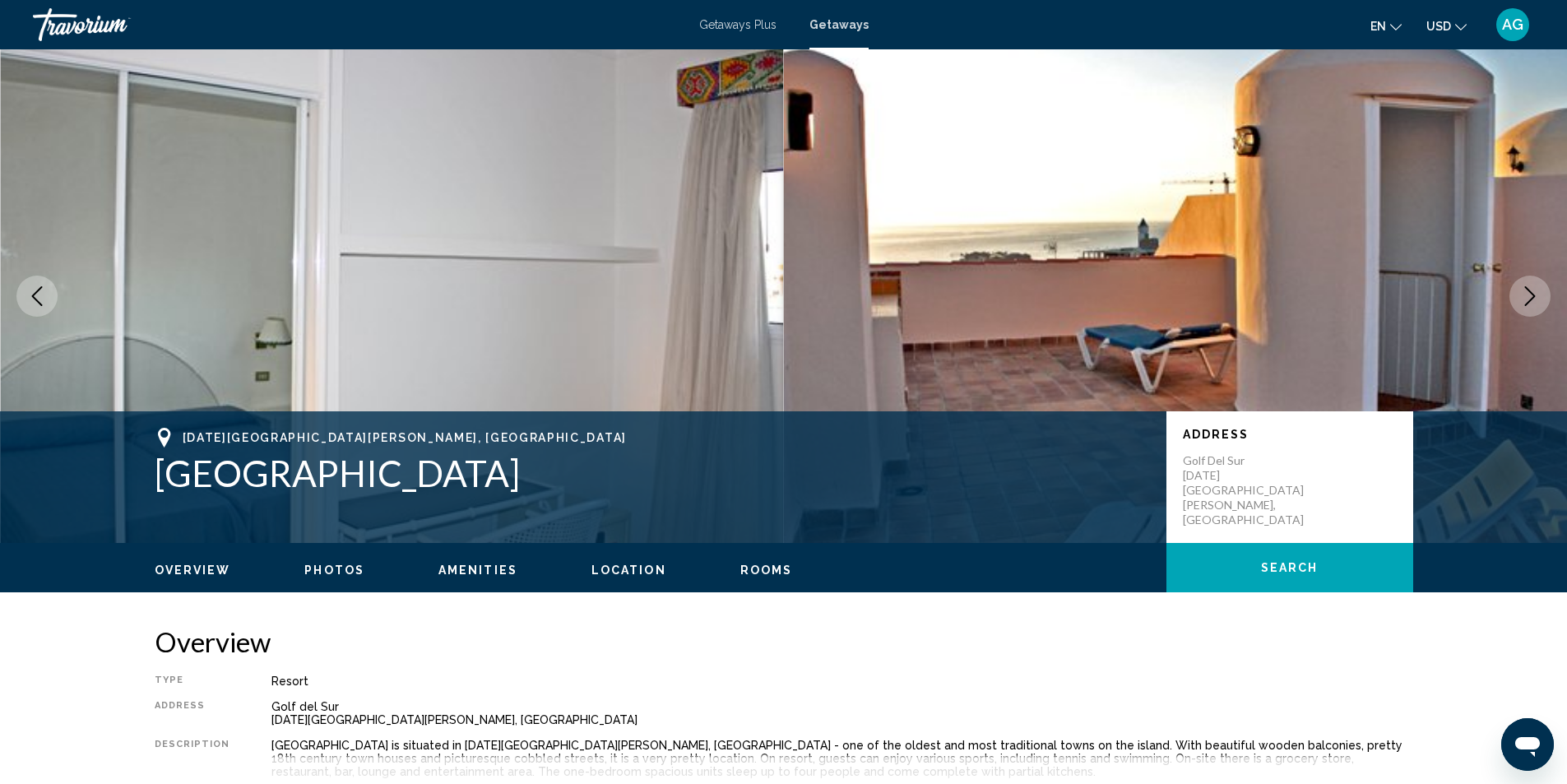
click at [1530, 294] on icon "Next image" at bounding box center [1530, 296] width 19 height 19
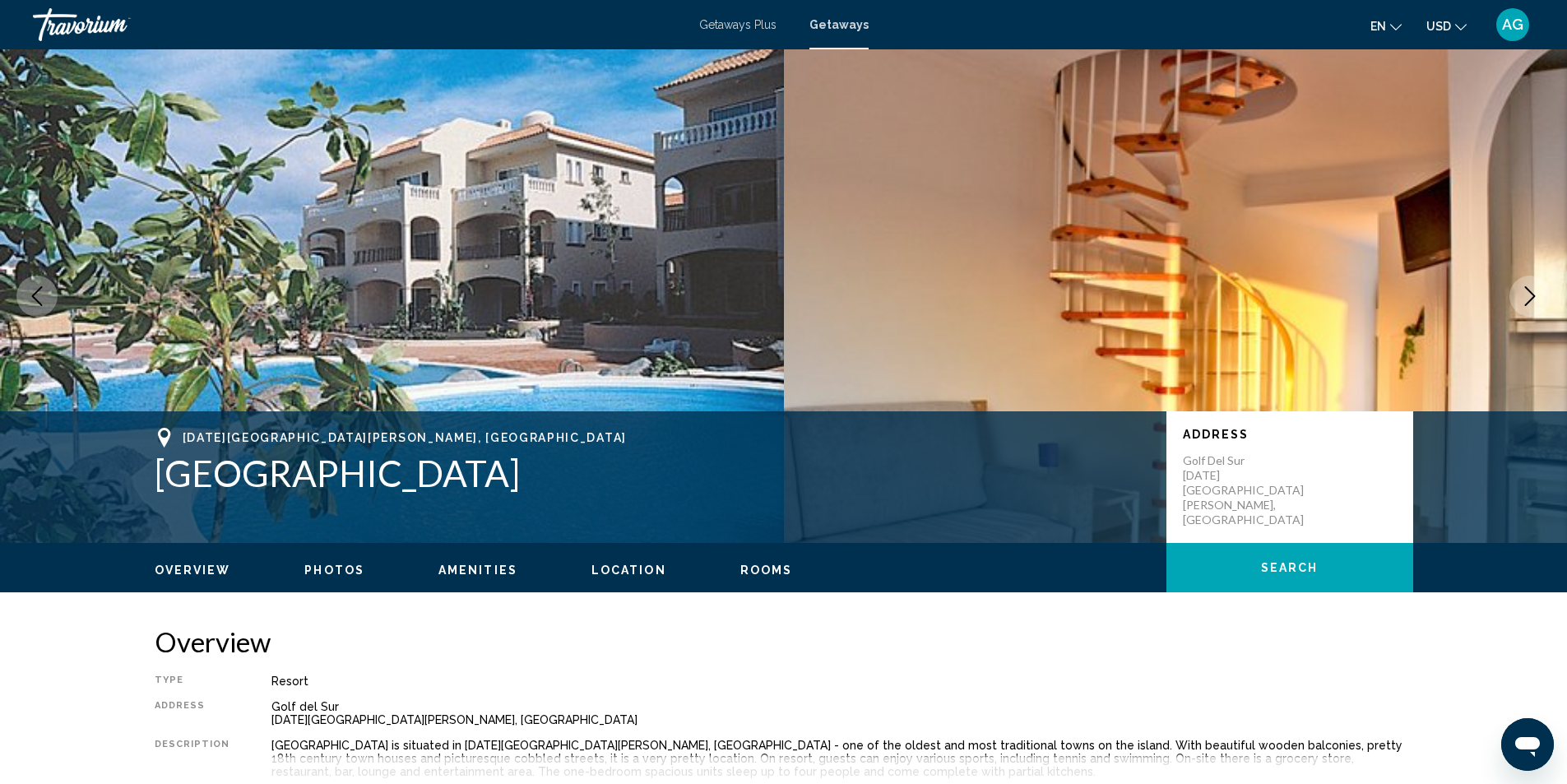
click at [1530, 294] on icon "Next image" at bounding box center [1530, 296] width 19 height 19
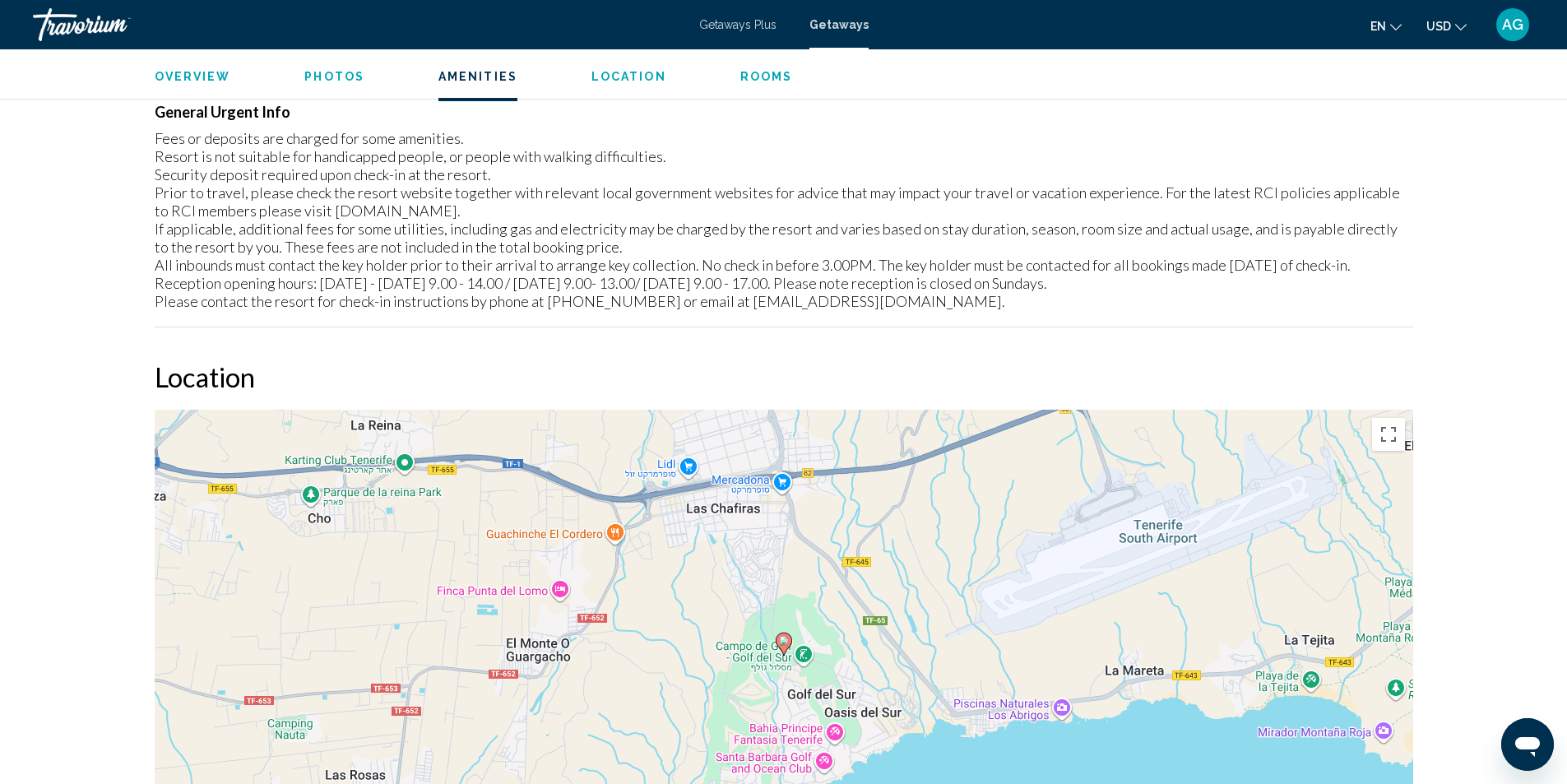
scroll to position [1398, 0]
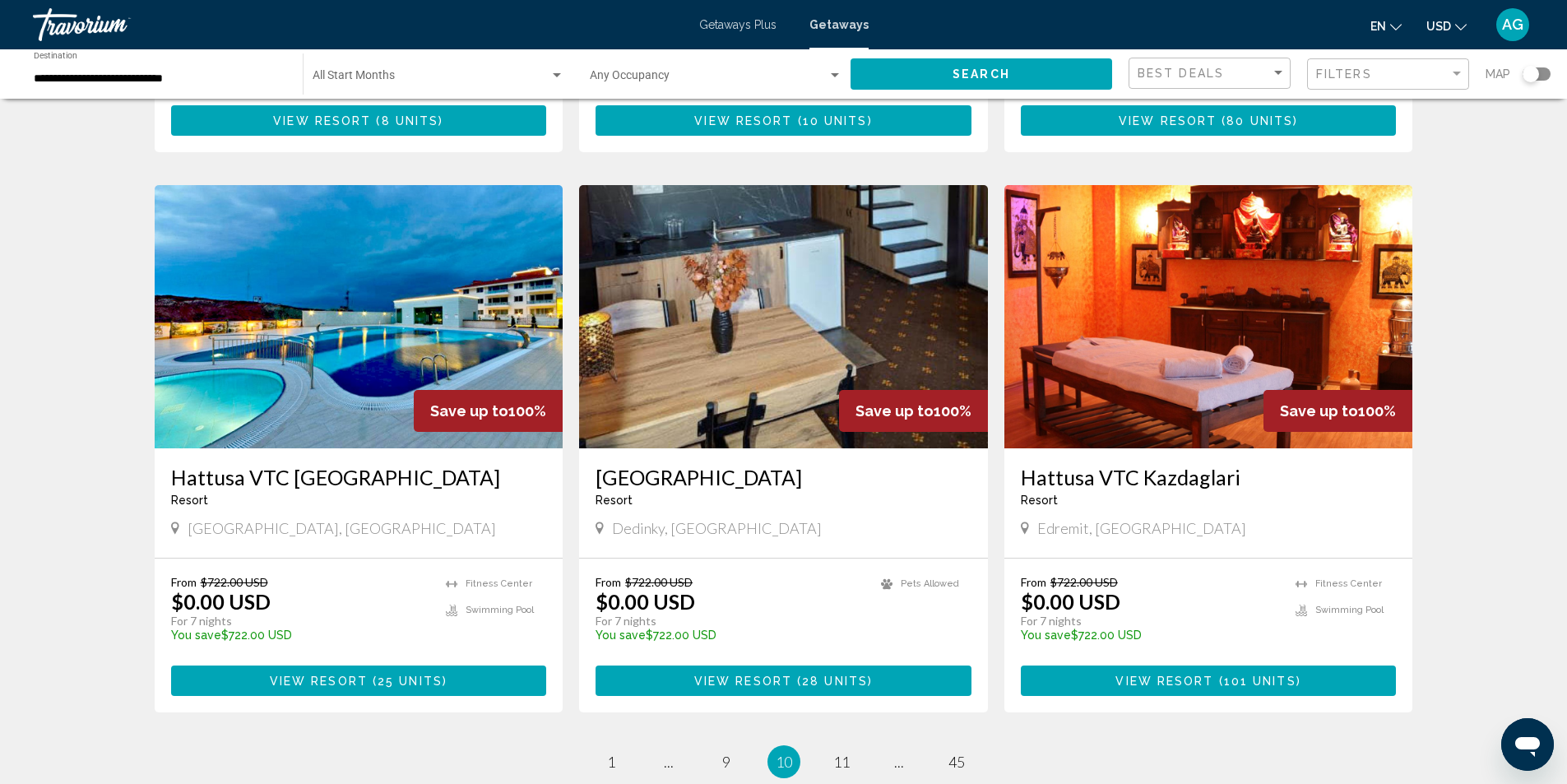
scroll to position [1898, 0]
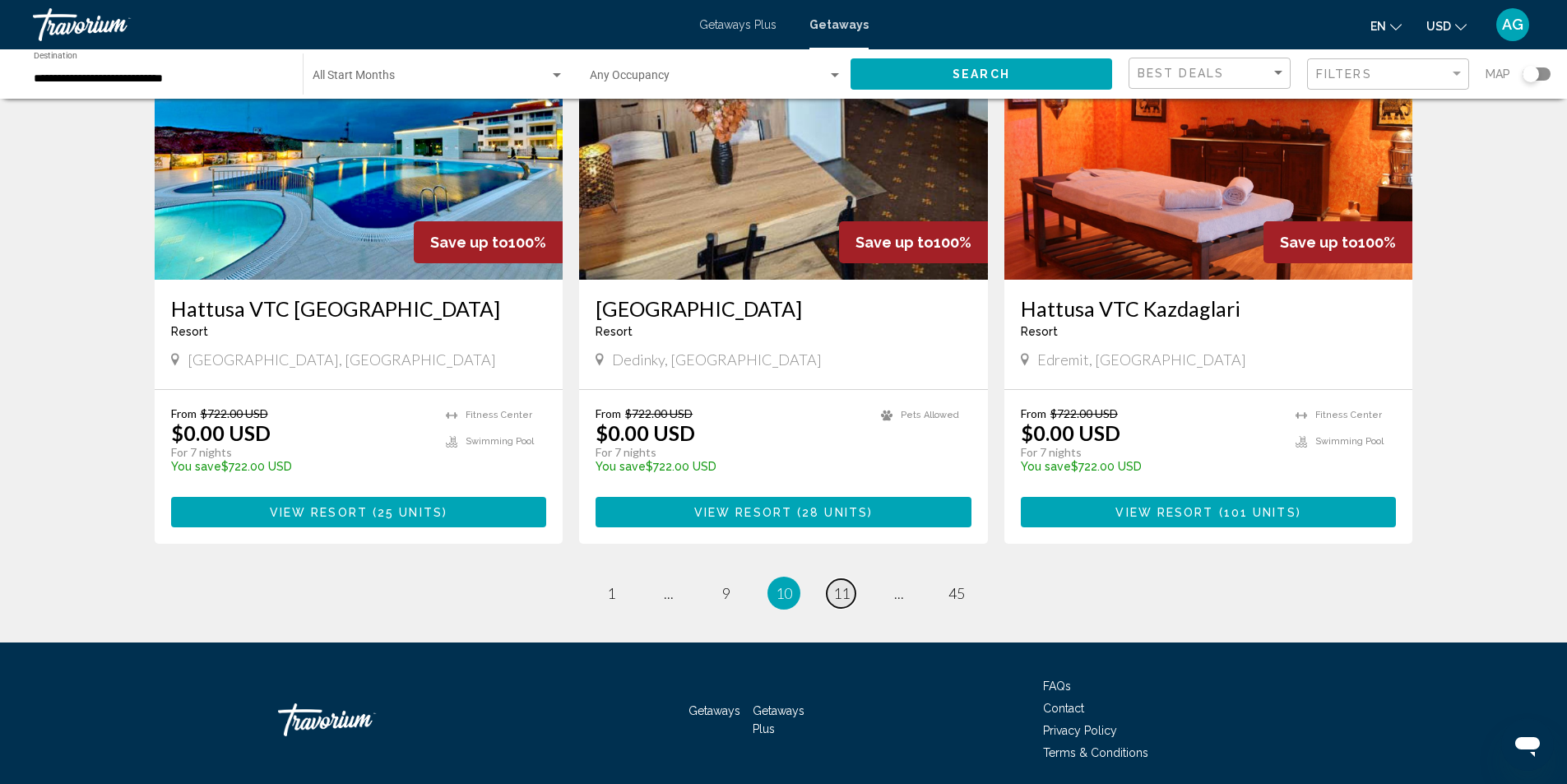
click at [837, 584] on span "11" at bounding box center [842, 592] width 17 height 18
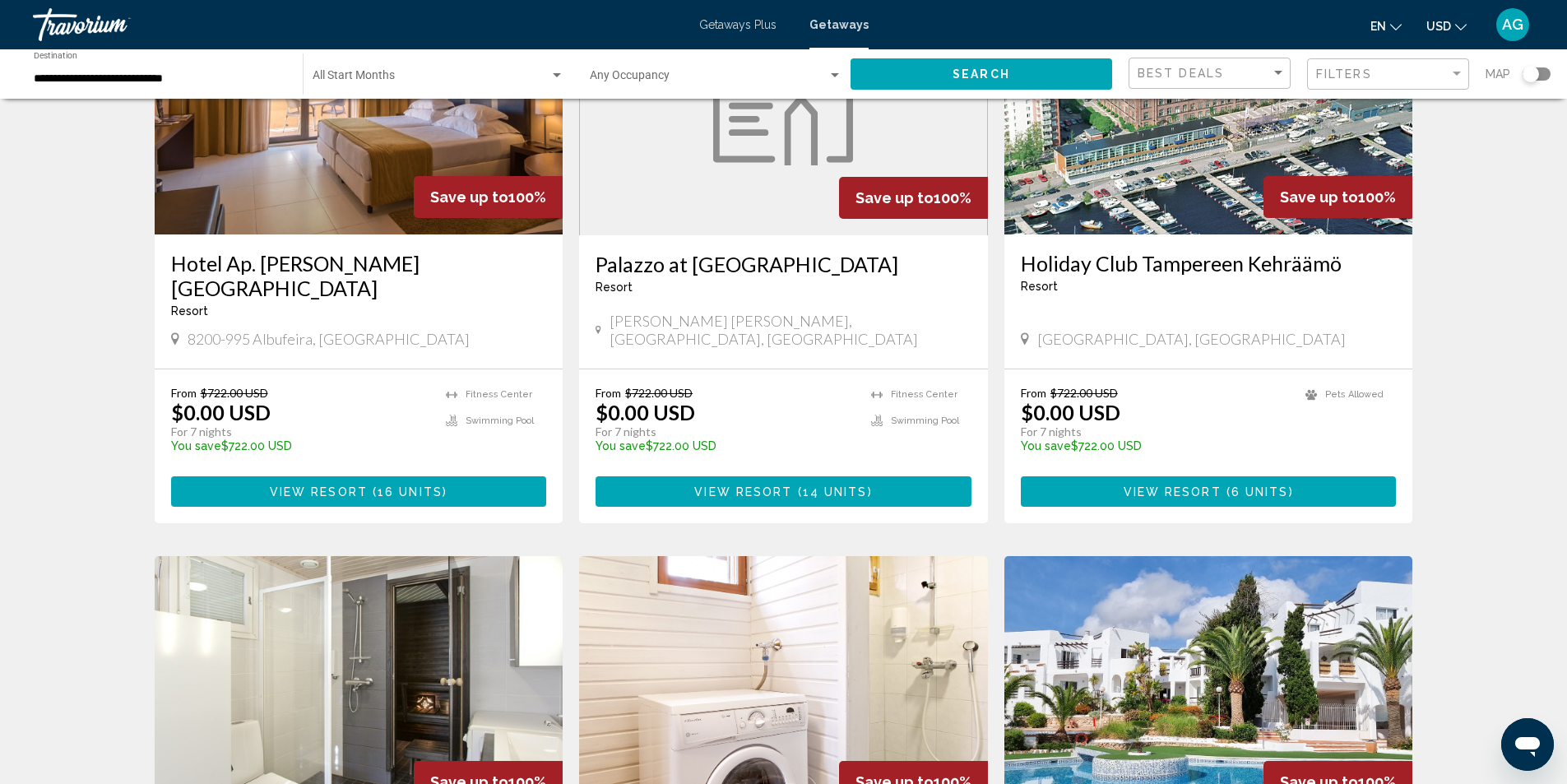
scroll to position [493, 0]
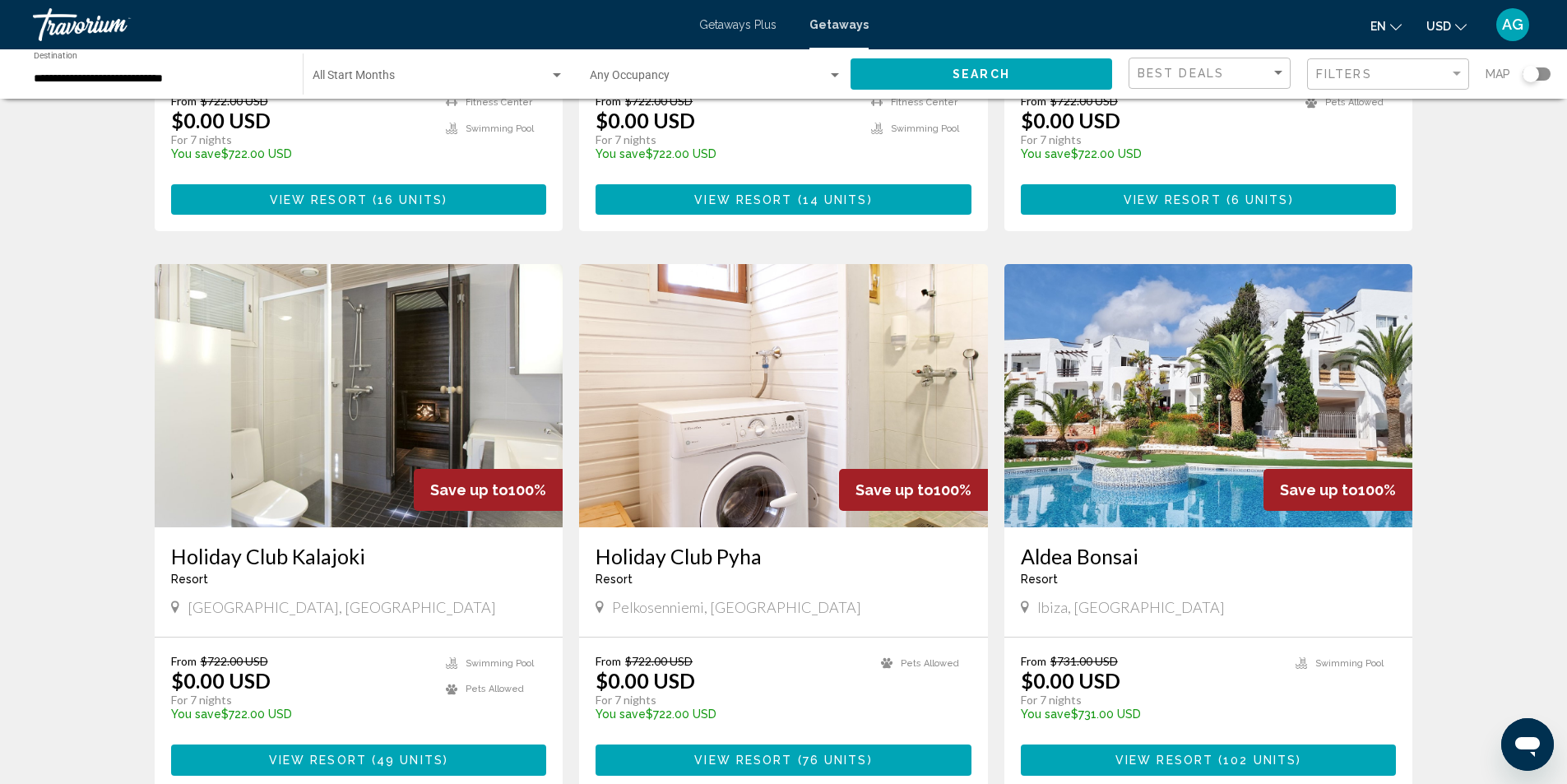
click at [1149, 448] on img "Main content" at bounding box center [1208, 395] width 409 height 264
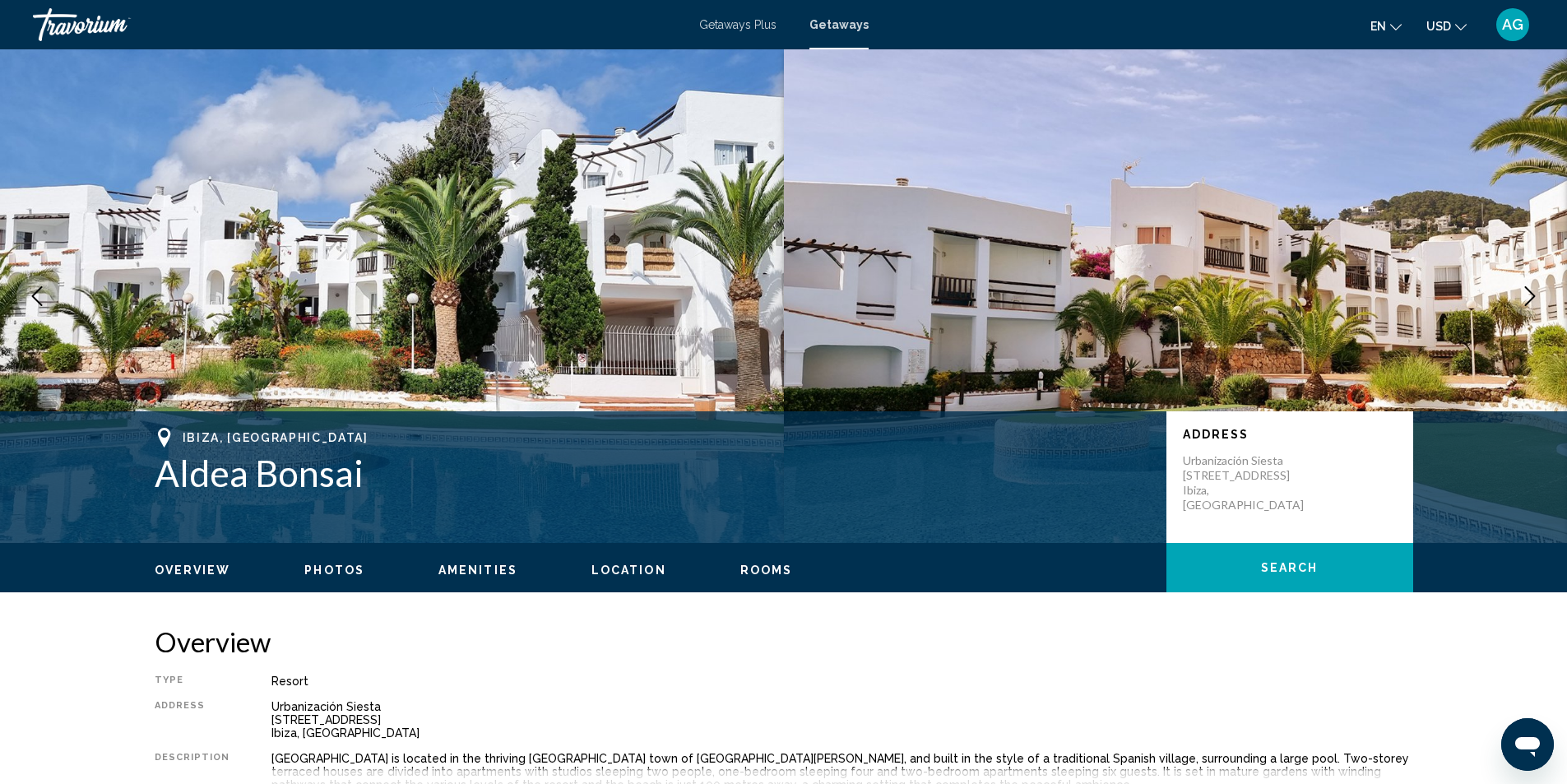
click at [1525, 293] on icon "Next image" at bounding box center [1530, 296] width 19 height 19
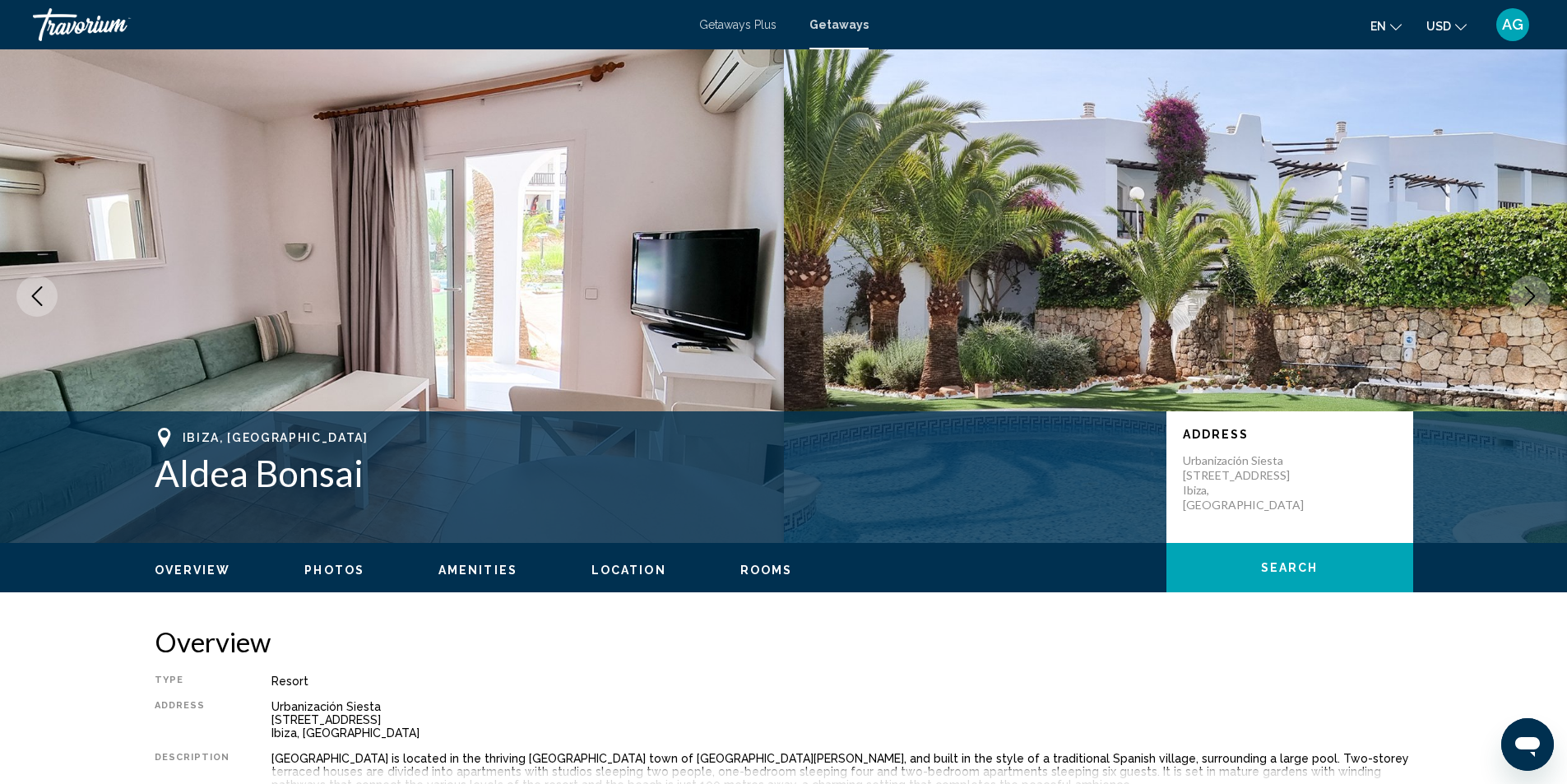
click at [1525, 293] on icon "Next image" at bounding box center [1530, 296] width 19 height 19
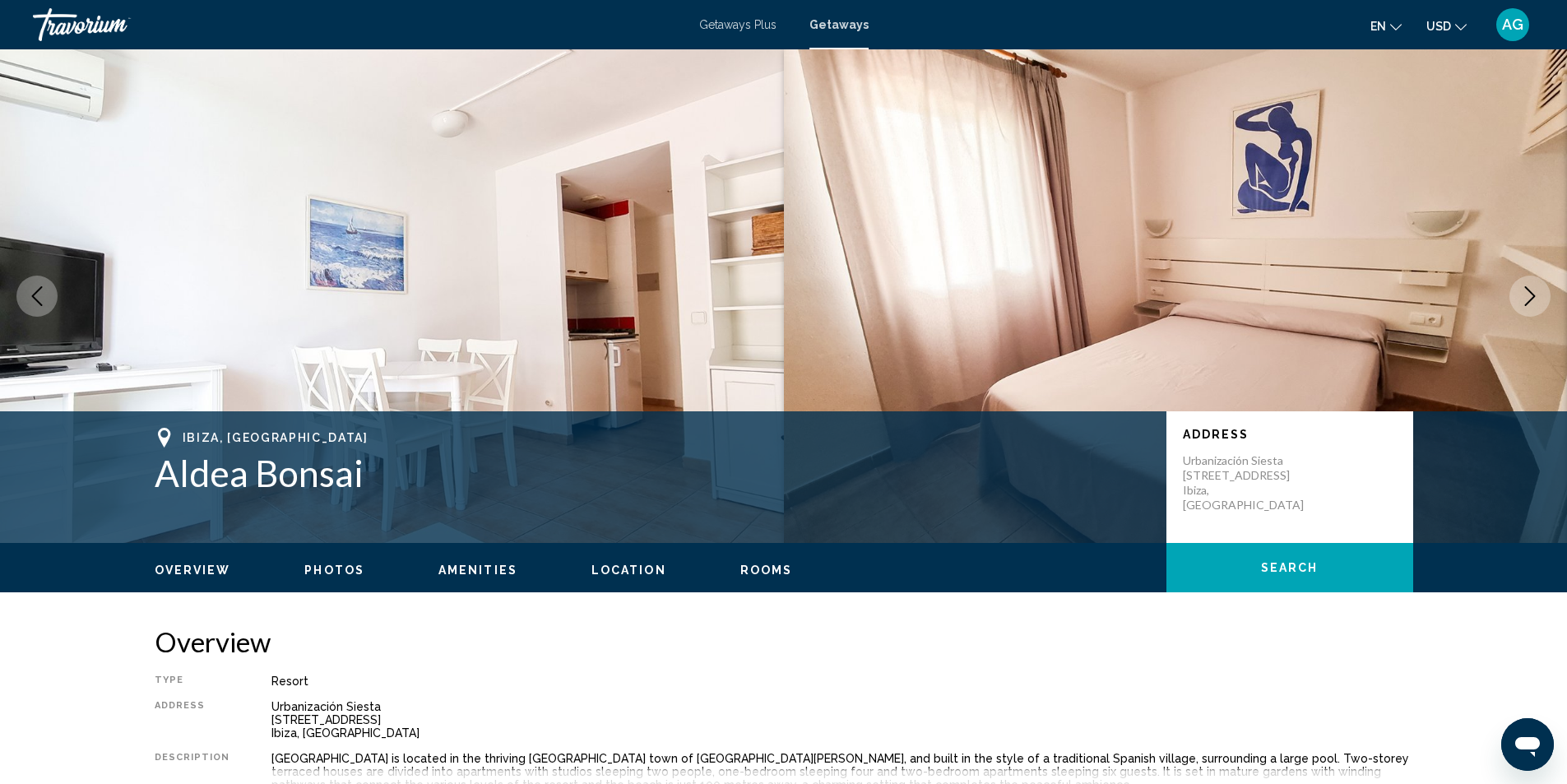
click at [1525, 293] on icon "Next image" at bounding box center [1530, 296] width 19 height 19
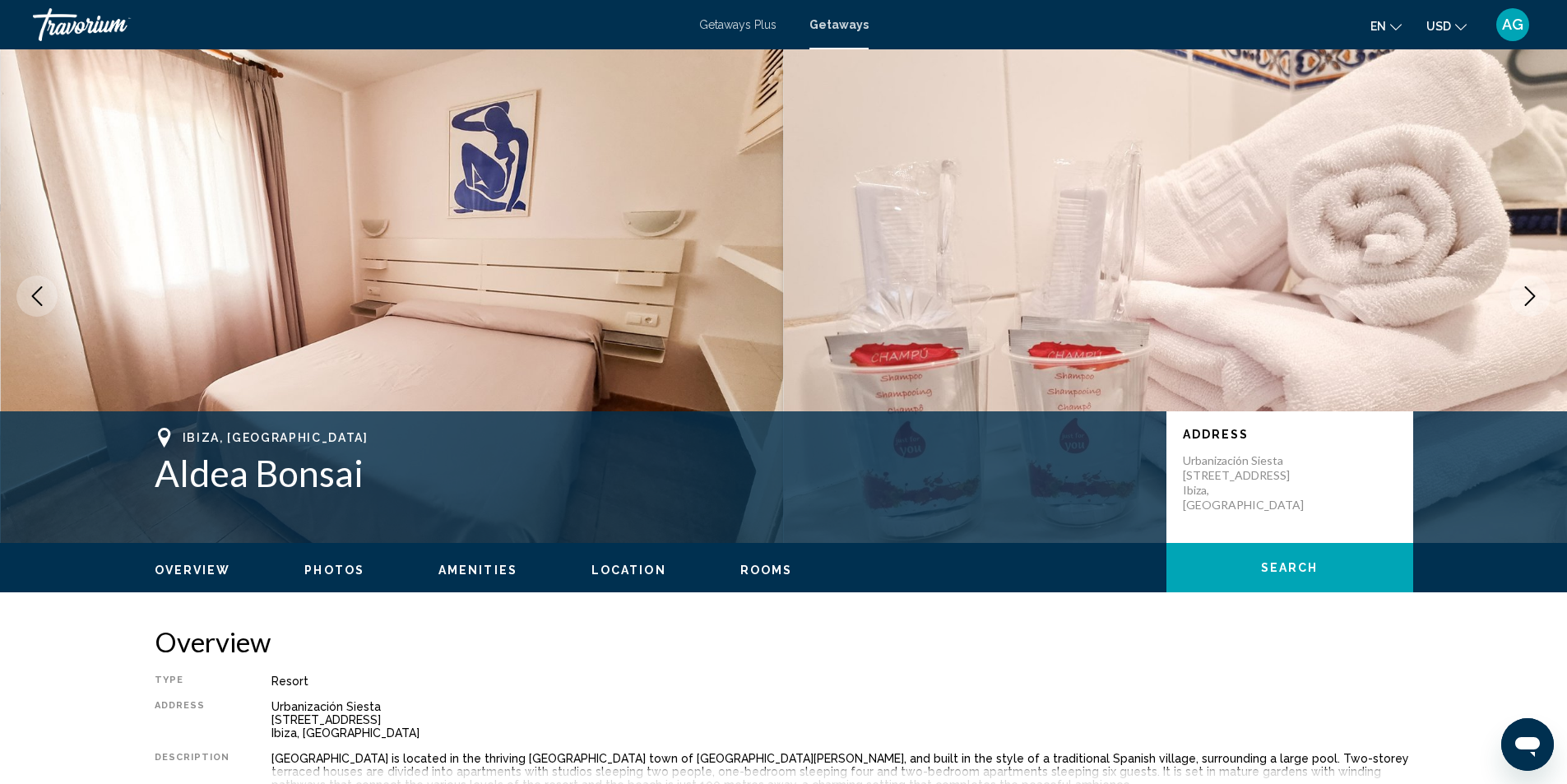
click at [1525, 293] on icon "Next image" at bounding box center [1530, 296] width 19 height 19
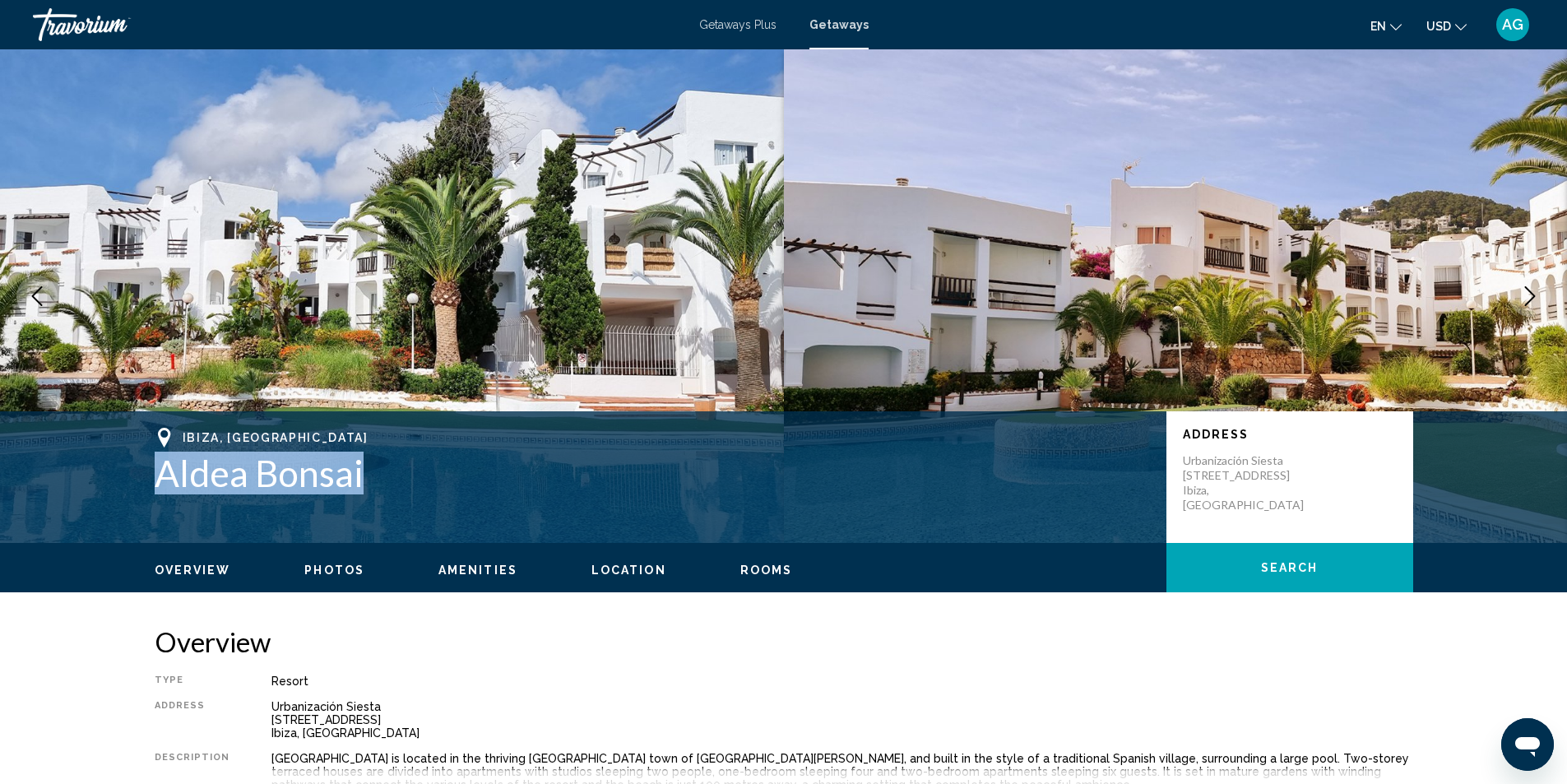
drag, startPoint x: 145, startPoint y: 477, endPoint x: 361, endPoint y: 474, distance: 216.0
click at [361, 474] on div "Ibiza, [GEOGRAPHIC_DATA] Aldea Bonsai Address Urbanización Siesta [STREET_ADDRE…" at bounding box center [784, 477] width 1324 height 99
copy h1 "Aldea Bonsai"
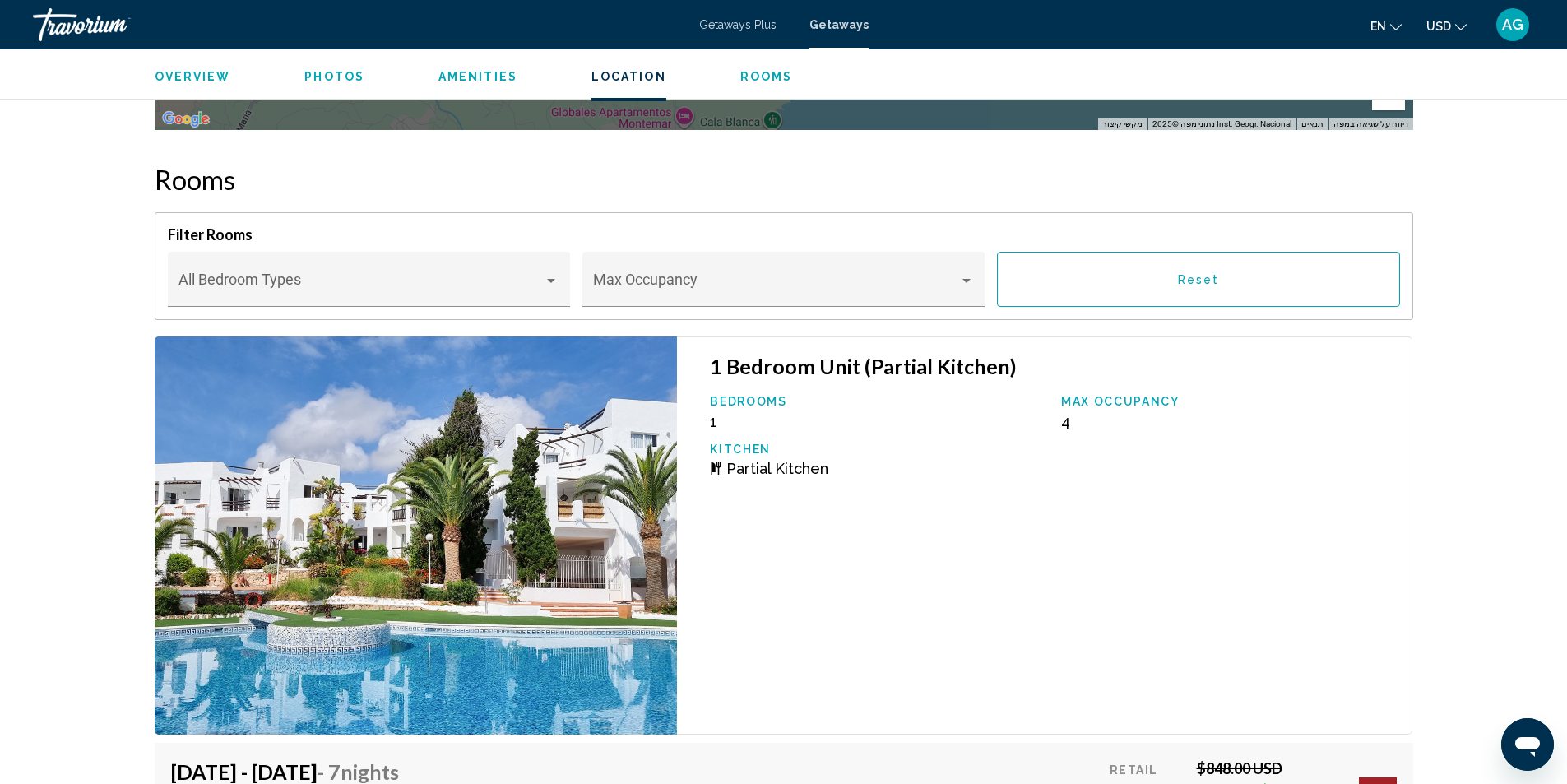
scroll to position [3043, 0]
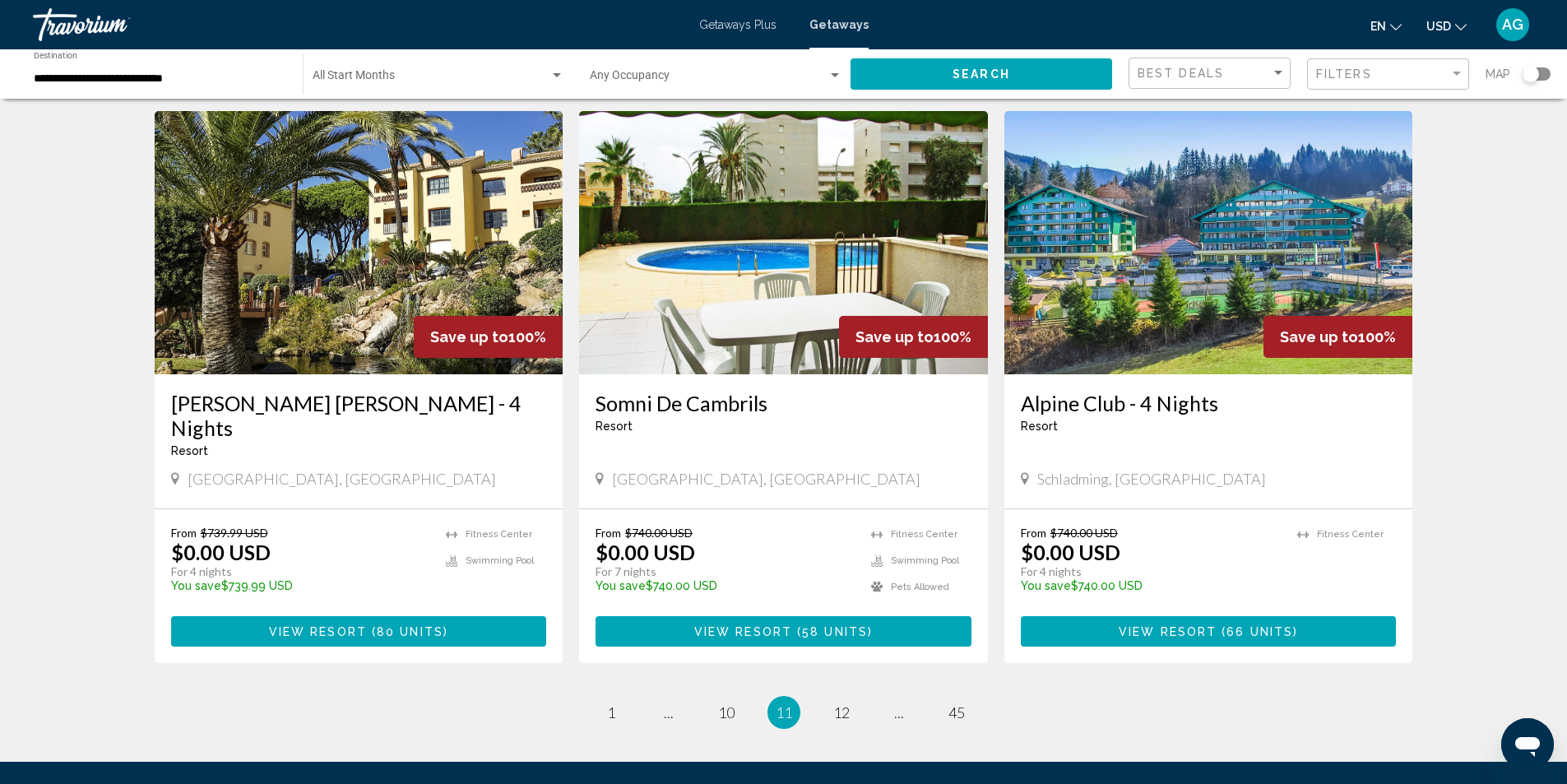
scroll to position [1898, 0]
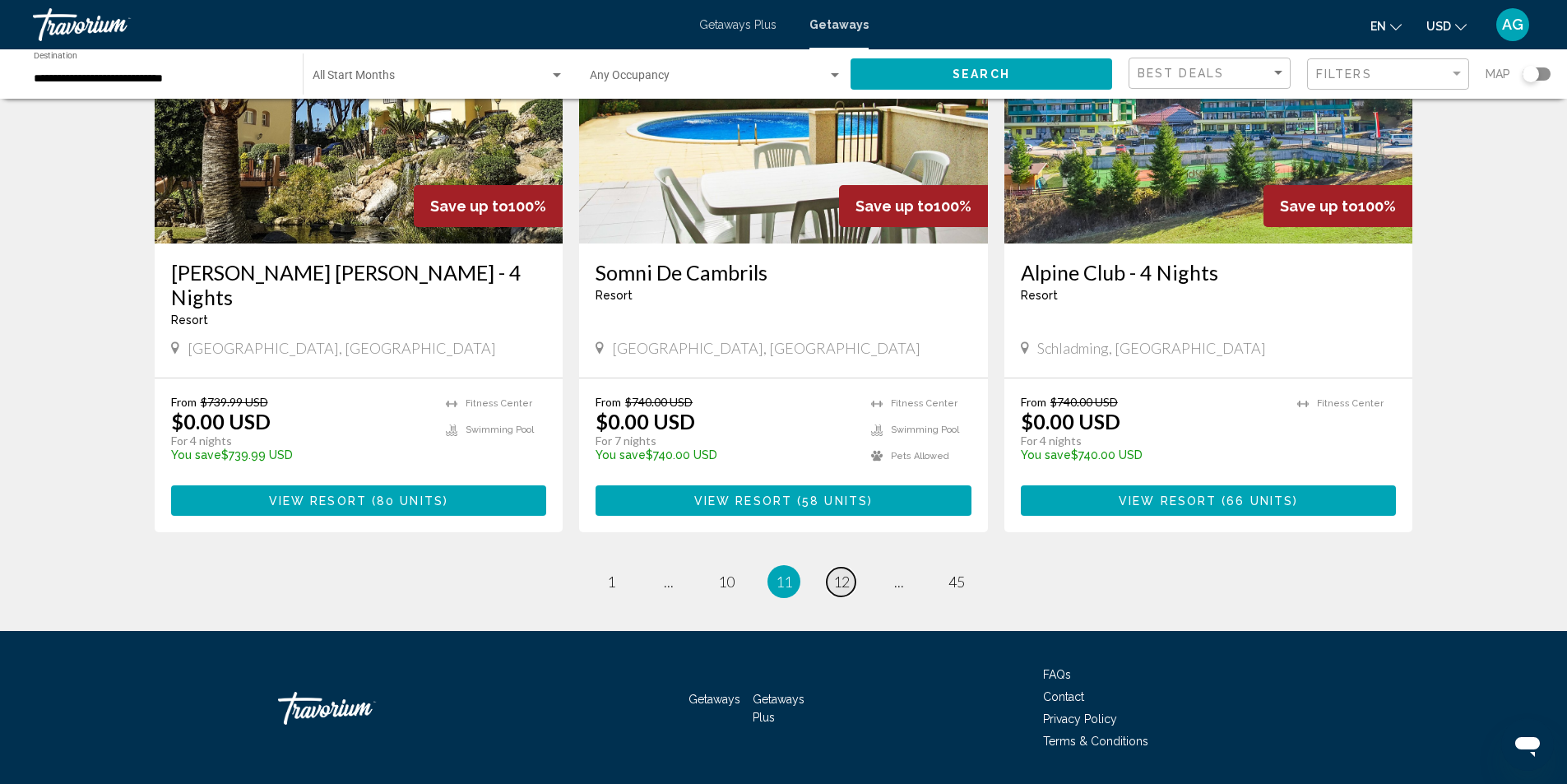
click at [843, 568] on link "page 12" at bounding box center [841, 582] width 29 height 29
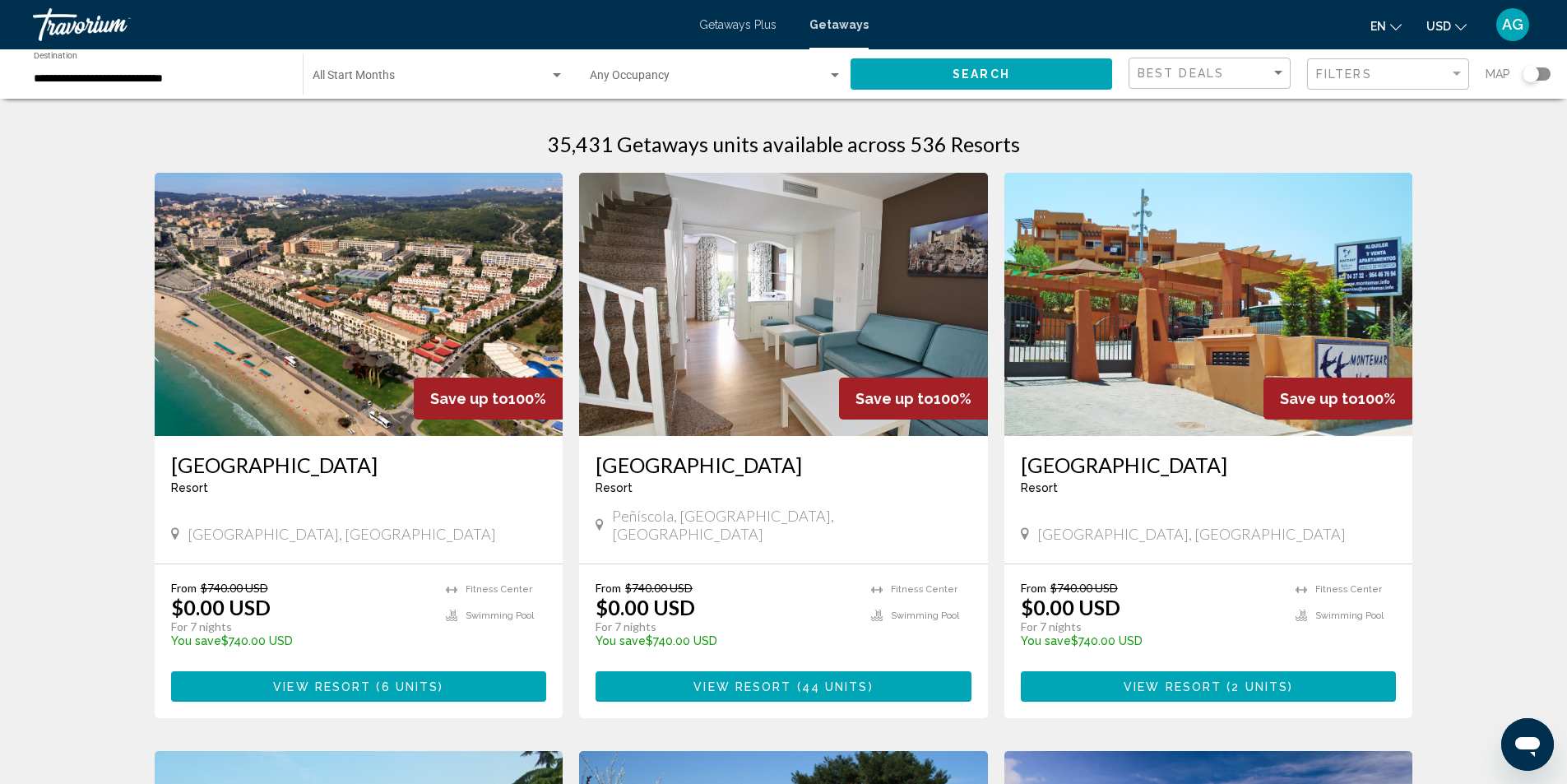
click at [353, 368] on img "Main content" at bounding box center [359, 304] width 409 height 264
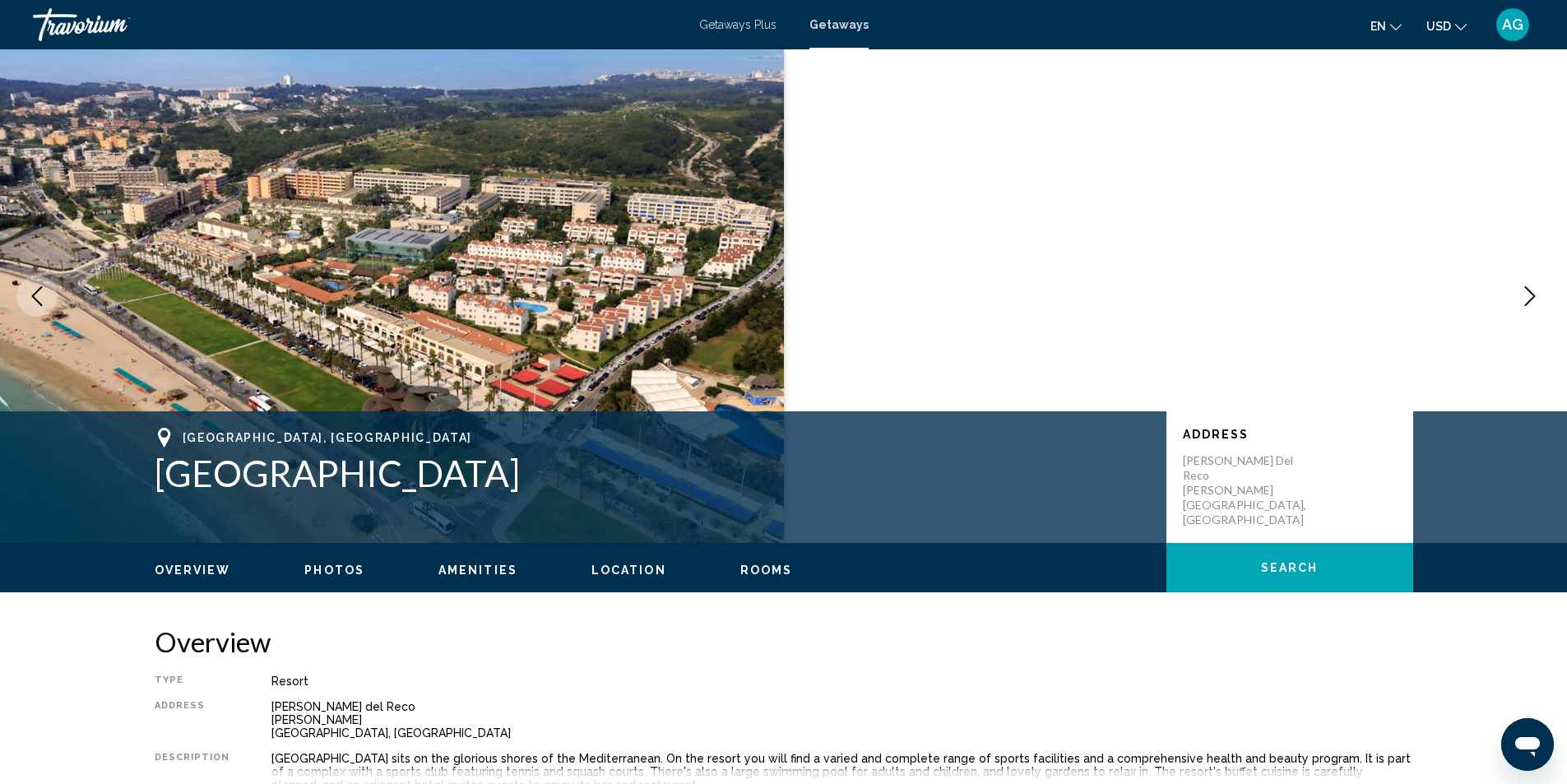
click at [1532, 298] on icon "Next image" at bounding box center [1530, 296] width 19 height 19
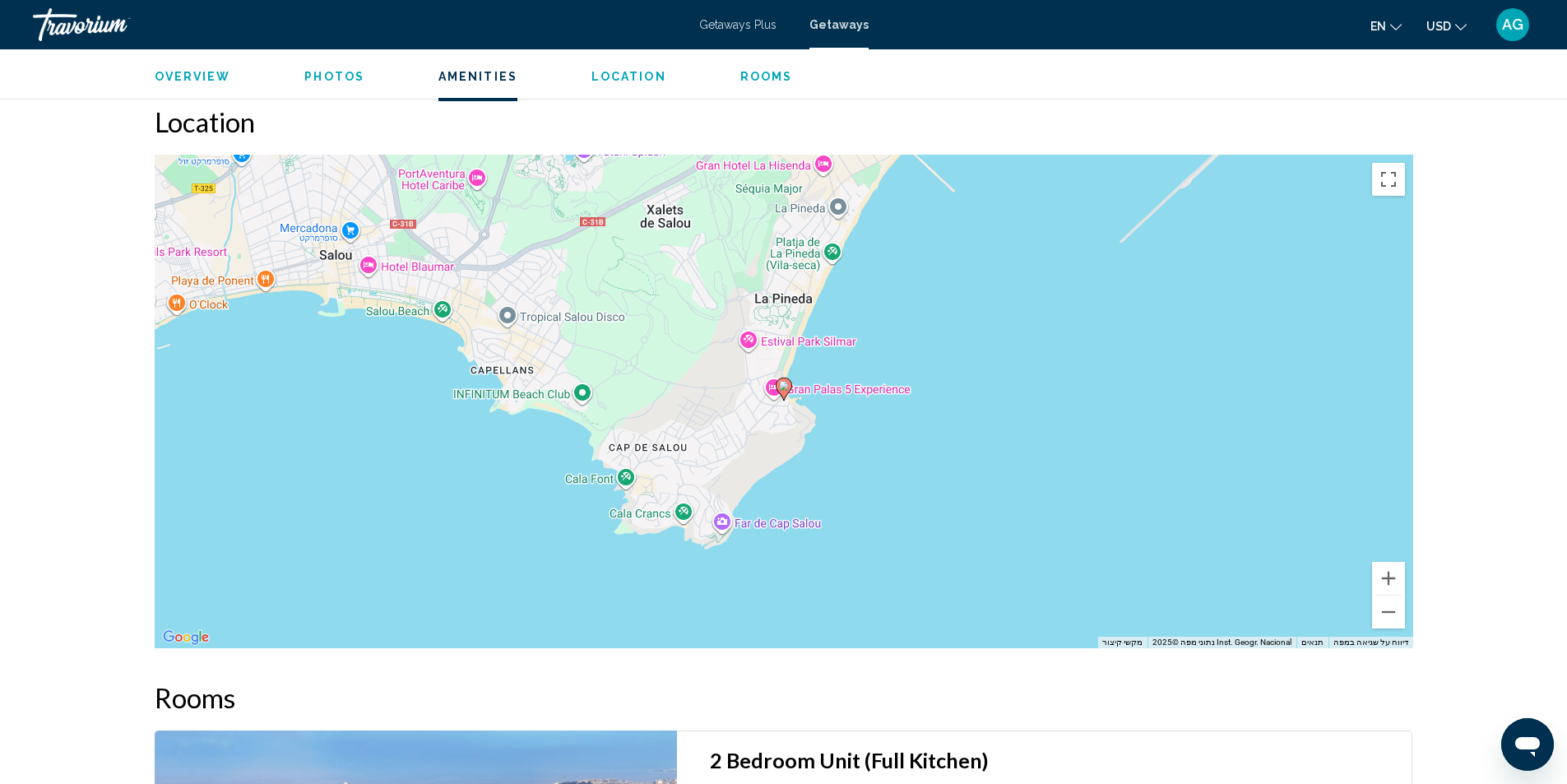
scroll to position [1888, 0]
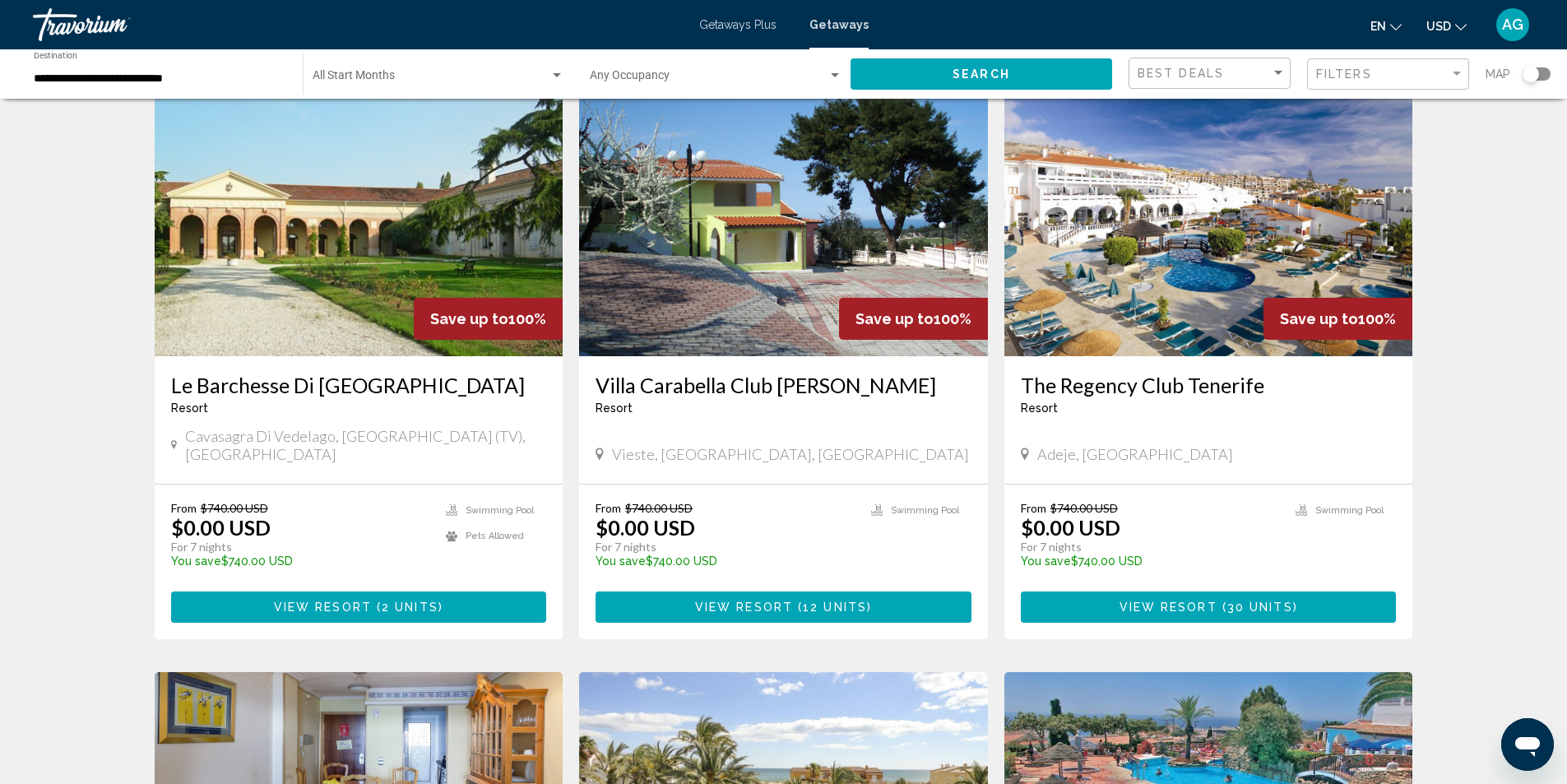
scroll to position [576, 0]
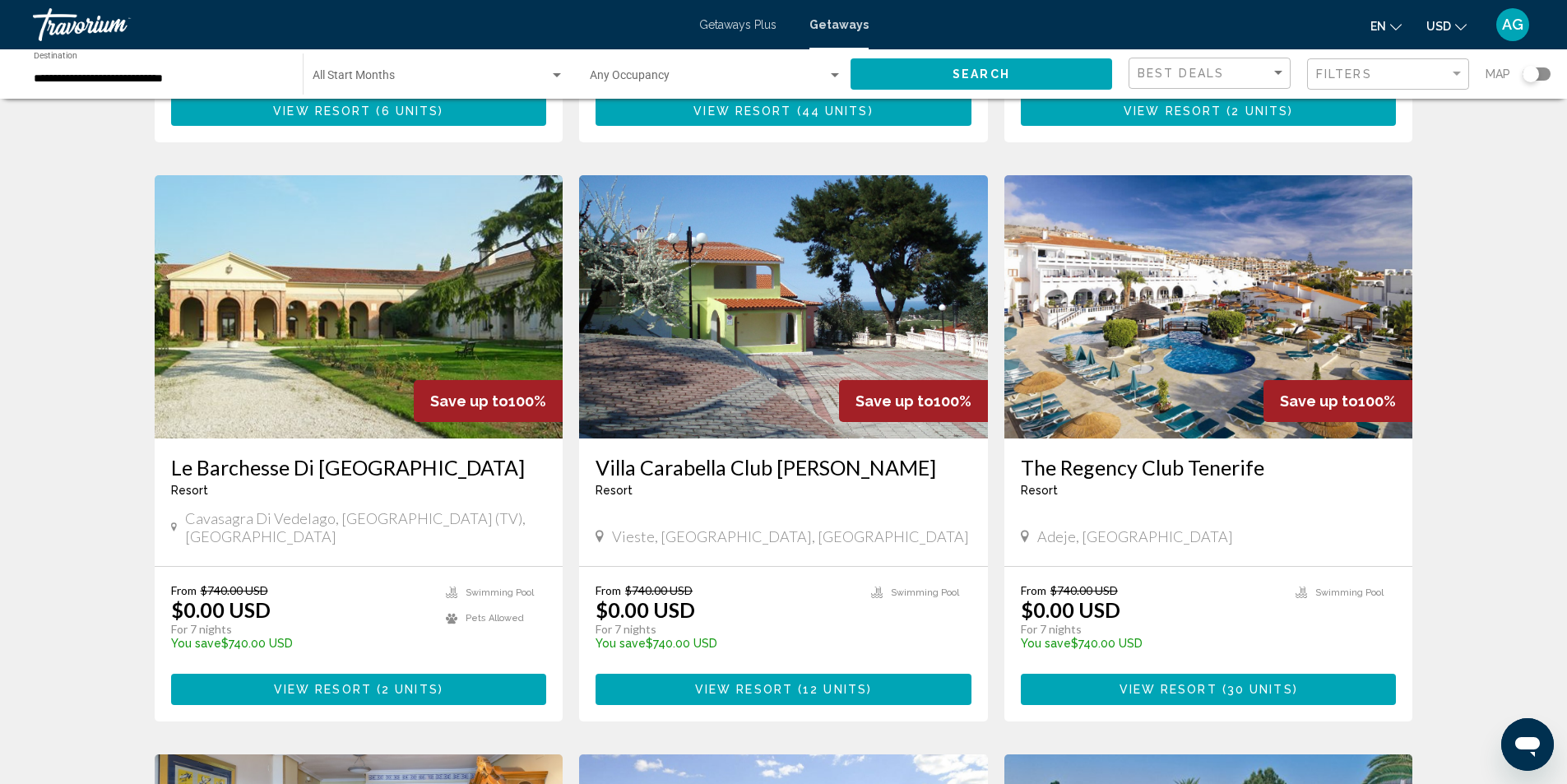
click at [1166, 344] on img "Main content" at bounding box center [1208, 307] width 409 height 264
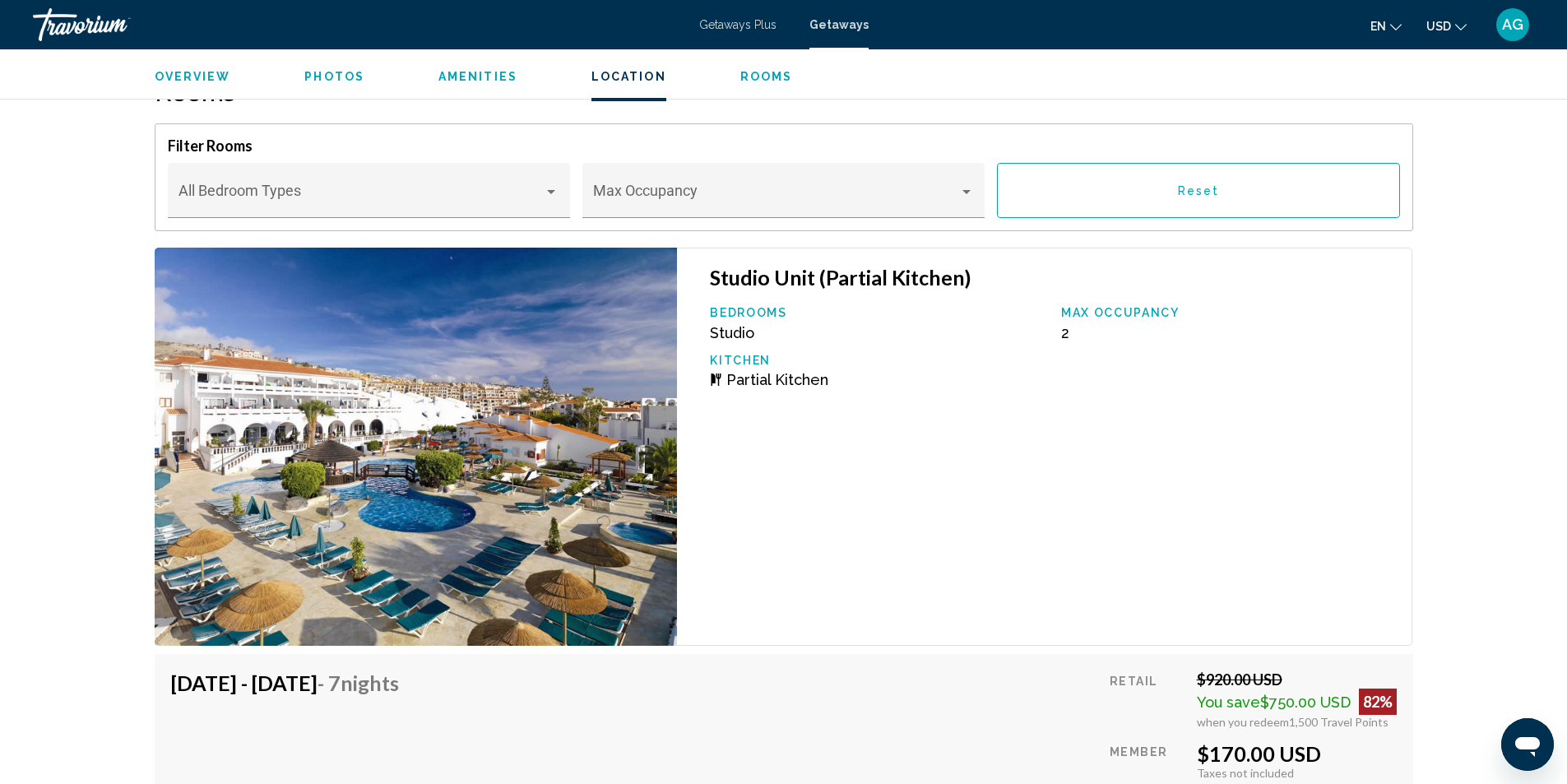
scroll to position [2785, 0]
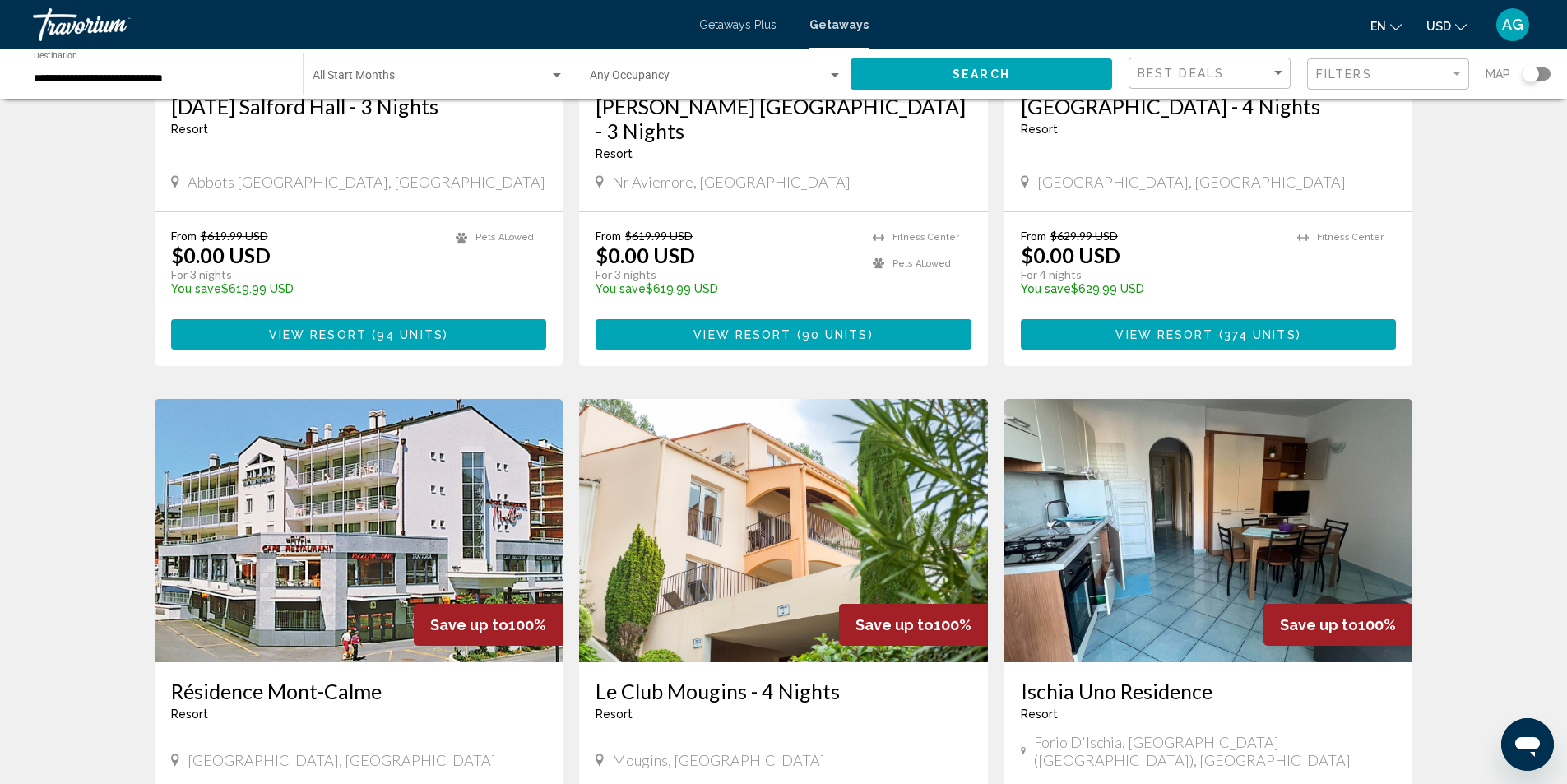
scroll to position [1809, 0]
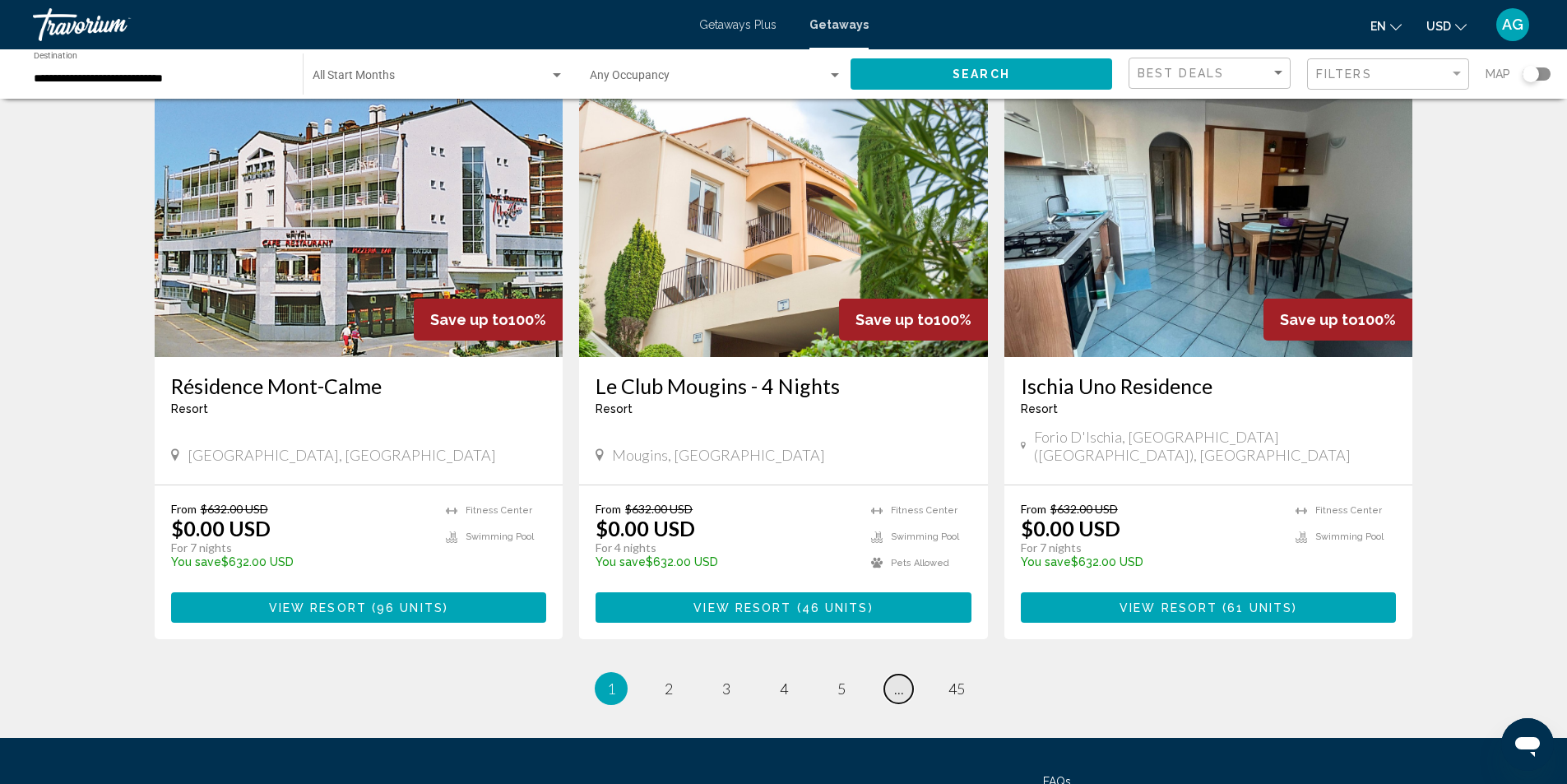
click at [897, 680] on span "..." at bounding box center [900, 688] width 10 height 18
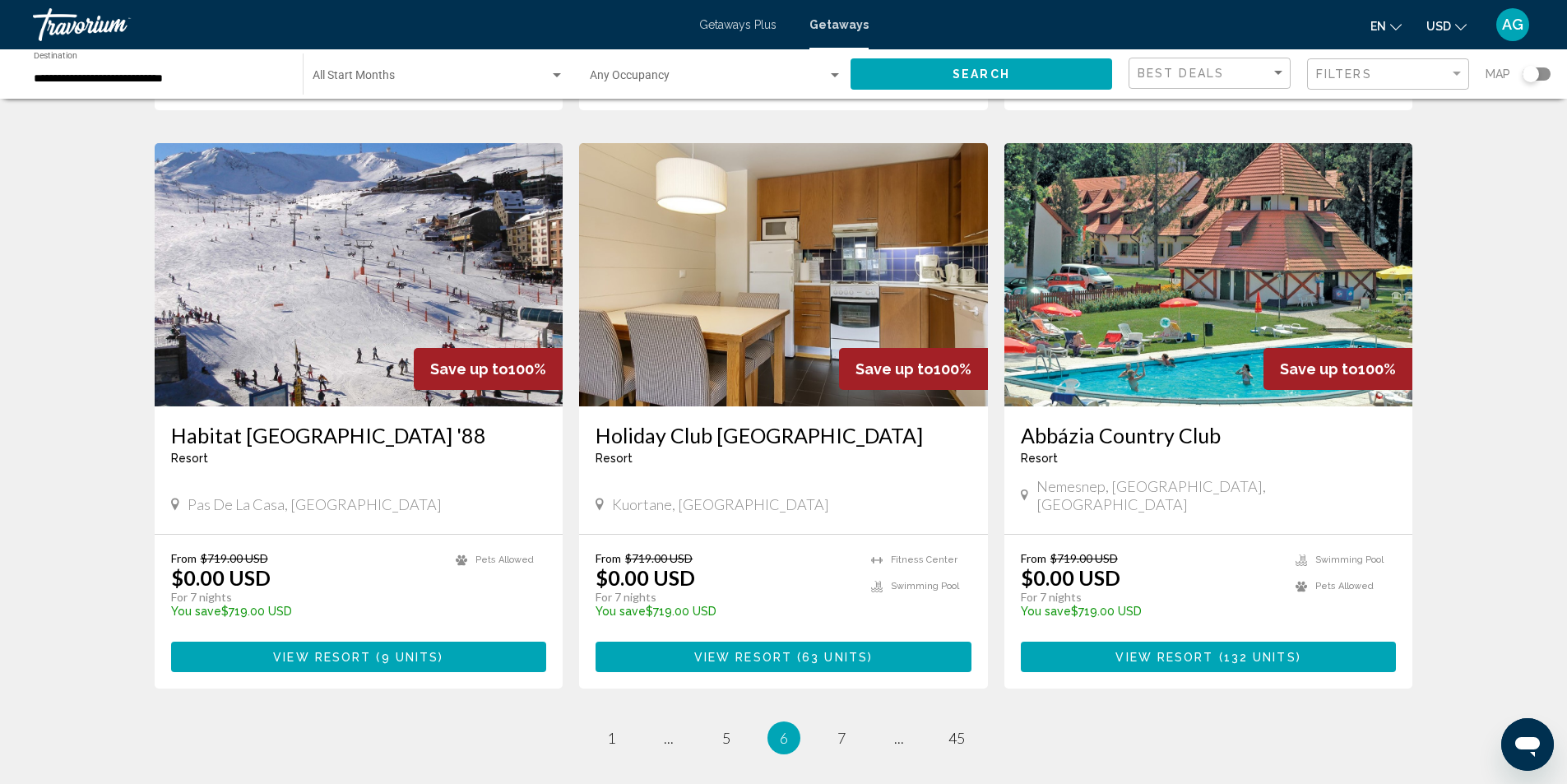
scroll to position [1897, 0]
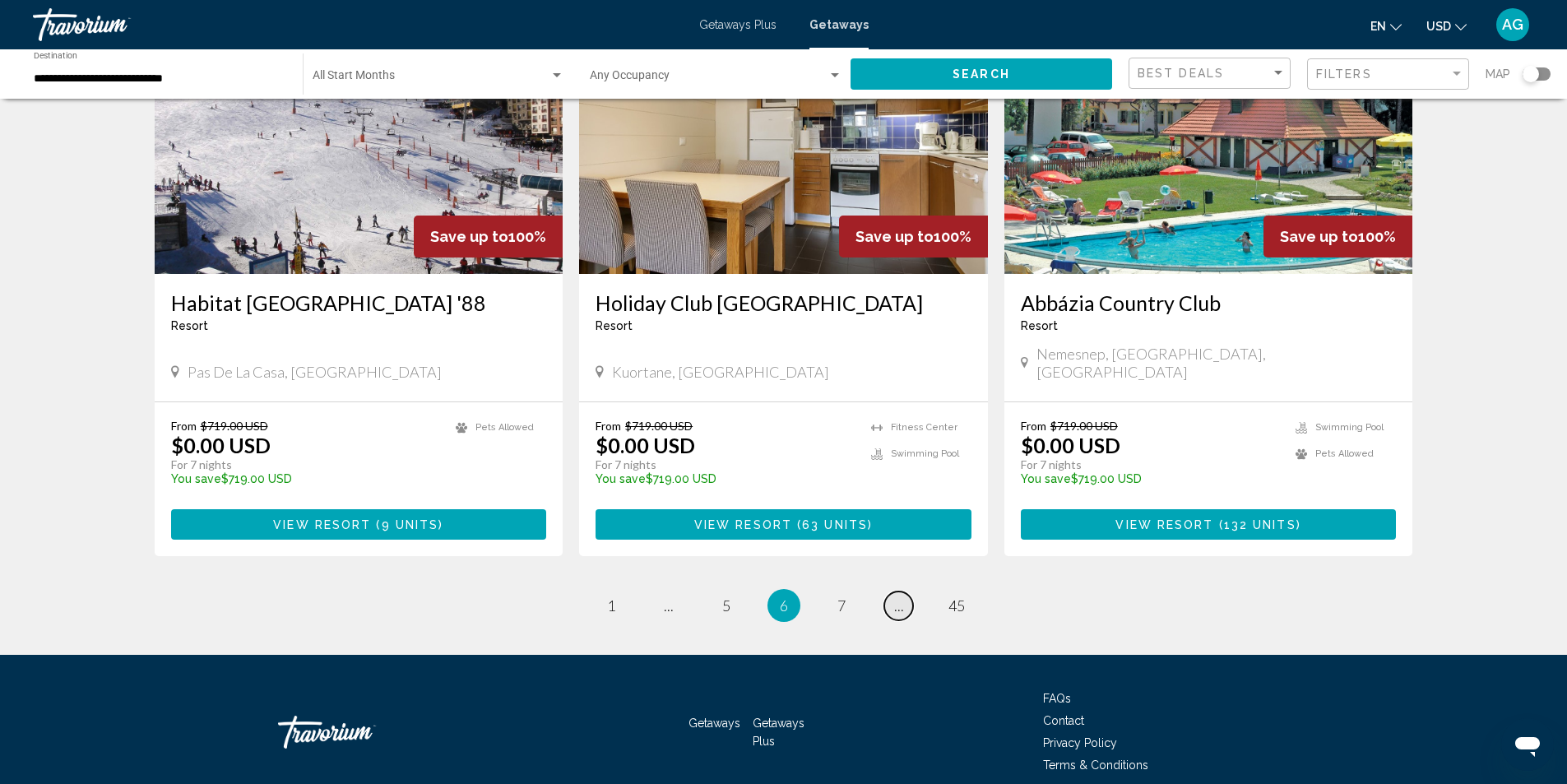
click at [901, 596] on span "..." at bounding box center [900, 605] width 10 height 18
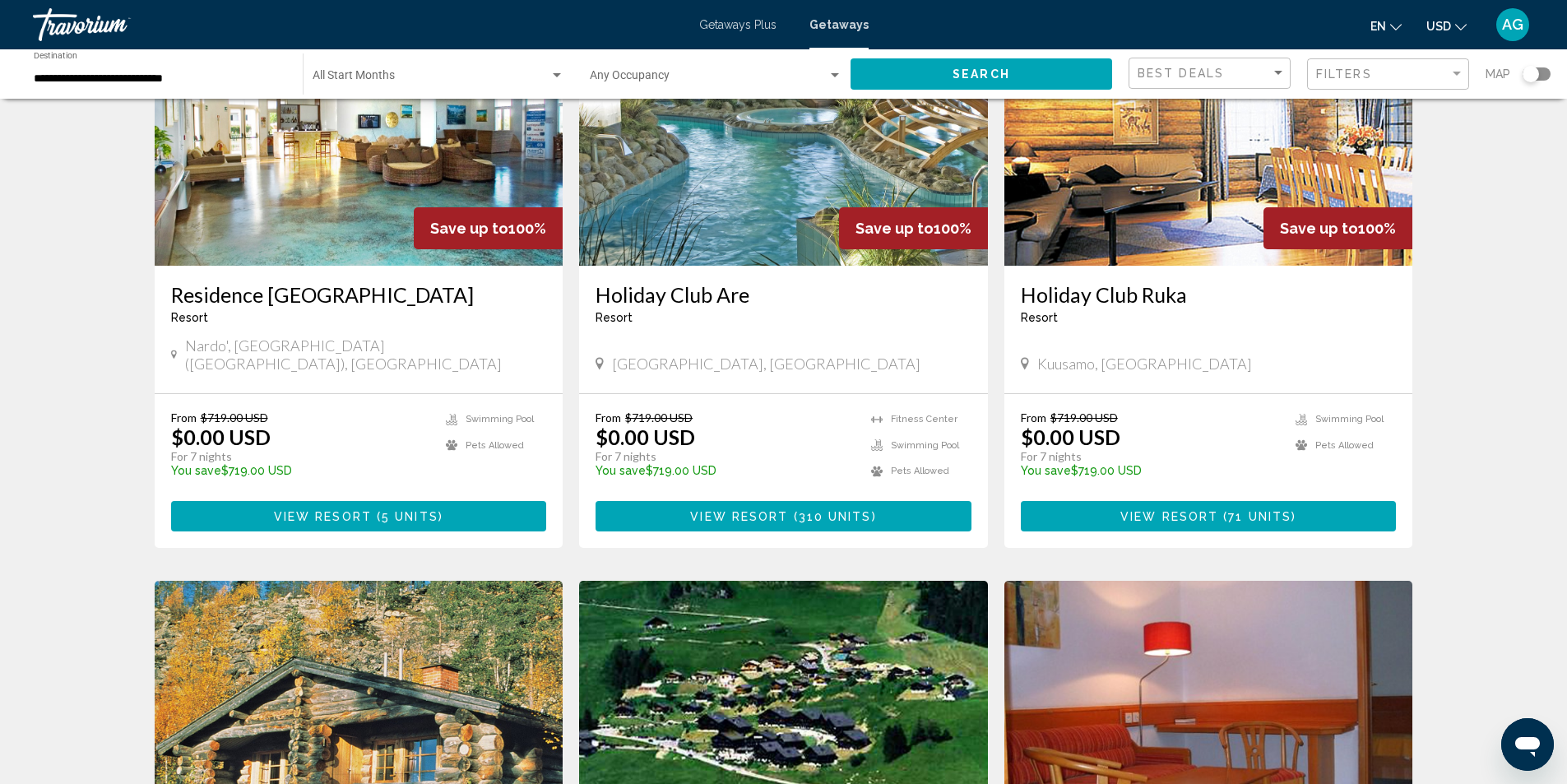
scroll to position [1809, 0]
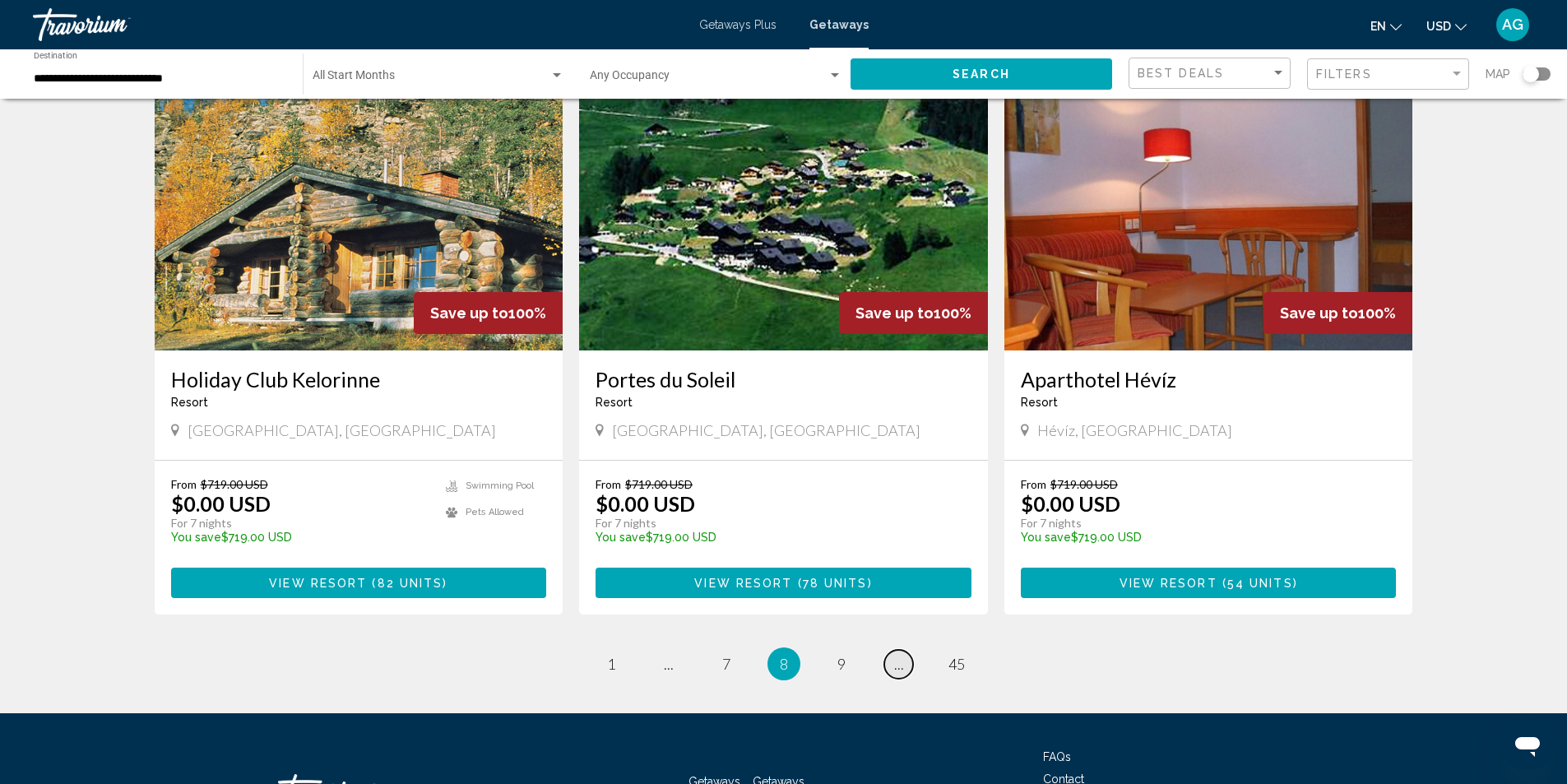
click at [895, 654] on span "..." at bounding box center [900, 663] width 10 height 18
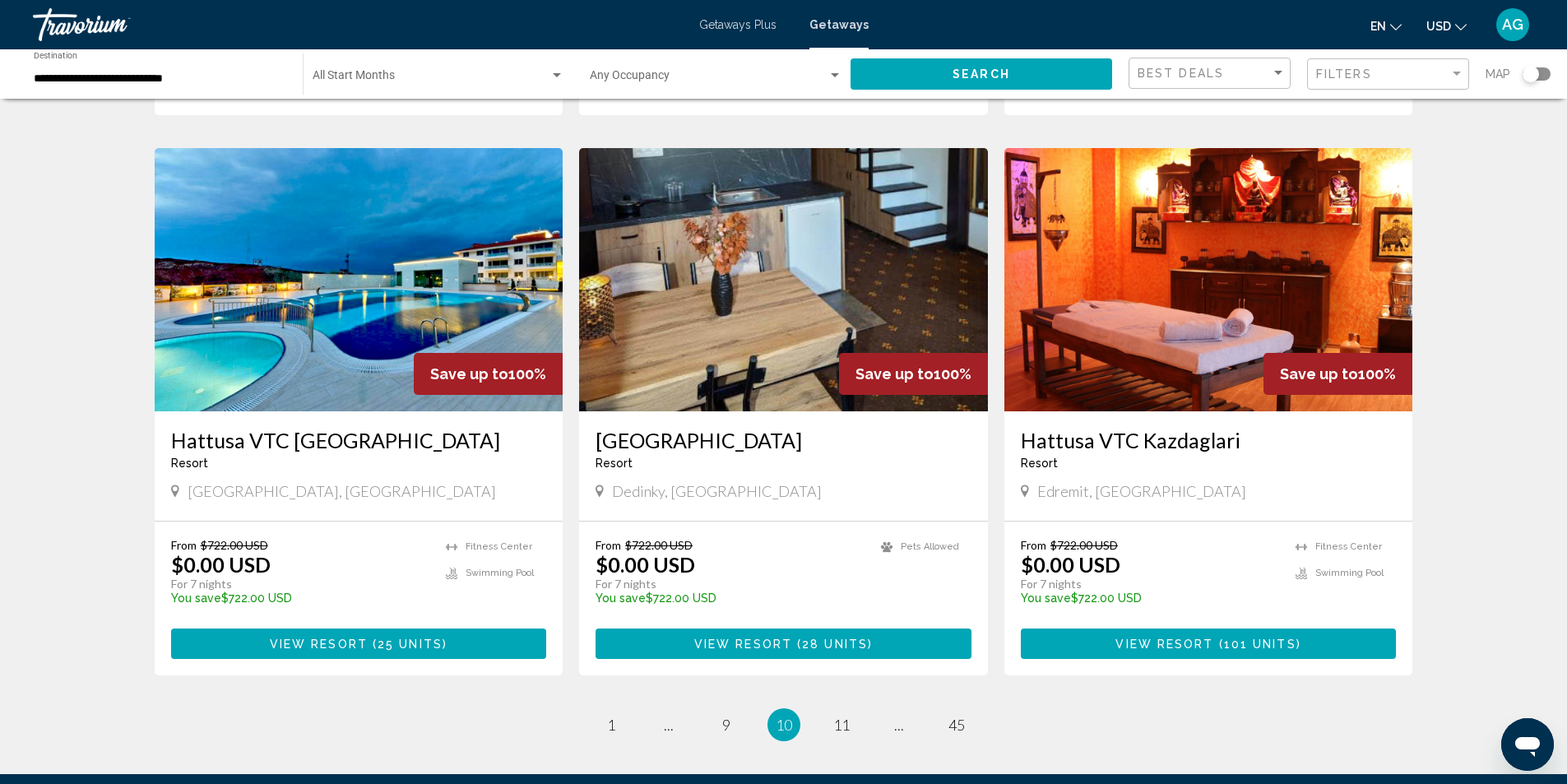
scroll to position [1898, 0]
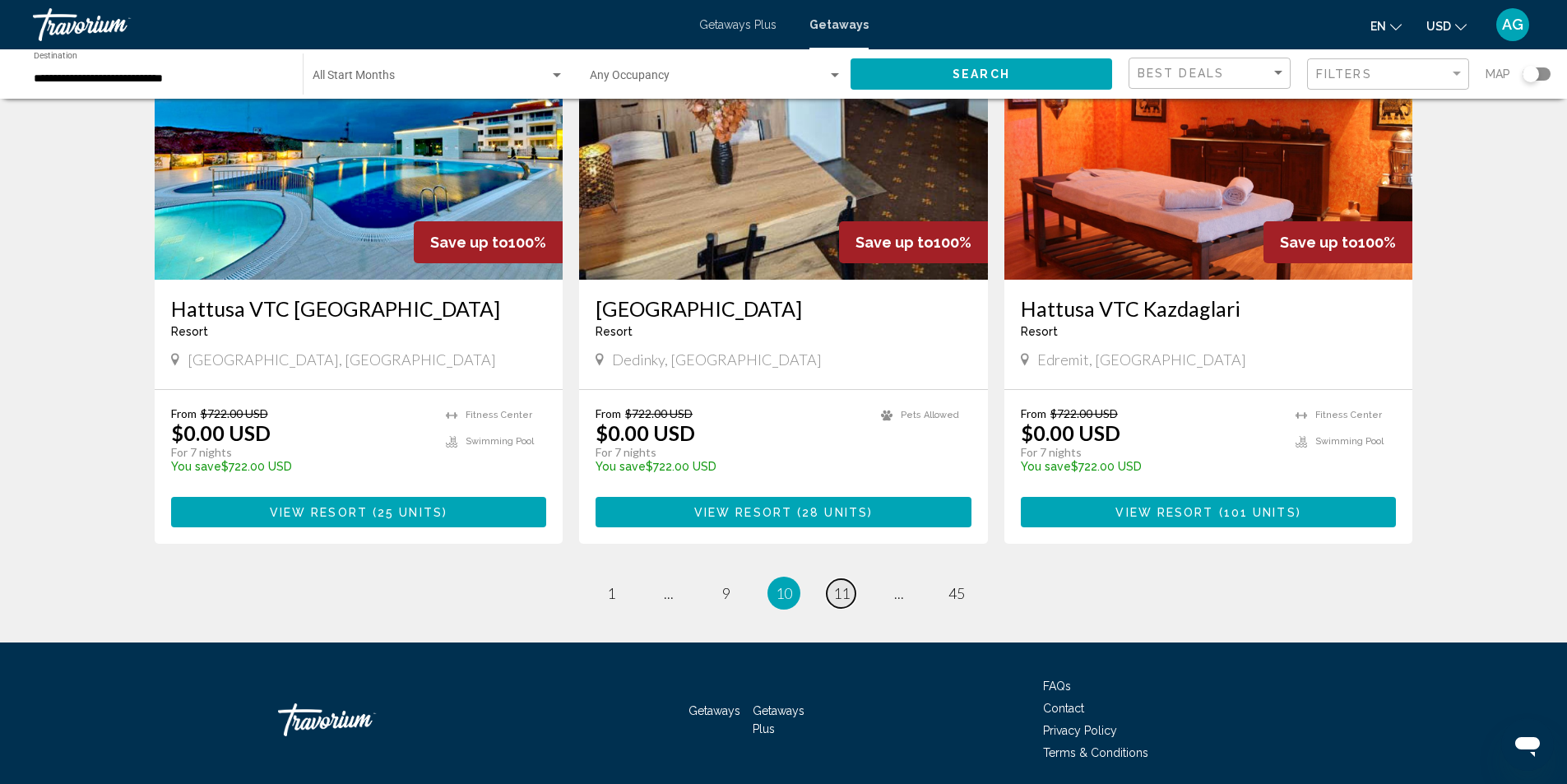
click at [844, 584] on span "11" at bounding box center [842, 592] width 17 height 18
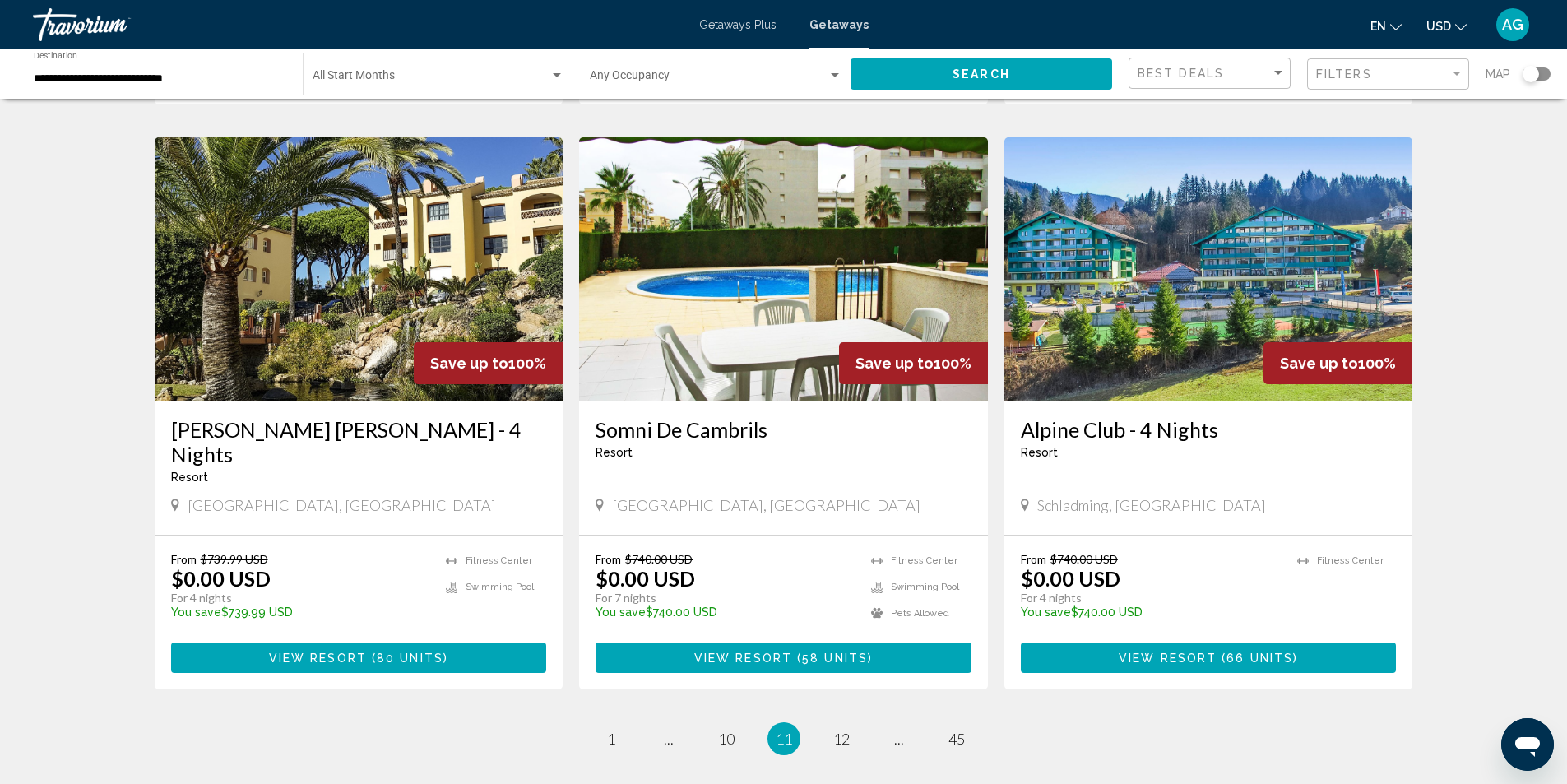
scroll to position [1898, 0]
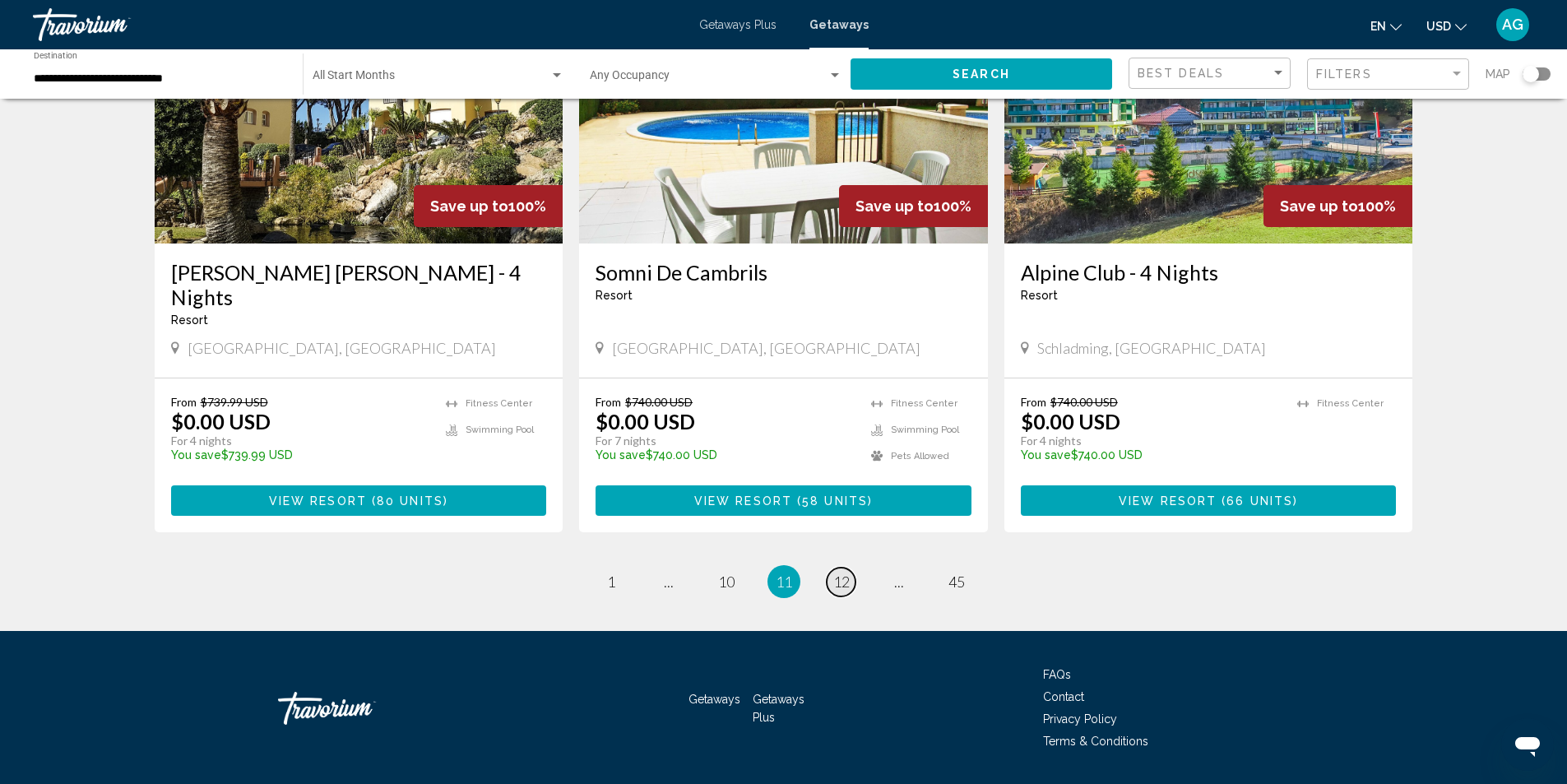
click at [845, 568] on link "page 12" at bounding box center [841, 582] width 29 height 29
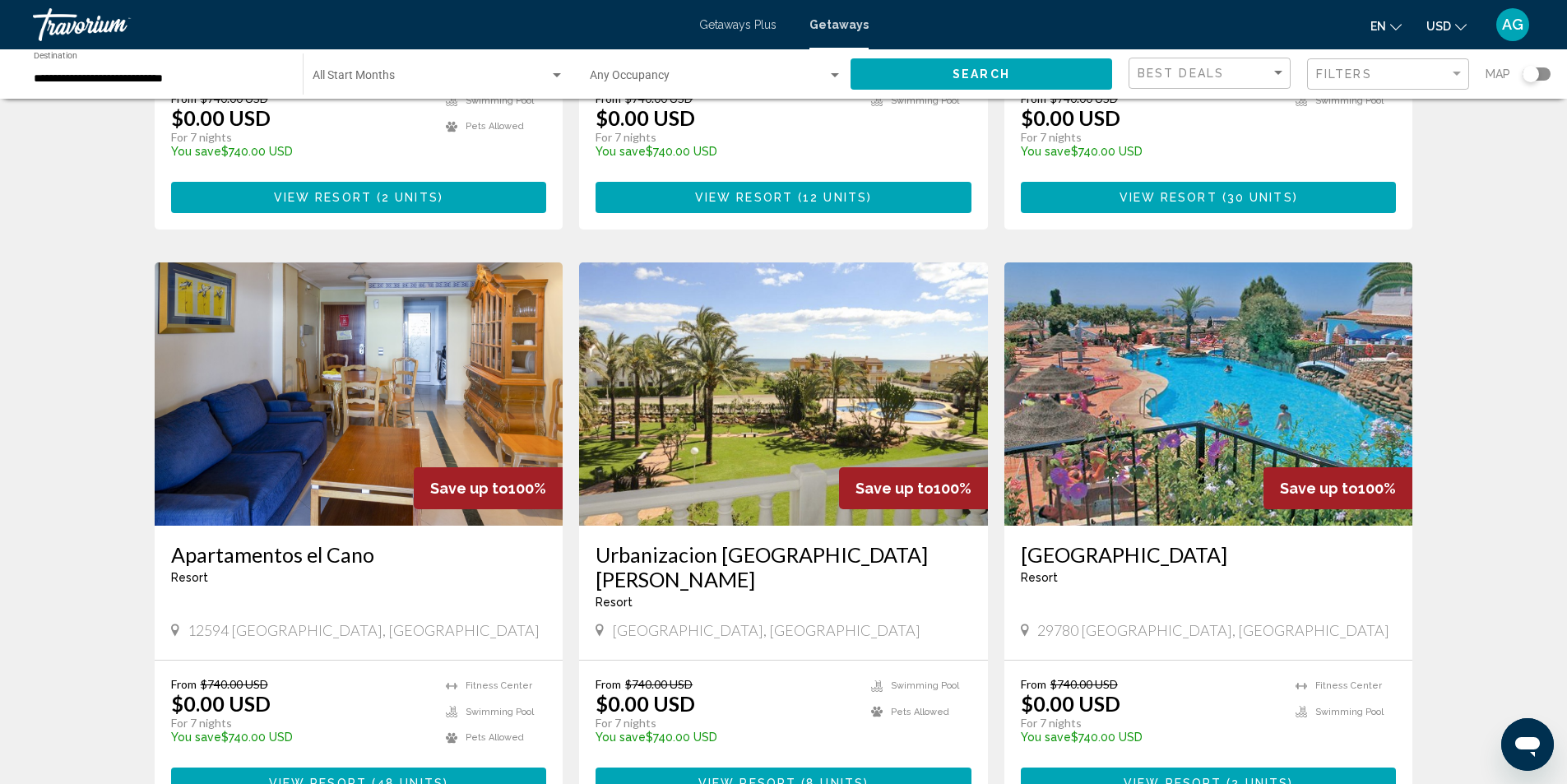
scroll to position [1069, 0]
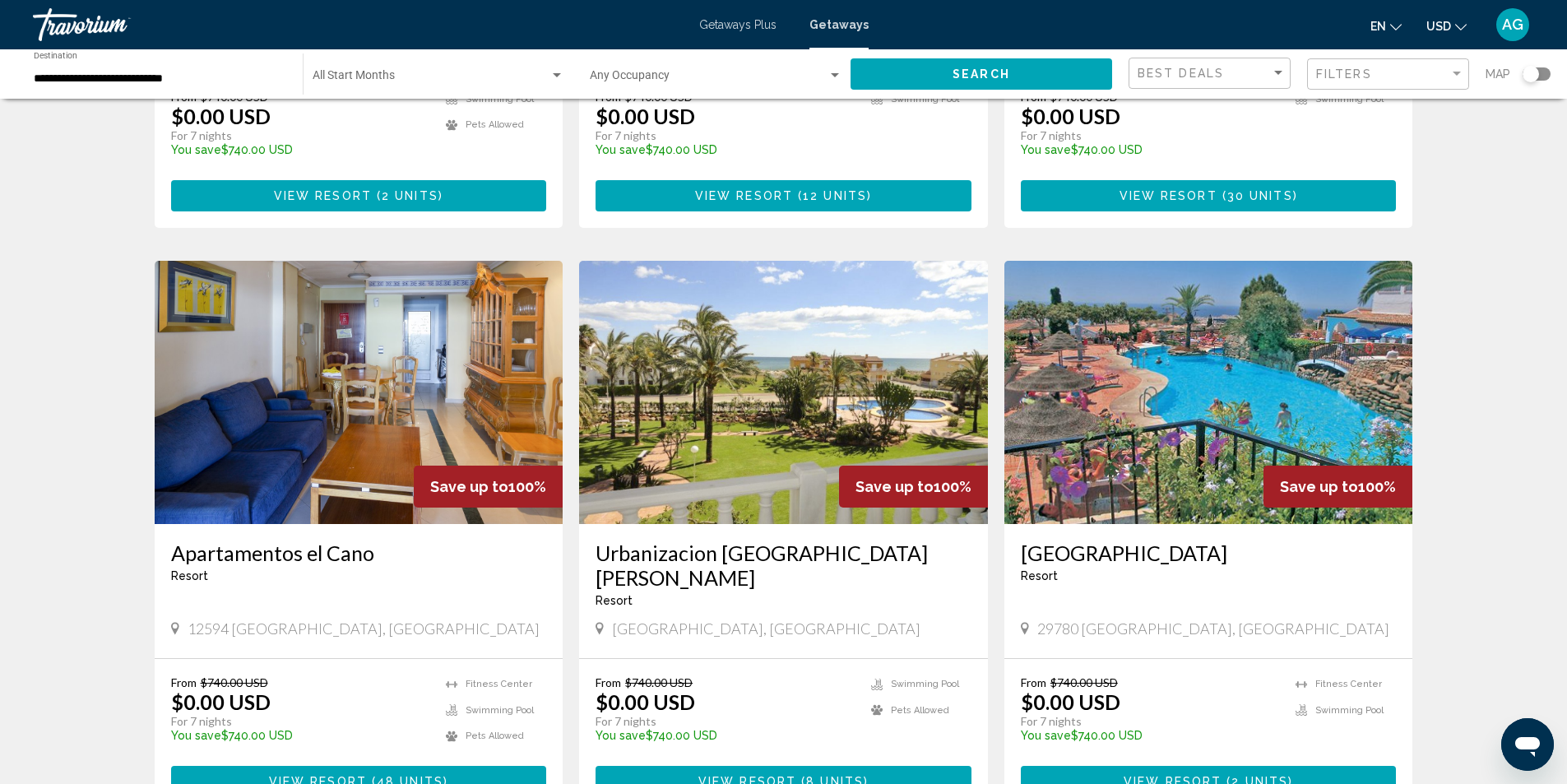
click at [1195, 440] on img "Main content" at bounding box center [1208, 392] width 409 height 264
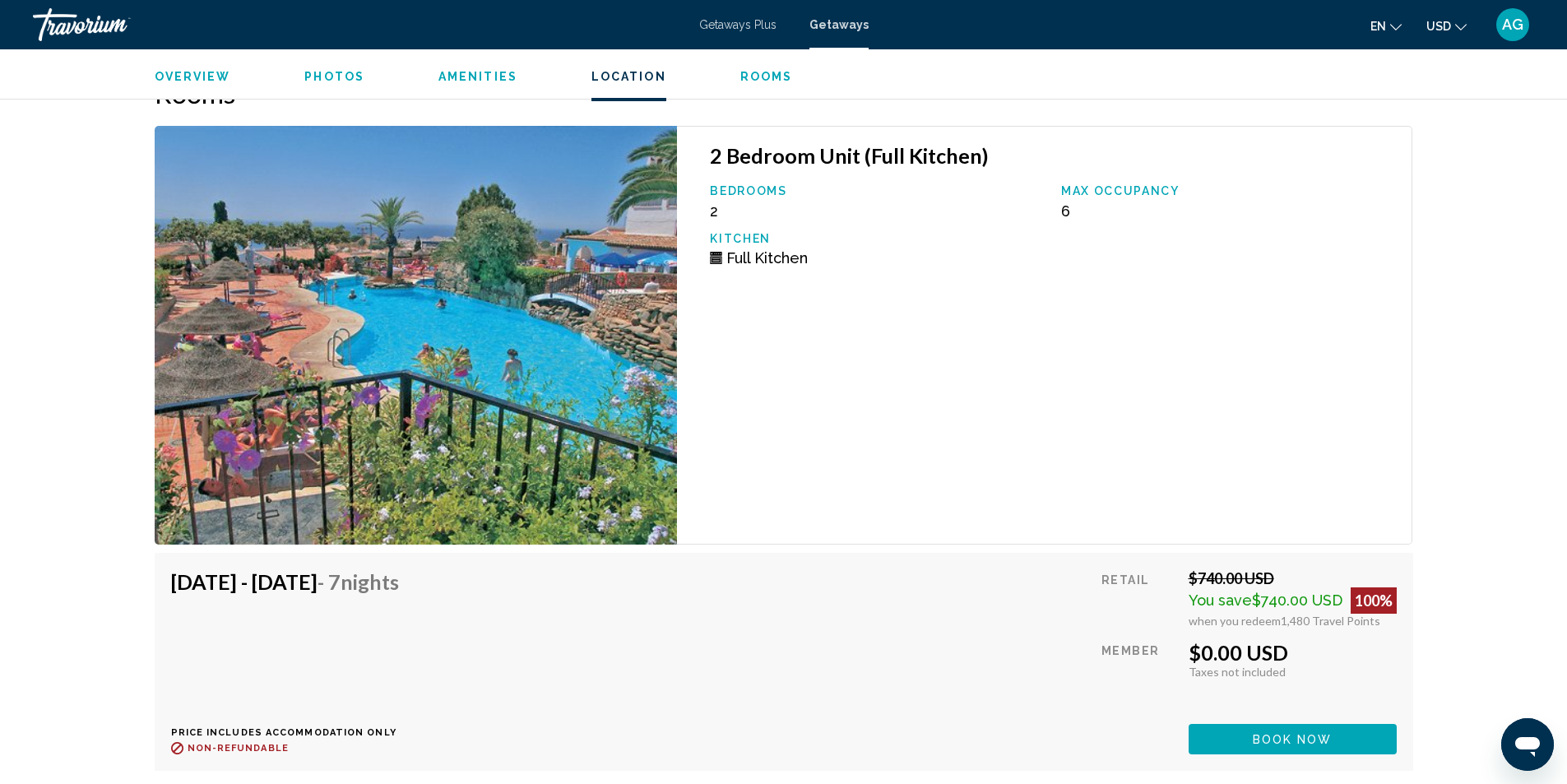
scroll to position [2409, 0]
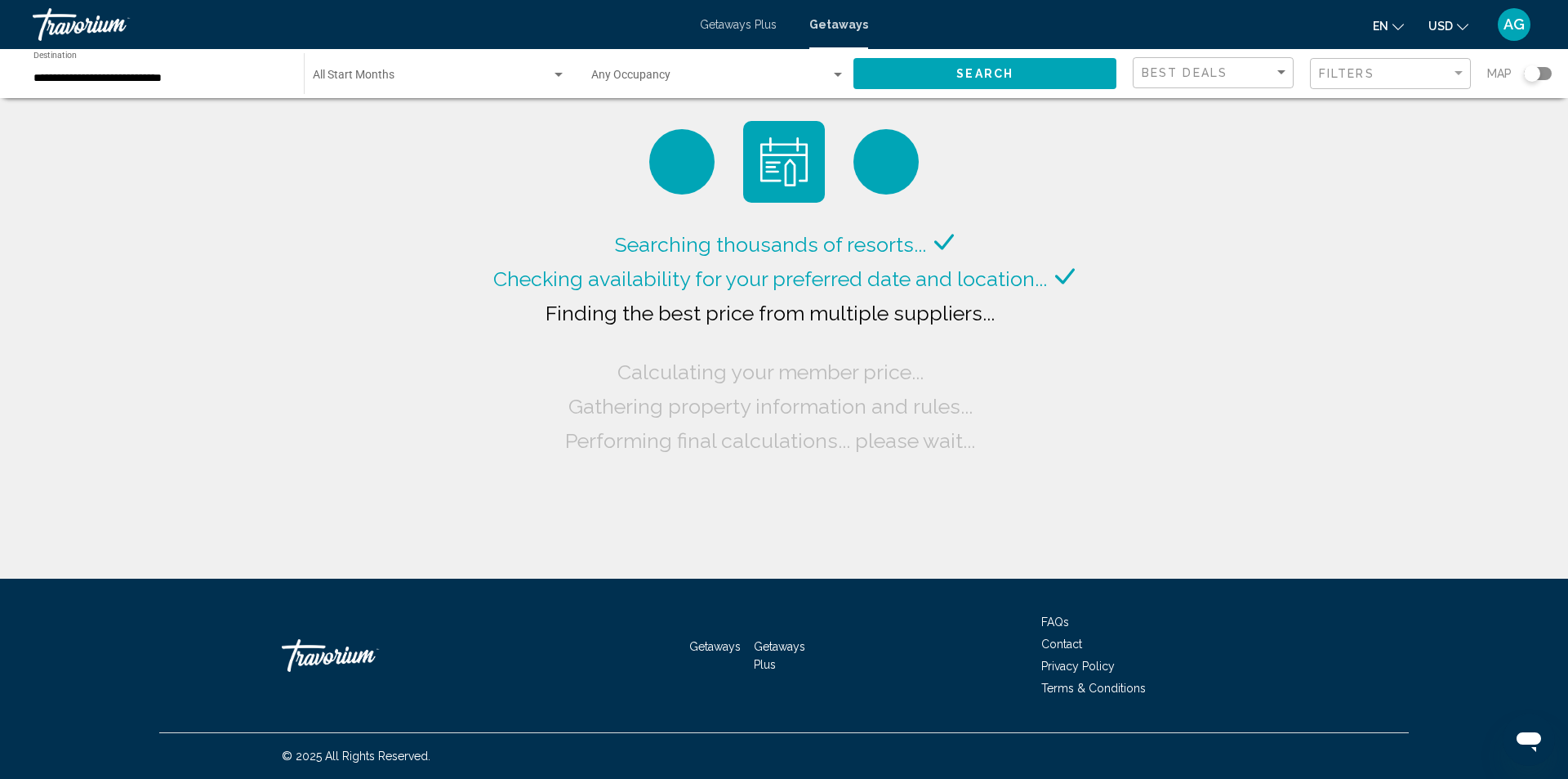
click at [559, 74] on div "Search widget" at bounding box center [559, 74] width 8 height 4
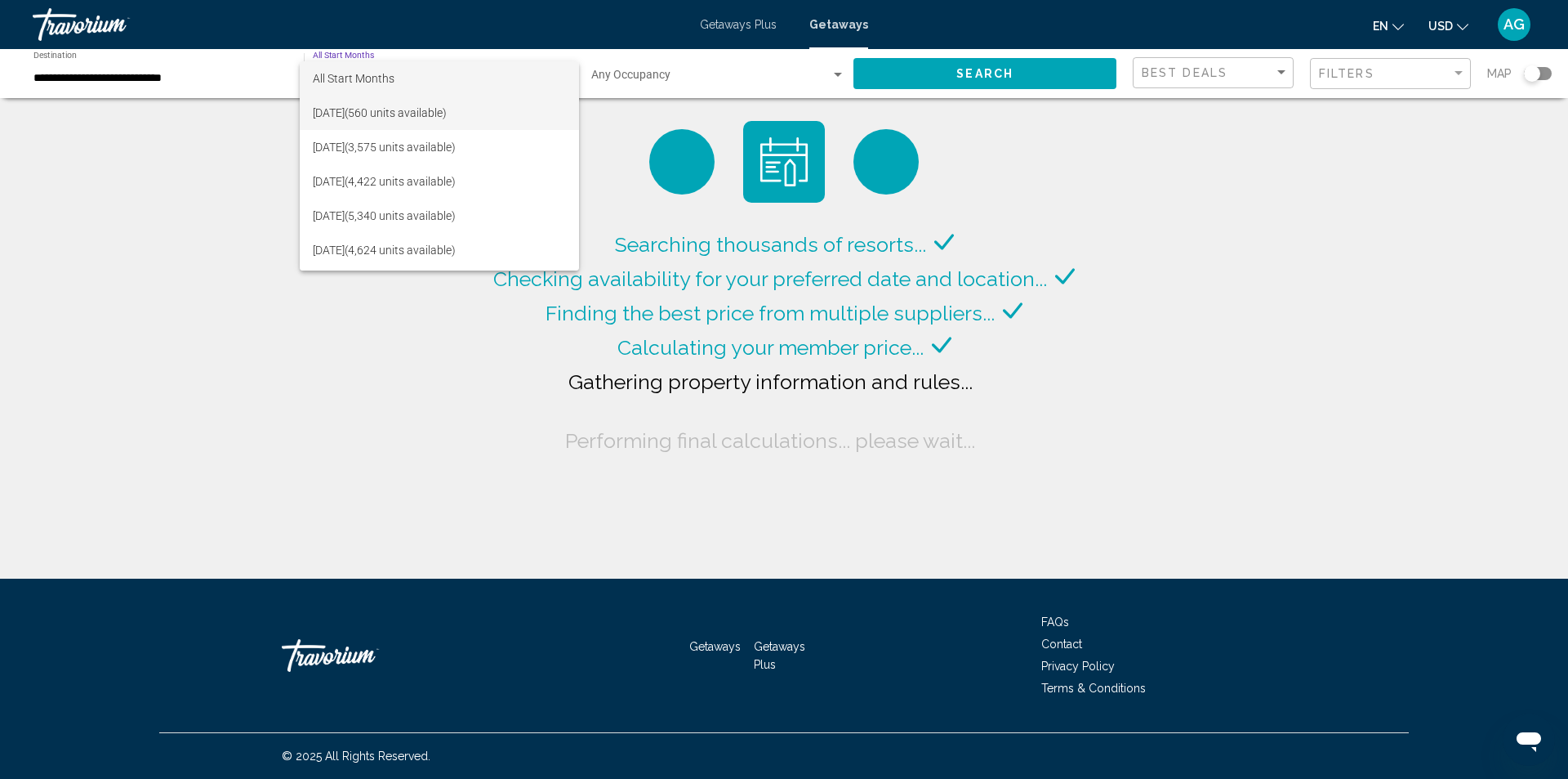
click at [436, 110] on span "[DATE] (560 units available)" at bounding box center [439, 112] width 253 height 34
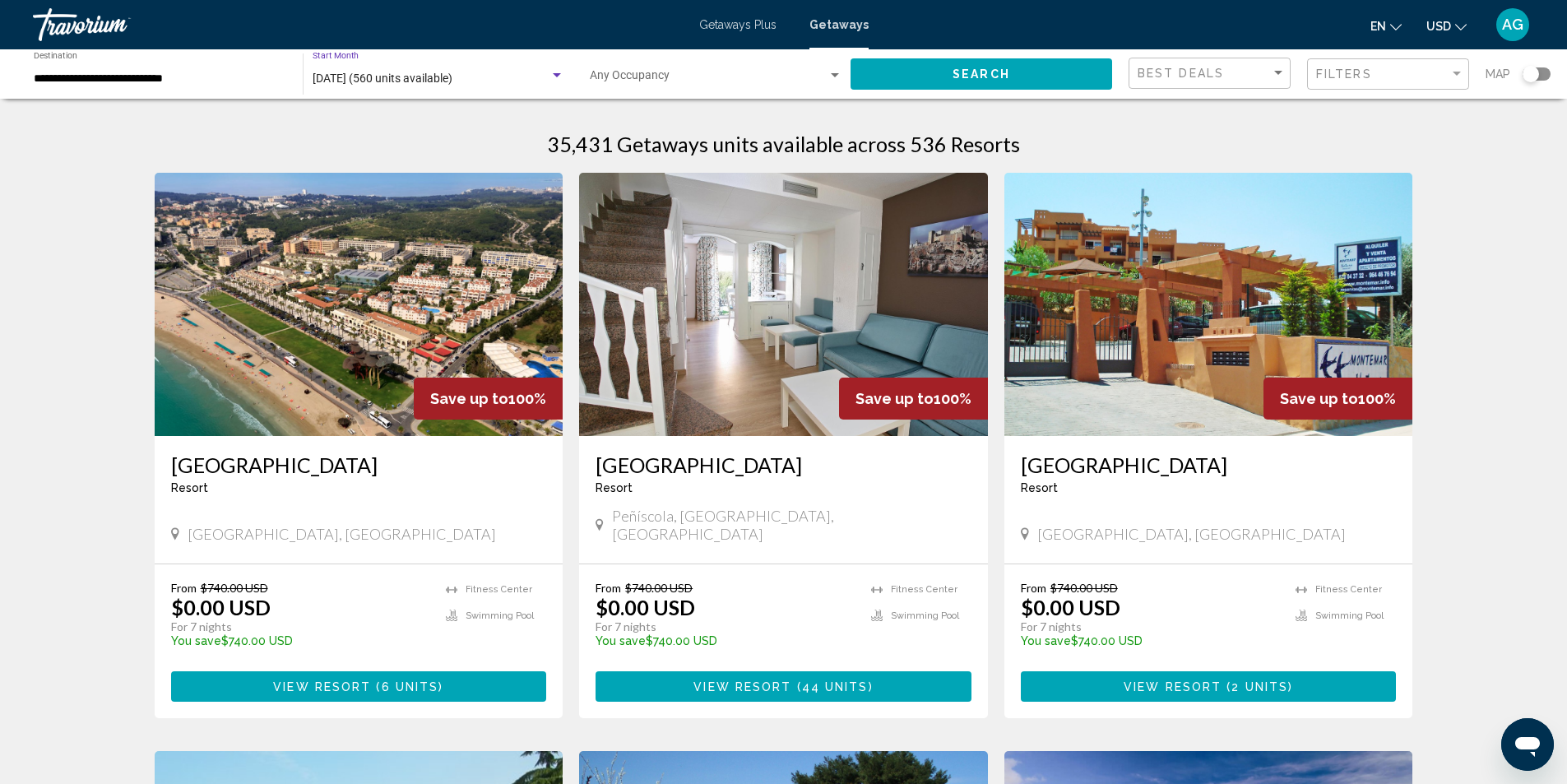
click at [1024, 76] on button "Search" at bounding box center [981, 73] width 262 height 30
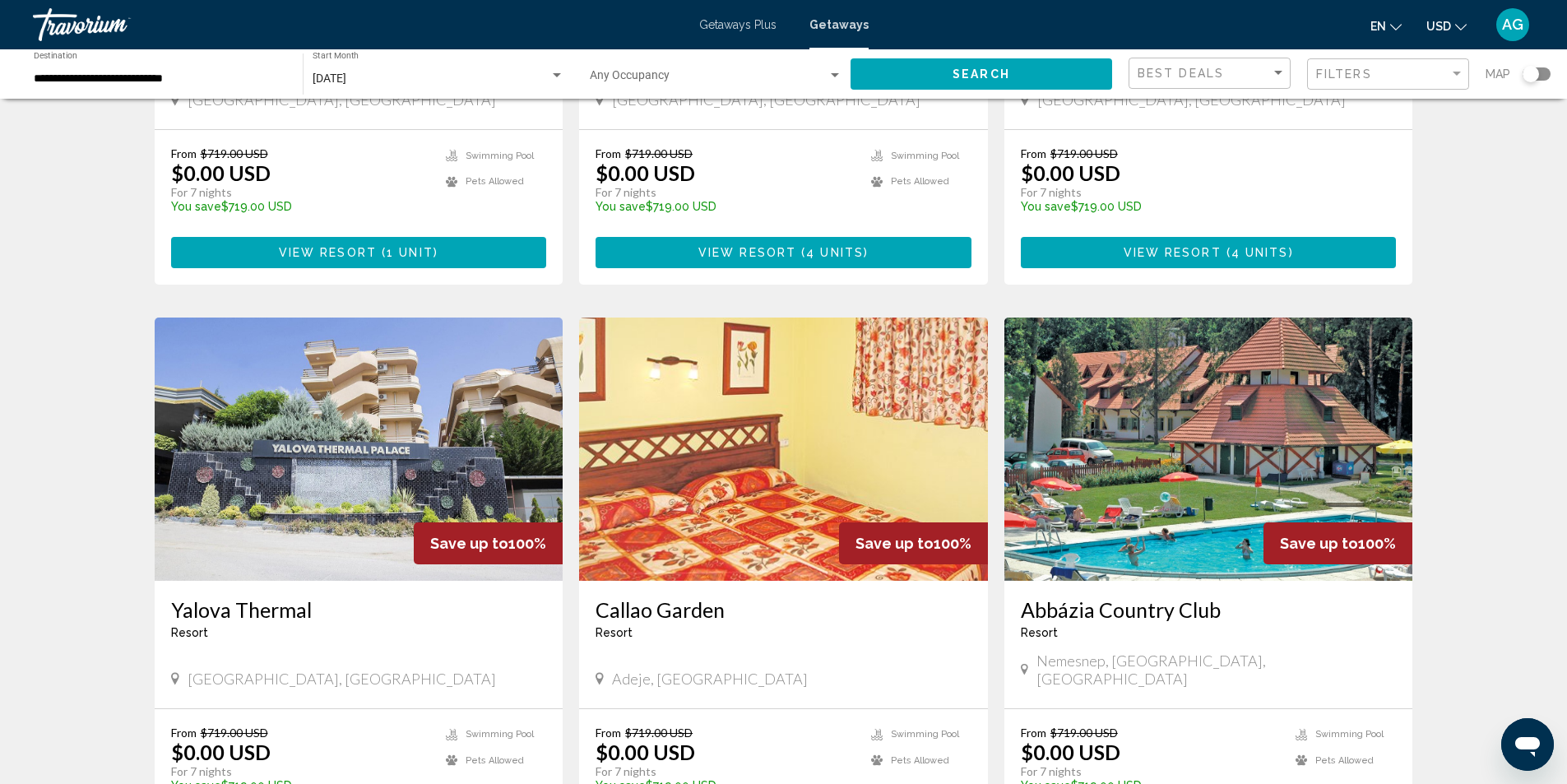
scroll to position [987, 0]
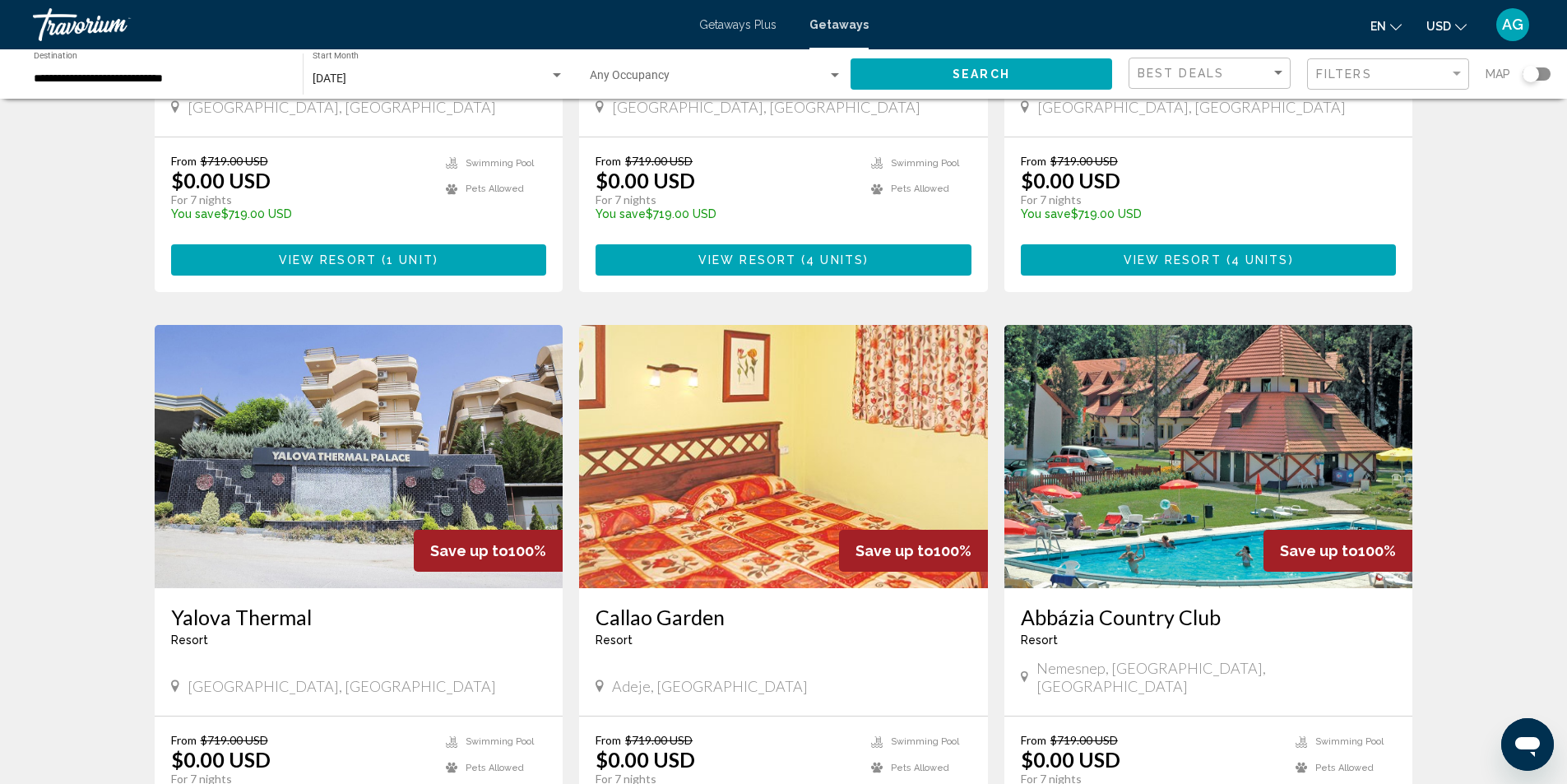
click at [815, 440] on img "Main content" at bounding box center [784, 456] width 409 height 264
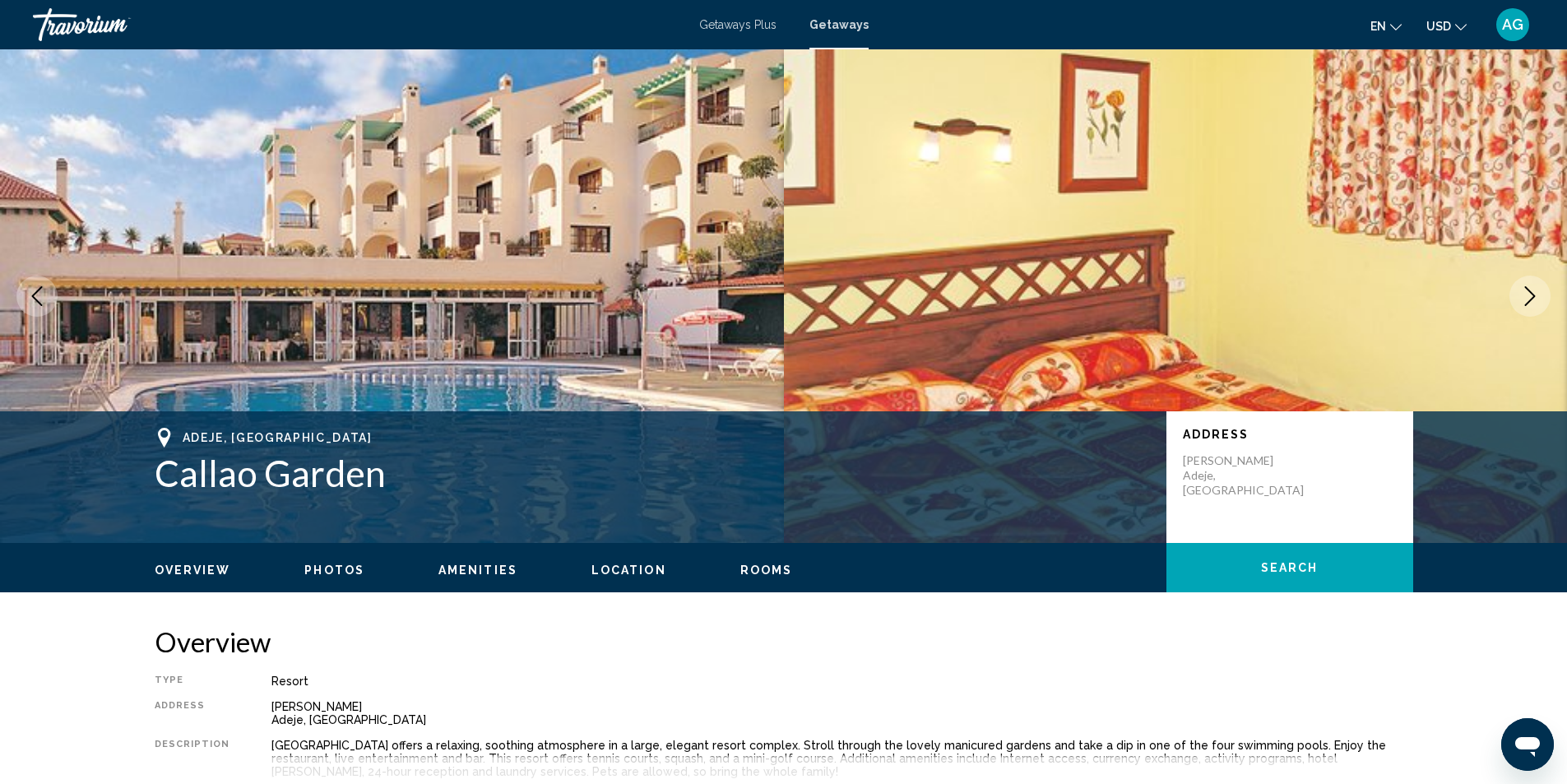
click at [1529, 290] on icon "Next image" at bounding box center [1530, 296] width 19 height 19
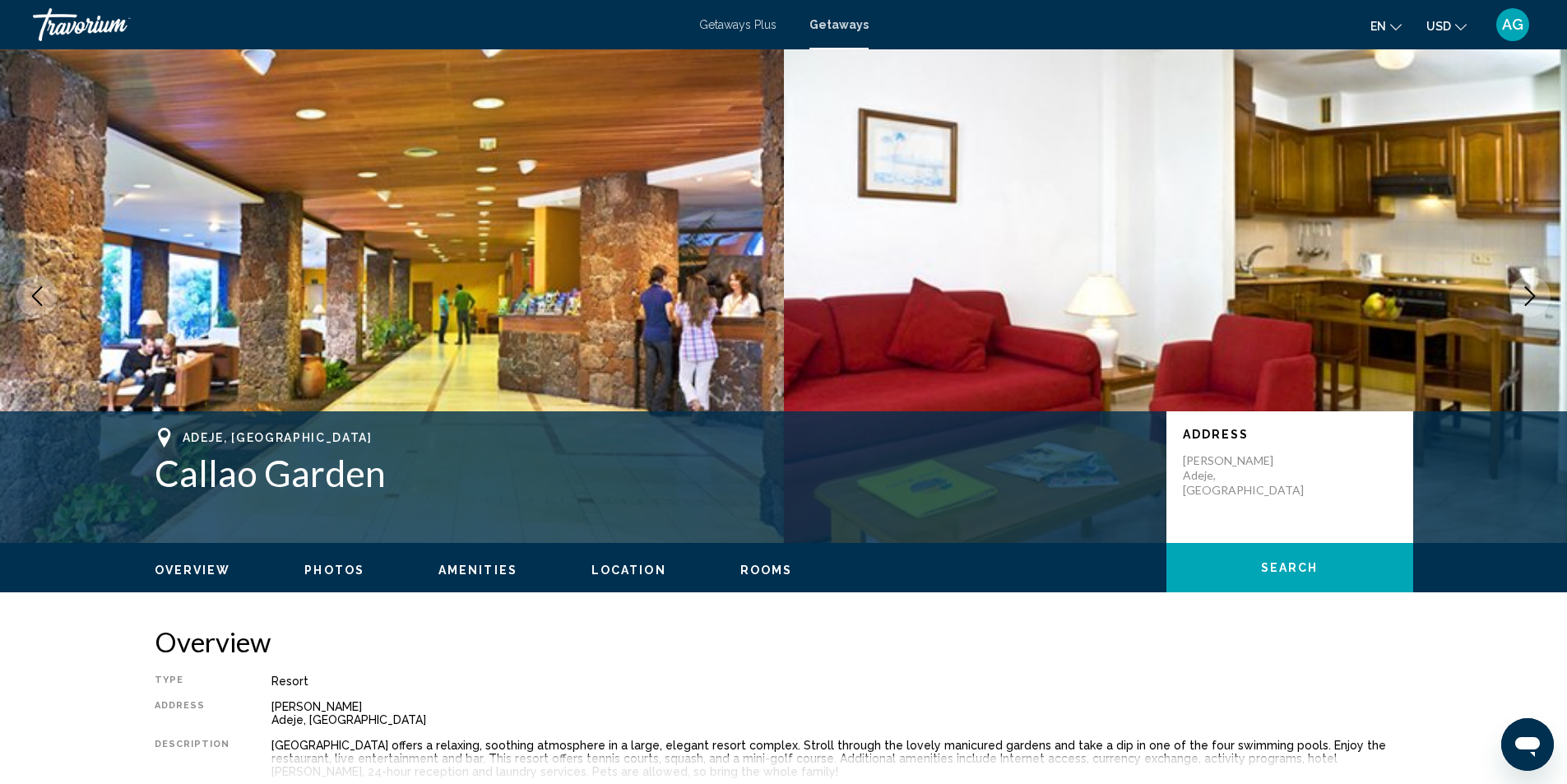
click at [1529, 290] on icon "Next image" at bounding box center [1530, 296] width 19 height 19
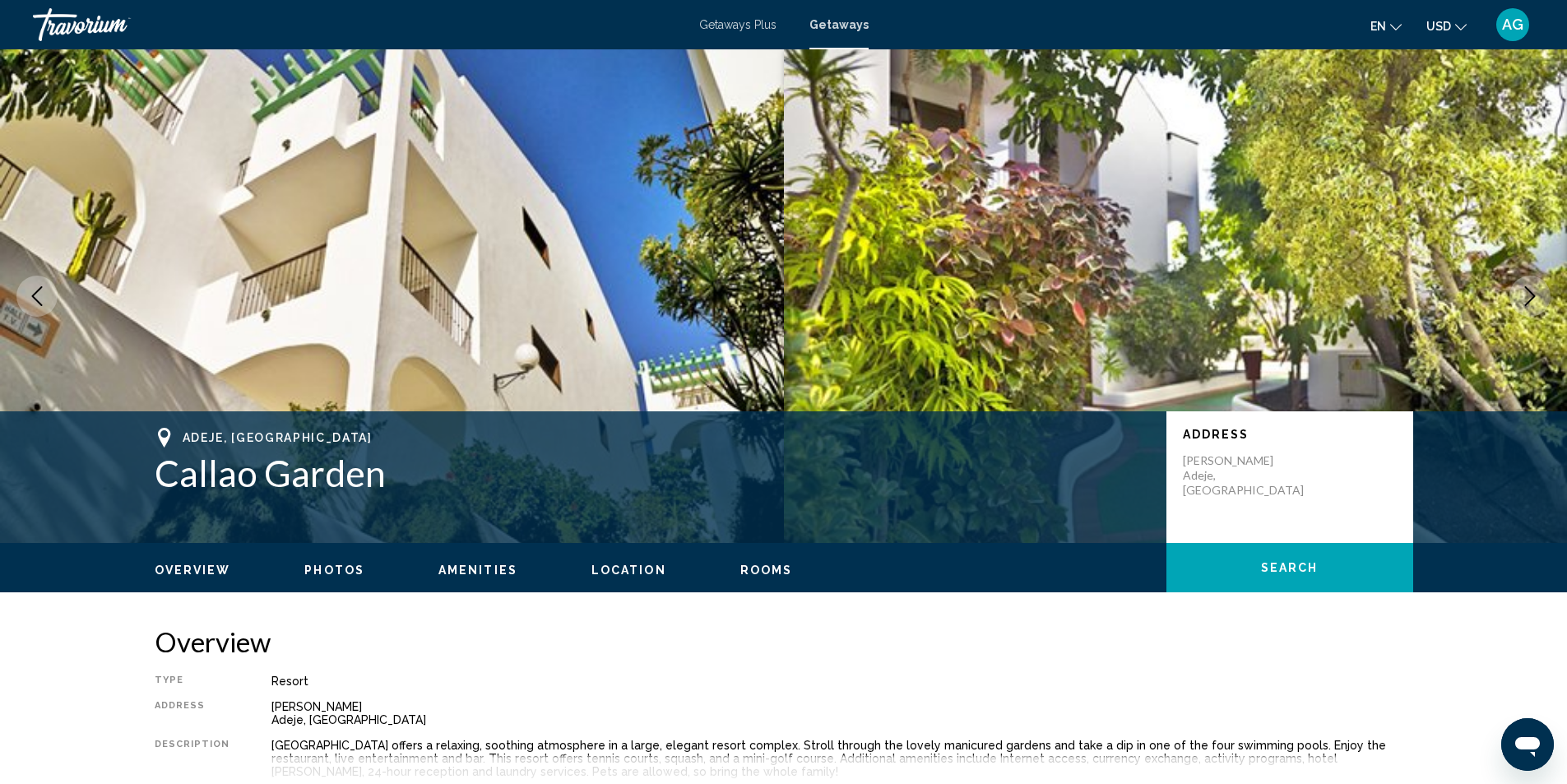
click at [1529, 290] on icon "Next image" at bounding box center [1530, 296] width 19 height 19
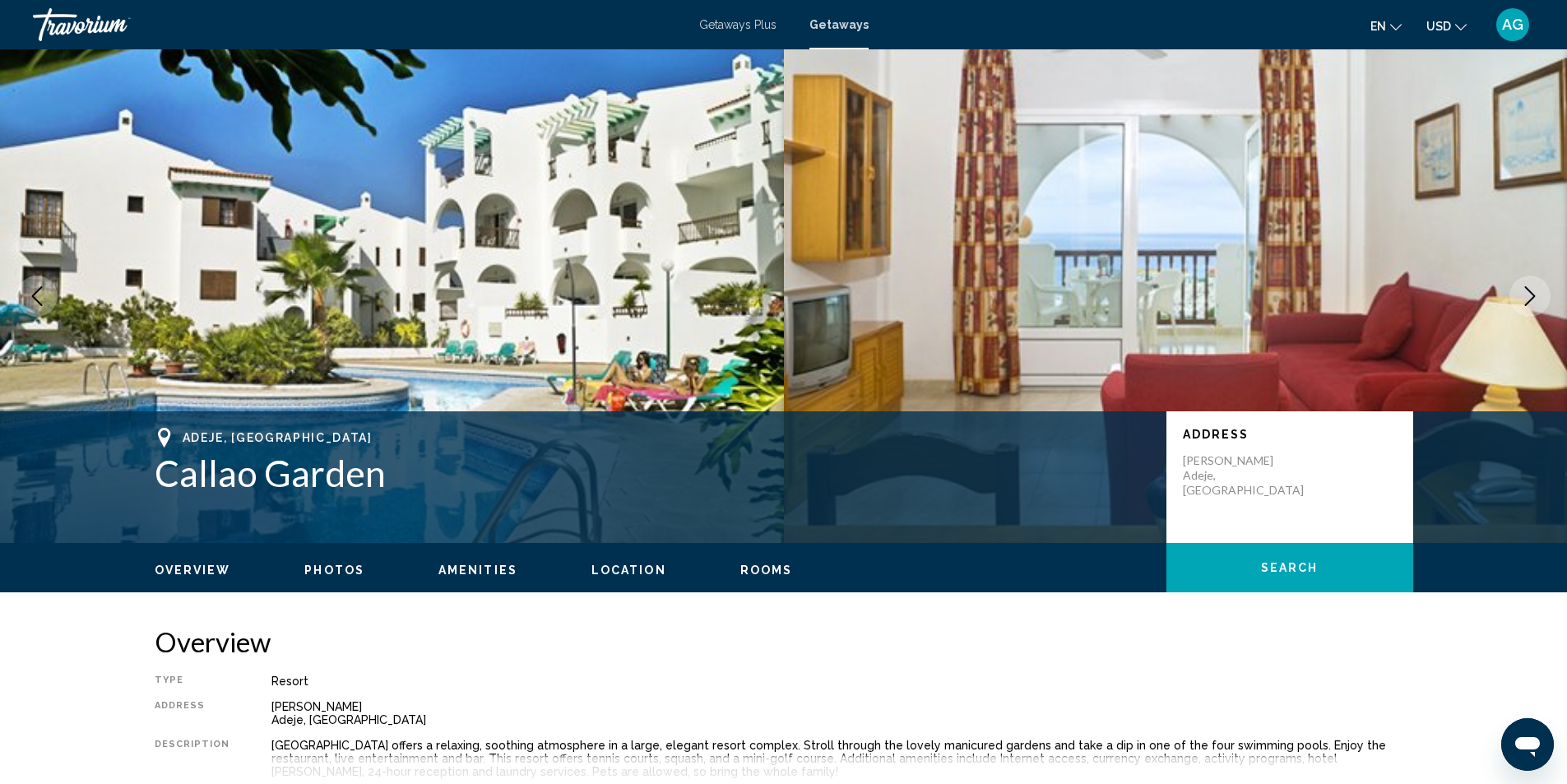
click at [1529, 290] on icon "Next image" at bounding box center [1530, 296] width 19 height 19
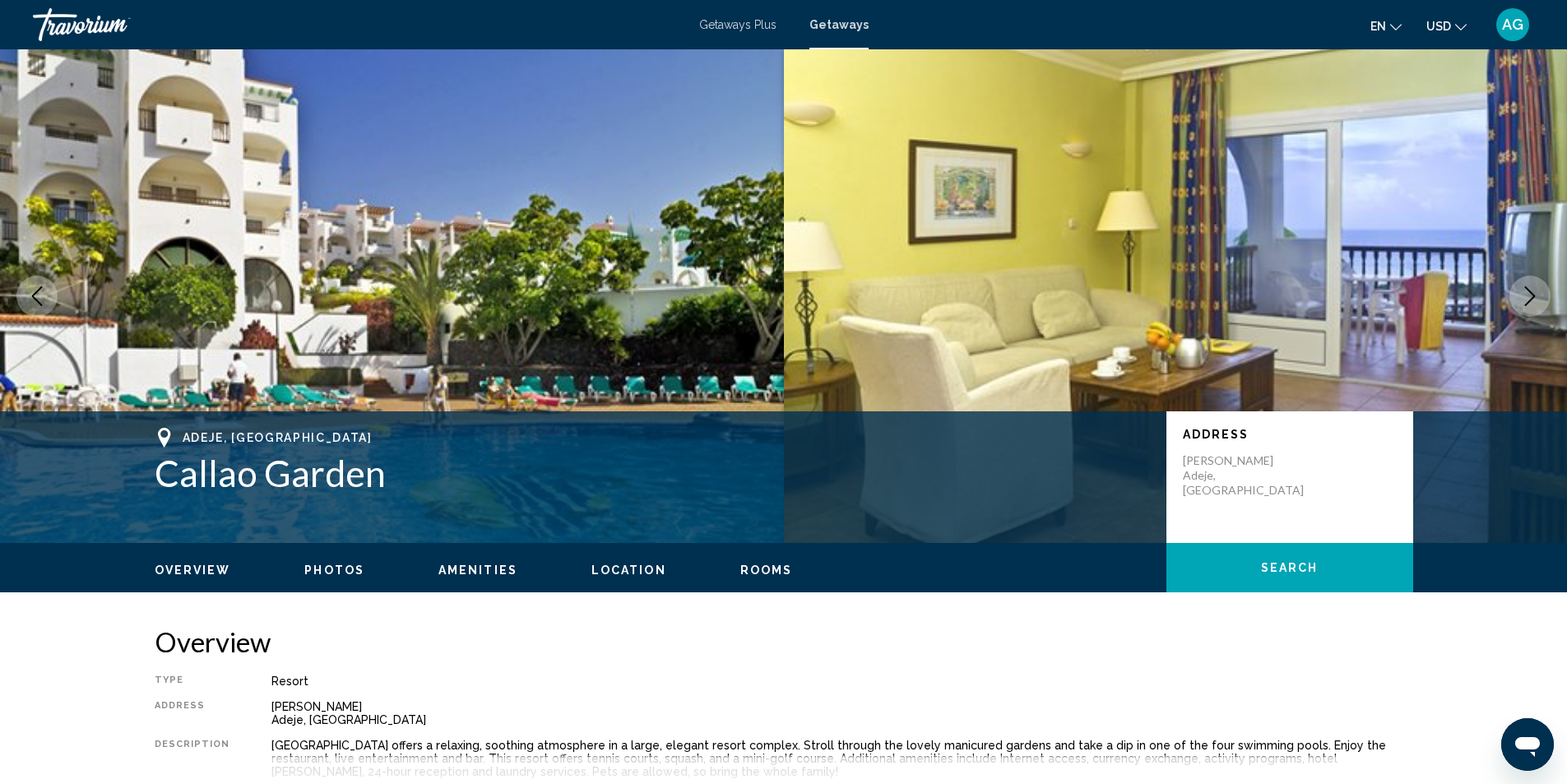
click at [1529, 290] on icon "Next image" at bounding box center [1530, 296] width 19 height 19
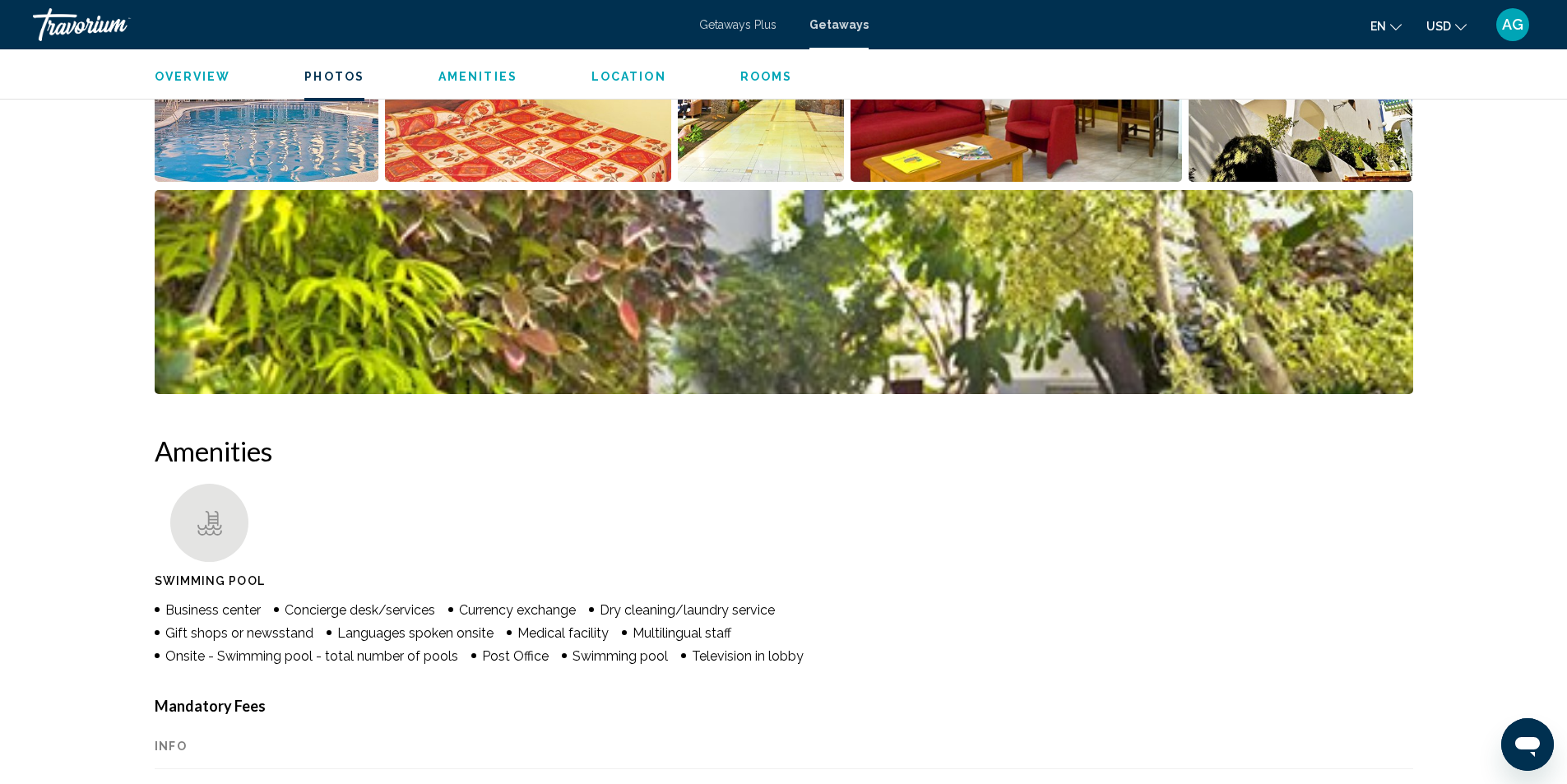
scroll to position [411, 0]
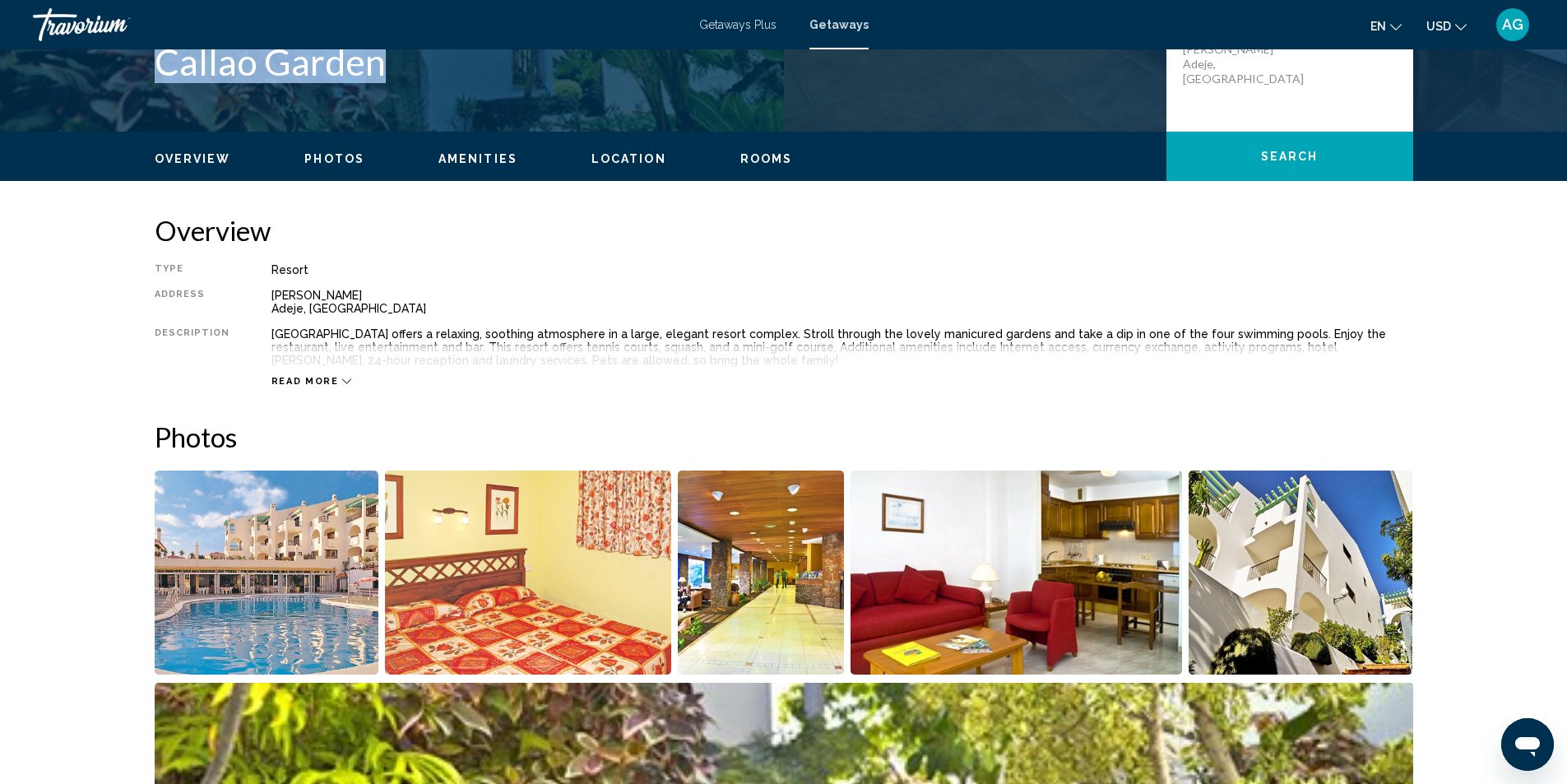
drag, startPoint x: 154, startPoint y: 72, endPoint x: 418, endPoint y: 79, distance: 264.1
click at [418, 79] on h1 "Callao Garden" at bounding box center [653, 61] width 996 height 43
copy h1 "Callao Garden"
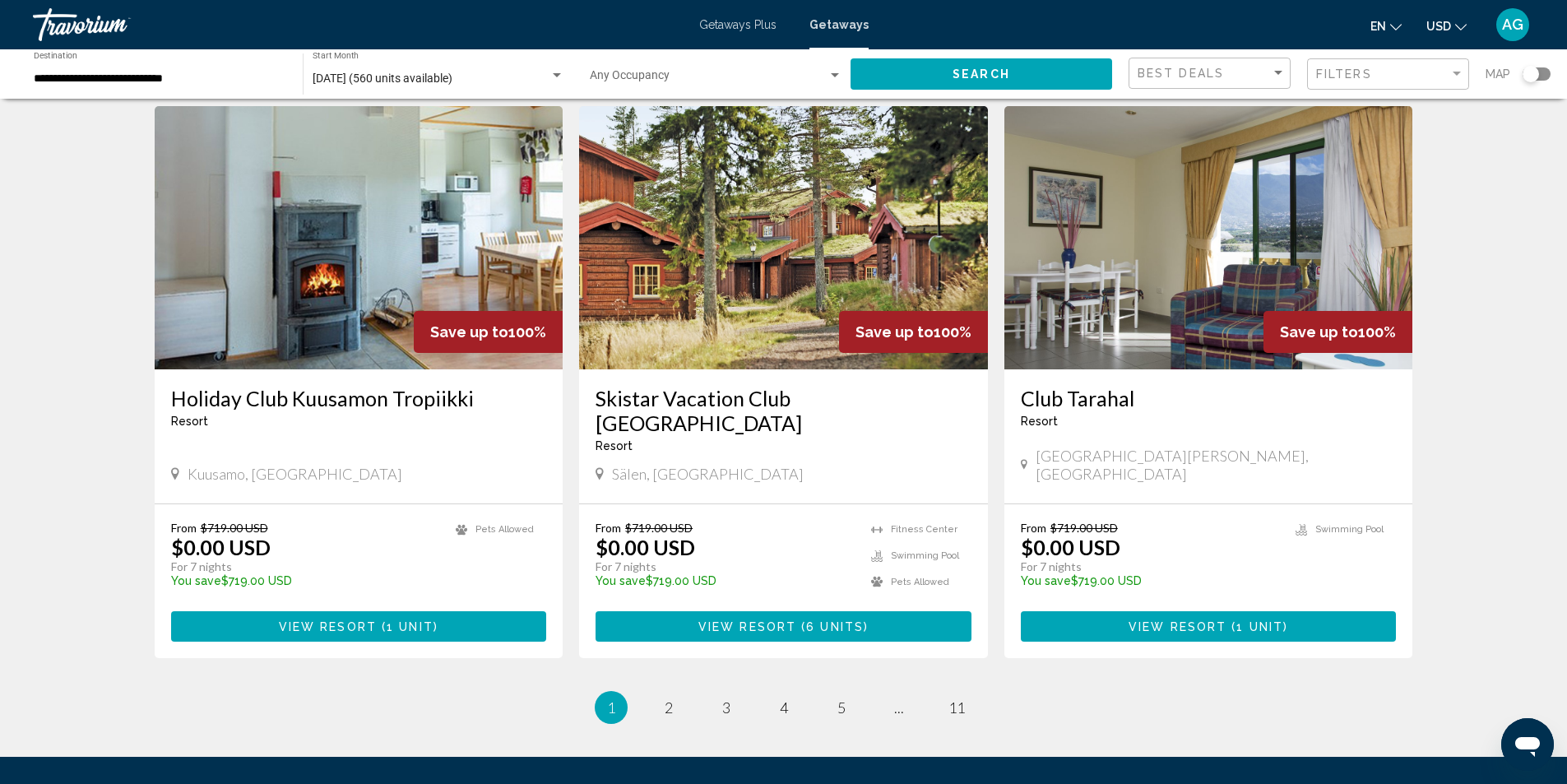
scroll to position [1568, 0]
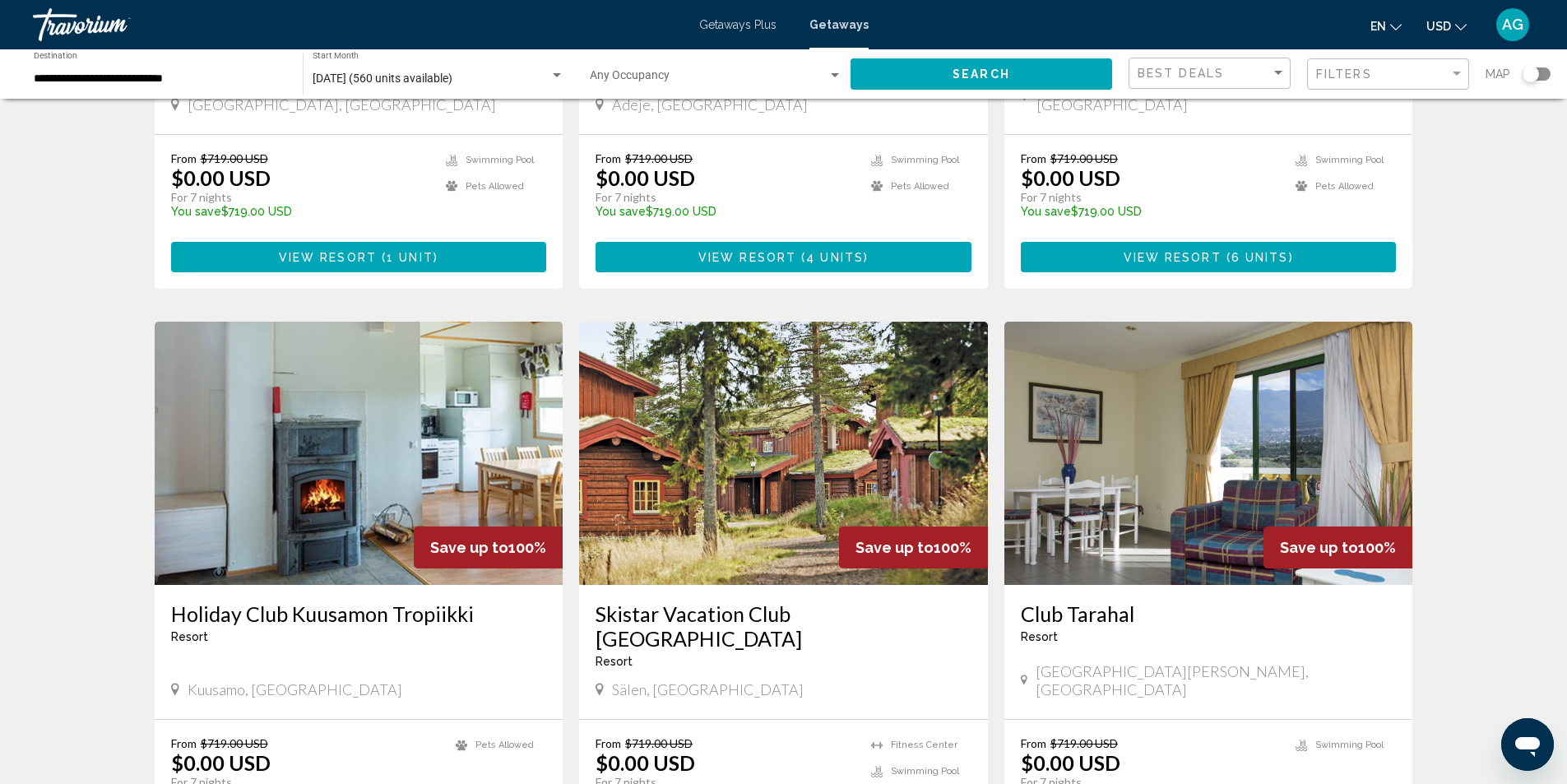
click at [799, 440] on img "Main content" at bounding box center [784, 453] width 409 height 264
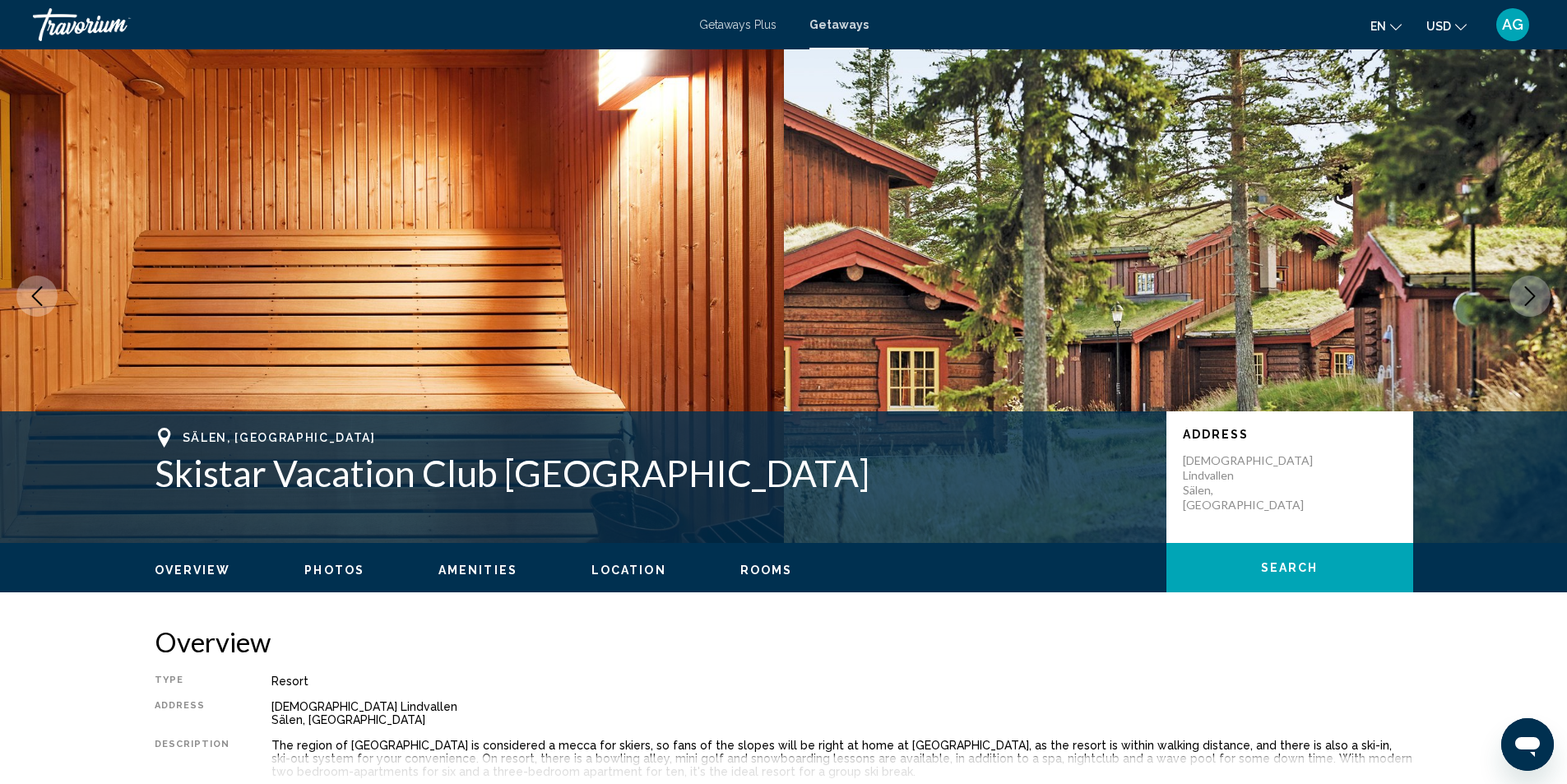
click at [1538, 298] on icon "Next image" at bounding box center [1530, 296] width 19 height 19
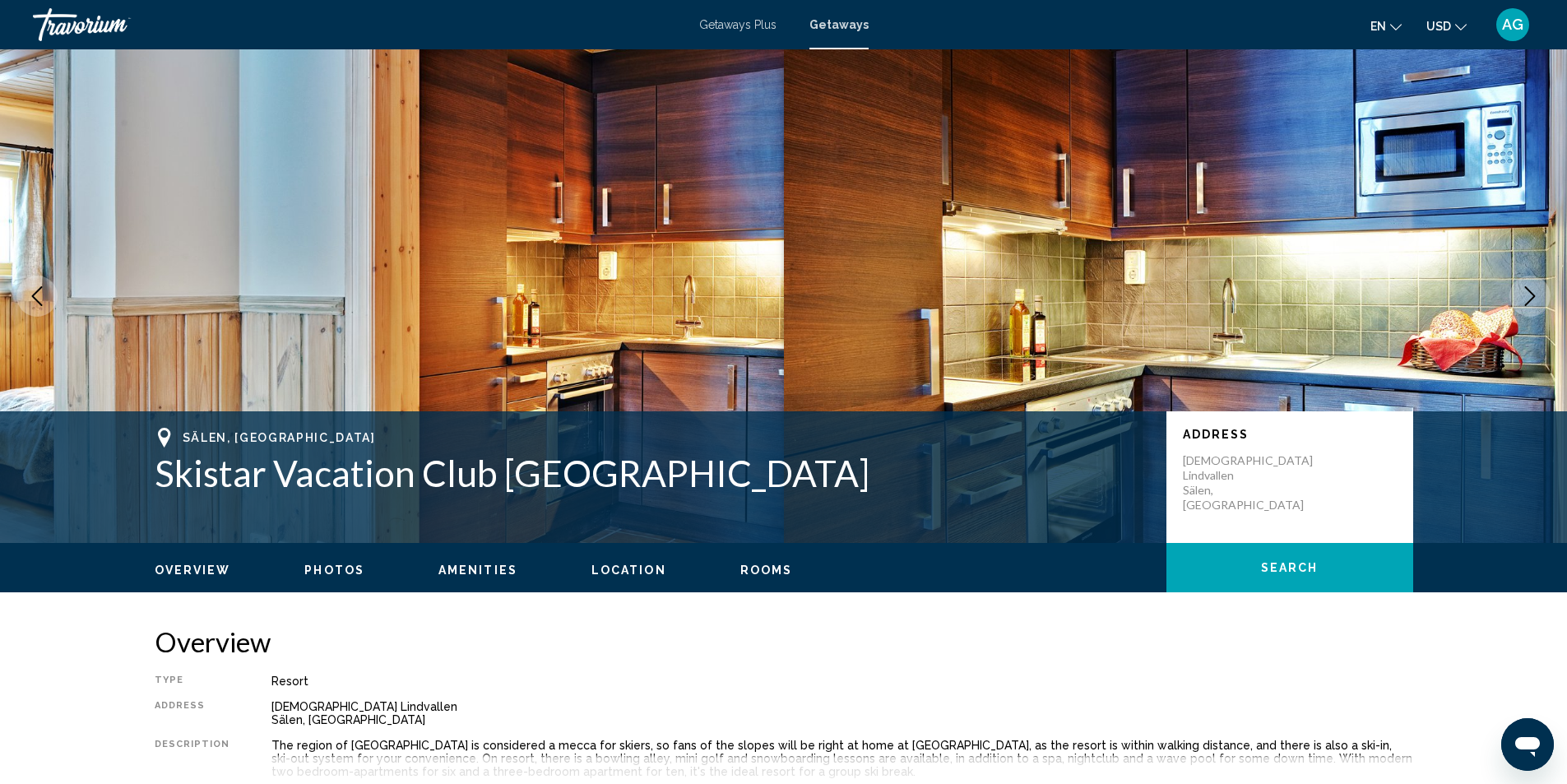
click at [1538, 298] on icon "Next image" at bounding box center [1530, 296] width 19 height 19
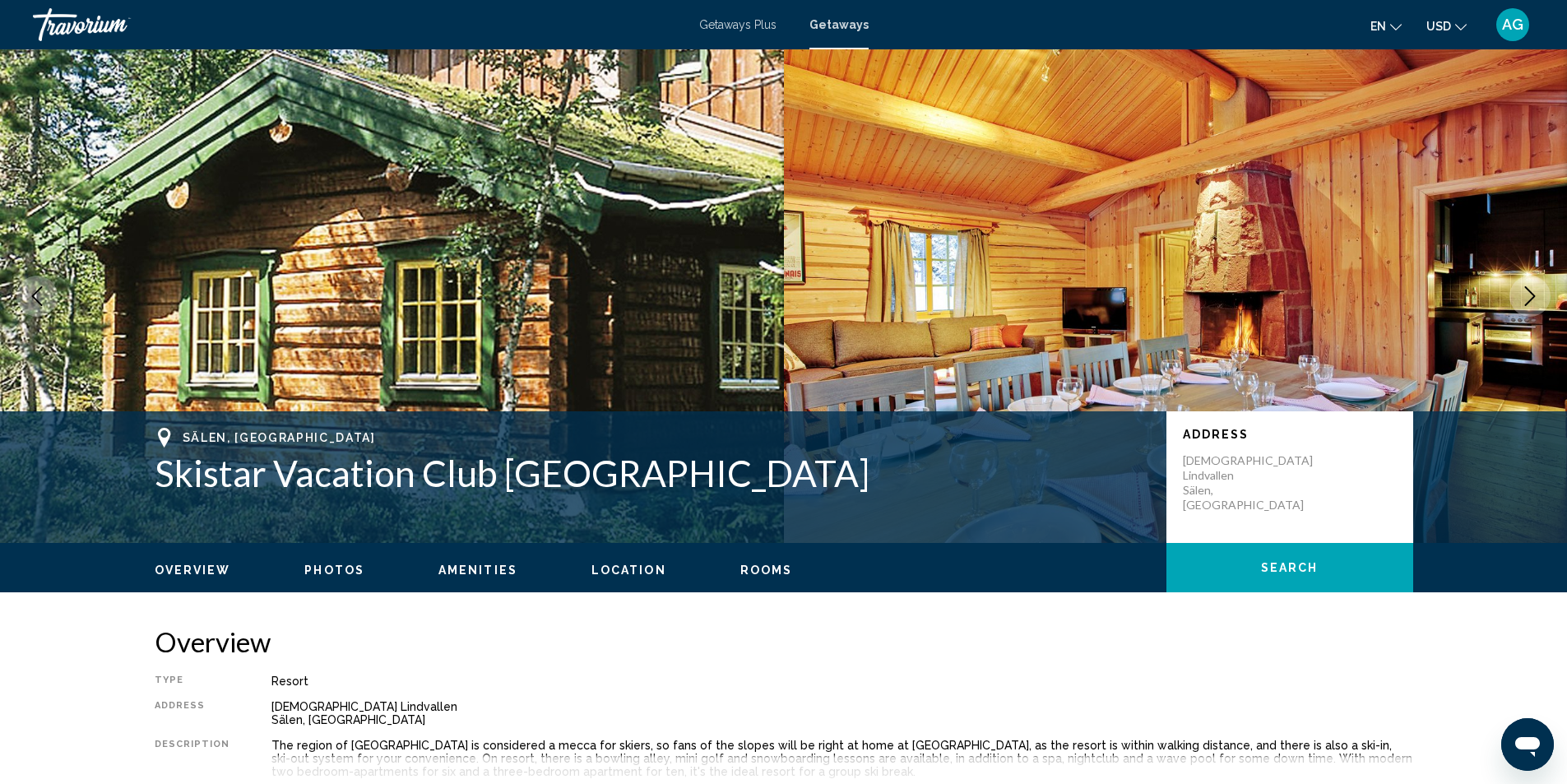
click at [1538, 298] on icon "Next image" at bounding box center [1530, 296] width 19 height 19
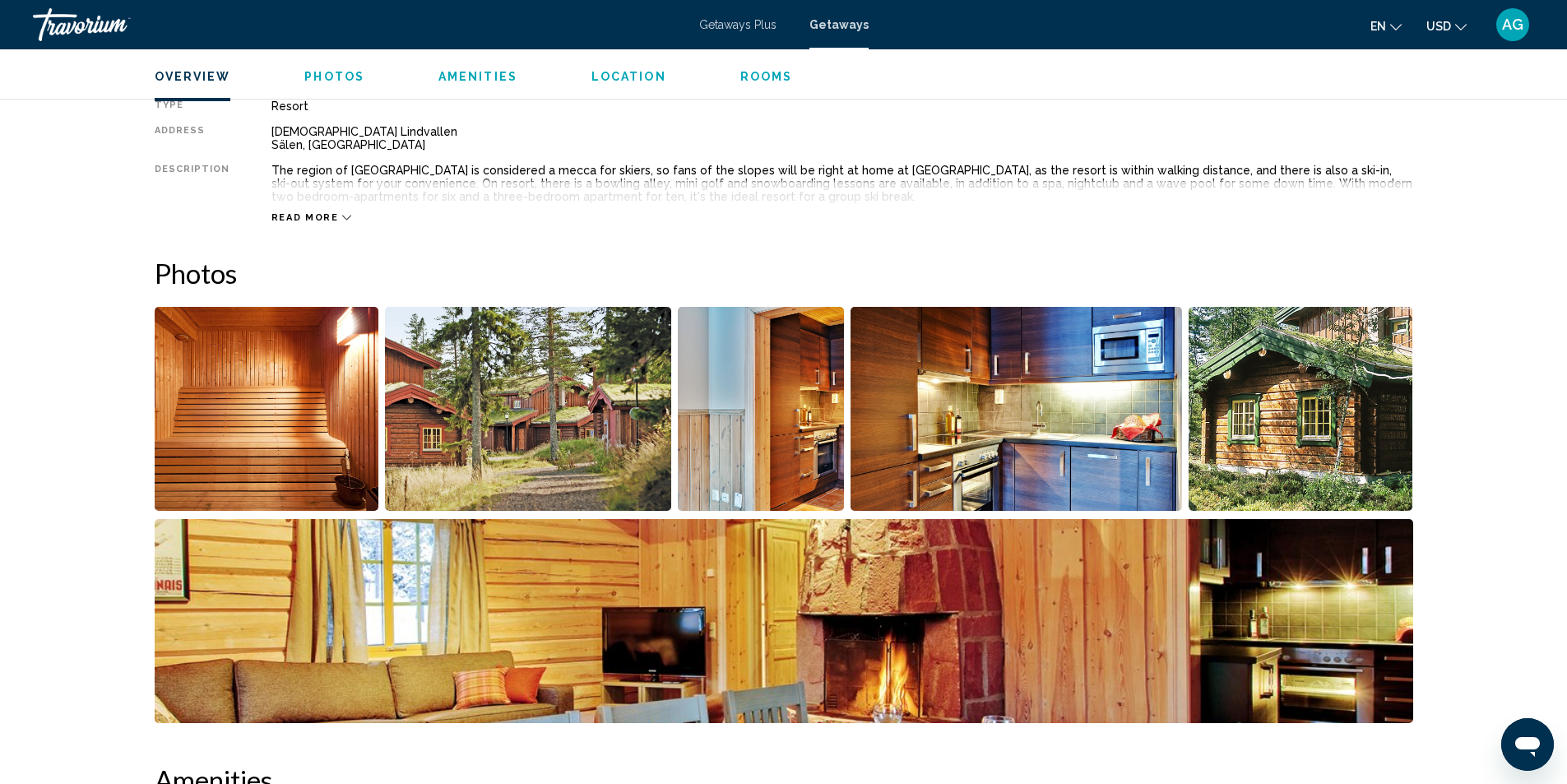
scroll to position [164, 0]
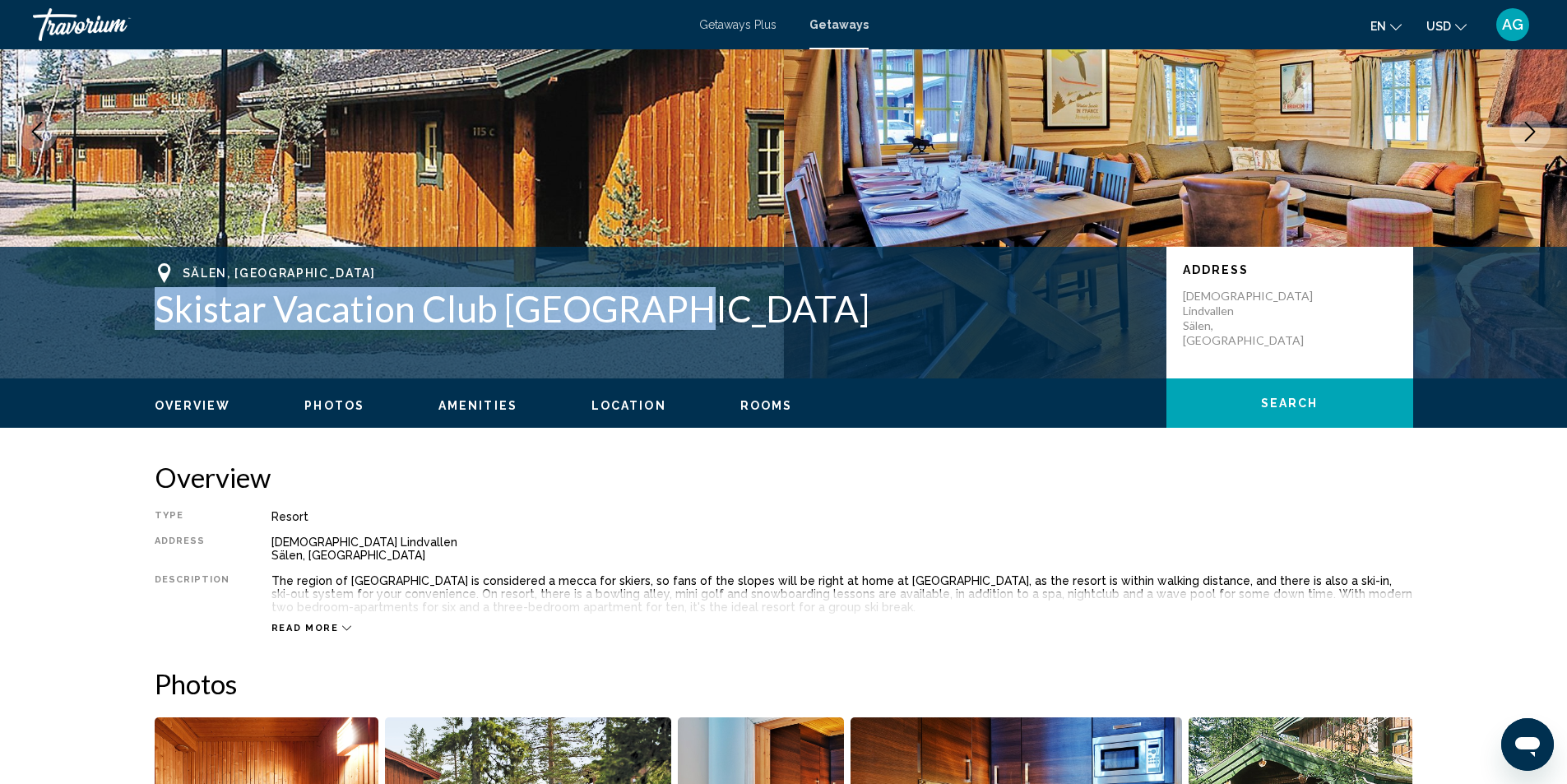
drag, startPoint x: 331, startPoint y: 328, endPoint x: 686, endPoint y: 323, distance: 355.0
click at [686, 323] on div "Sälen, [GEOGRAPHIC_DATA] Skistar Vacation Club Timmerbyn Address [GEOGRAPHIC_DA…" at bounding box center [784, 312] width 1324 height 99
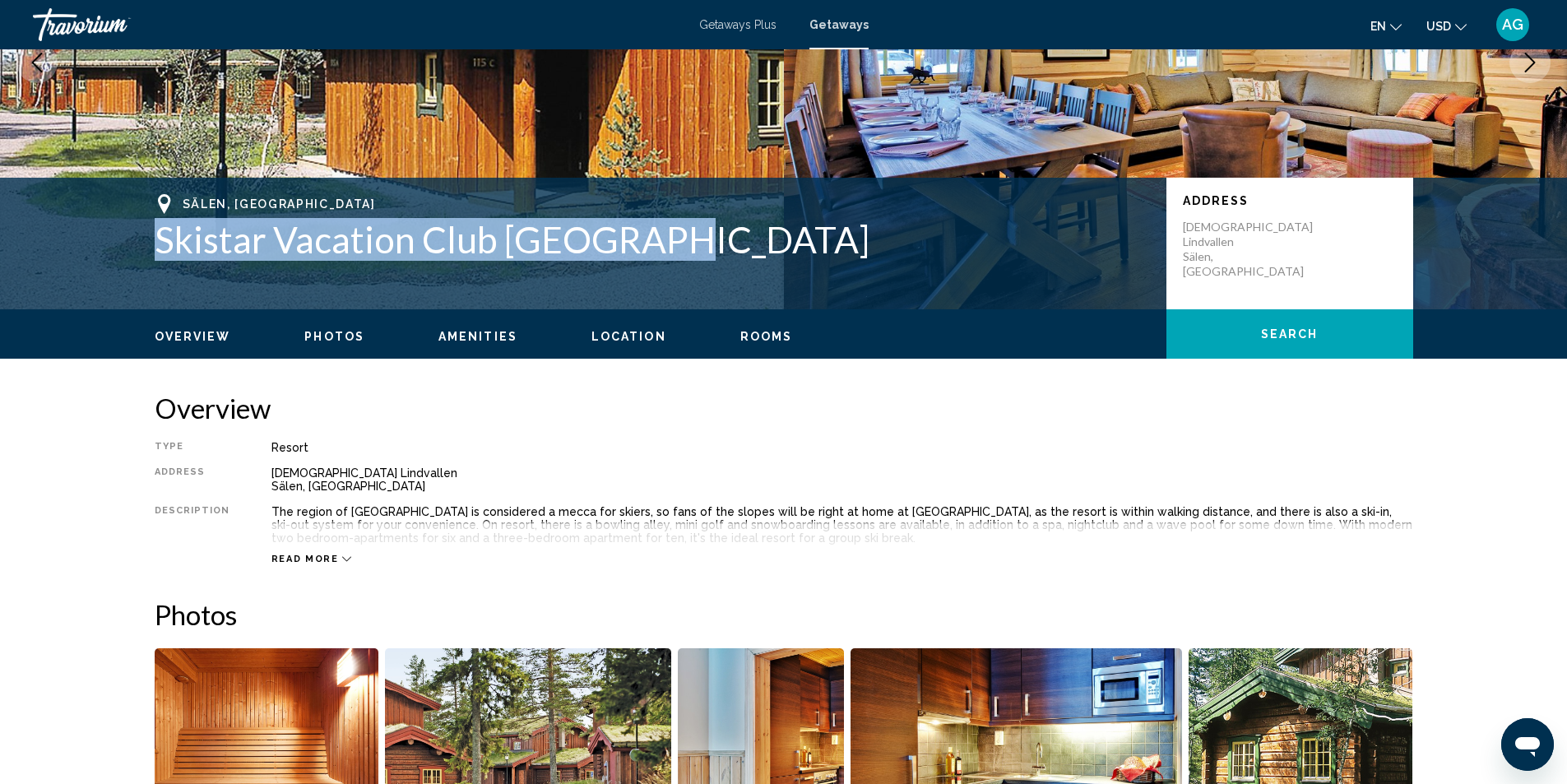
scroll to position [83, 0]
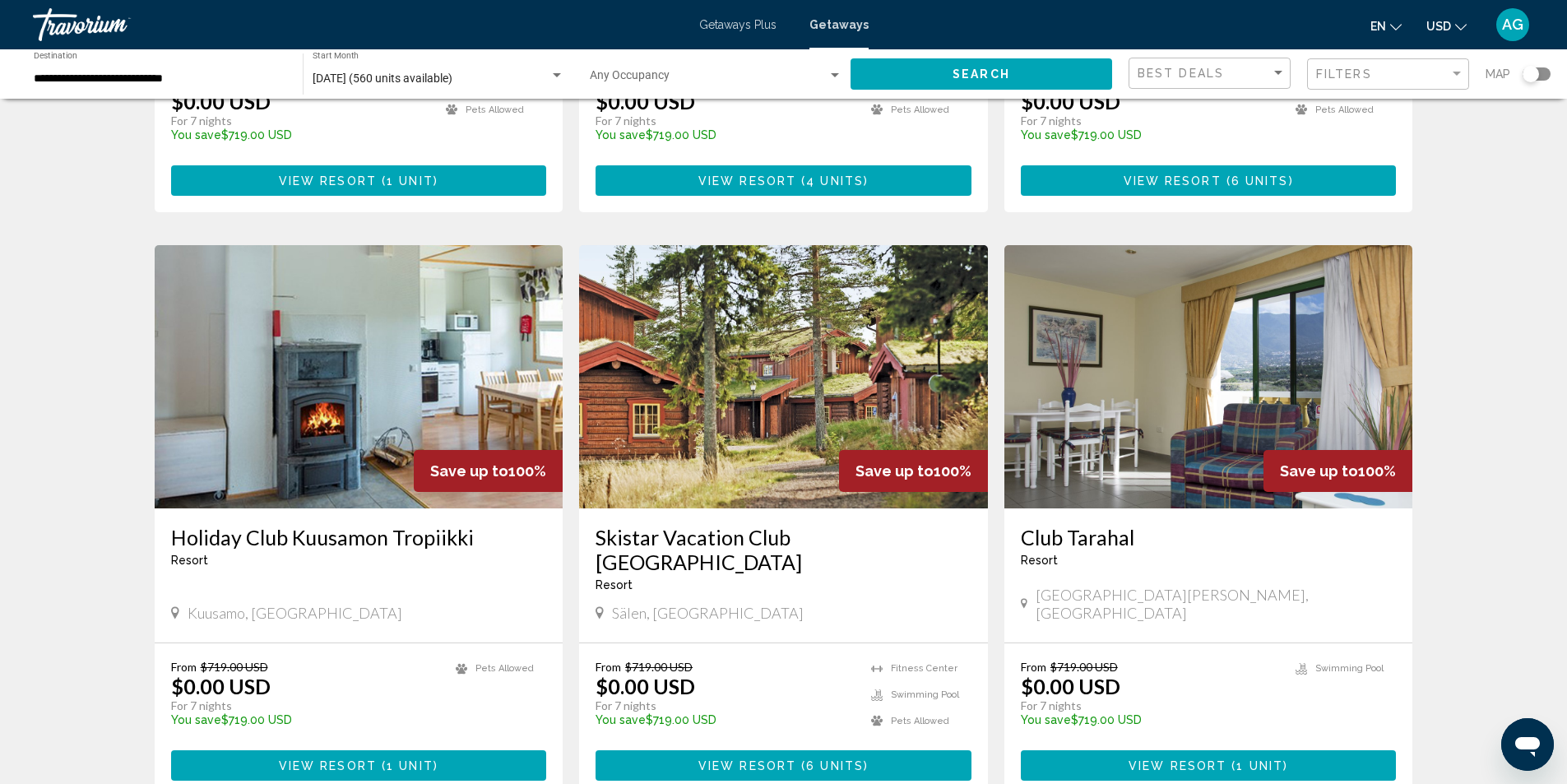
scroll to position [1897, 0]
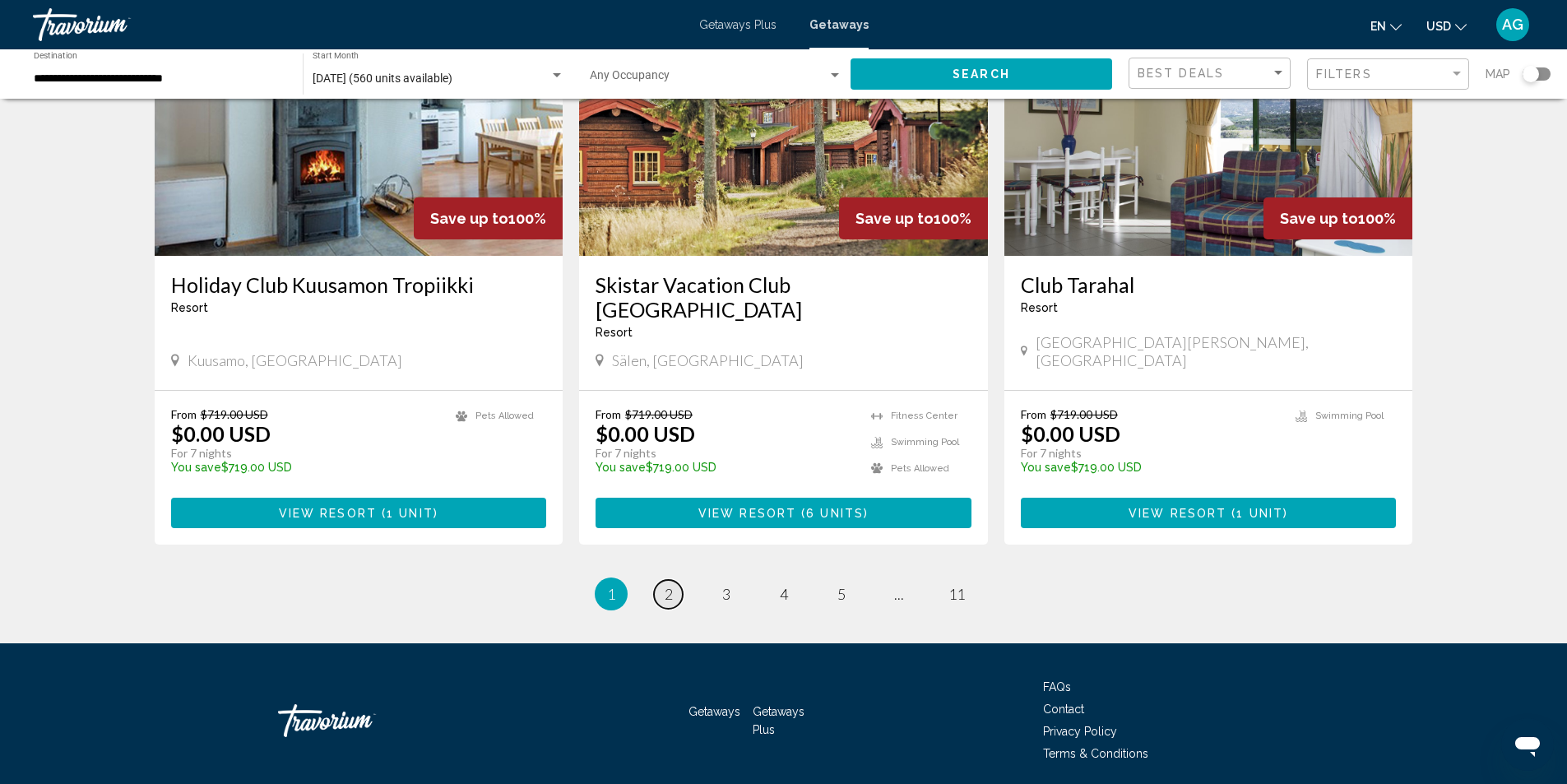
click at [671, 584] on span "2" at bounding box center [669, 593] width 8 height 18
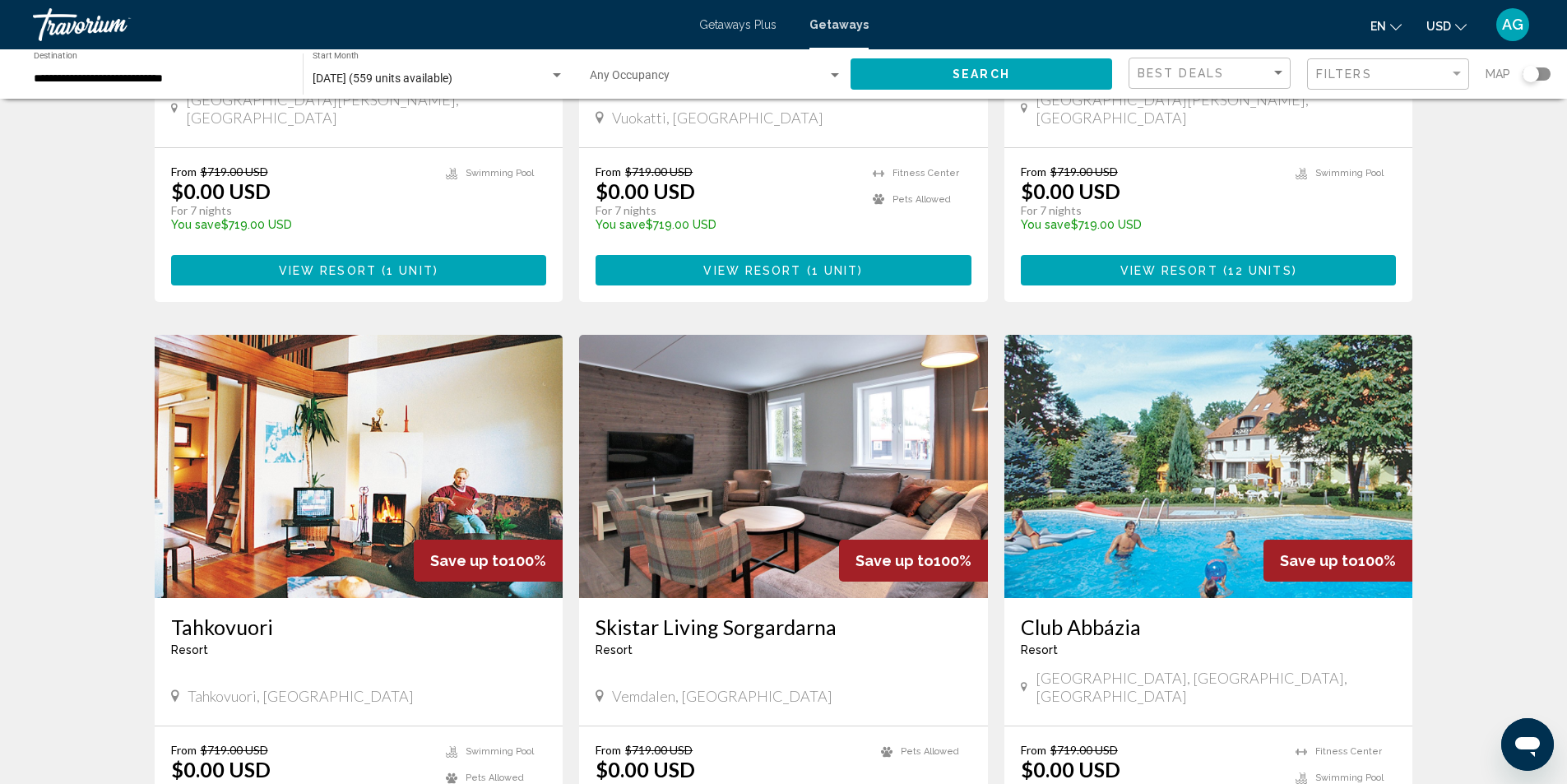
scroll to position [1809, 0]
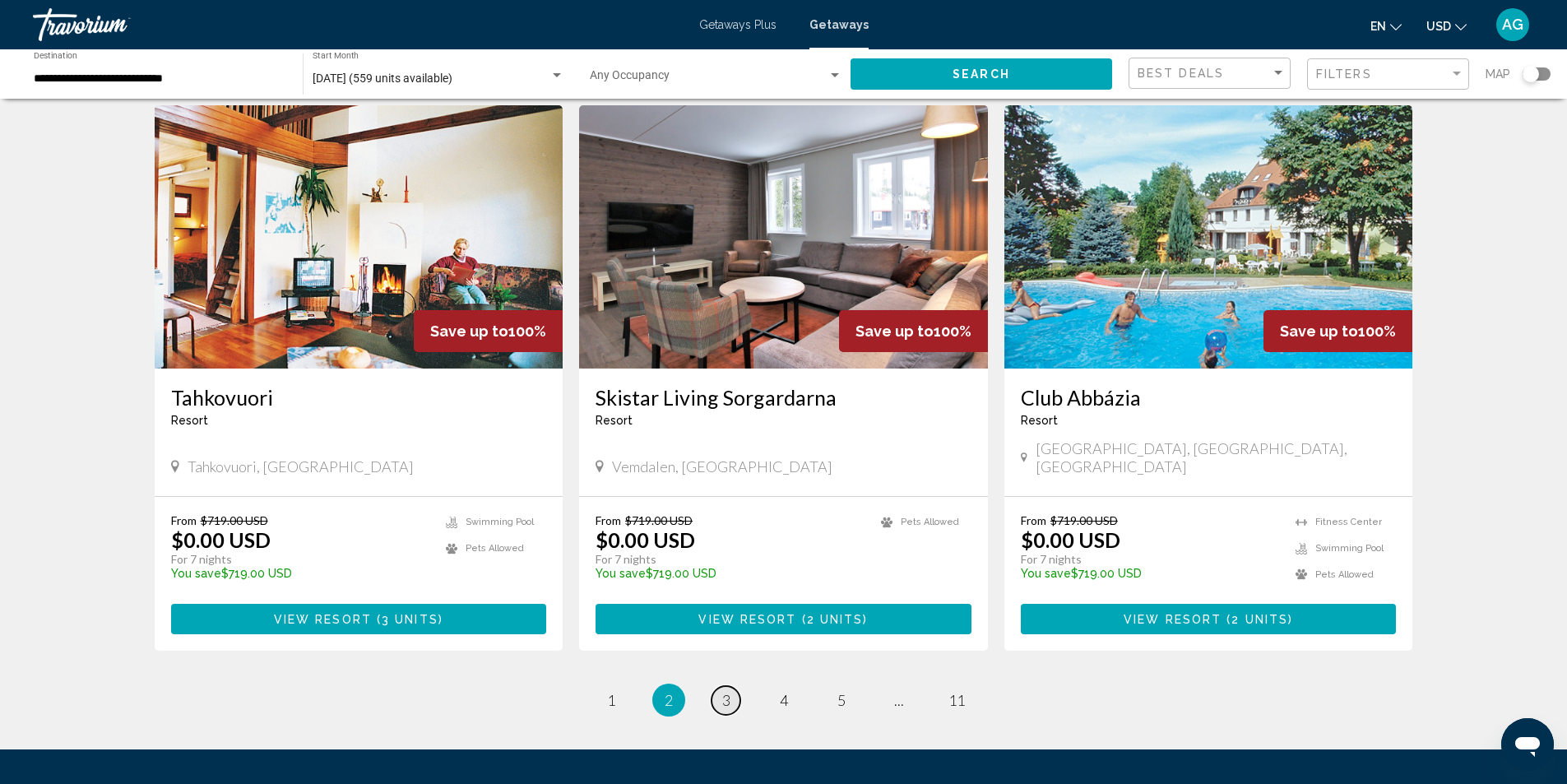
click at [722, 691] on span "3" at bounding box center [726, 699] width 8 height 18
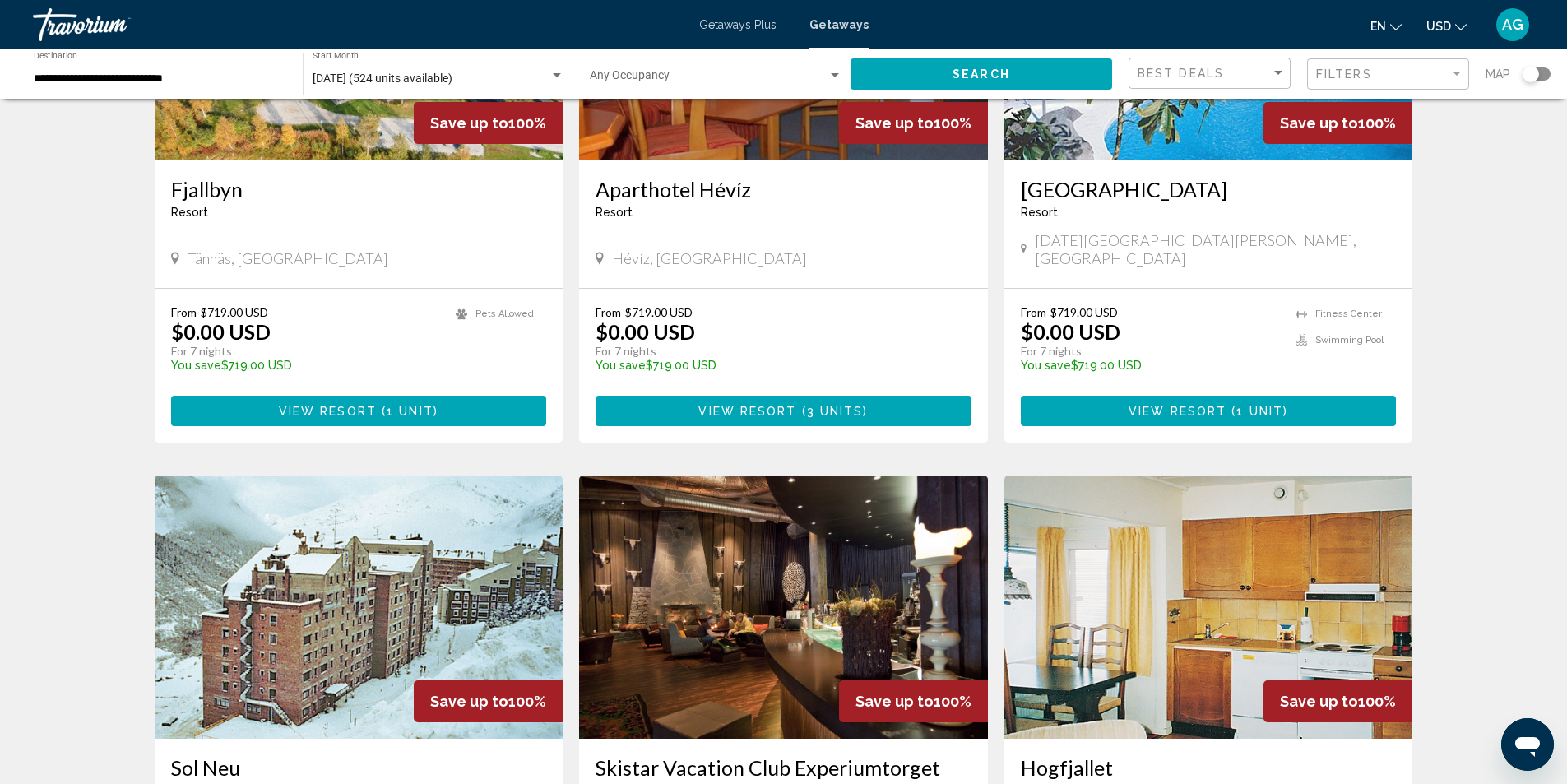
scroll to position [1727, 0]
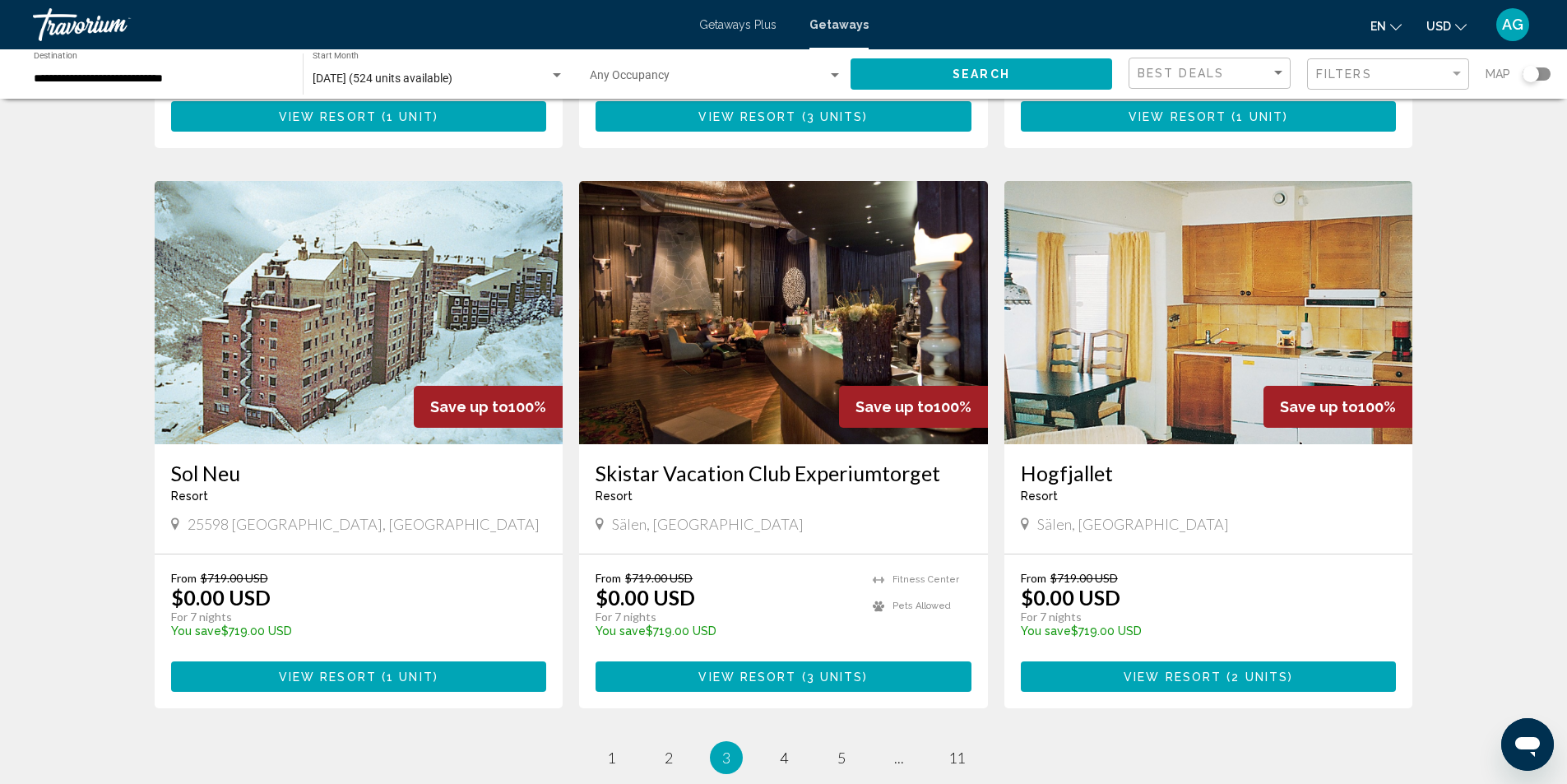
click at [754, 327] on img "Main content" at bounding box center [784, 312] width 409 height 264
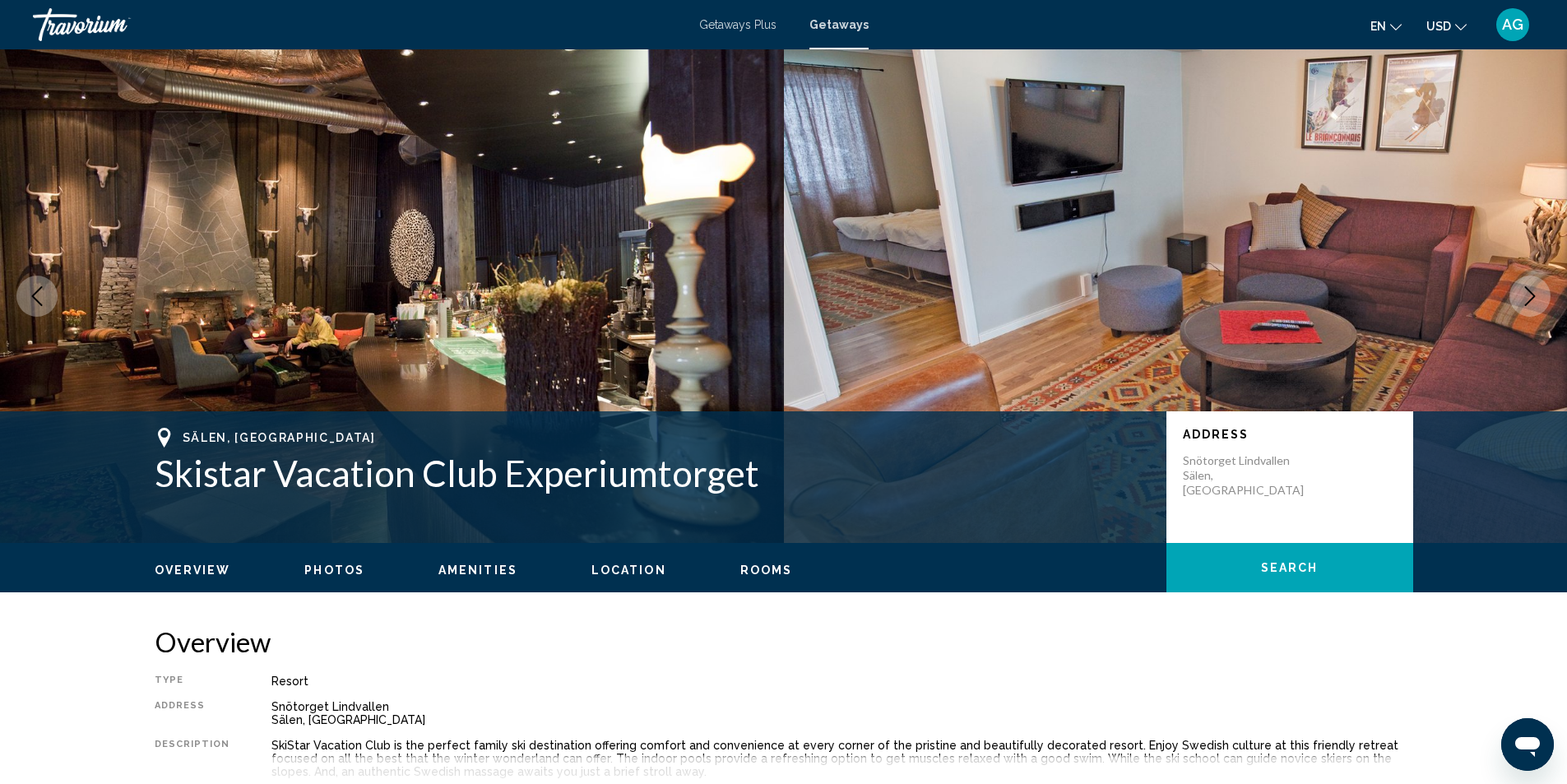
click at [1537, 300] on icon "Next image" at bounding box center [1530, 296] width 19 height 19
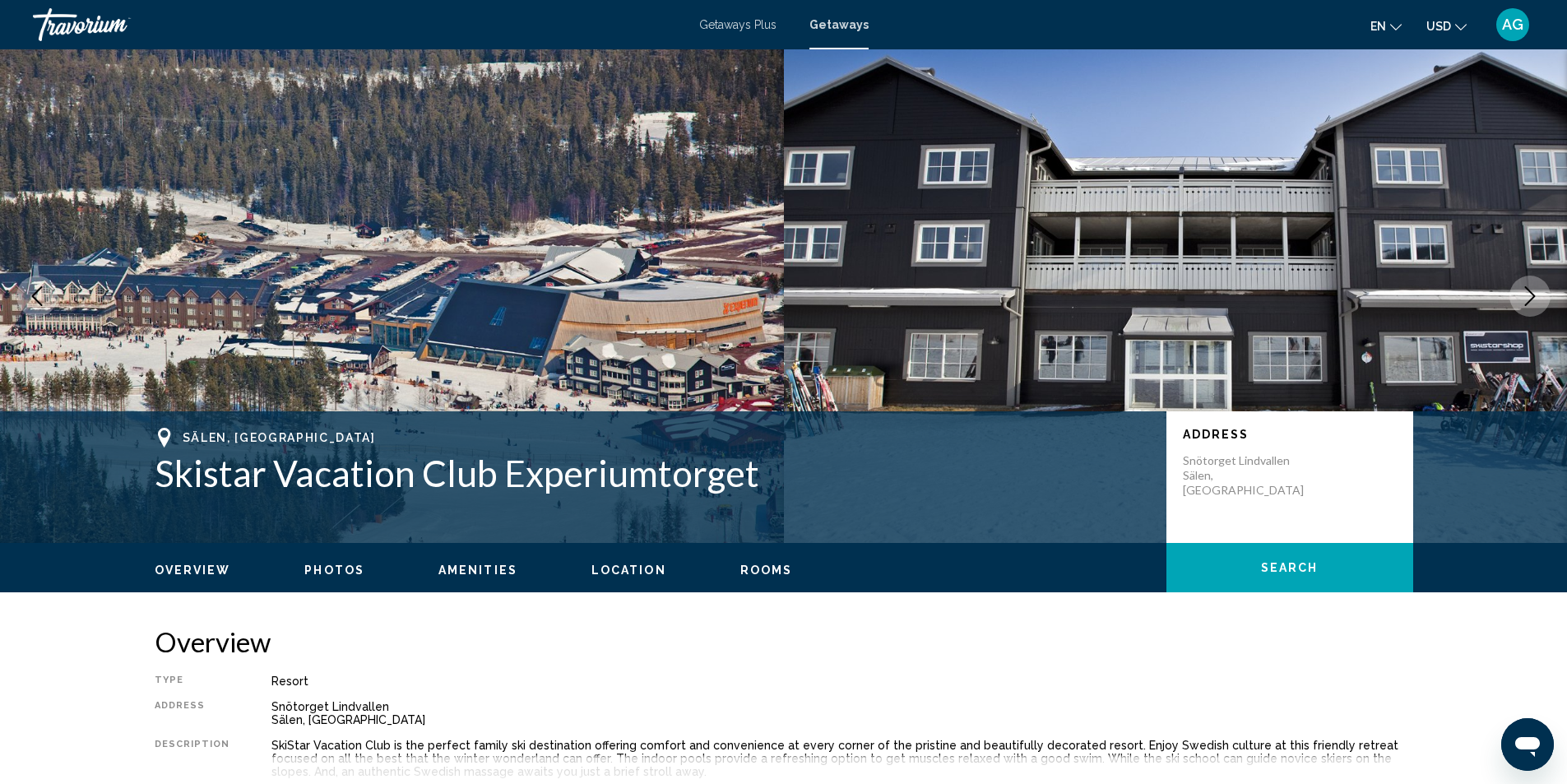
click at [1537, 300] on icon "Next image" at bounding box center [1530, 296] width 19 height 19
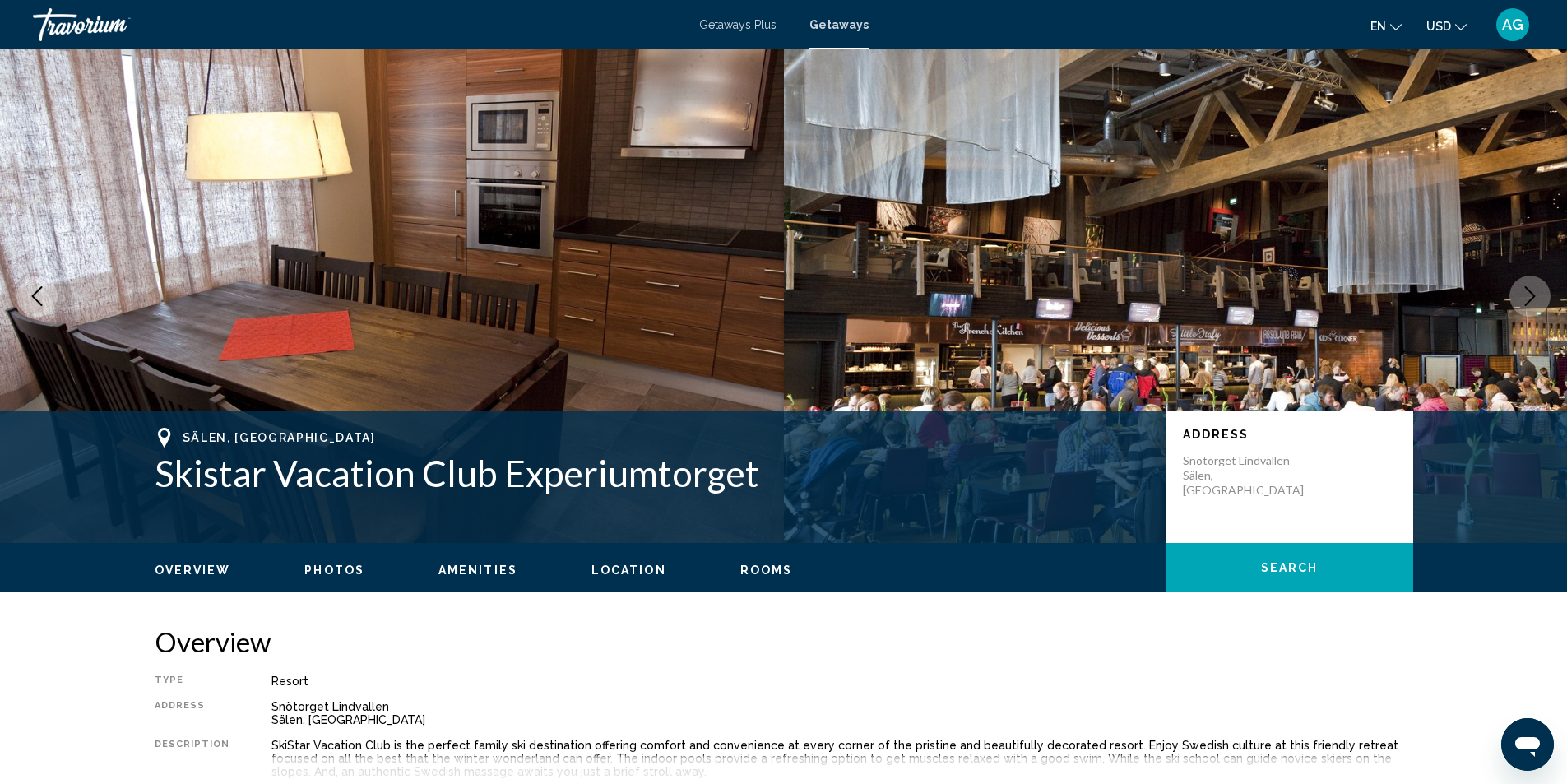
click at [1537, 300] on icon "Next image" at bounding box center [1530, 296] width 19 height 19
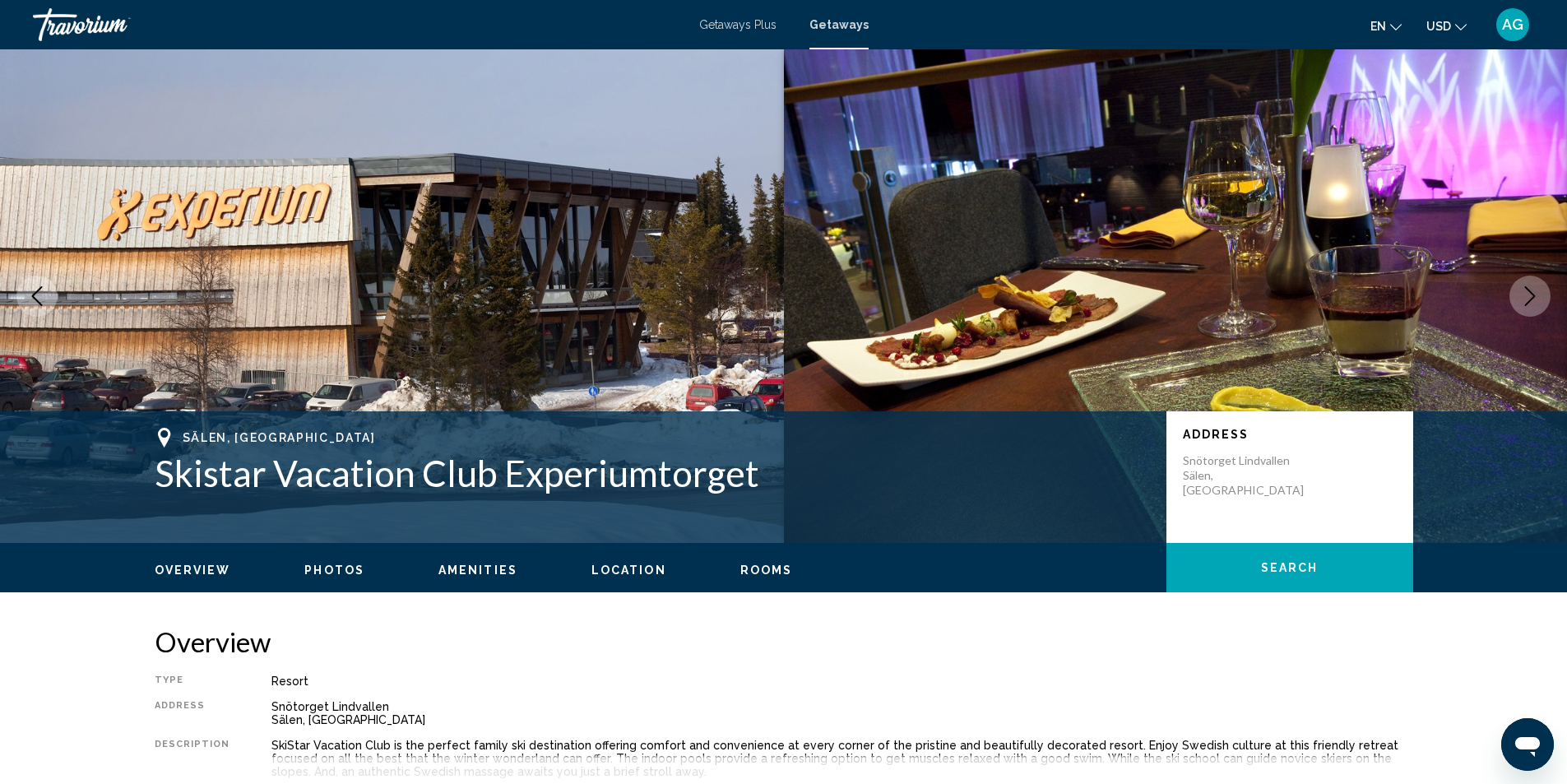
click at [1537, 300] on icon "Next image" at bounding box center [1530, 296] width 19 height 19
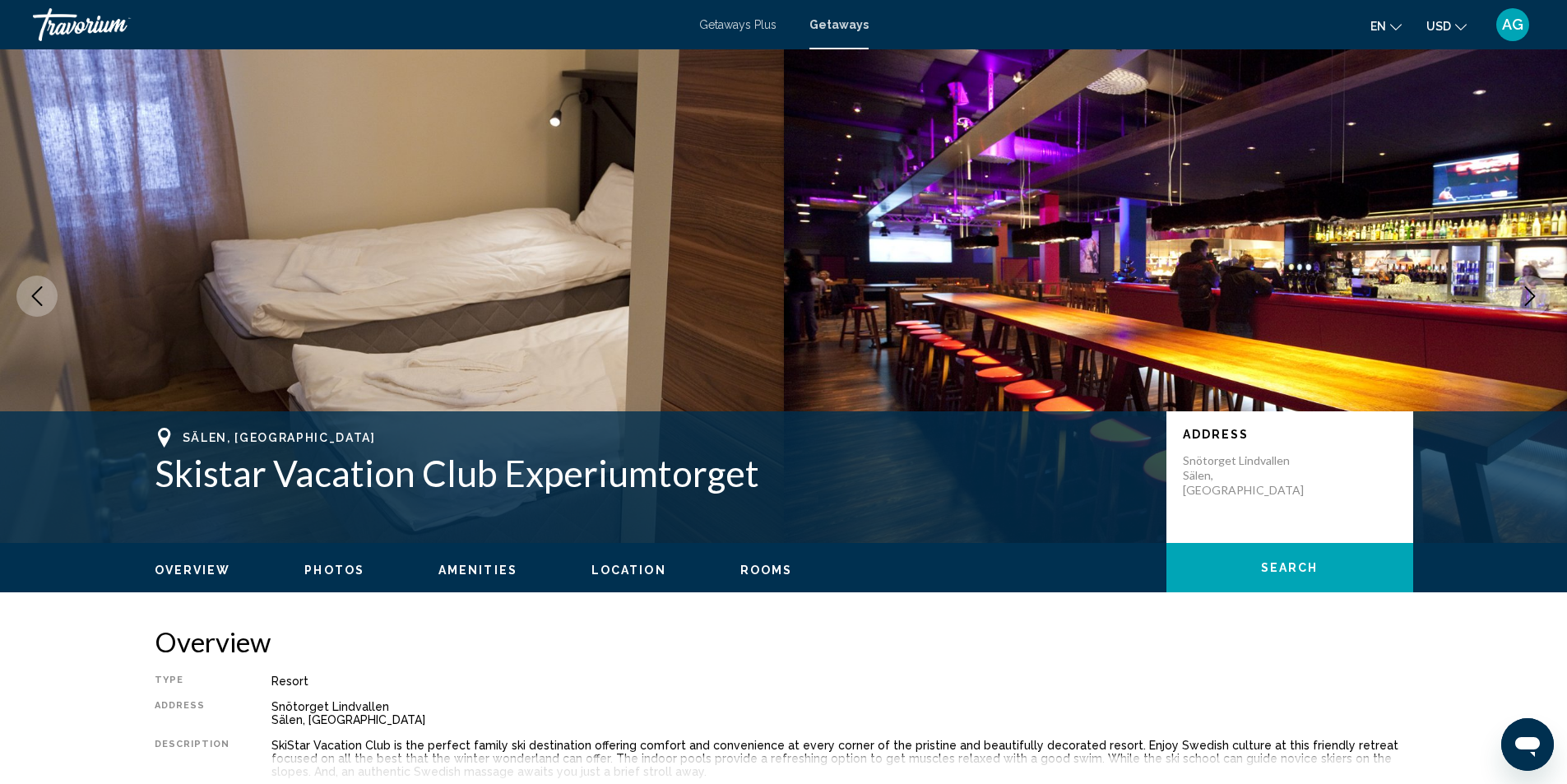
click at [1537, 300] on icon "Next image" at bounding box center [1530, 296] width 19 height 19
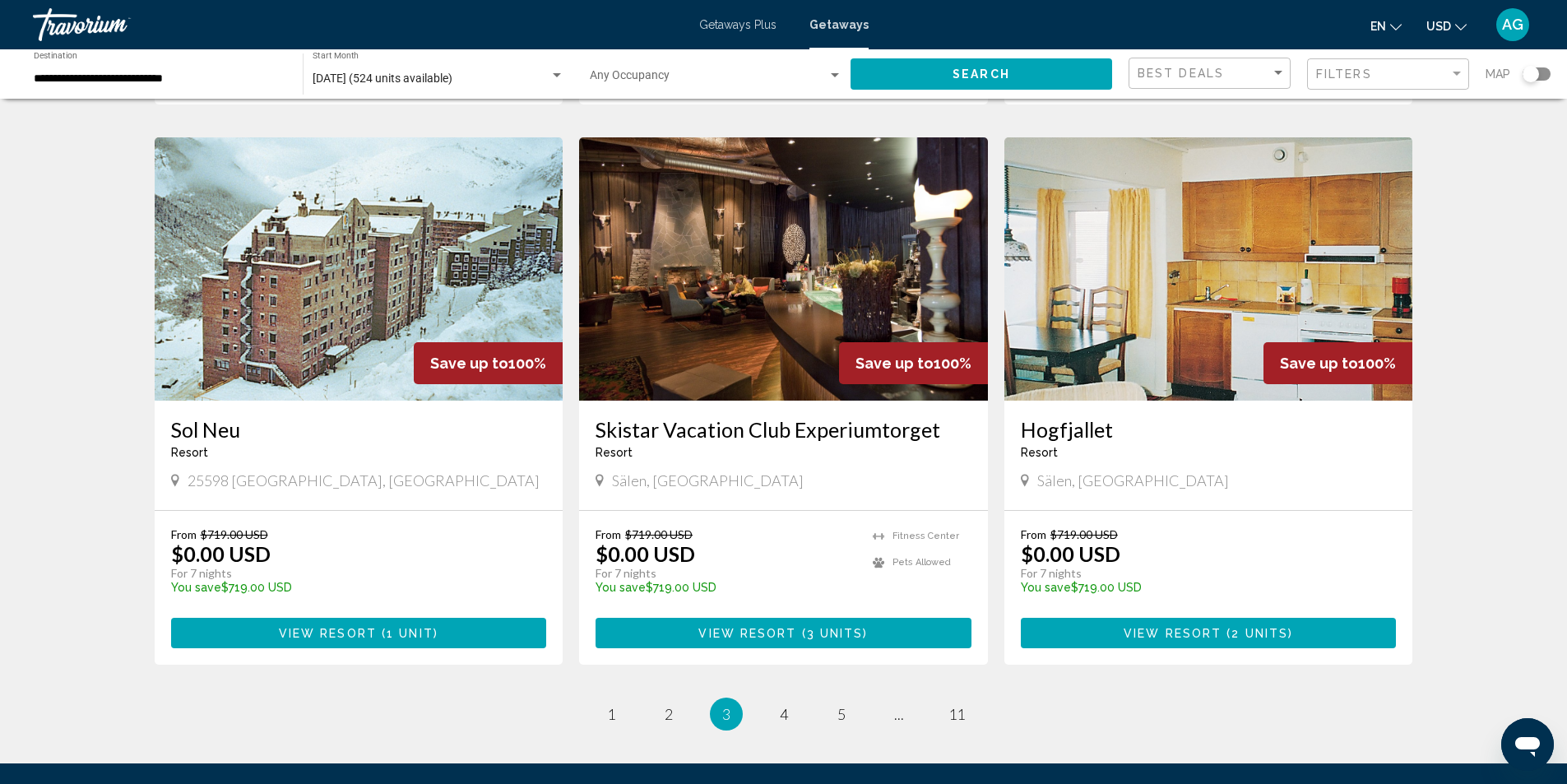
scroll to position [1897, 0]
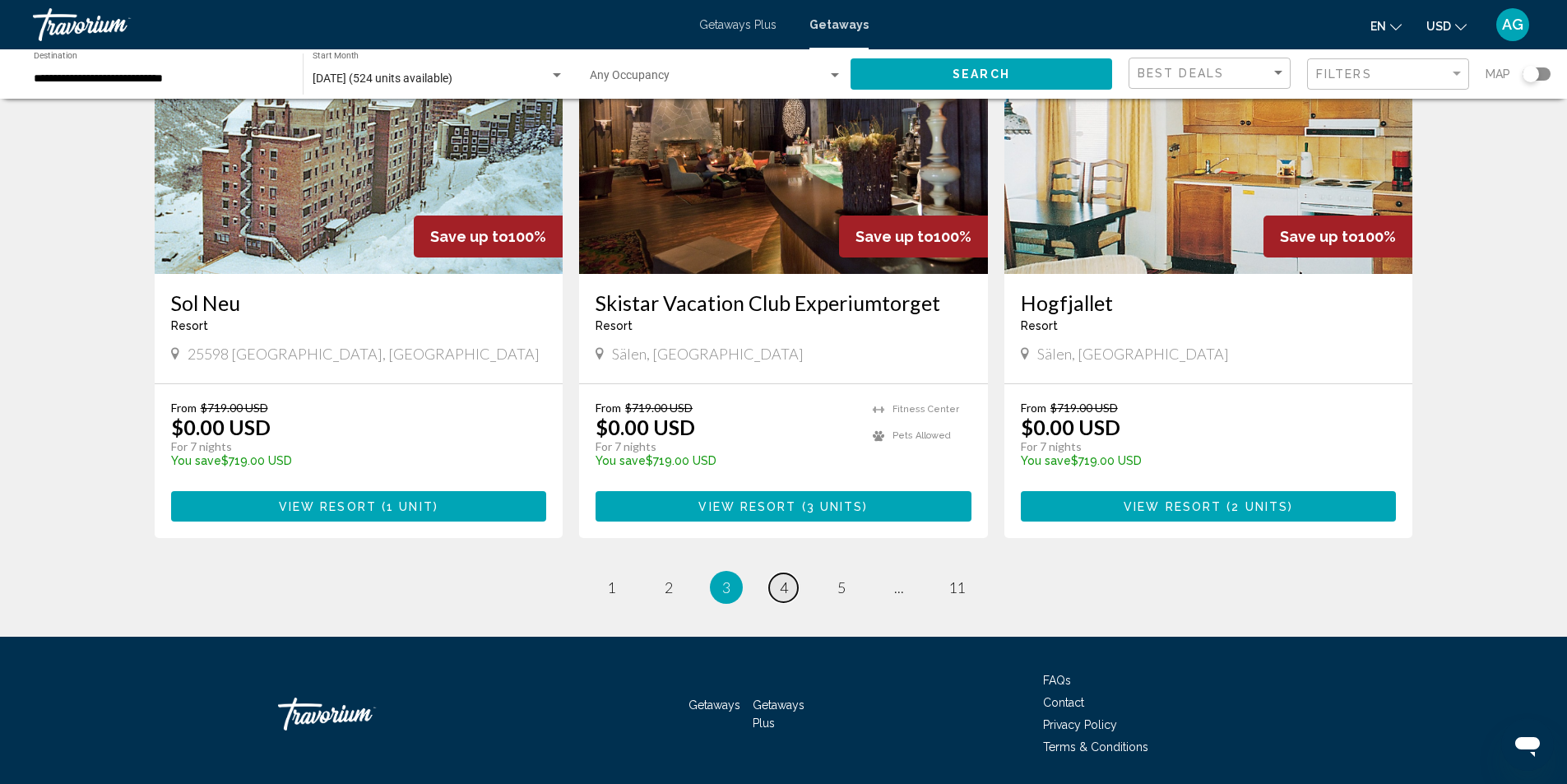
click at [790, 573] on link "page 4" at bounding box center [784, 588] width 29 height 29
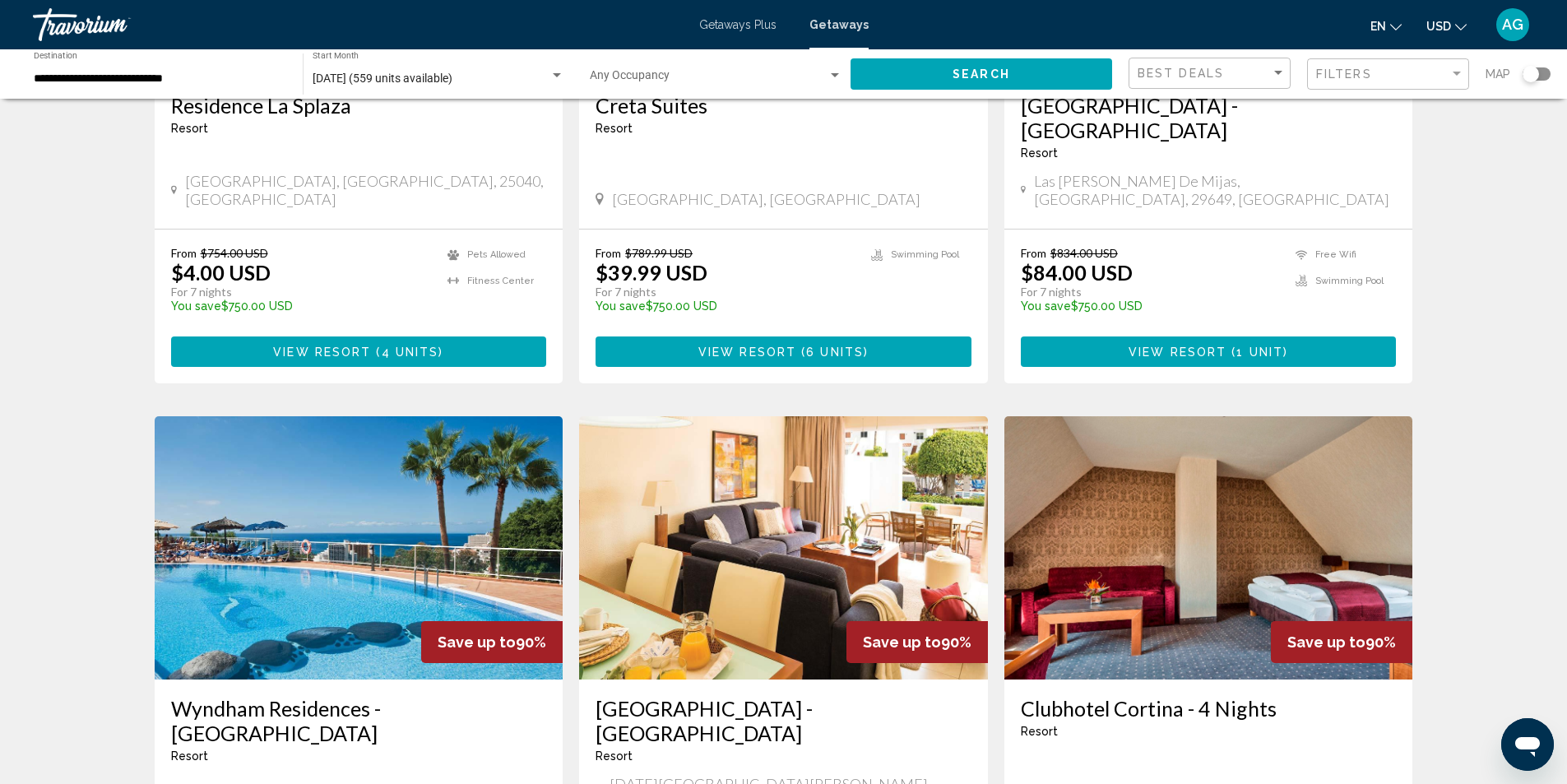
scroll to position [1645, 0]
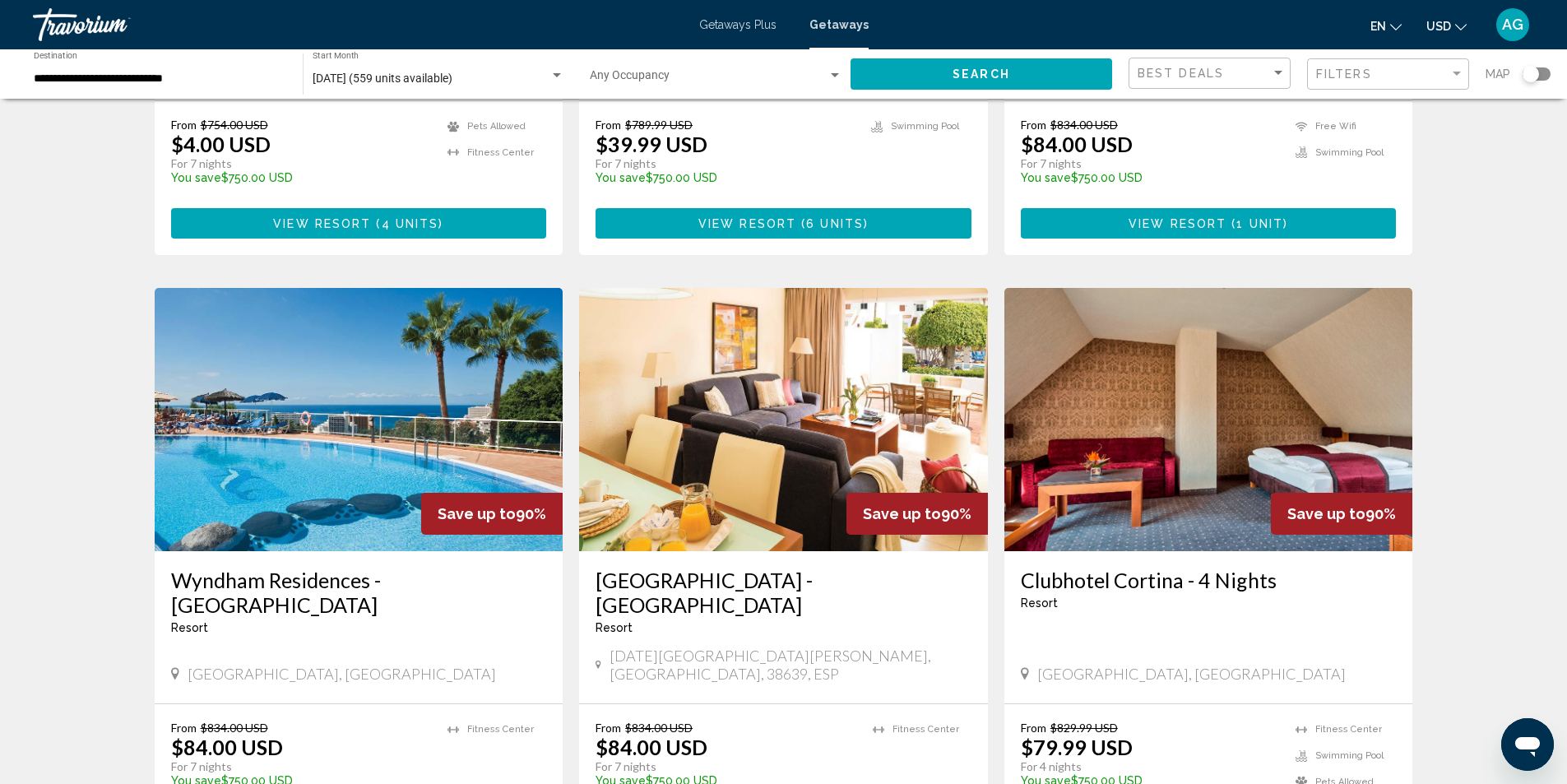
click at [346, 410] on img "Main content" at bounding box center [359, 419] width 409 height 264
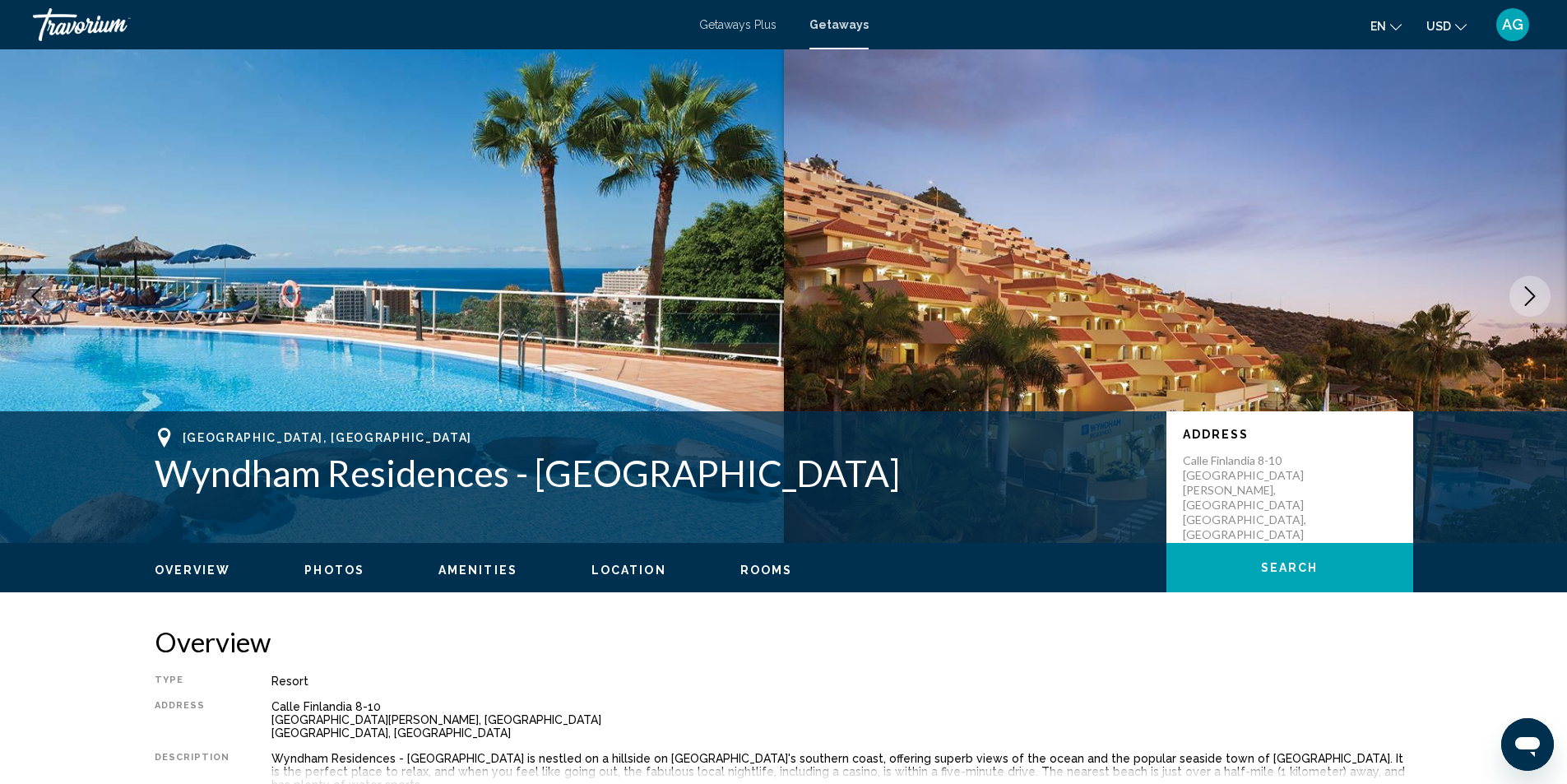
click at [1533, 295] on icon "Next image" at bounding box center [1531, 296] width 11 height 19
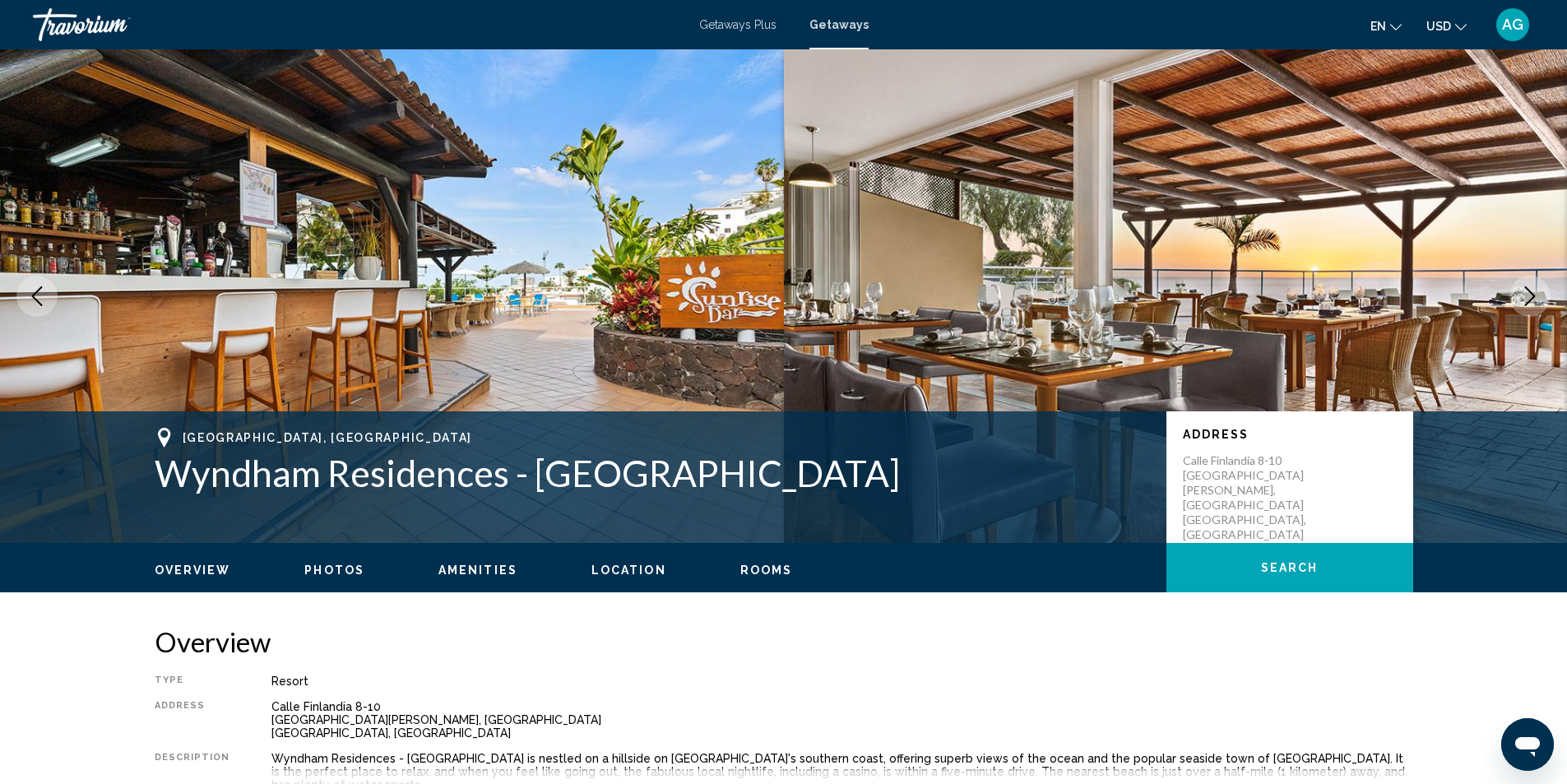
click at [1533, 295] on icon "Next image" at bounding box center [1531, 296] width 11 height 19
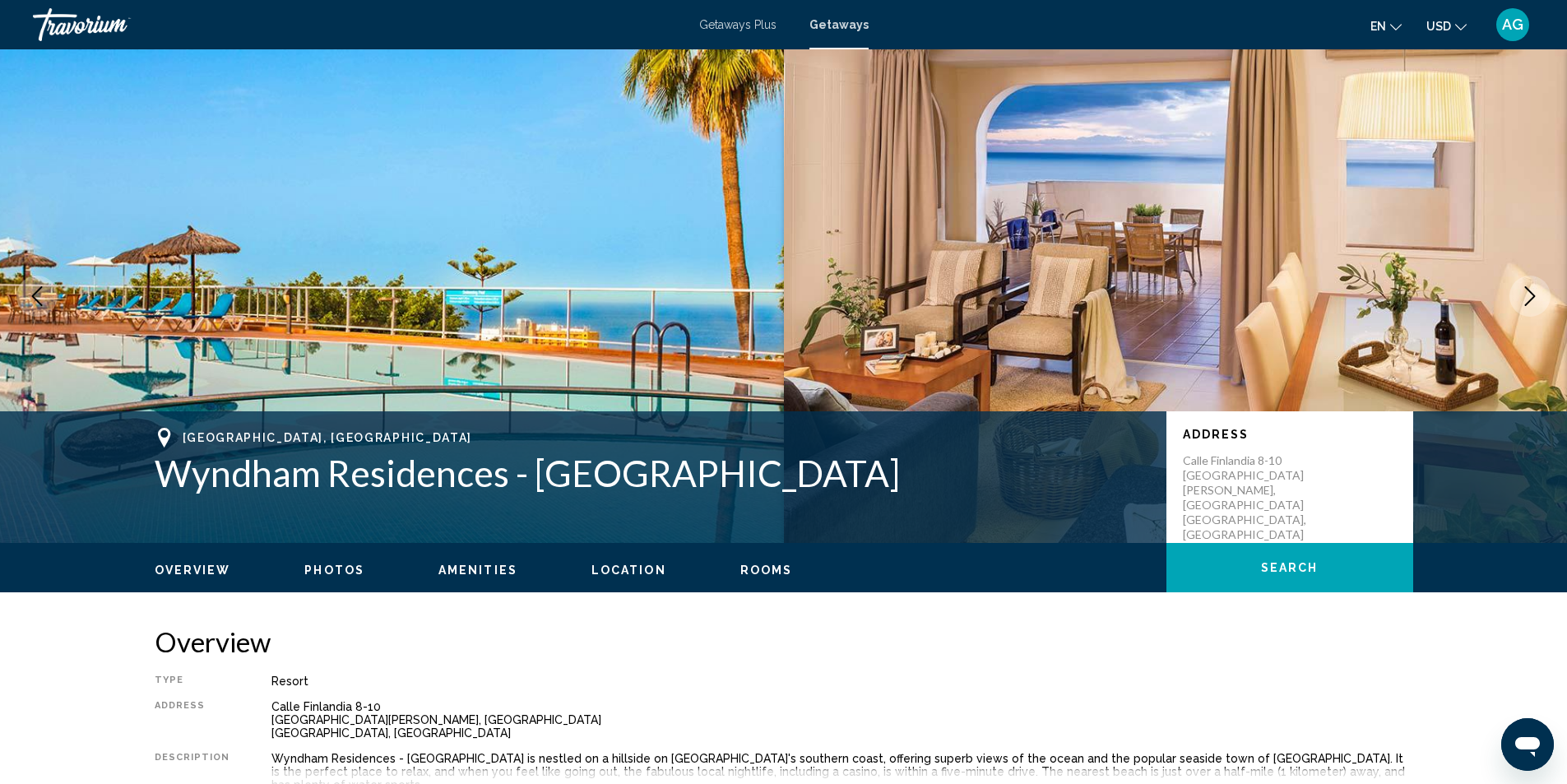
click at [1533, 295] on icon "Next image" at bounding box center [1531, 296] width 11 height 19
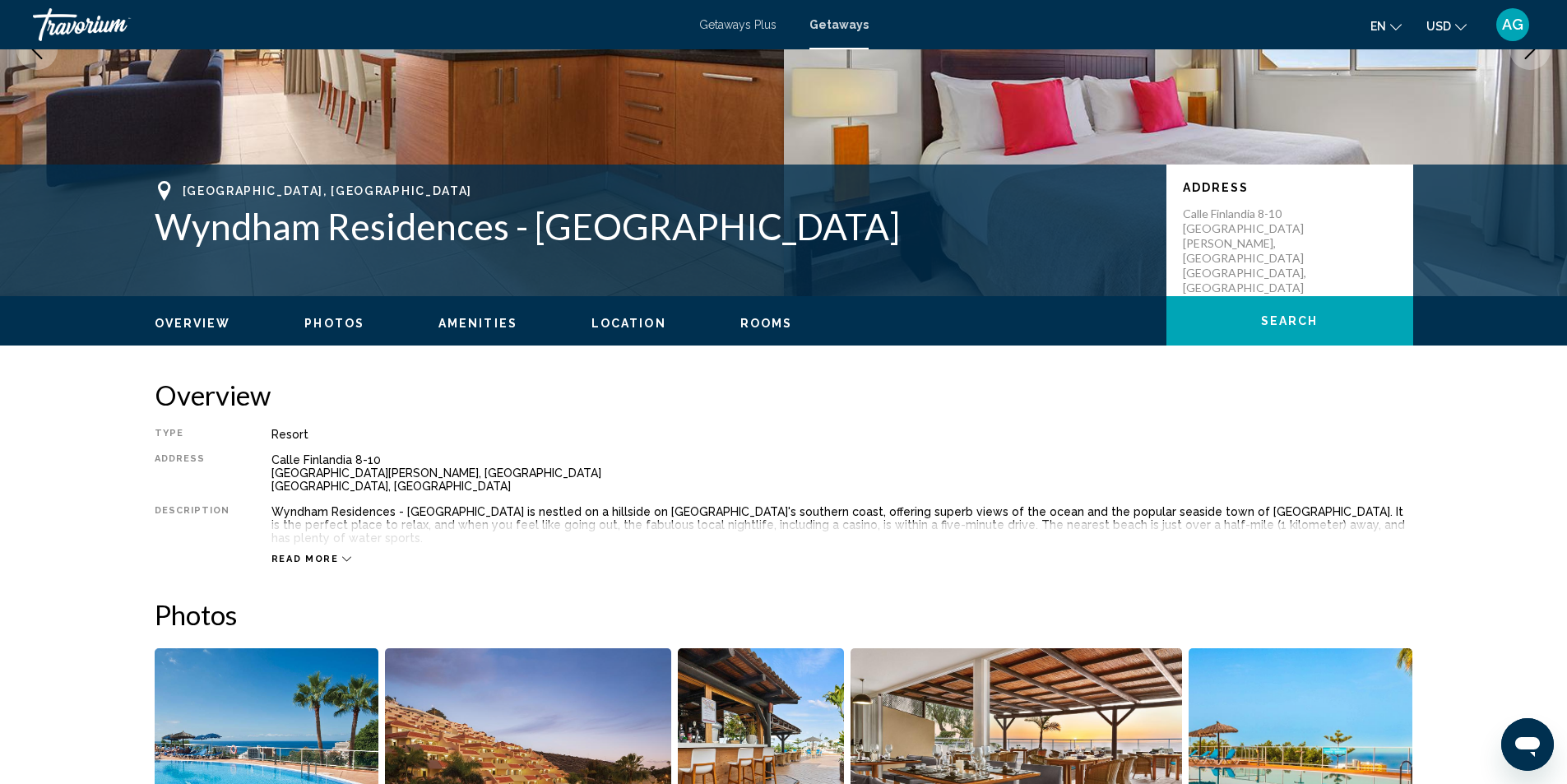
scroll to position [49, 0]
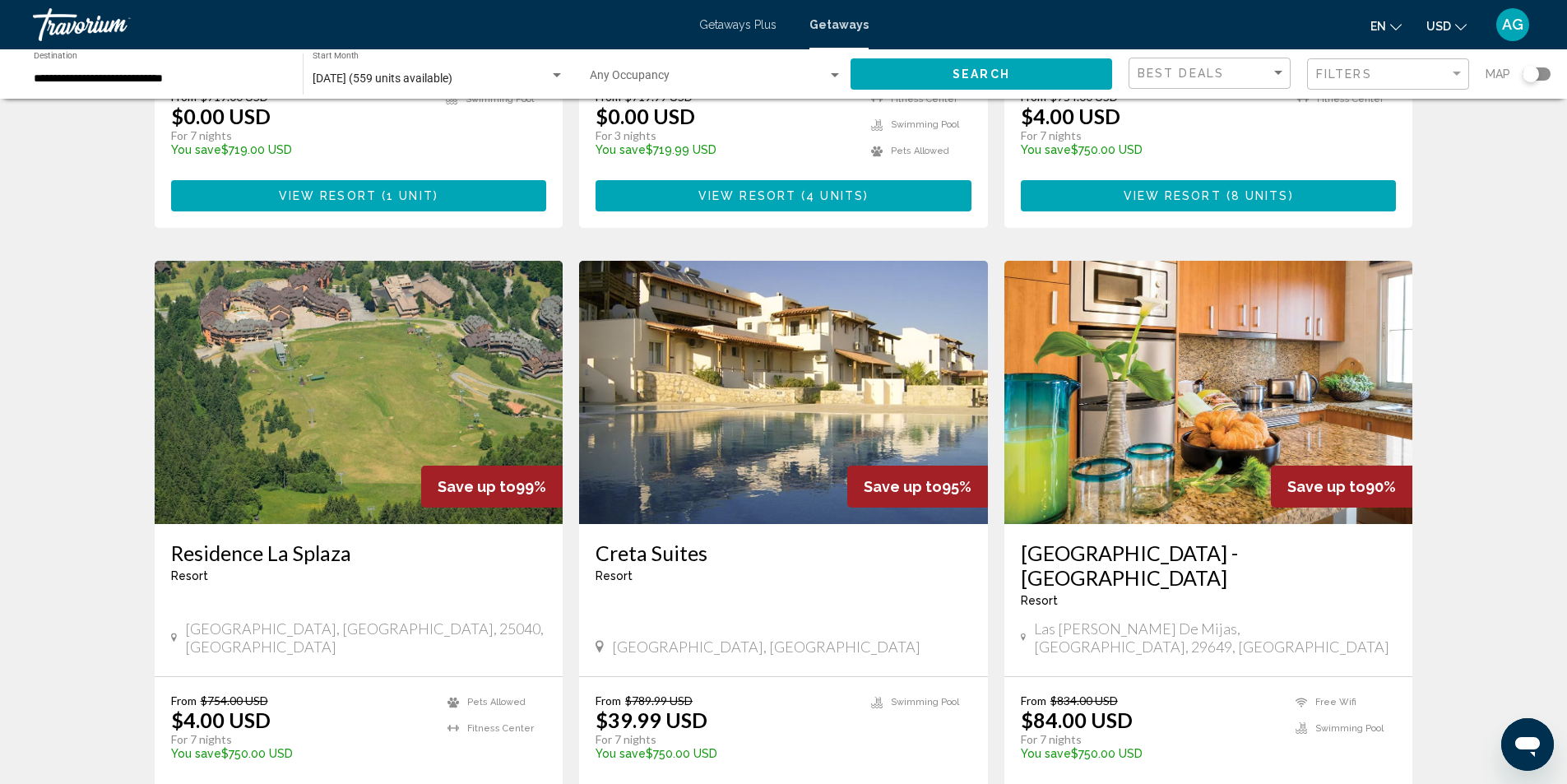
scroll to position [576, 0]
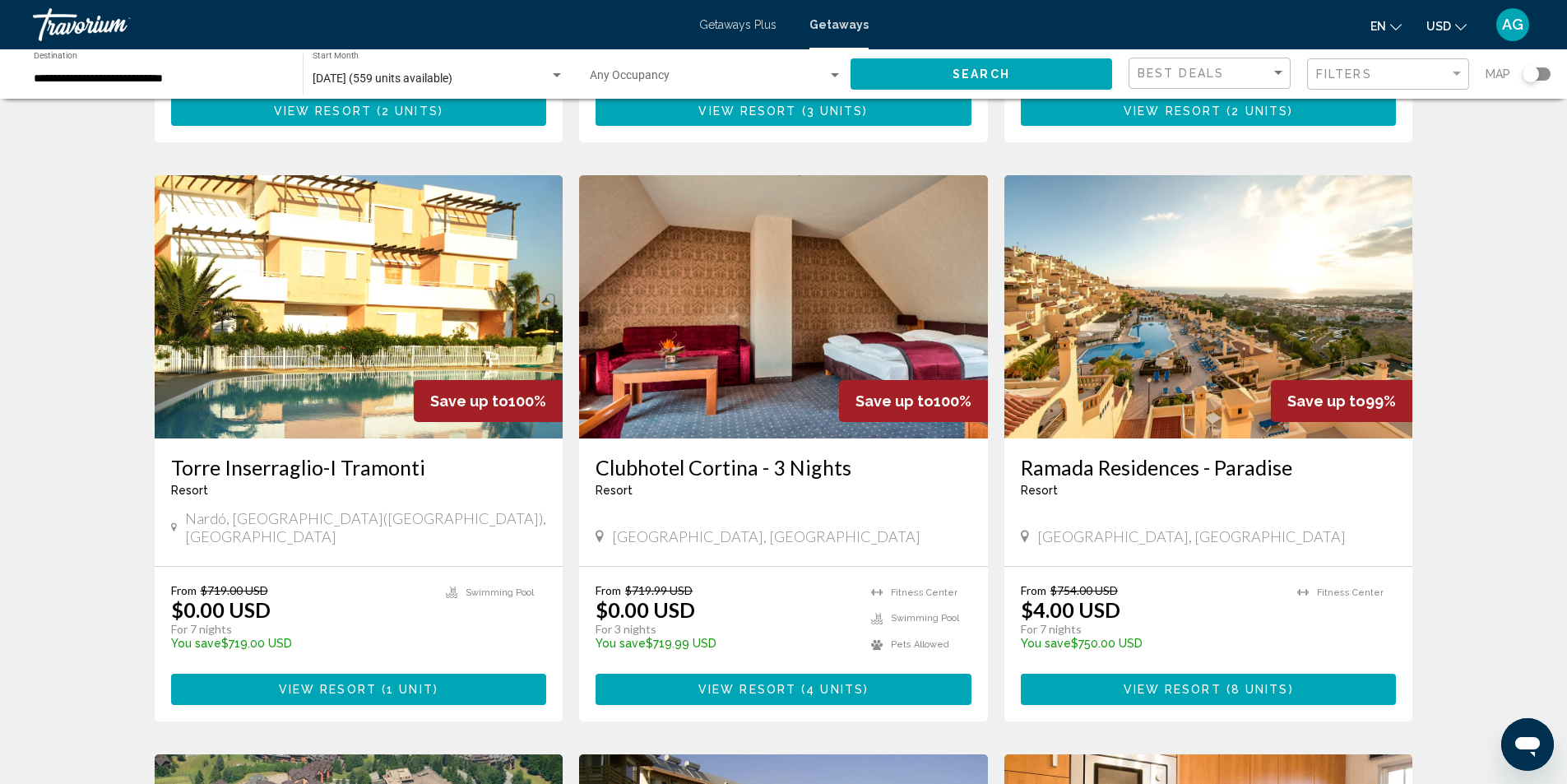
click at [1207, 353] on img "Main content" at bounding box center [1208, 307] width 409 height 264
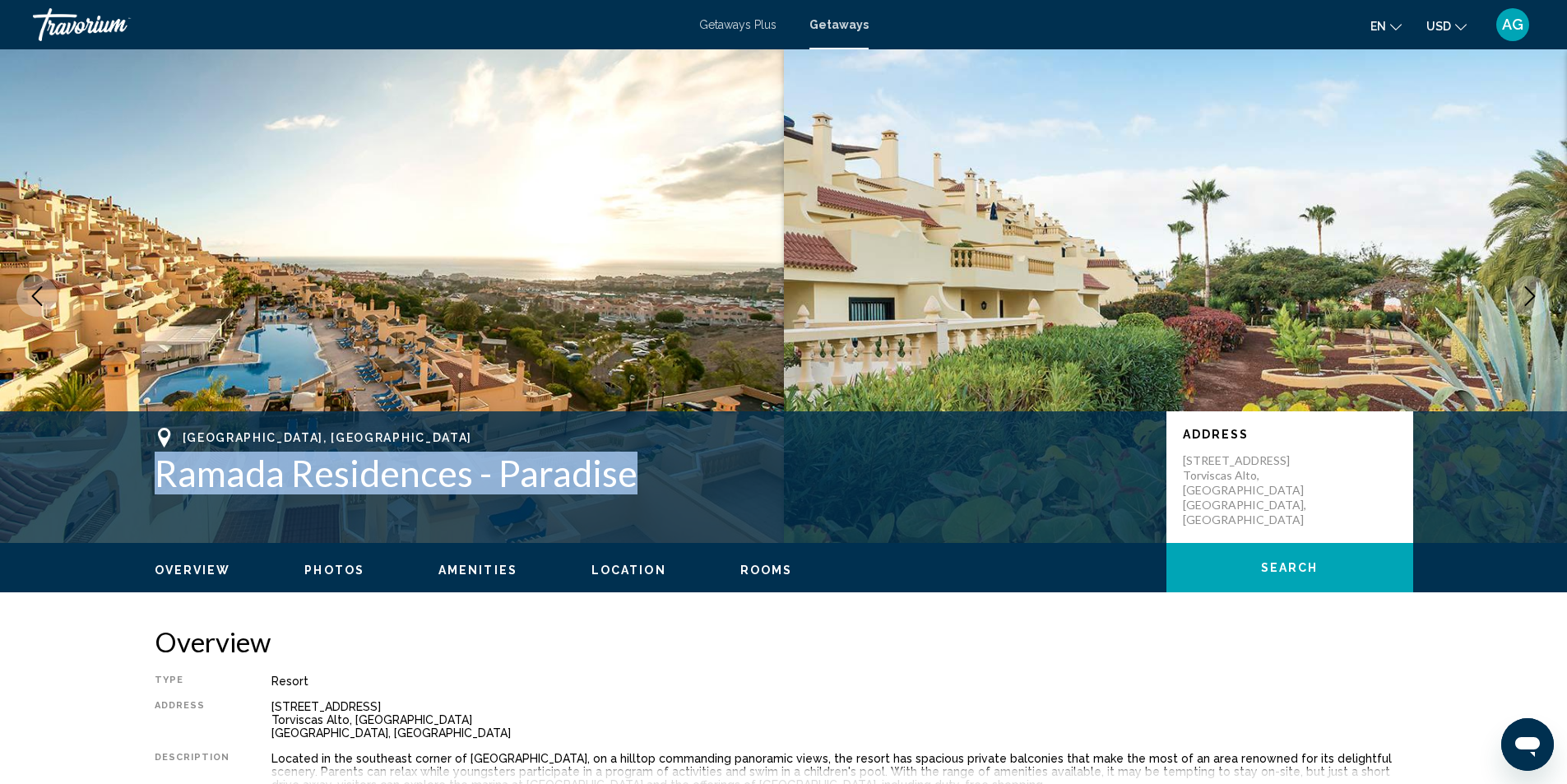
drag, startPoint x: 158, startPoint y: 481, endPoint x: 658, endPoint y: 475, distance: 500.0
click at [658, 475] on h1 "Ramada Residences - Paradise" at bounding box center [653, 472] width 996 height 43
copy h1 "Ramada Residences - Paradise"
